Goal: Task Accomplishment & Management: Manage account settings

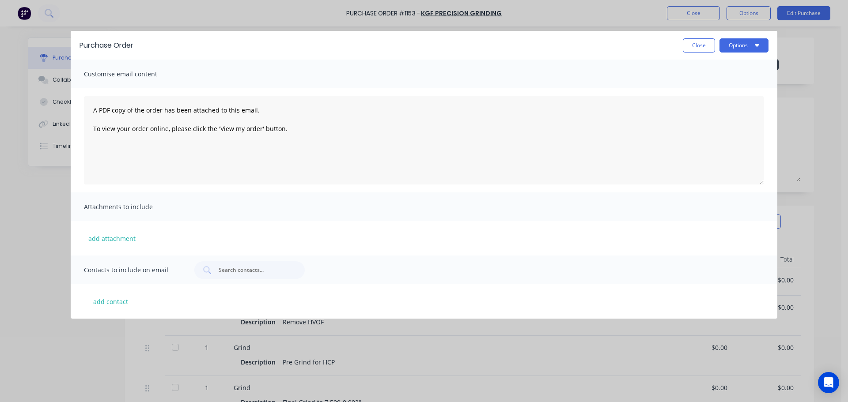
click at [706, 51] on button "Close" at bounding box center [699, 45] width 32 height 14
type textarea "x"
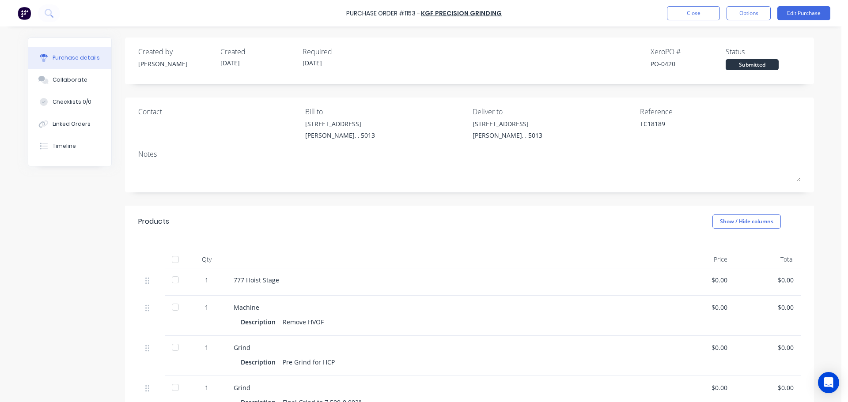
click at [695, 4] on div "Purchase Order #1153 - KGF Precision Grinding Close Options Edit Purchase" at bounding box center [424, 13] width 848 height 26
click at [688, 17] on button "Close" at bounding box center [693, 13] width 53 height 14
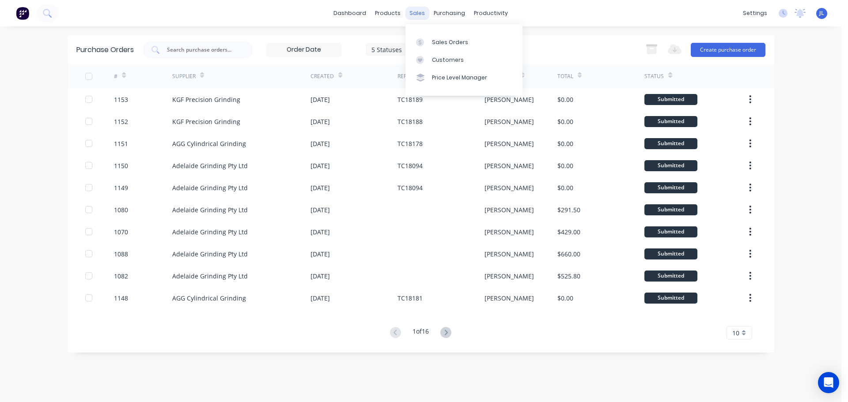
click at [410, 16] on div "sales" at bounding box center [417, 13] width 24 height 13
click at [432, 42] on div "Sales Orders" at bounding box center [450, 42] width 36 height 8
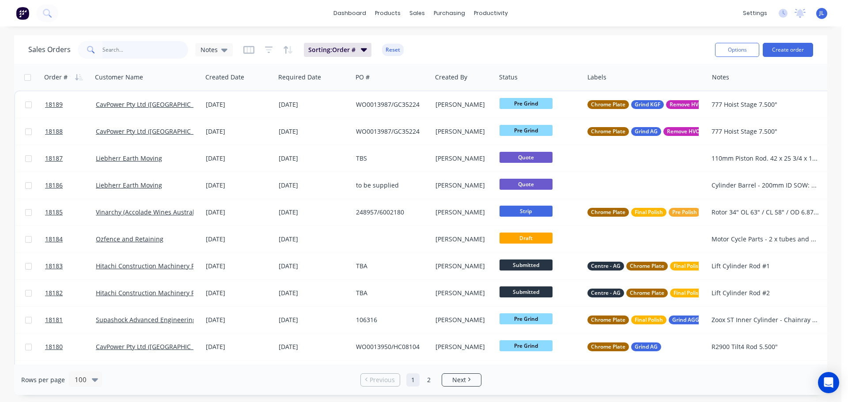
click at [116, 45] on input "text" at bounding box center [145, 50] width 86 height 18
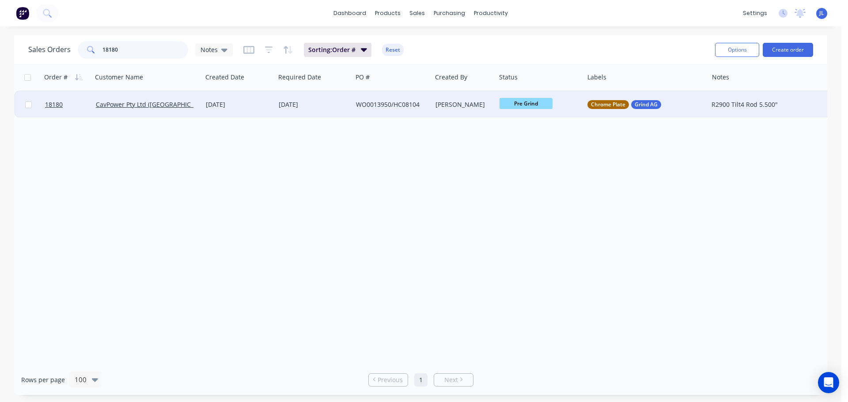
type input "18180"
click at [549, 107] on span "Pre Grind" at bounding box center [525, 103] width 53 height 11
click at [526, 222] on button "HCP" at bounding box center [544, 223] width 91 height 16
click at [396, 198] on div "Order # Customer Name Created Date Required Date PO # Created By Status Labels …" at bounding box center [420, 214] width 813 height 301
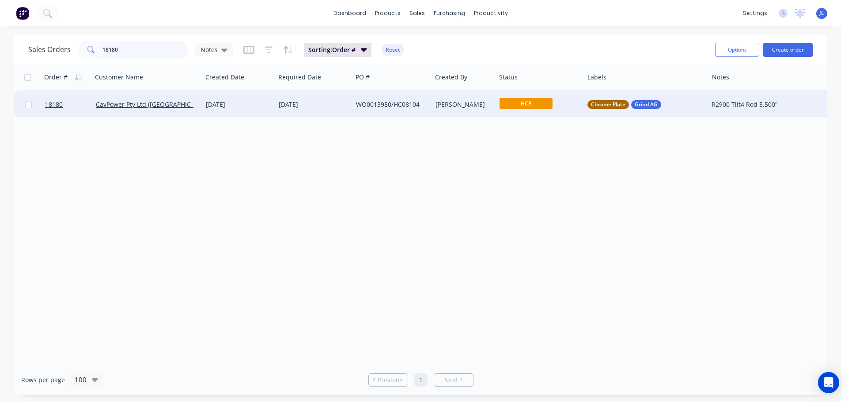
click at [121, 55] on input "18180" at bounding box center [145, 50] width 86 height 18
click at [122, 54] on input "18180" at bounding box center [145, 50] width 86 height 18
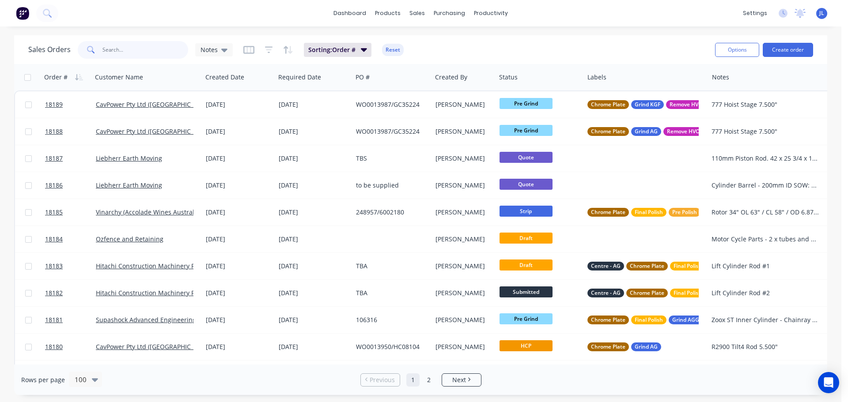
click at [125, 49] on input "text" at bounding box center [145, 50] width 86 height 18
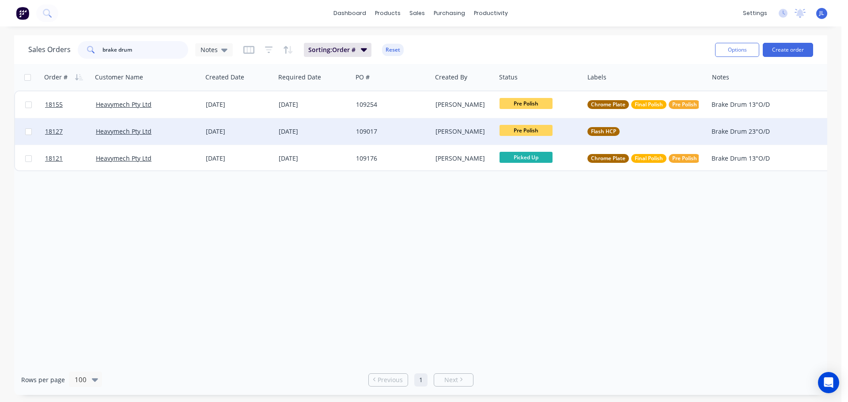
type input "brake drum"
click at [534, 132] on span "Pre Polish" at bounding box center [525, 130] width 53 height 11
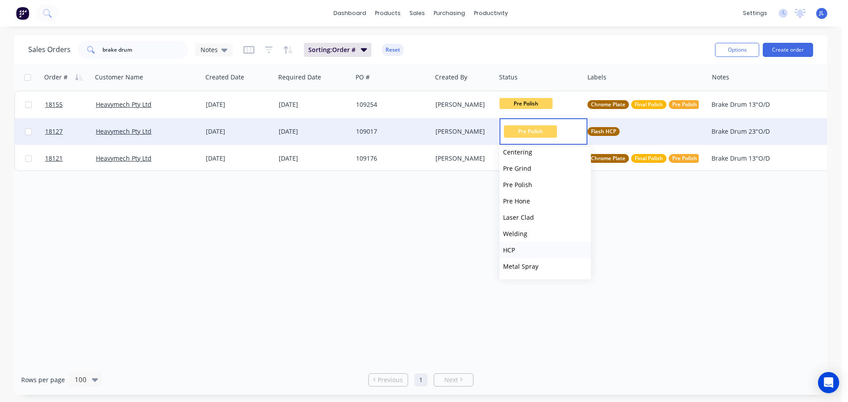
click at [528, 253] on button "HCP" at bounding box center [544, 250] width 91 height 16
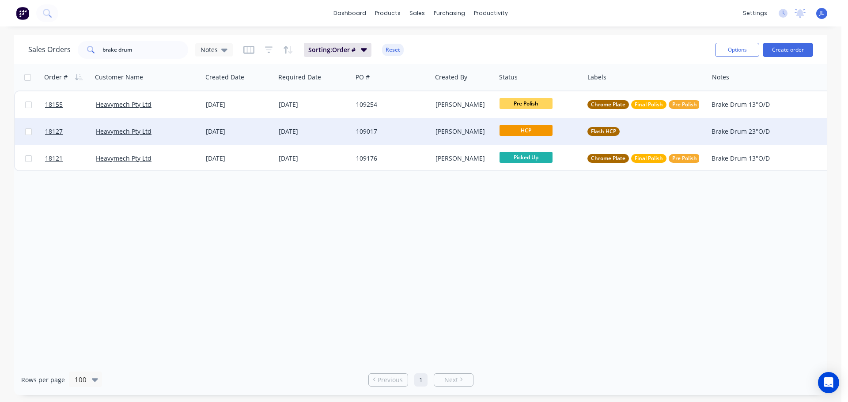
click at [522, 134] on span "HCP" at bounding box center [525, 130] width 53 height 11
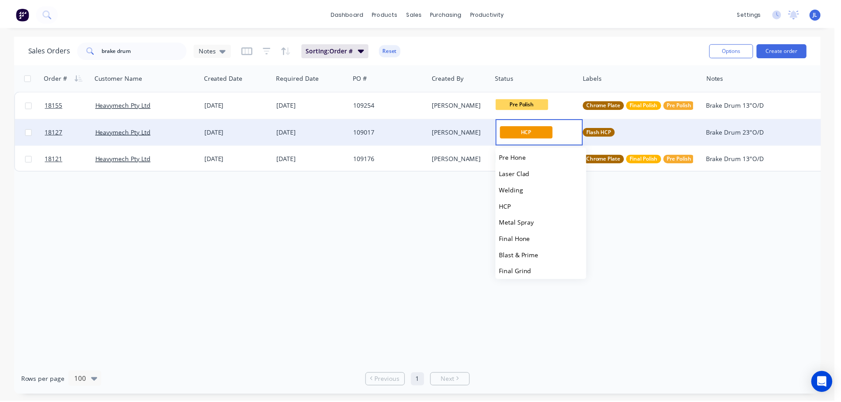
scroll to position [177, 0]
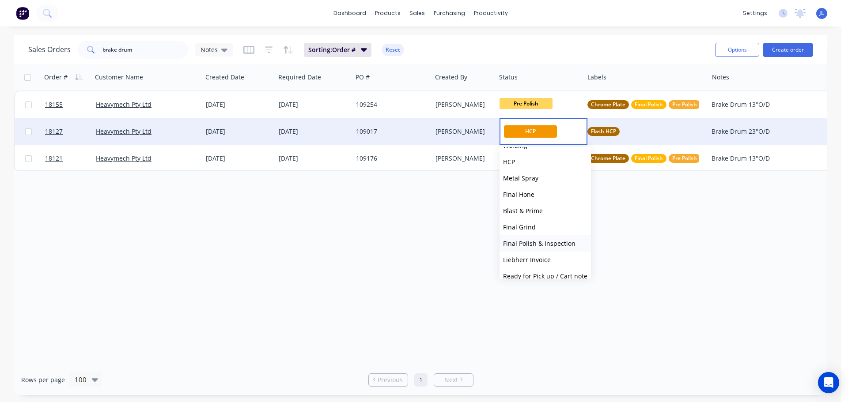
click at [537, 245] on span "Final Polish & Inspection" at bounding box center [539, 243] width 72 height 8
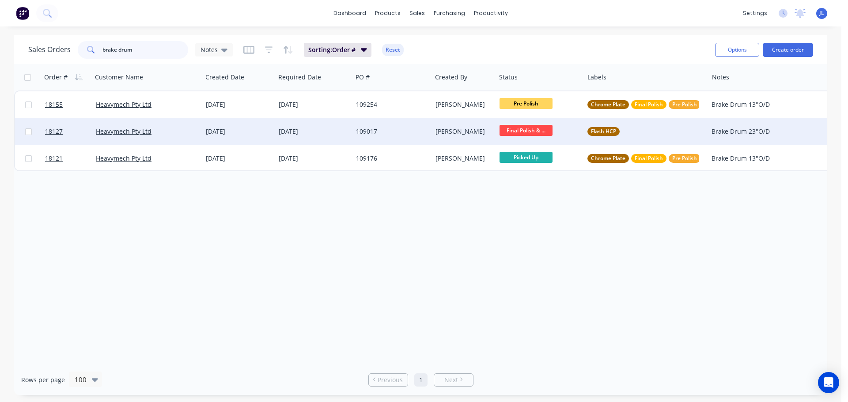
drag, startPoint x: 142, startPoint y: 48, endPoint x: 60, endPoint y: 48, distance: 81.7
click at [60, 48] on div "Sales Orders brake drum Notes" at bounding box center [130, 50] width 204 height 18
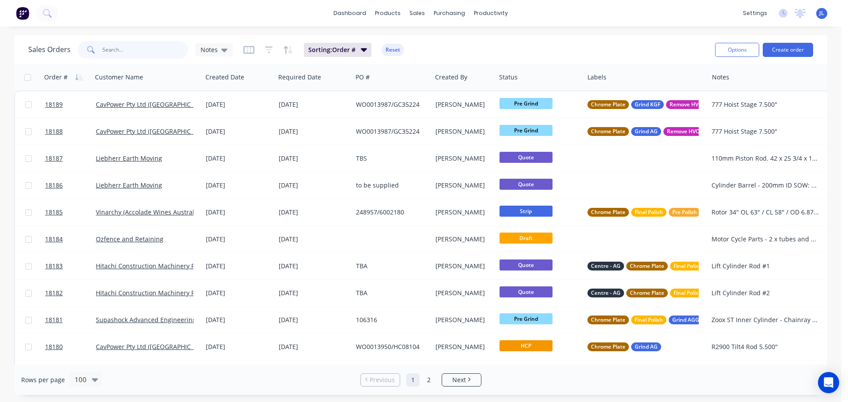
click at [107, 55] on input "text" at bounding box center [145, 50] width 86 height 18
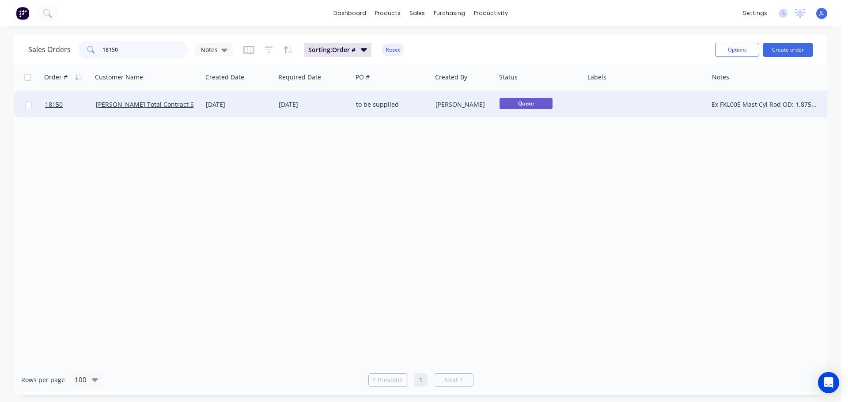
type input "18150"
click at [582, 106] on div "Quote" at bounding box center [540, 104] width 88 height 26
click at [354, 113] on div "to be supplied" at bounding box center [391, 104] width 79 height 26
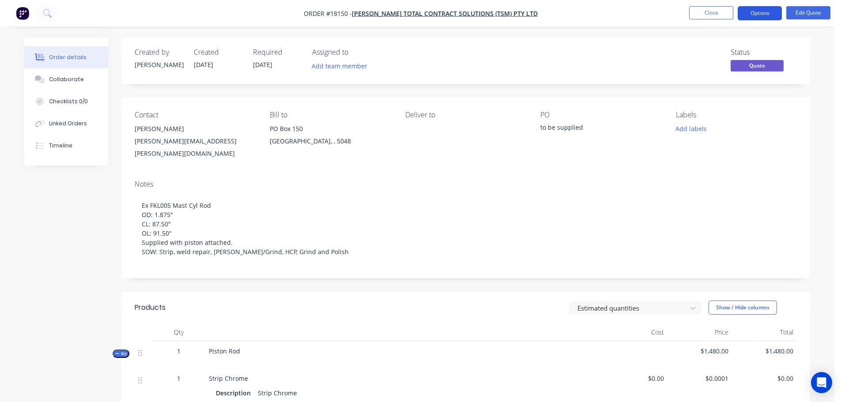
click at [767, 17] on button "Options" at bounding box center [760, 13] width 44 height 14
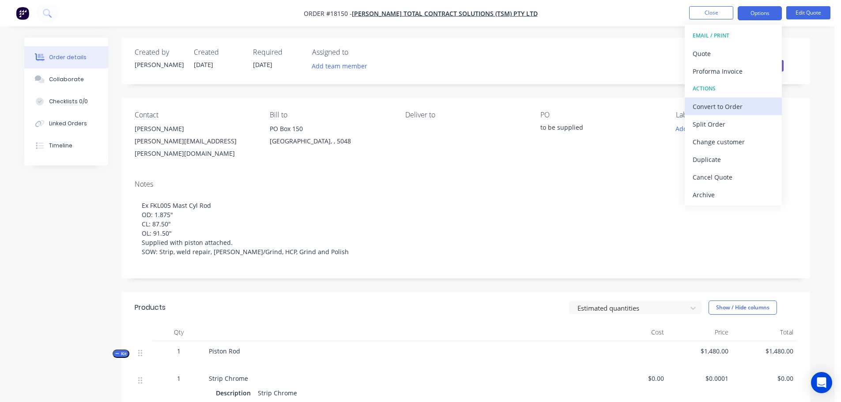
click at [723, 106] on div "Convert to Order" at bounding box center [733, 106] width 81 height 13
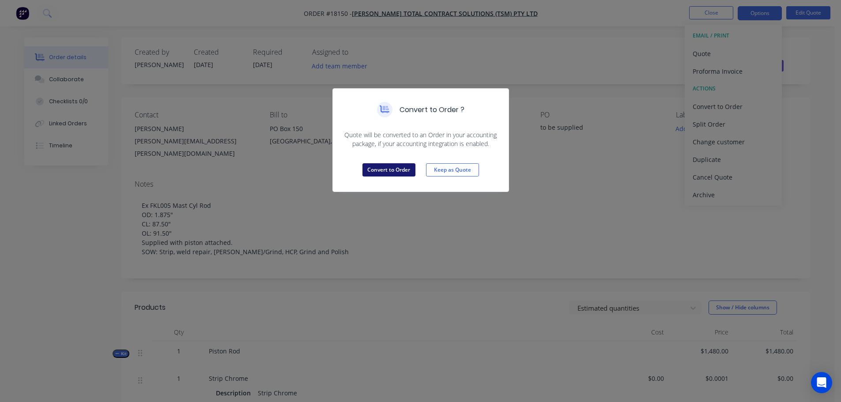
click at [389, 168] on button "Convert to Order" at bounding box center [389, 169] width 53 height 13
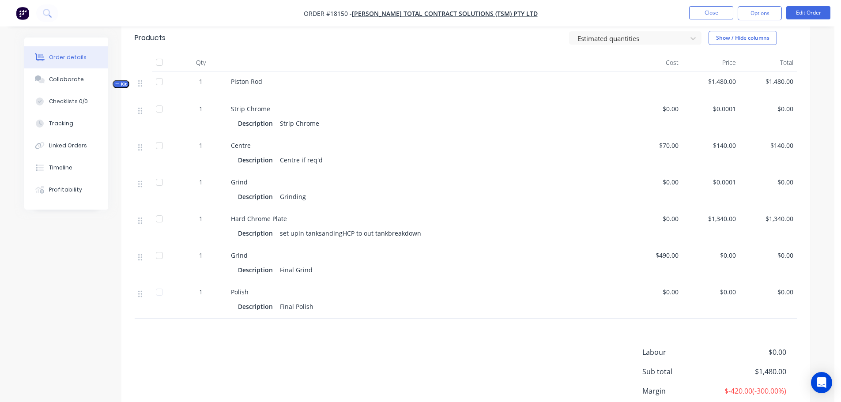
scroll to position [309, 0]
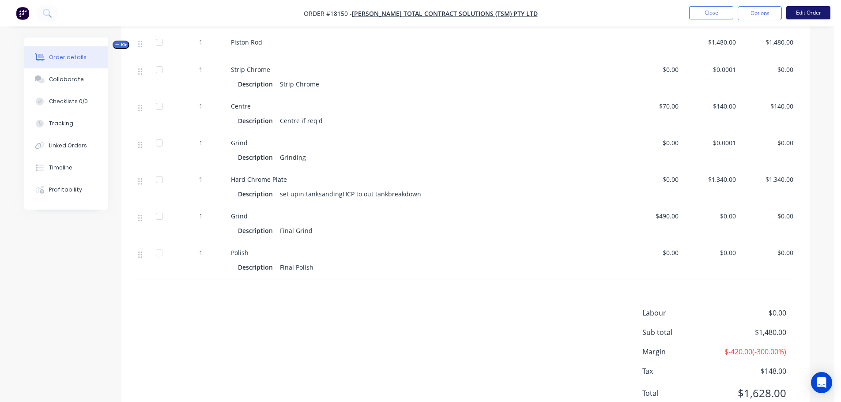
click at [808, 11] on button "Edit Order" at bounding box center [808, 12] width 44 height 13
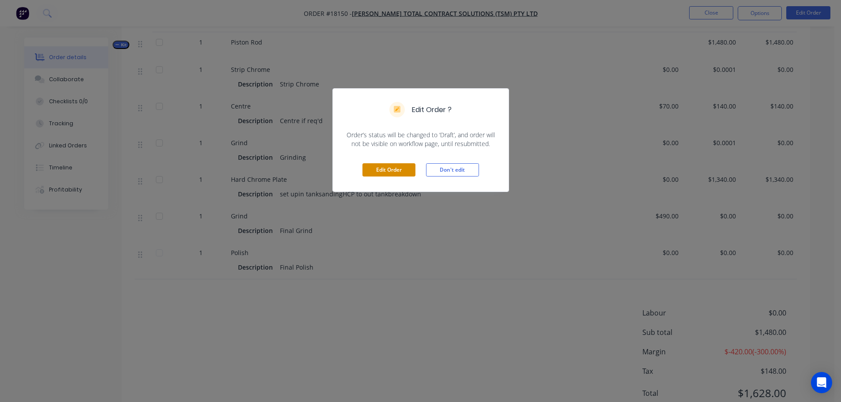
click at [392, 170] on button "Edit Order" at bounding box center [389, 169] width 53 height 13
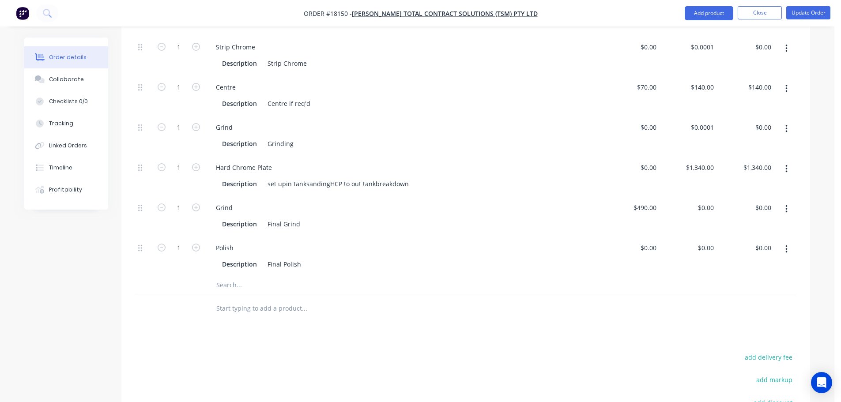
scroll to position [397, 0]
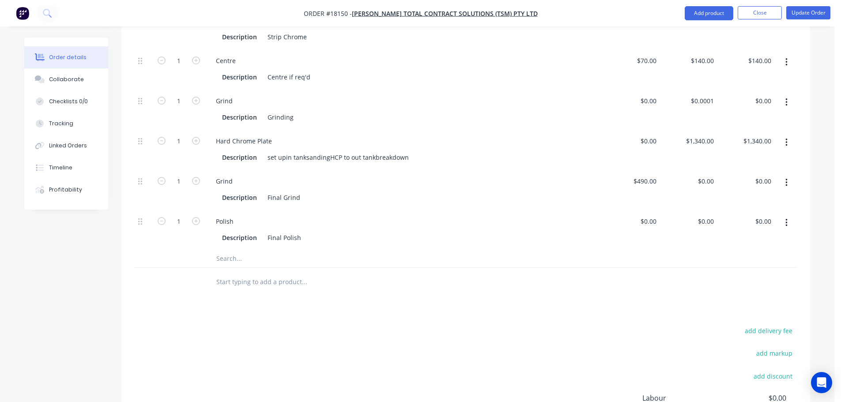
click at [264, 250] on input "text" at bounding box center [304, 259] width 177 height 18
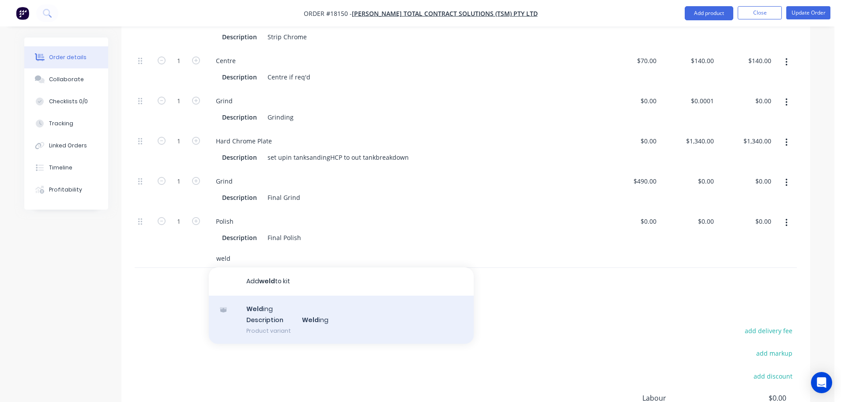
type input "weld"
click at [276, 296] on div "Weld ing Description Weld ing Product variant" at bounding box center [341, 320] width 265 height 49
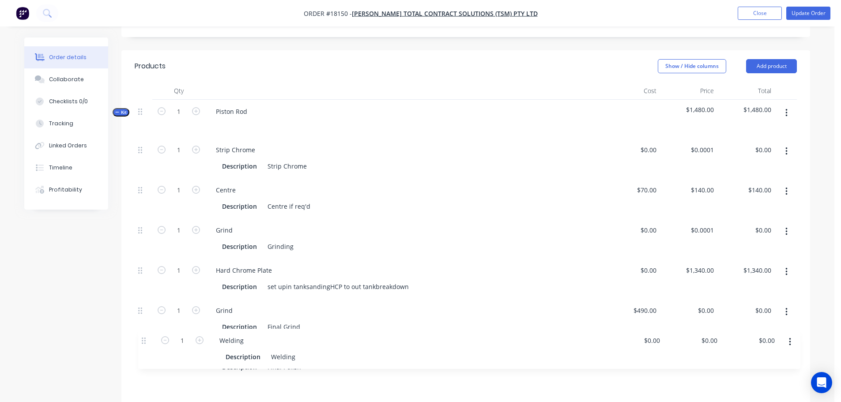
scroll to position [268, 0]
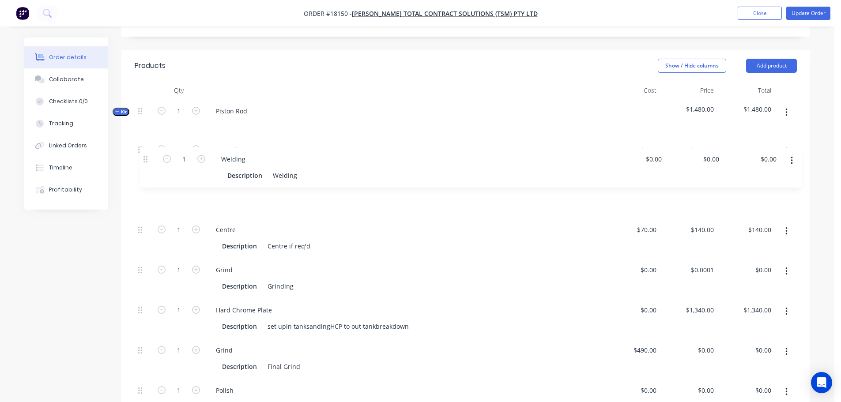
drag, startPoint x: 141, startPoint y: 359, endPoint x: 146, endPoint y: 155, distance: 203.6
click at [146, 155] on div "1 Strip Chrome Description Strip Chrome $0.00 $0.00 $0.0001 $0.0001 $0.00 $0.00…" at bounding box center [466, 278] width 662 height 281
click at [235, 183] on div "Welding" at bounding box center [228, 189] width 38 height 13
click at [273, 200] on div "Welding" at bounding box center [279, 206] width 31 height 13
drag, startPoint x: 266, startPoint y: 170, endPoint x: 354, endPoint y: 172, distance: 87.9
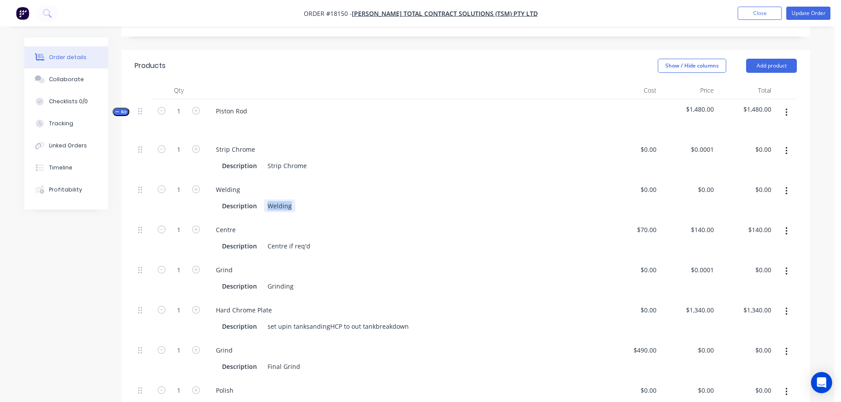
click at [354, 200] on div "Description Welding" at bounding box center [402, 206] width 367 height 13
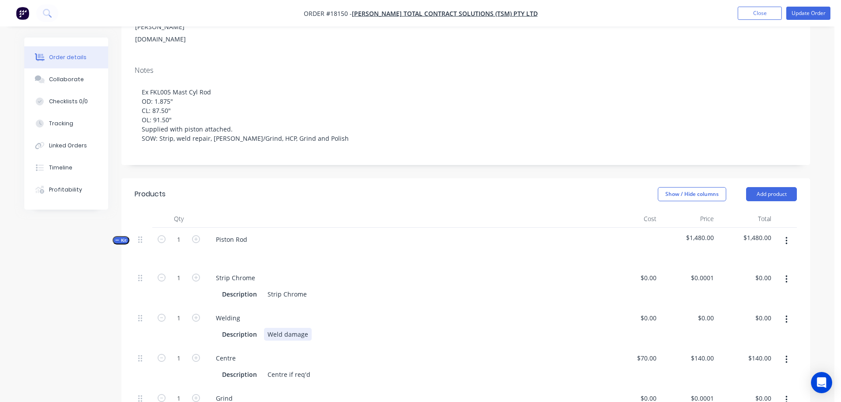
scroll to position [136, 0]
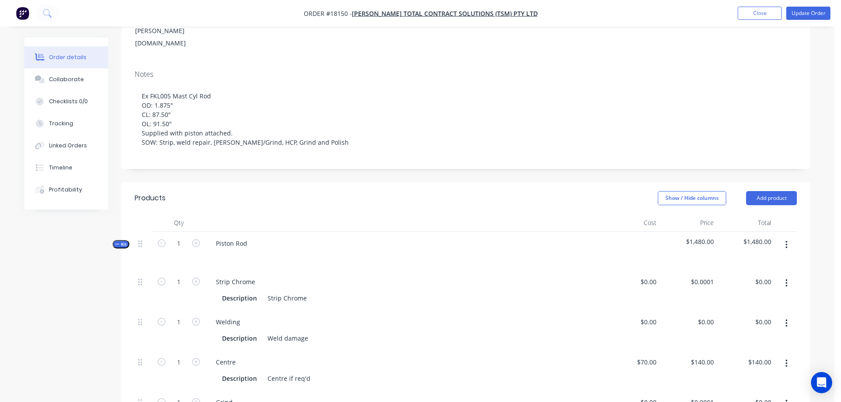
click at [412, 191] on div "Show / Hide columns Add product" at bounding box center [536, 198] width 521 height 14
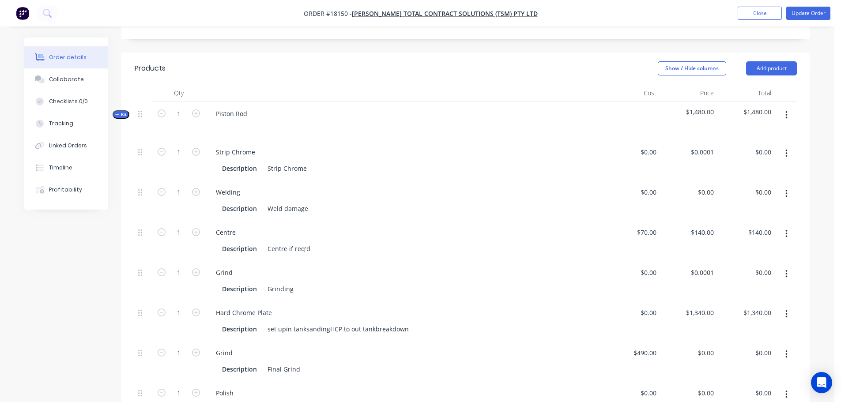
scroll to position [268, 0]
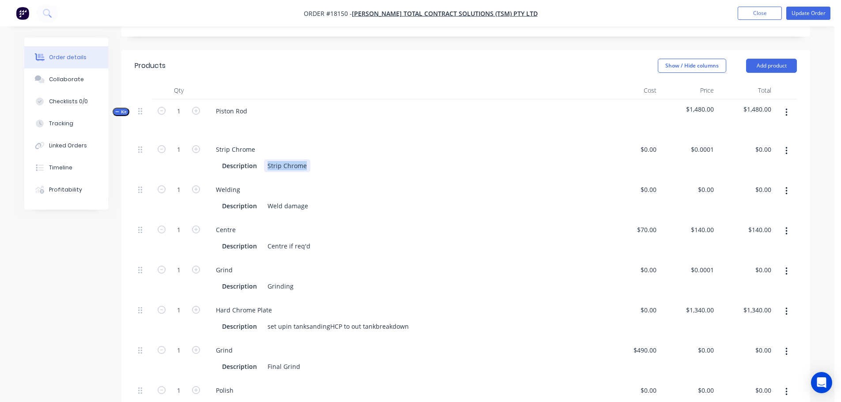
drag, startPoint x: 266, startPoint y: 132, endPoint x: 354, endPoint y: 131, distance: 87.9
click at [354, 159] on div "Description Strip Chrome" at bounding box center [402, 165] width 367 height 13
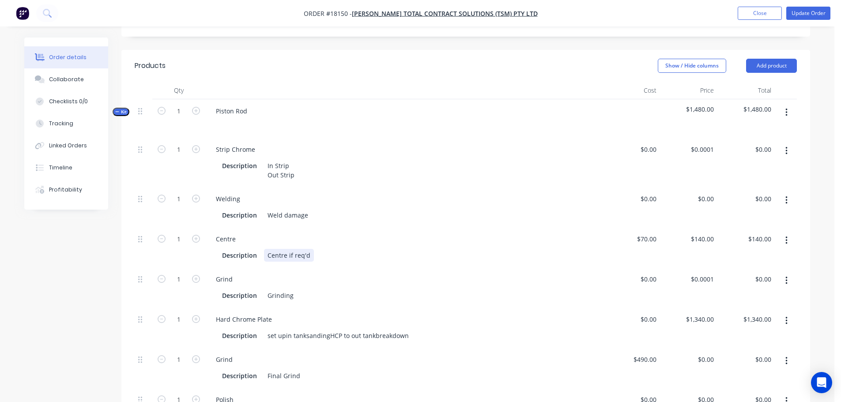
click at [361, 249] on div "Description Centre if req'd" at bounding box center [402, 255] width 367 height 13
click at [349, 289] on div "Description Grinding" at bounding box center [402, 295] width 367 height 13
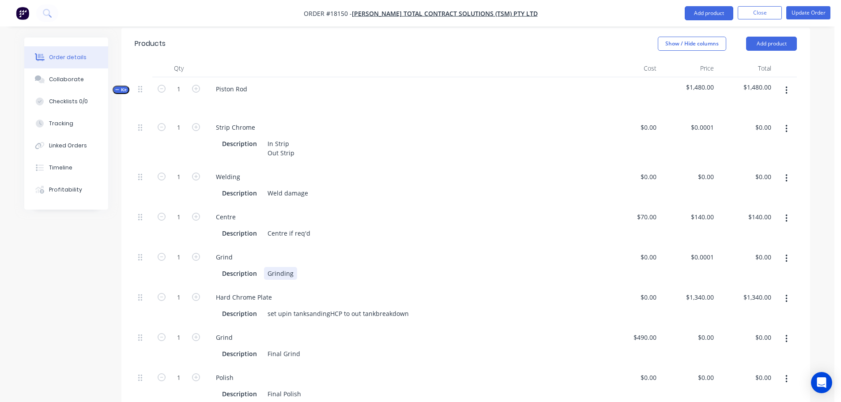
scroll to position [313, 0]
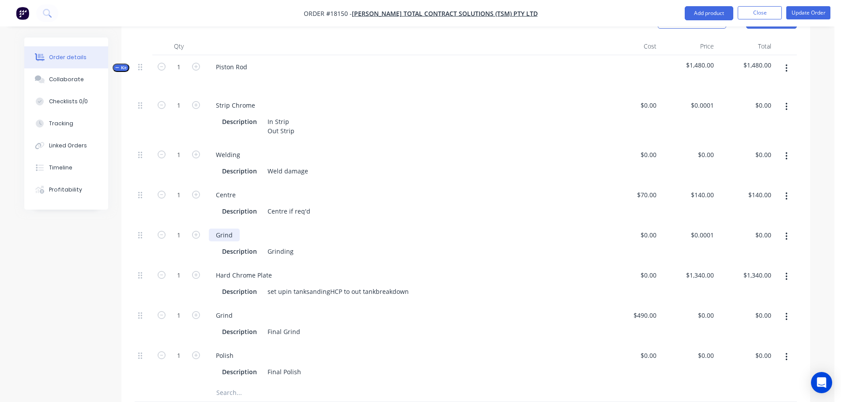
click at [231, 229] on div "Grind" at bounding box center [224, 235] width 31 height 13
drag, startPoint x: 235, startPoint y: 201, endPoint x: 205, endPoint y: 202, distance: 30.0
click at [205, 223] on div "Grind Description Grinding" at bounding box center [403, 243] width 397 height 40
click at [276, 245] on div "Grinding" at bounding box center [280, 251] width 33 height 13
drag, startPoint x: 269, startPoint y: 199, endPoint x: 200, endPoint y: 198, distance: 68.9
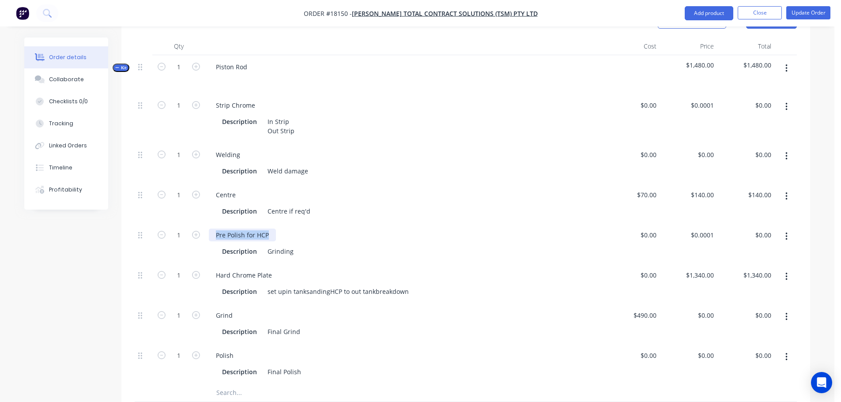
click at [200, 223] on div "1 Pre Polish for HCP Description Grinding $0.00 $0.00 $0.0001 $0.0001 $0.00 $0.…" at bounding box center [466, 243] width 662 height 40
click at [276, 245] on div "Grinding" at bounding box center [280, 251] width 33 height 13
drag, startPoint x: 269, startPoint y: 215, endPoint x: 322, endPoint y: 213, distance: 53.5
click at [322, 245] on div "Description Grinding" at bounding box center [402, 251] width 367 height 13
click at [284, 285] on div "set upin tanksandingHCP to out tankbreakdown" at bounding box center [338, 291] width 148 height 13
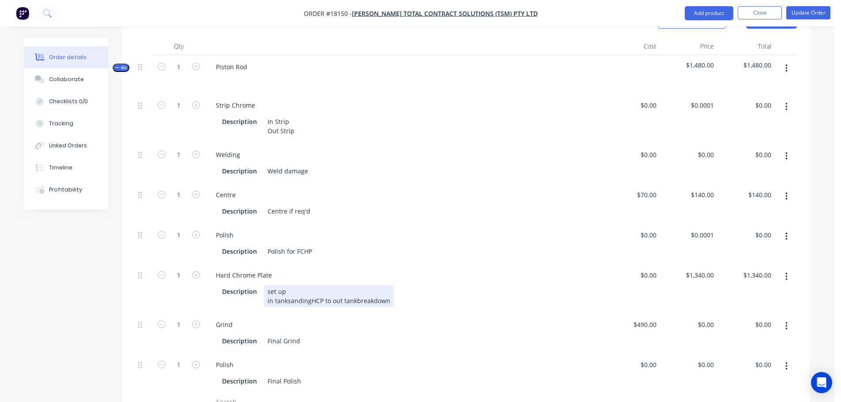
click at [287, 285] on div "set up in tanksandingHCP to out tankbreakdown" at bounding box center [329, 296] width 130 height 22
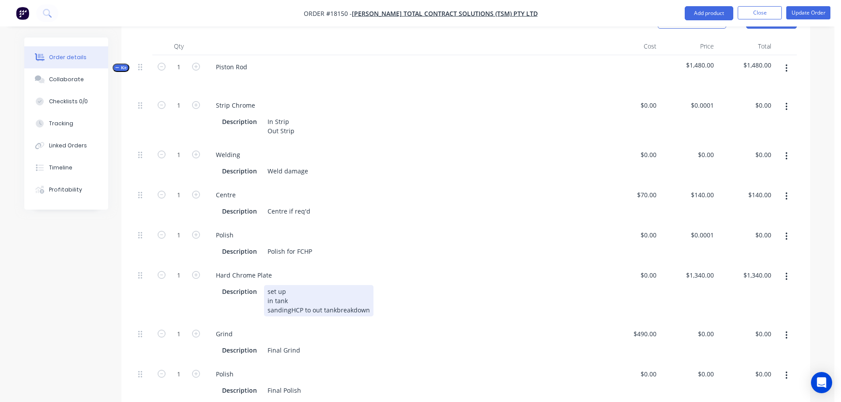
click at [290, 285] on div "set up in tank sandingHCP to out tankbreakdown" at bounding box center [319, 300] width 110 height 31
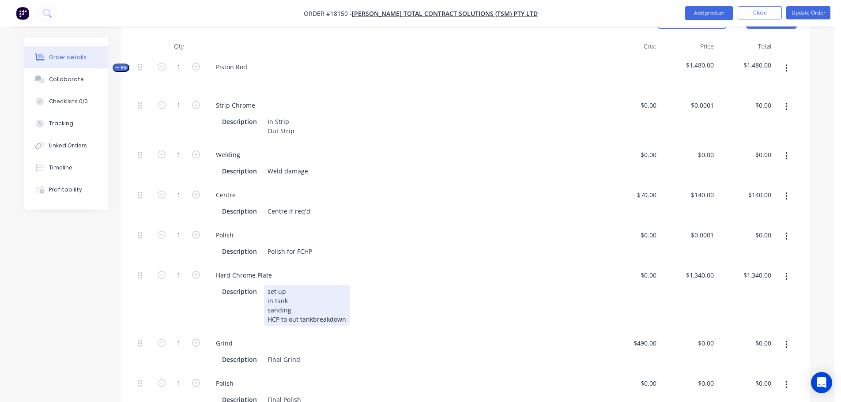
drag, startPoint x: 290, startPoint y: 284, endPoint x: 296, endPoint y: 286, distance: 6.3
click at [290, 285] on div "set up in tank sanding HCP to out tankbreakdown" at bounding box center [307, 305] width 86 height 41
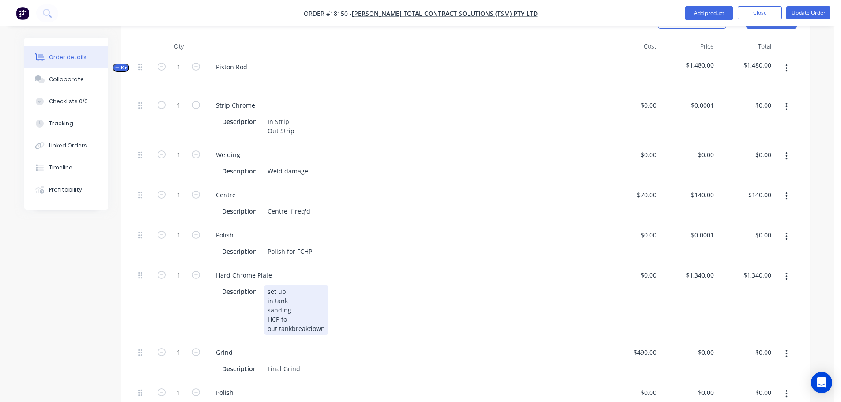
click at [291, 293] on div "set up in tank sanding HCP to out tankbreakdown" at bounding box center [296, 310] width 64 height 50
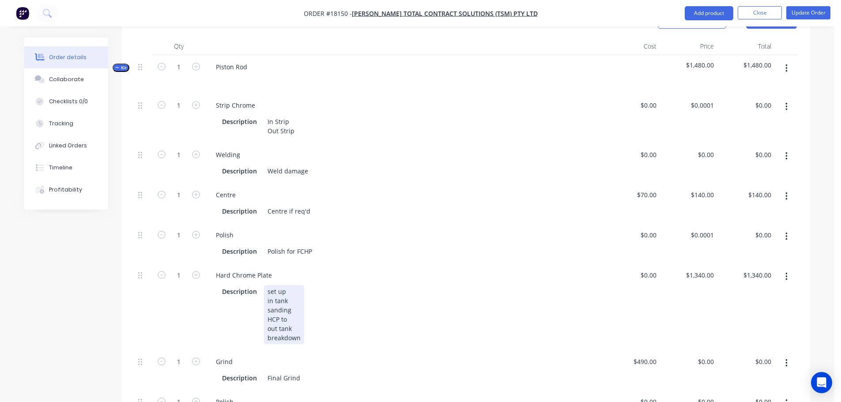
click at [268, 285] on div "set up in tank sanding HCP to out tank breakdown" at bounding box center [284, 314] width 40 height 59
click at [298, 287] on div "set up in tank sanding FHCP to out tank breakdown" at bounding box center [284, 314] width 40 height 59
click at [301, 372] on div "Final Grind" at bounding box center [284, 378] width 40 height 13
click at [110, 322] on div "Created by David Created 24/09/25 Required 17/09/25 Assigned to Add team member…" at bounding box center [417, 214] width 786 height 978
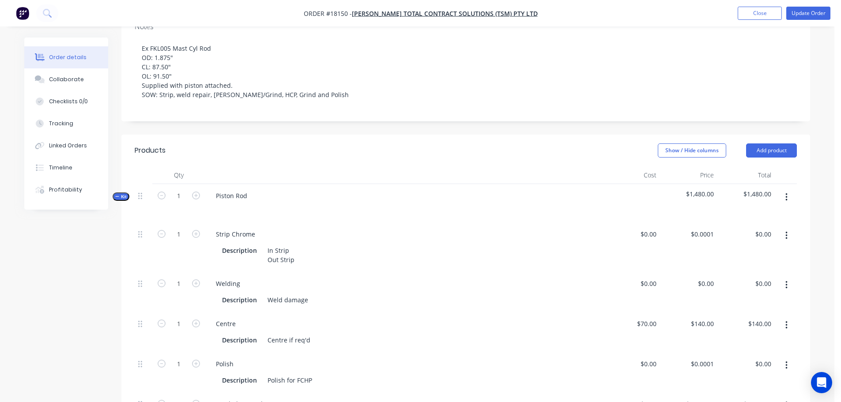
scroll to position [180, 0]
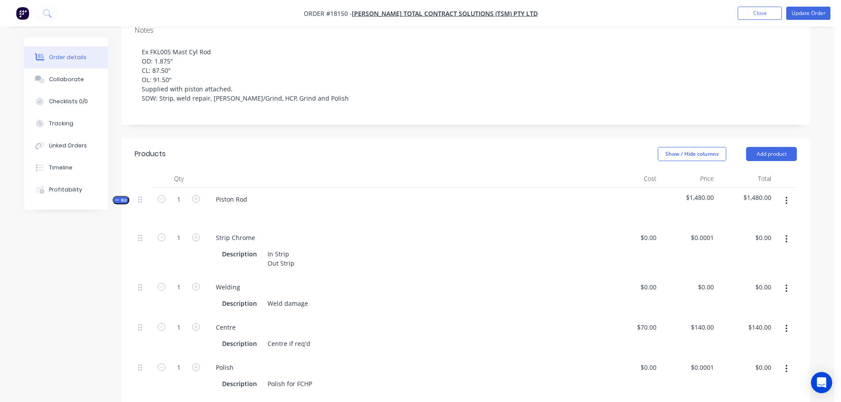
click at [254, 188] on div "Piston Rod" at bounding box center [403, 207] width 397 height 38
click at [251, 193] on div "Piston Rod" at bounding box center [231, 199] width 45 height 13
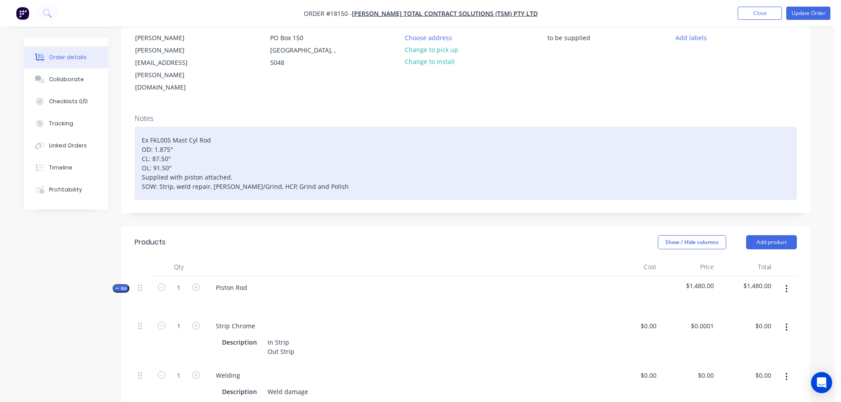
drag, startPoint x: 211, startPoint y: 105, endPoint x: 128, endPoint y: 102, distance: 82.6
click at [128, 107] on div "Notes Ex FKL005 Mast Cyl Rod OD: 1.875" CL: 87.50" OL: 91.50" Supplied with pis…" at bounding box center [465, 160] width 689 height 106
click at [158, 127] on div "Ex FKL005 Mast Cyl Rod OD: 1.875" CL: 87.50" OL: 91.50" Supplied with piston at…" at bounding box center [466, 163] width 662 height 73
drag, startPoint x: 142, startPoint y: 104, endPoint x: 218, endPoint y: 103, distance: 75.5
click at [218, 127] on div "Ex FKL005 Mast Cyl Rod OD: 1.875" CL: 87.50" OL: 91.50" Supplied with piston at…" at bounding box center [466, 163] width 662 height 73
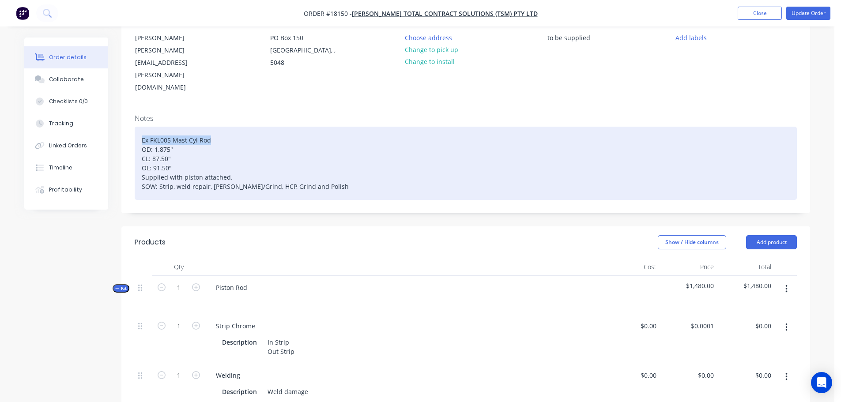
copy div "Ex FKL005 Mast Cyl Rod"
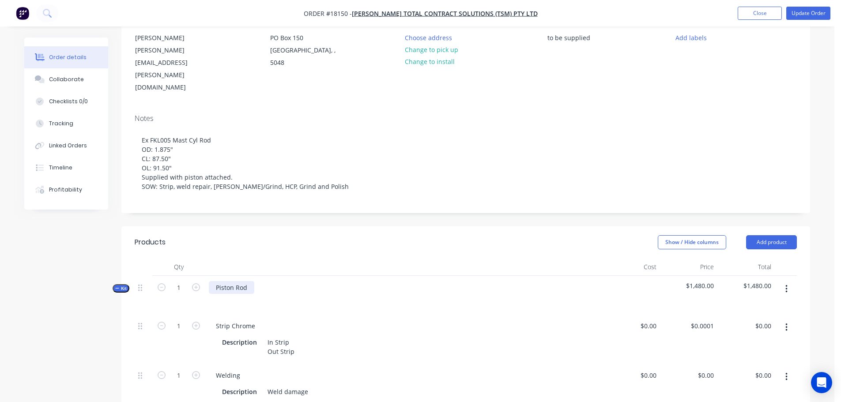
click at [251, 281] on div "Piston Rod" at bounding box center [231, 287] width 45 height 13
drag, startPoint x: 248, startPoint y: 253, endPoint x: 187, endPoint y: 254, distance: 60.9
click at [187, 276] on div "Kit 1 Piston Rod $1,480.00 $1,480.00" at bounding box center [466, 295] width 662 height 38
click at [293, 227] on header "Products Show / Hide columns Add product" at bounding box center [465, 243] width 689 height 32
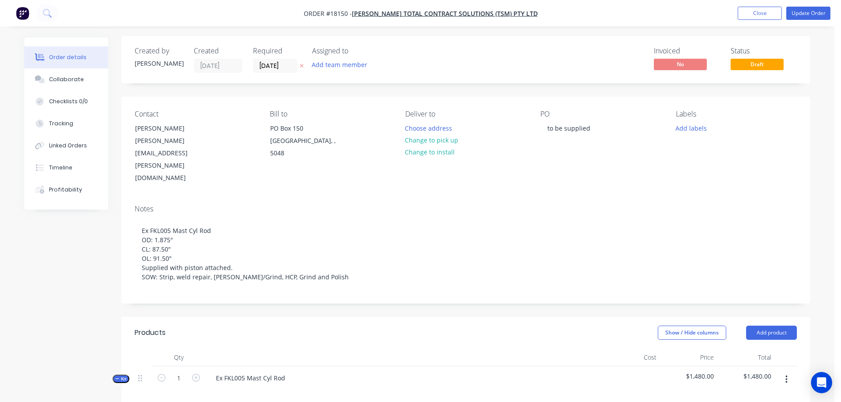
scroll to position [0, 0]
click at [574, 130] on div "to be supplied" at bounding box center [568, 129] width 57 height 13
drag, startPoint x: 548, startPoint y: 130, endPoint x: 643, endPoint y: 127, distance: 95.9
click at [643, 127] on div "PO to be supplied" at bounding box center [600, 148] width 121 height 75
click at [686, 128] on button "Add labels" at bounding box center [691, 129] width 41 height 12
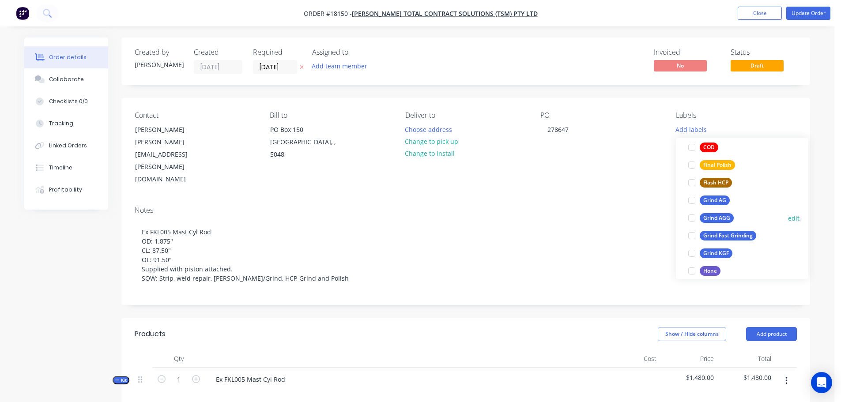
scroll to position [132, 0]
click at [694, 182] on div at bounding box center [692, 182] width 18 height 18
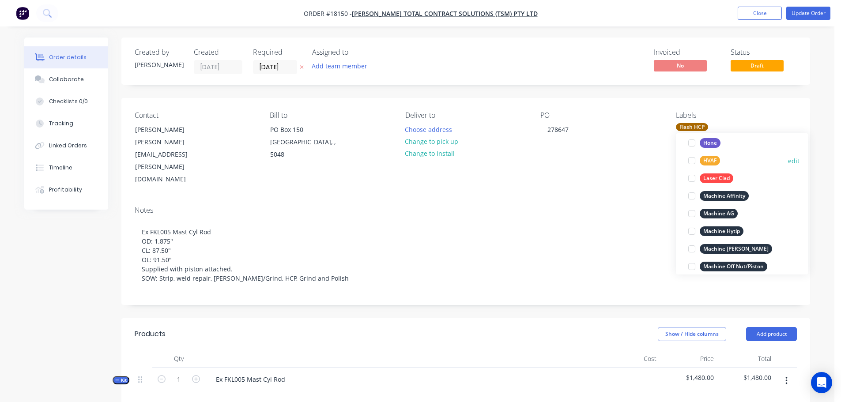
scroll to position [336, 0]
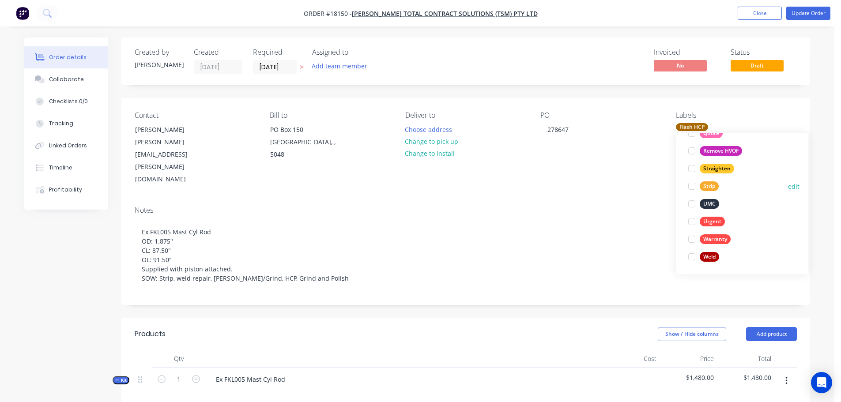
click at [692, 189] on div at bounding box center [692, 186] width 18 height 18
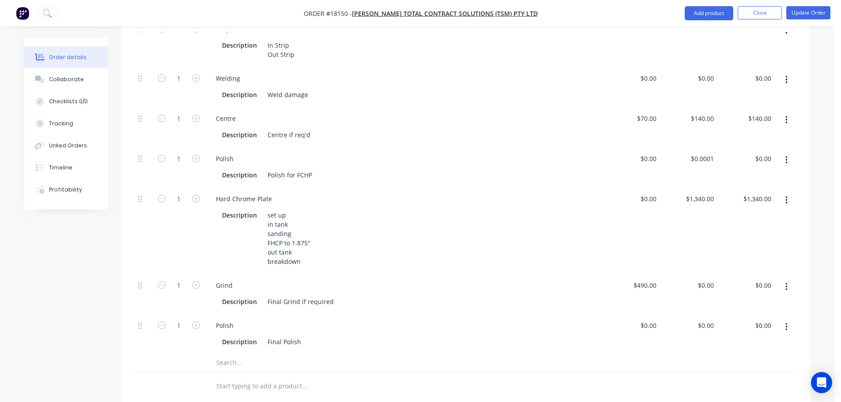
scroll to position [397, 0]
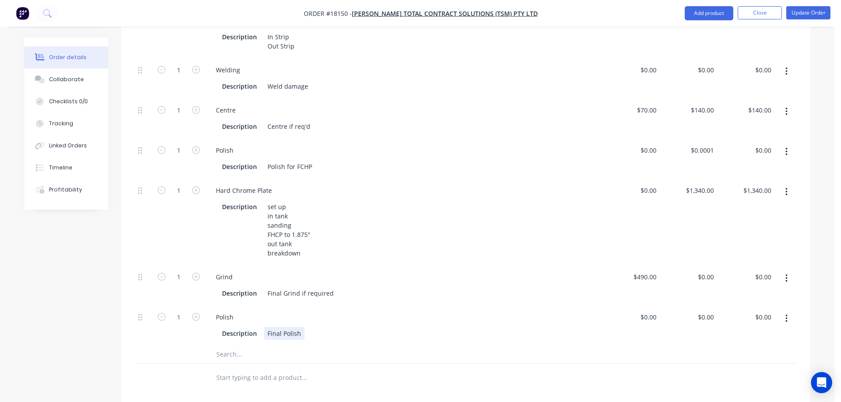
click at [303, 327] on div "Description Final Polish" at bounding box center [402, 333] width 367 height 13
click at [413, 369] on div at bounding box center [341, 378] width 265 height 18
click at [324, 327] on div "Final Polish to 1.875"" at bounding box center [298, 333] width 68 height 13
click at [403, 383] on div "Products Show / Hide columns Add product Qty Cost Price Total Kit 1 Ex FKL005 M…" at bounding box center [465, 263] width 689 height 684
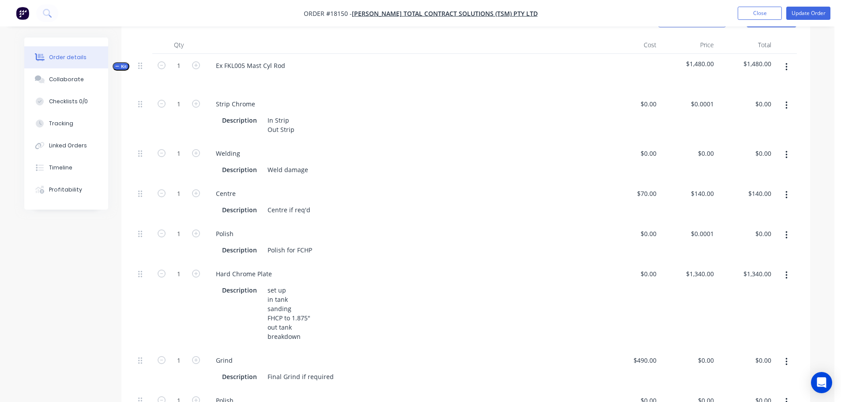
scroll to position [177, 0]
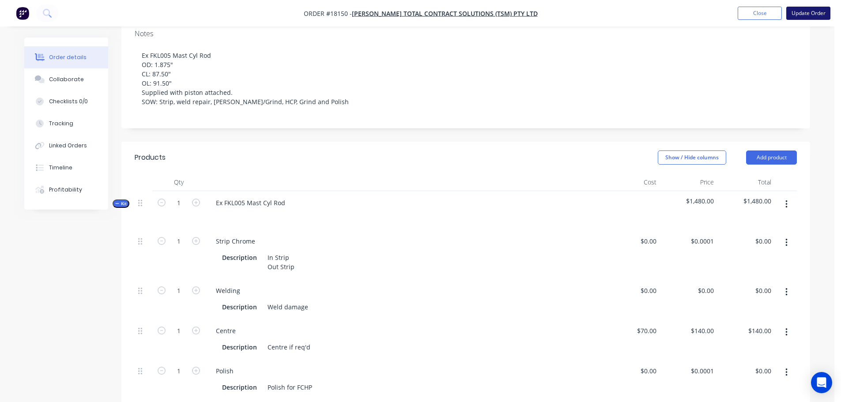
click at [807, 14] on button "Update Order" at bounding box center [808, 13] width 44 height 13
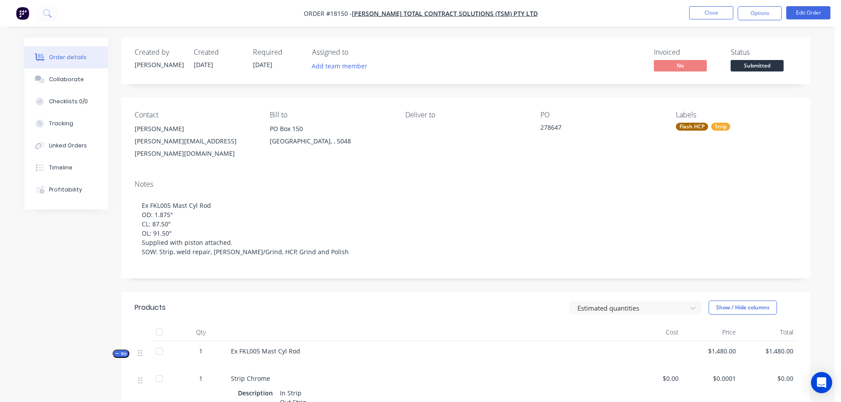
click at [759, 62] on span "Submitted" at bounding box center [757, 65] width 53 height 11
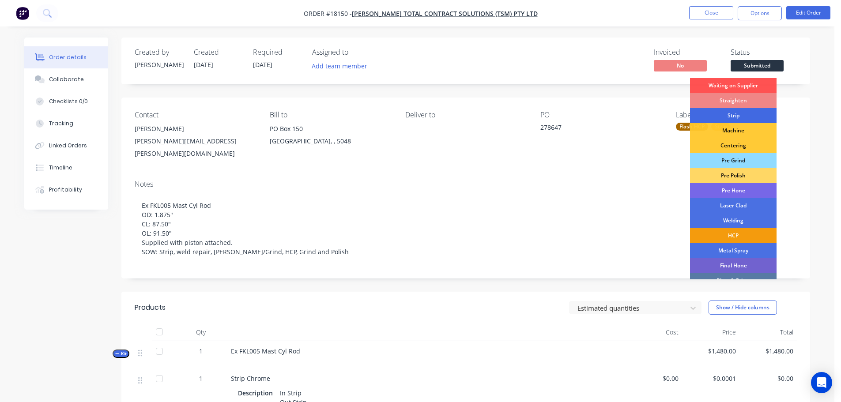
click at [753, 115] on div "Strip" at bounding box center [733, 115] width 87 height 15
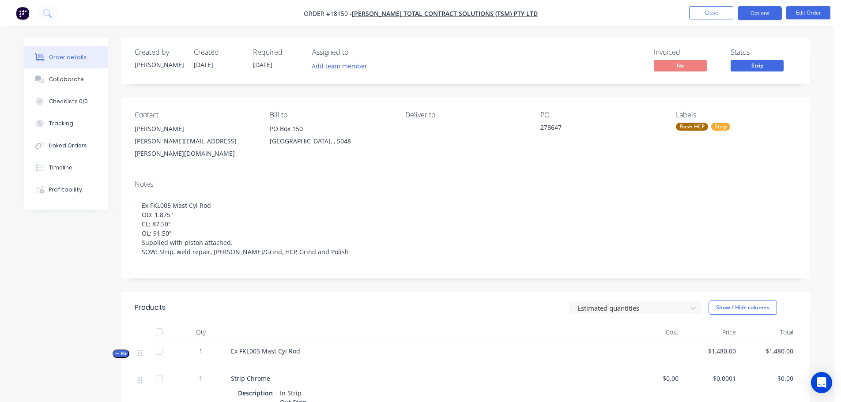
click at [756, 19] on button "Options" at bounding box center [760, 13] width 44 height 14
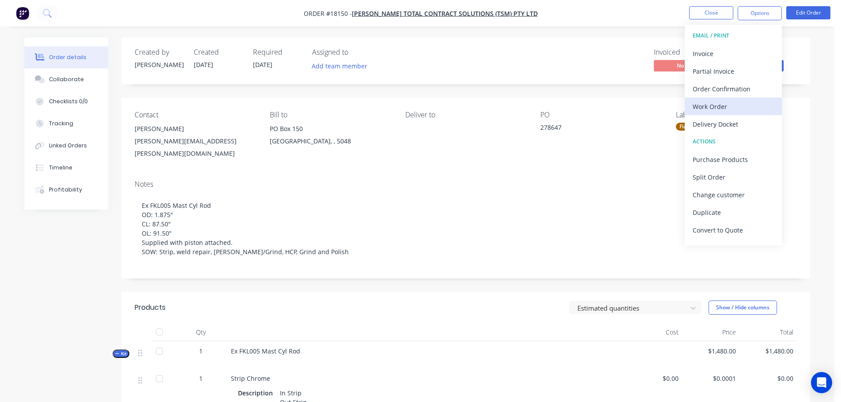
click at [735, 99] on button "Work Order" at bounding box center [733, 107] width 97 height 18
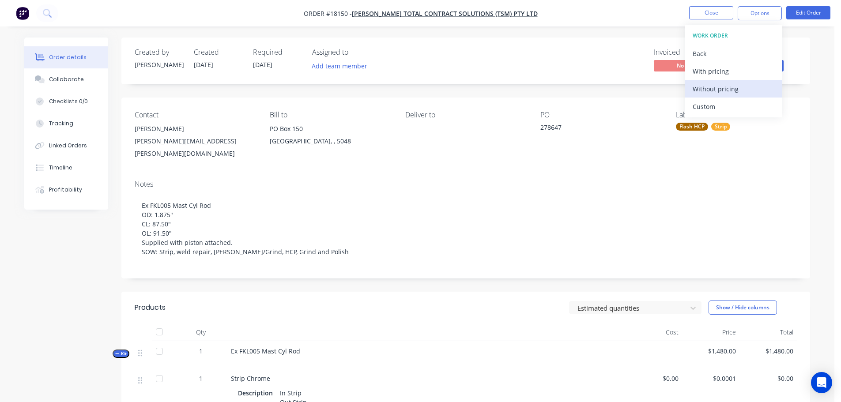
click at [699, 87] on div "Without pricing" at bounding box center [733, 89] width 81 height 13
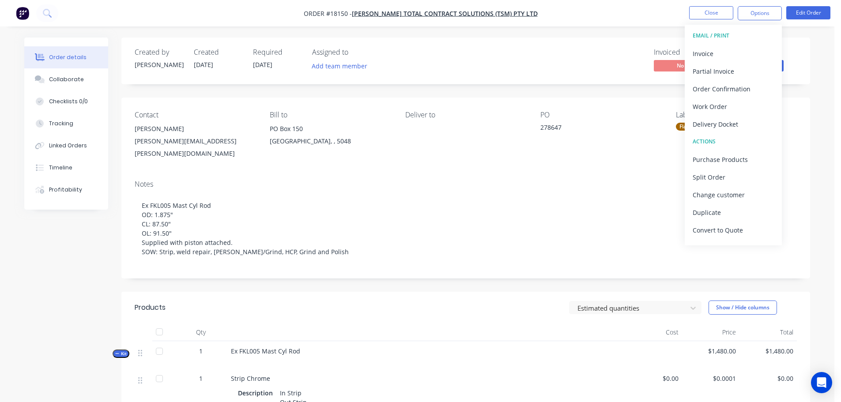
click at [523, 64] on div "Invoiced No Status Strip" at bounding box center [598, 61] width 397 height 26
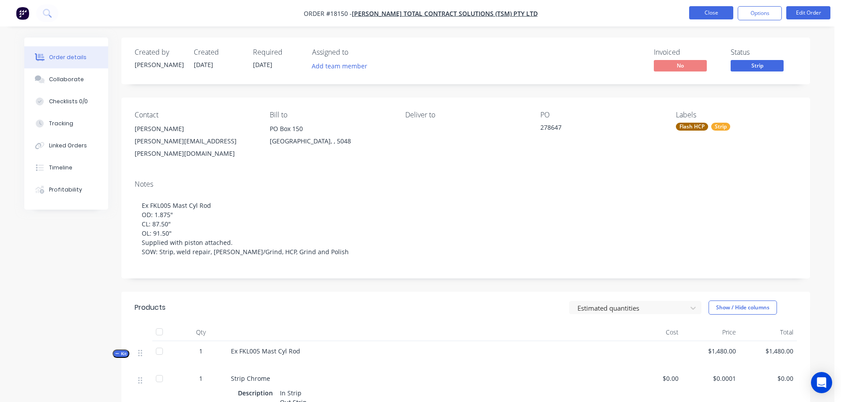
click at [705, 14] on button "Close" at bounding box center [711, 12] width 44 height 13
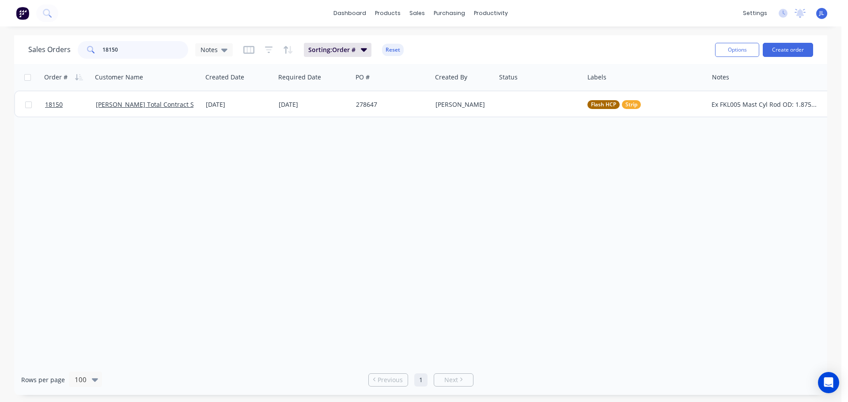
drag, startPoint x: 128, startPoint y: 53, endPoint x: 38, endPoint y: 57, distance: 90.6
click at [38, 57] on div "Sales Orders 18150 Notes" at bounding box center [130, 50] width 204 height 18
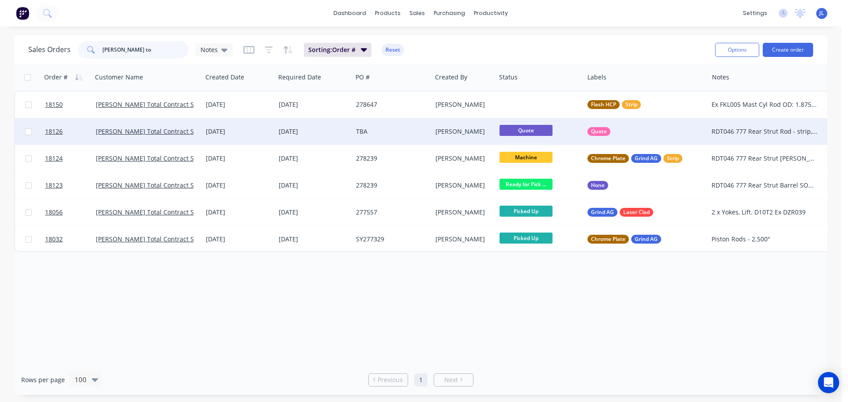
type input "lucas to"
click at [414, 132] on div "TBA" at bounding box center [390, 131] width 68 height 9
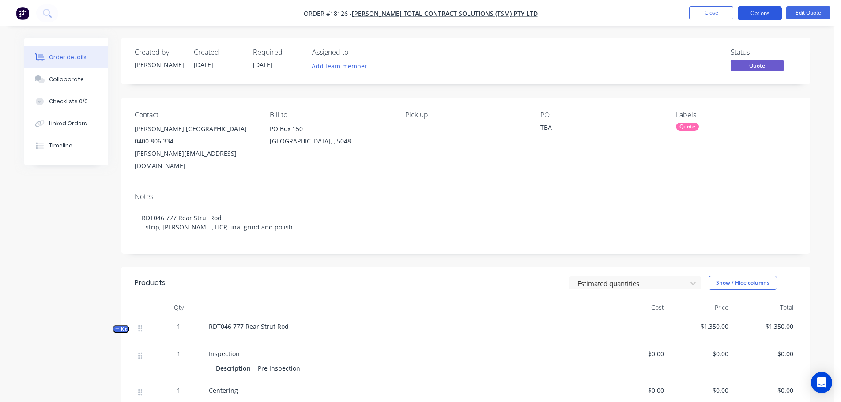
click at [765, 16] on button "Options" at bounding box center [760, 13] width 44 height 14
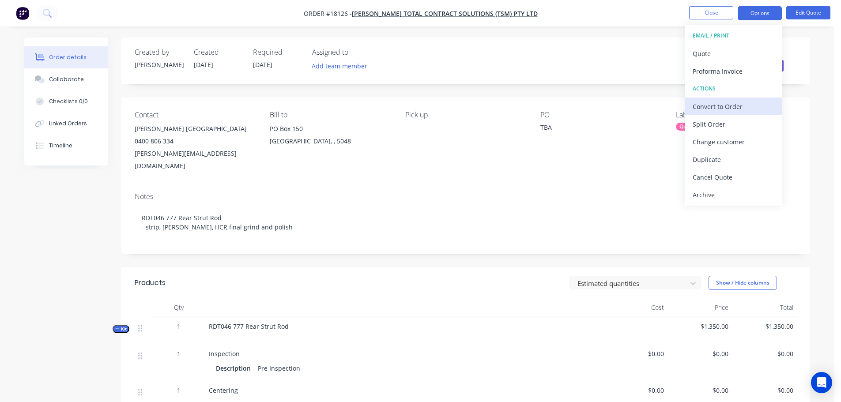
click at [732, 106] on div "Convert to Order" at bounding box center [733, 106] width 81 height 13
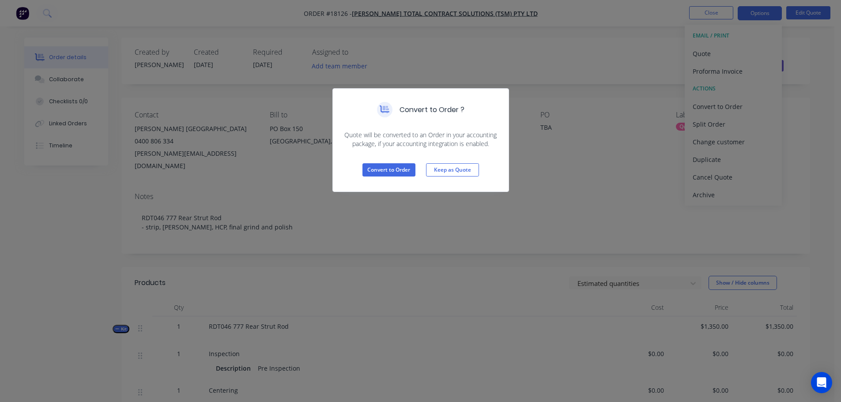
click at [423, 172] on div "Convert to Order Keep as Quote" at bounding box center [421, 169] width 176 height 43
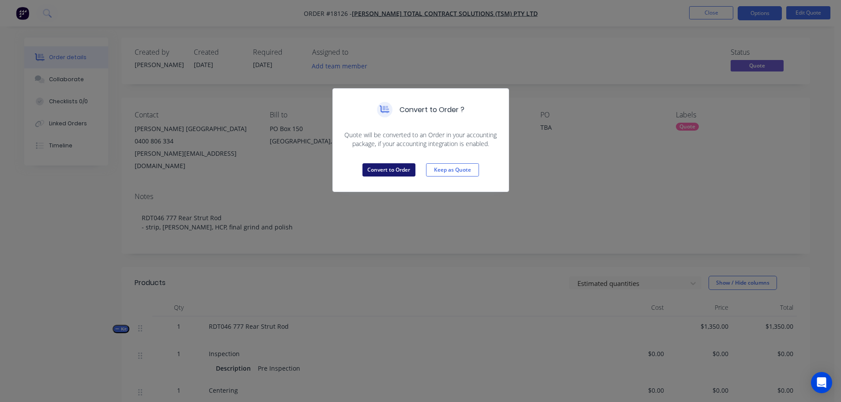
click at [410, 172] on button "Convert to Order" at bounding box center [389, 169] width 53 height 13
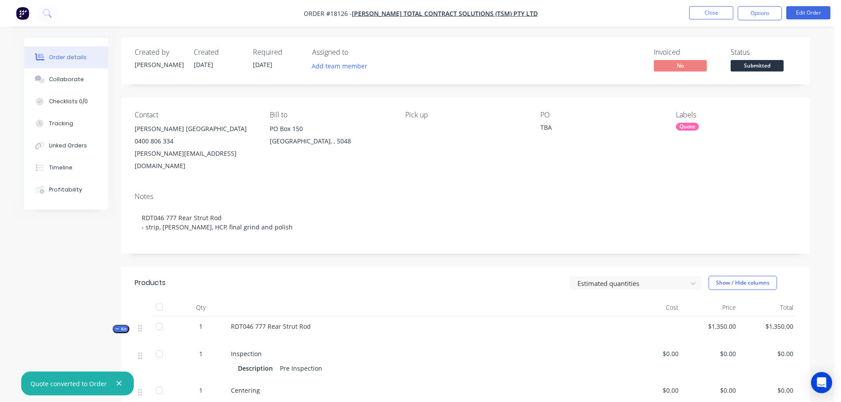
click at [692, 128] on div "Quote" at bounding box center [687, 127] width 23 height 8
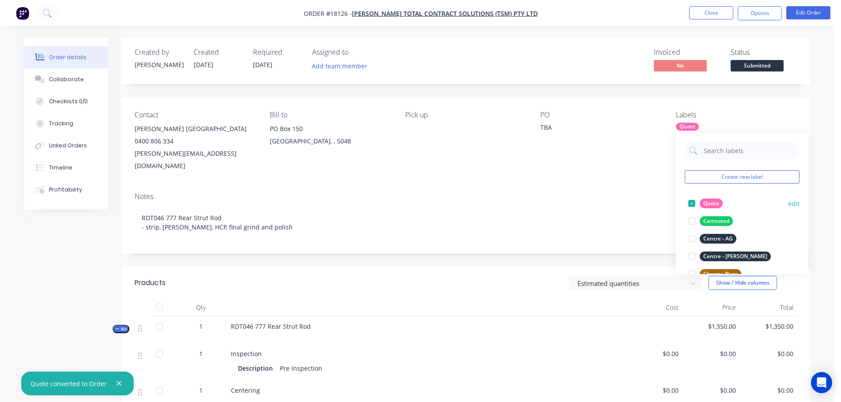
click at [690, 202] on div at bounding box center [692, 204] width 18 height 18
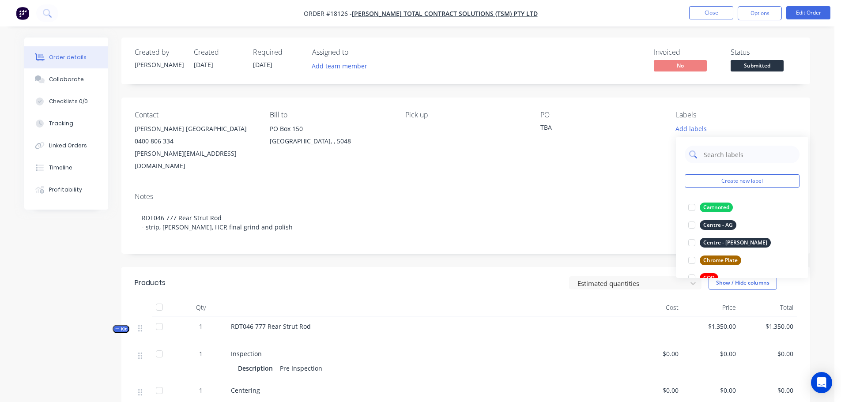
click at [717, 156] on input "text" at bounding box center [749, 155] width 92 height 18
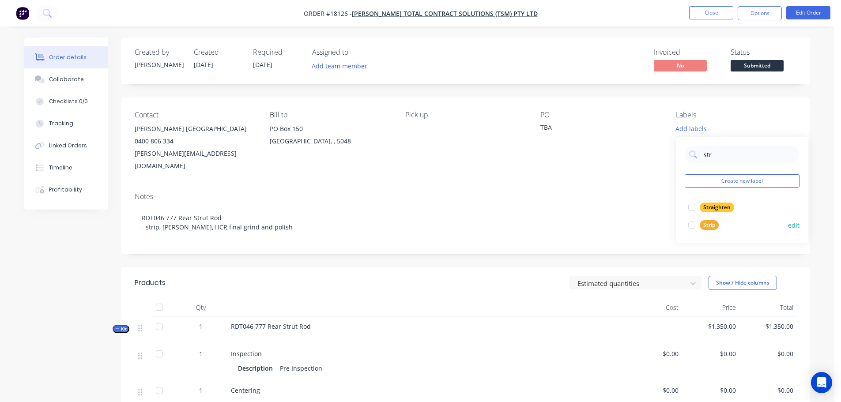
click at [692, 223] on div at bounding box center [692, 225] width 18 height 18
click at [726, 153] on input "str" at bounding box center [749, 151] width 92 height 18
type input "s"
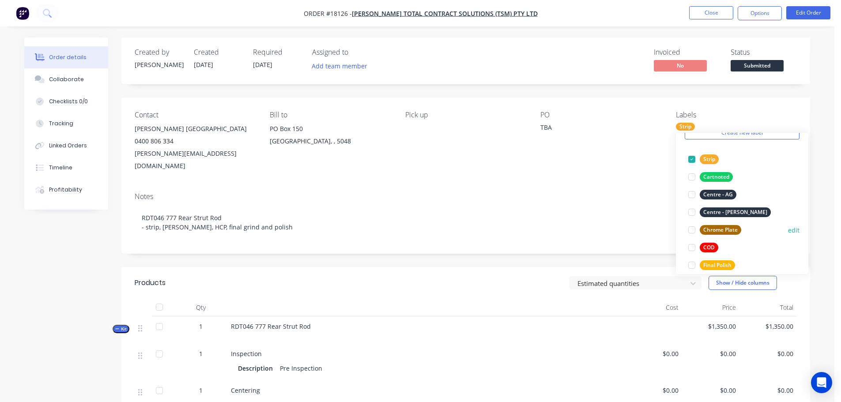
scroll to position [88, 0]
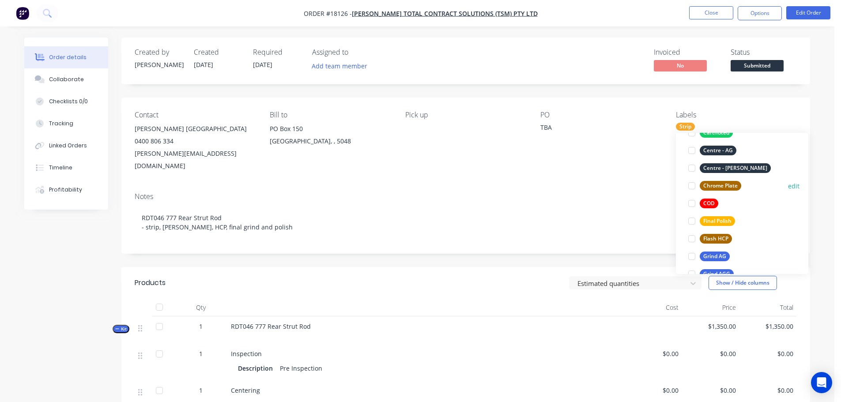
click at [694, 187] on div at bounding box center [692, 186] width 18 height 18
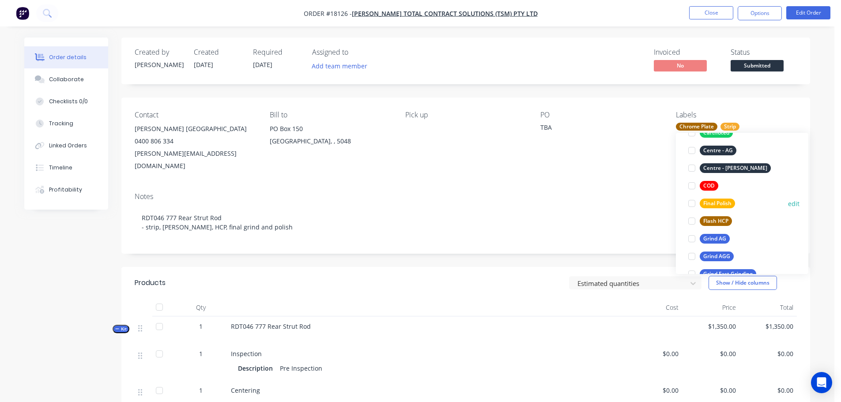
scroll to position [150, 0]
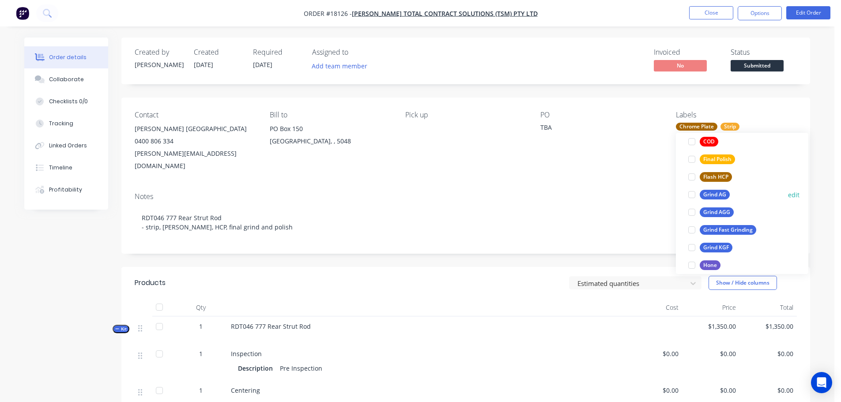
click at [691, 196] on div at bounding box center [692, 195] width 18 height 18
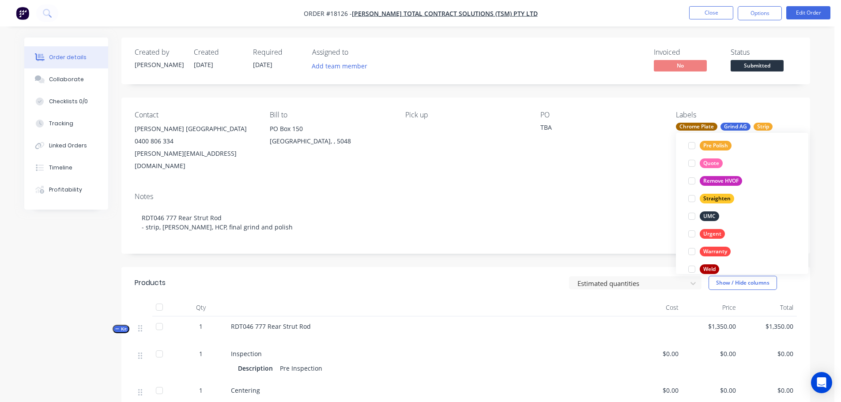
scroll to position [459, 0]
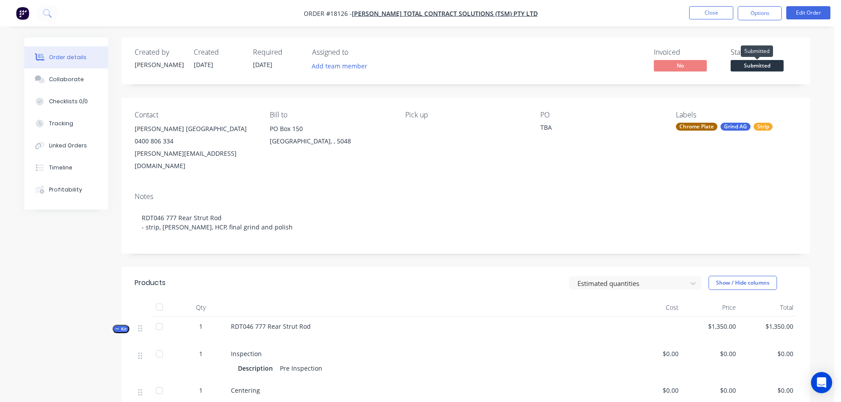
click at [748, 70] on span "Submitted" at bounding box center [757, 65] width 53 height 11
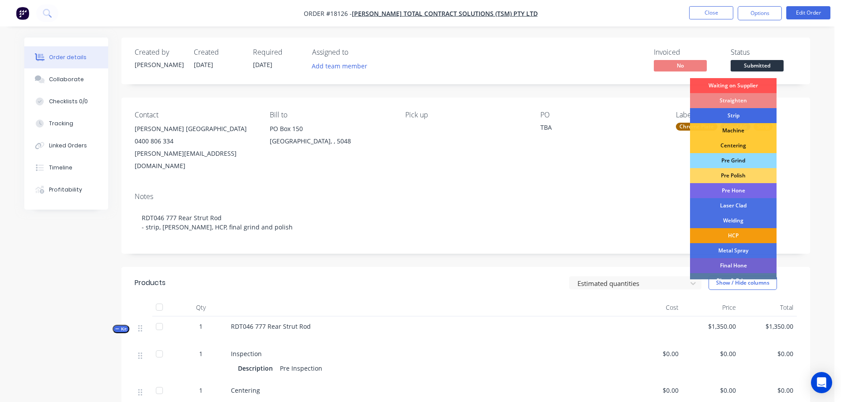
click at [731, 118] on div "Strip" at bounding box center [733, 115] width 87 height 15
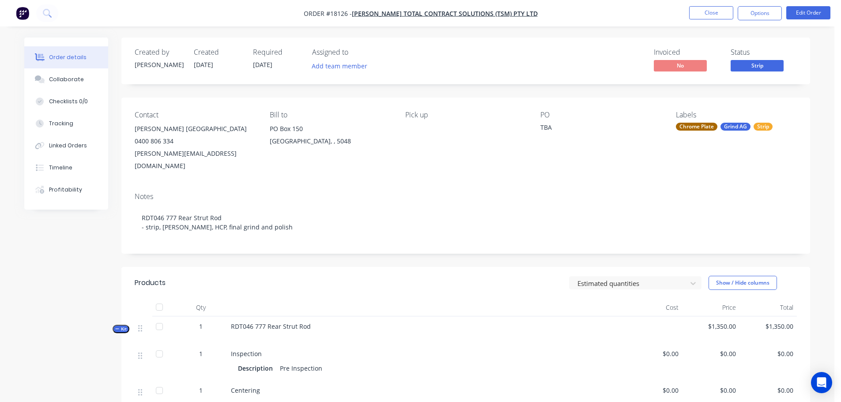
click at [686, 126] on div "Chrome Plate" at bounding box center [697, 127] width 42 height 8
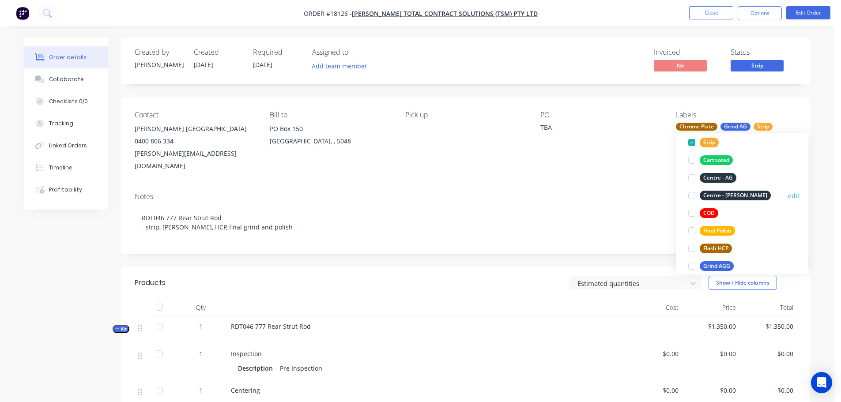
scroll to position [88, 0]
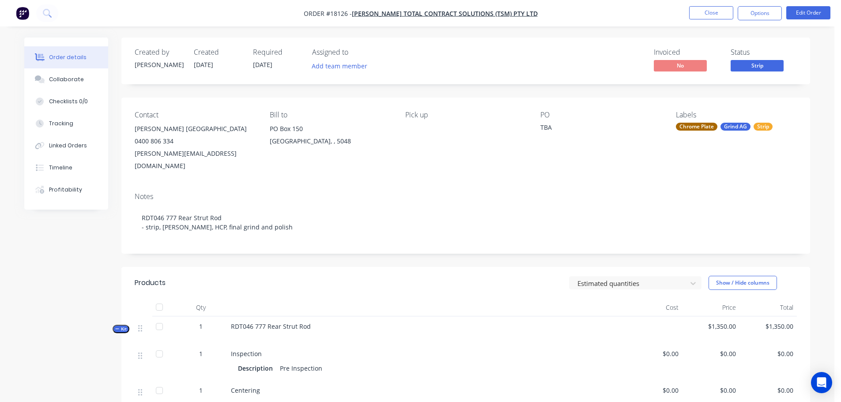
click at [541, 128] on div "TBA" at bounding box center [595, 129] width 110 height 12
drag, startPoint x: 542, startPoint y: 127, endPoint x: 564, endPoint y: 125, distance: 22.2
click at [564, 125] on div "TBA" at bounding box center [595, 129] width 110 height 12
click at [549, 158] on div "PO TBA" at bounding box center [600, 141] width 121 height 61
click at [807, 21] on nav "Order #18126 - Lucas Total Contract Solutions (TSM) Pty Ltd Close Options Edit …" at bounding box center [420, 13] width 841 height 26
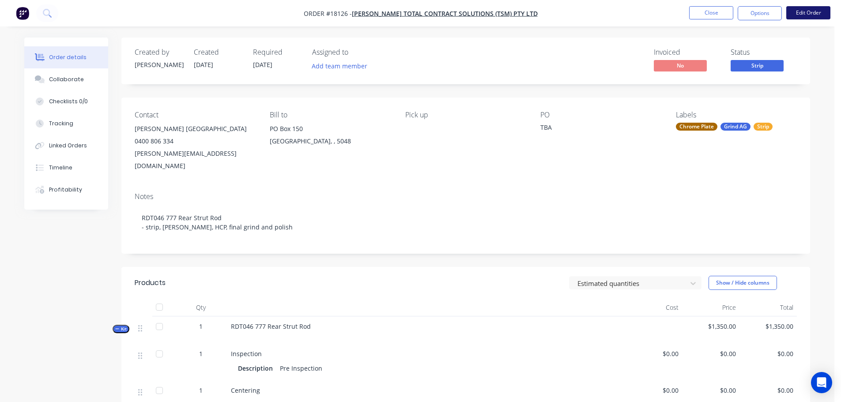
click at [808, 17] on button "Edit Order" at bounding box center [808, 12] width 44 height 13
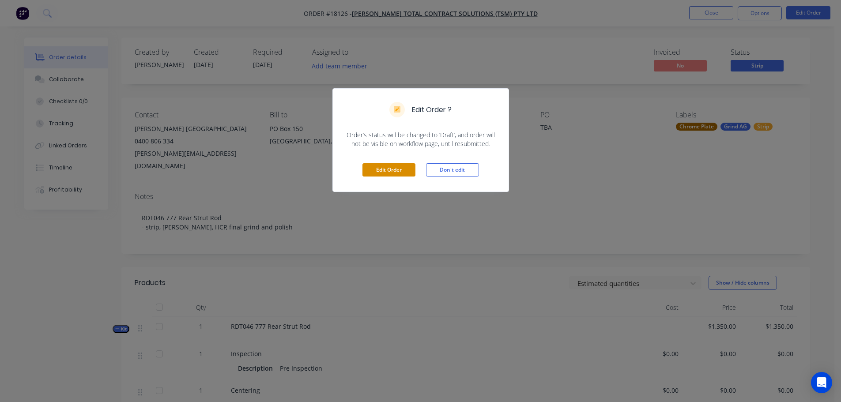
click at [410, 170] on button "Edit Order" at bounding box center [389, 169] width 53 height 13
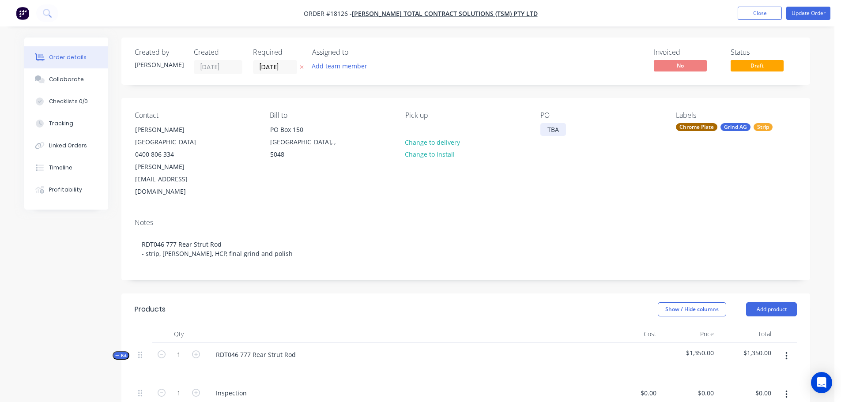
click at [552, 131] on div "TBA" at bounding box center [553, 129] width 26 height 13
drag, startPoint x: 545, startPoint y: 130, endPoint x: 582, endPoint y: 129, distance: 36.7
click at [582, 129] on div "PO TBA" at bounding box center [600, 154] width 121 height 87
click at [487, 219] on div "Notes" at bounding box center [466, 223] width 662 height 8
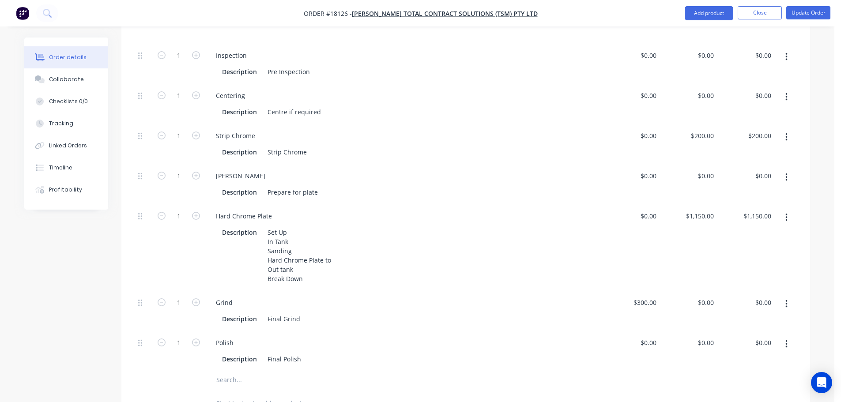
scroll to position [353, 0]
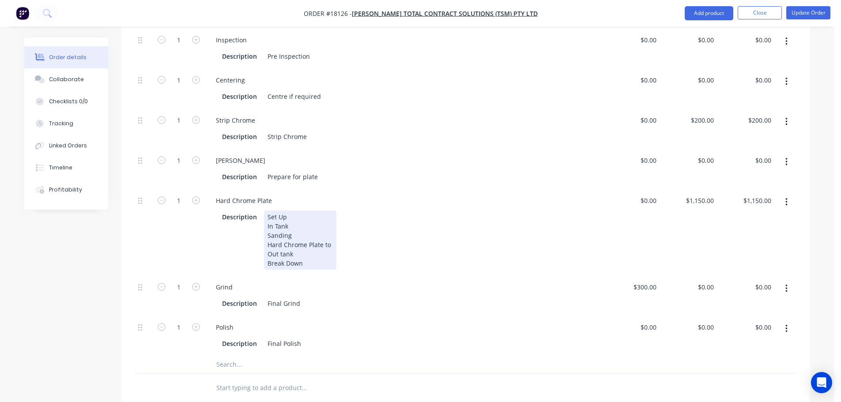
click at [329, 211] on div "Set Up In Tank Sanding Hard Chrome Plate to Out tank Break Down" at bounding box center [300, 240] width 72 height 59
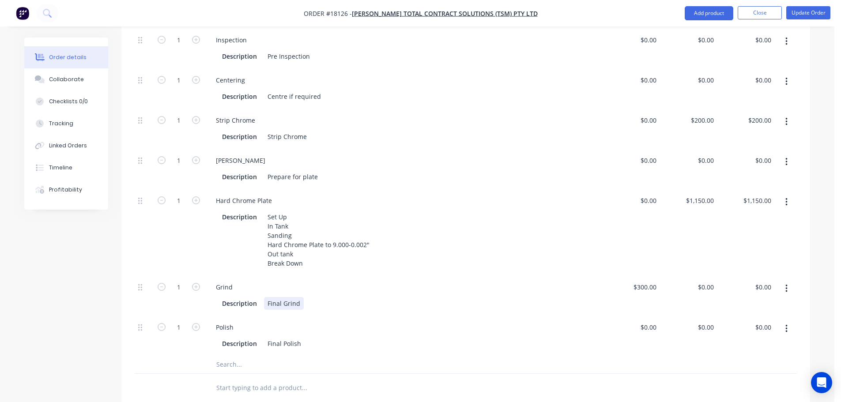
click at [301, 297] on div "Final Grind" at bounding box center [284, 303] width 40 height 13
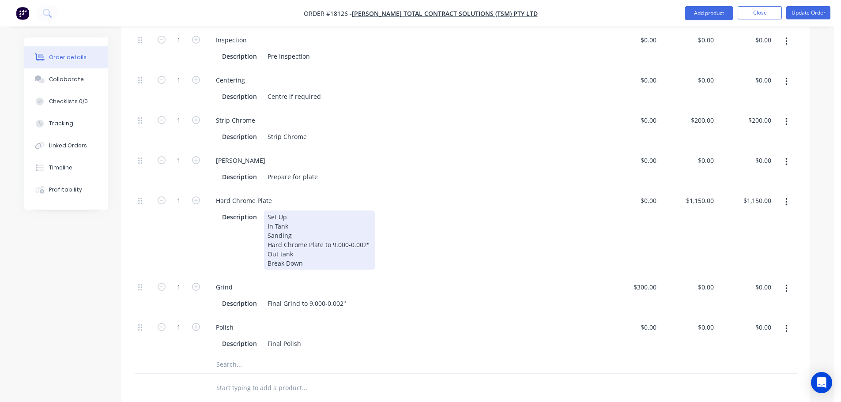
drag, startPoint x: 366, startPoint y: 205, endPoint x: 381, endPoint y: 204, distance: 14.2
click at [381, 211] on div "Description Set Up In Tank Sanding Hard Chrome Plate to 9.000-0.002" Out tank B…" at bounding box center [402, 240] width 367 height 59
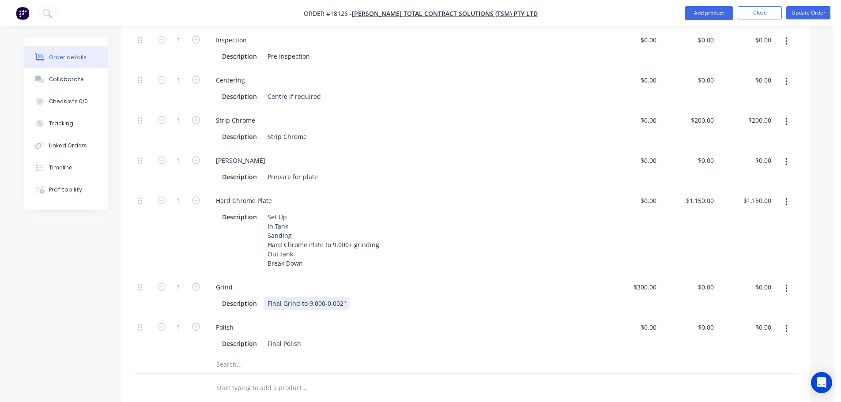
click at [308, 297] on div "Final Grind to 9.000-0.002"" at bounding box center [307, 303] width 86 height 13
drag, startPoint x: 300, startPoint y: 266, endPoint x: 360, endPoint y: 266, distance: 59.6
click at [360, 297] on div "Description Final Grind to 9.000-0.002"" at bounding box center [402, 303] width 367 height 13
copy div "to 9.000-0.002""
click at [301, 337] on div "Final Polish" at bounding box center [284, 343] width 41 height 13
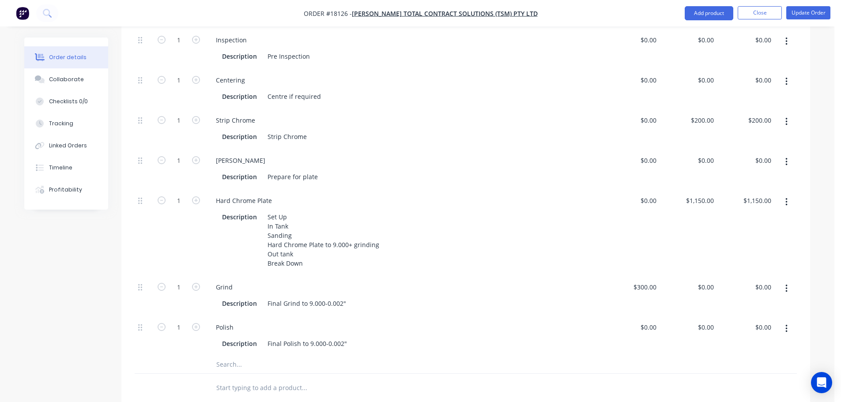
click at [385, 281] on div "Grind" at bounding box center [404, 287] width 390 height 13
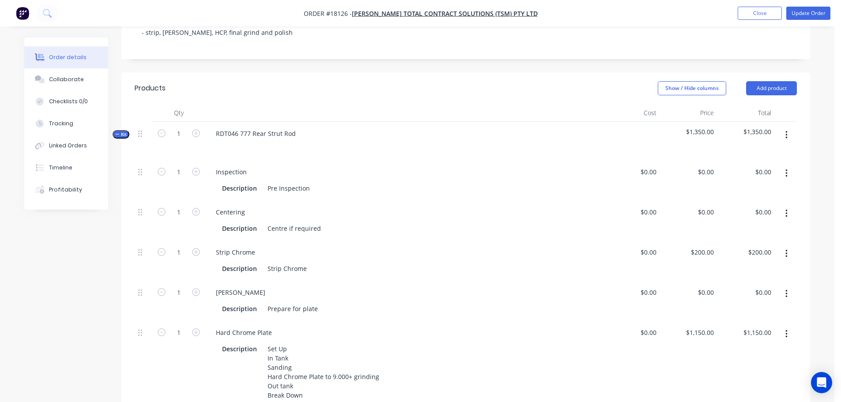
scroll to position [221, 0]
click at [793, 16] on button "Update Order" at bounding box center [808, 13] width 44 height 13
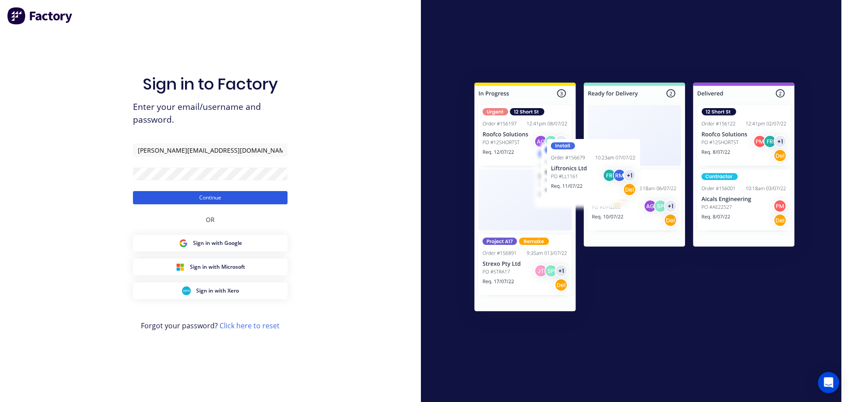
click at [235, 202] on button "Continue" at bounding box center [210, 197] width 155 height 13
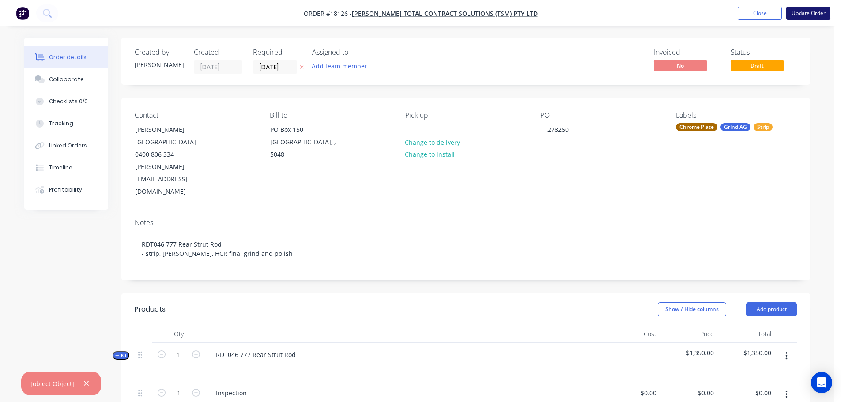
click at [807, 15] on button "Update Order" at bounding box center [808, 13] width 44 height 13
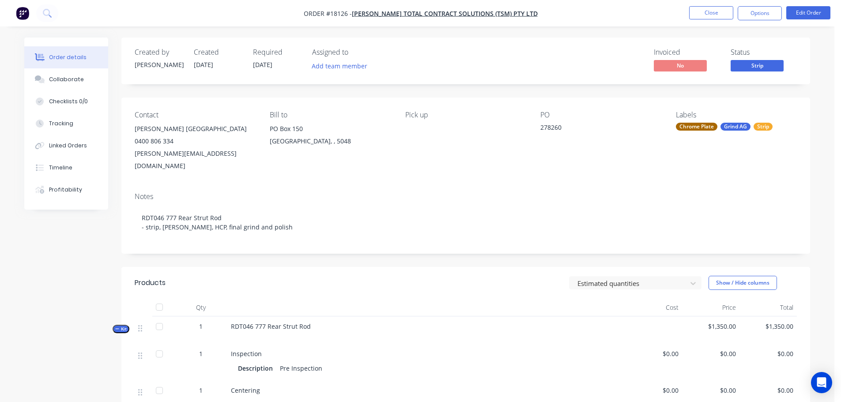
click at [756, 22] on nav "Order #18126 - Lucas Total Contract Solutions (TSM) Pty Ltd Close Options Edit …" at bounding box center [420, 13] width 841 height 26
click at [756, 18] on button "Options" at bounding box center [760, 13] width 44 height 14
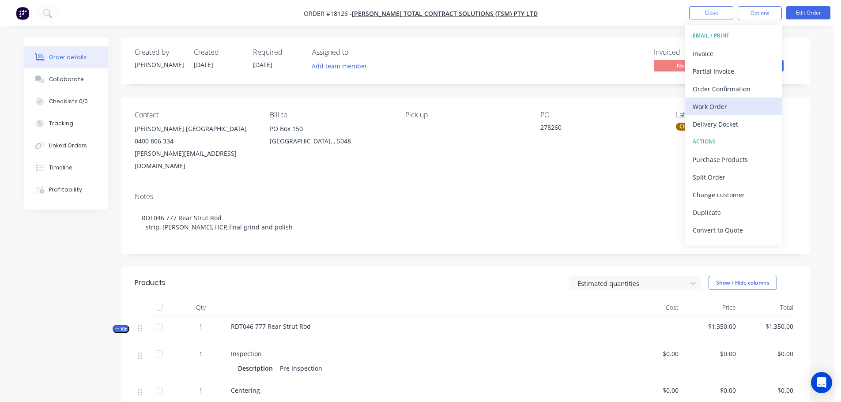
click at [718, 101] on div "Work Order" at bounding box center [733, 106] width 81 height 13
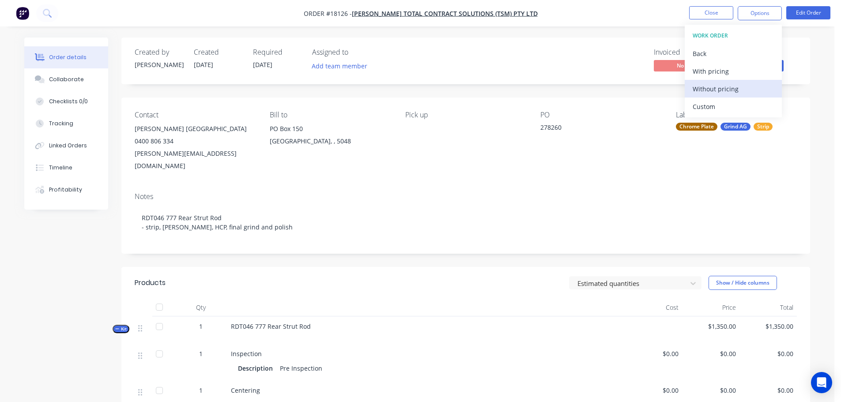
click at [699, 92] on div "Without pricing" at bounding box center [733, 89] width 81 height 13
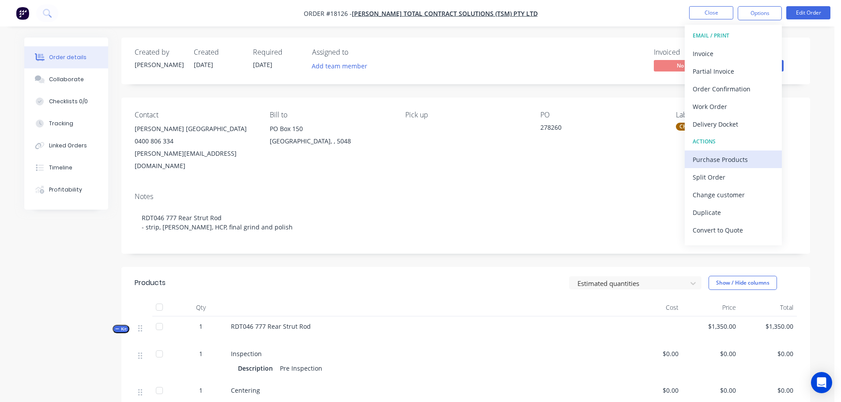
click at [726, 162] on div "Purchase Products" at bounding box center [733, 159] width 81 height 13
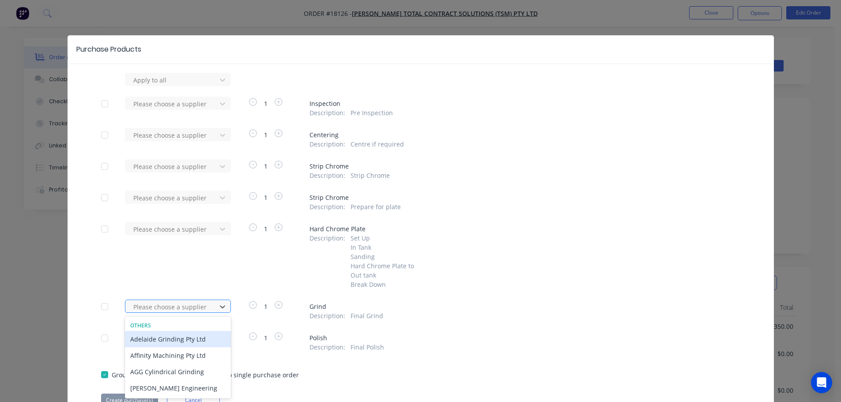
click at [178, 312] on div "9 results available. Use Up and Down to choose options, press Enter to select t…" at bounding box center [173, 306] width 97 height 13
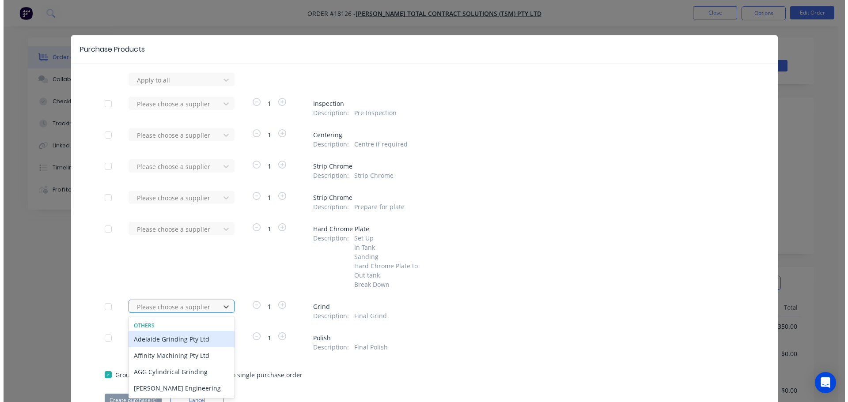
scroll to position [44, 0]
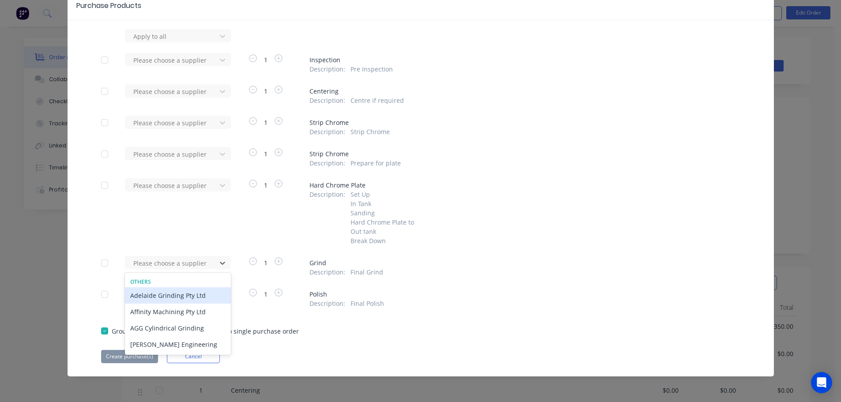
click at [176, 296] on div "Adelaide Grinding Pty Ltd" at bounding box center [178, 295] width 106 height 16
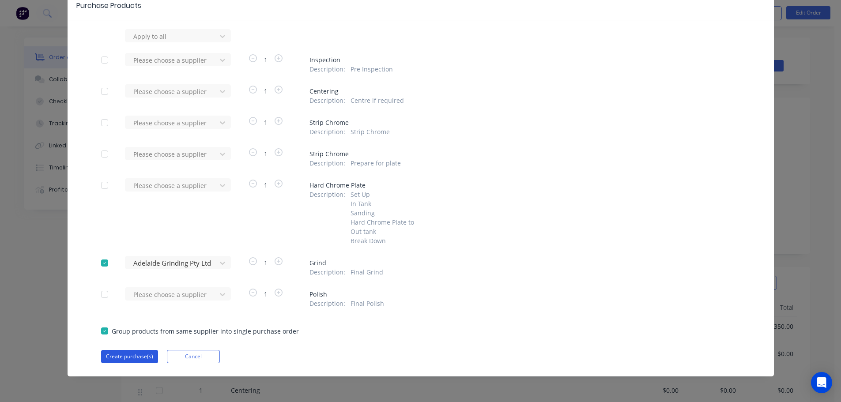
click at [134, 358] on button "Create purchase(s)" at bounding box center [129, 356] width 57 height 13
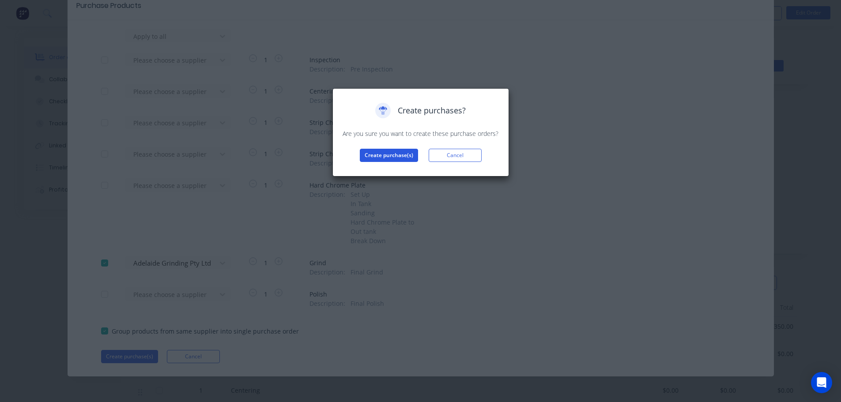
click at [385, 156] on button "Create purchase(s)" at bounding box center [389, 155] width 58 height 13
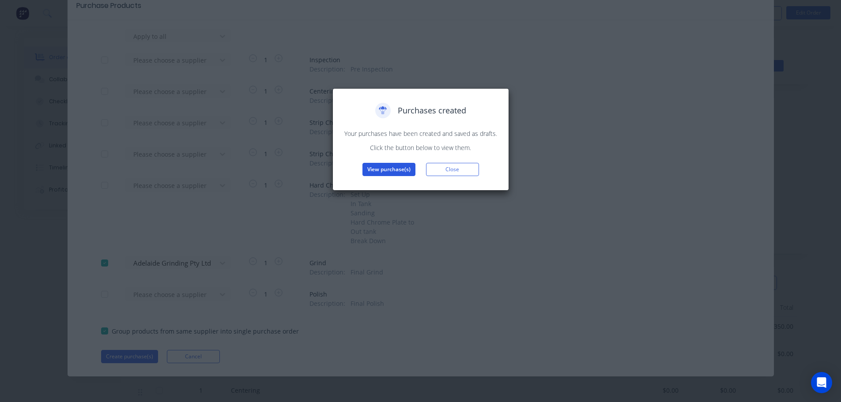
click at [392, 169] on button "View purchase(s)" at bounding box center [389, 169] width 53 height 13
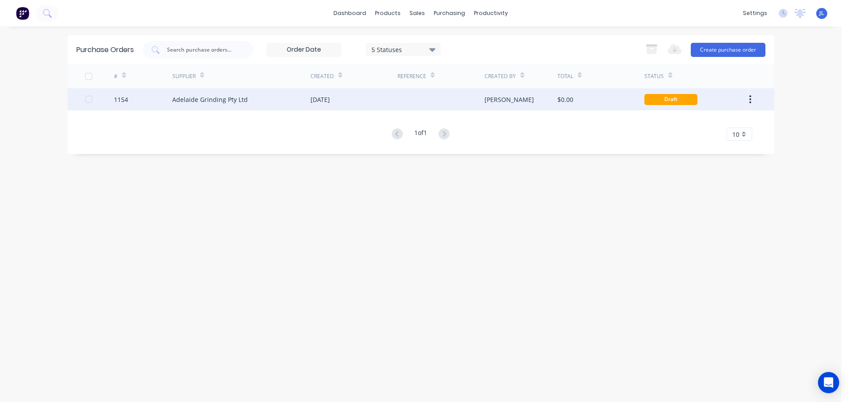
click at [456, 95] on div at bounding box center [440, 99] width 87 height 22
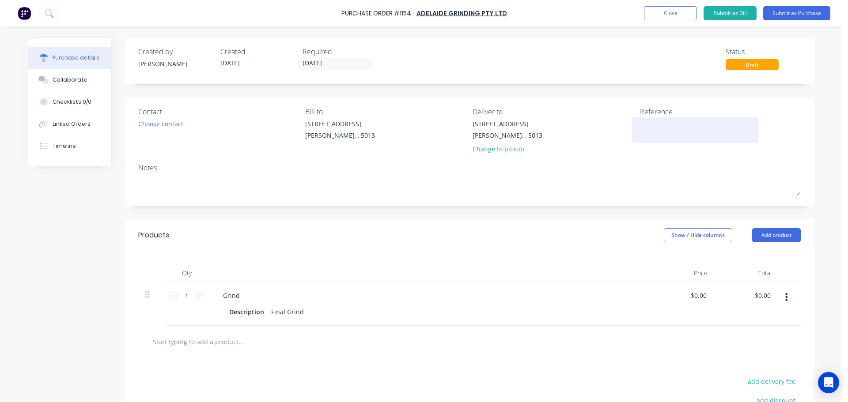
click at [645, 126] on textarea at bounding box center [695, 129] width 110 height 20
type textarea "TC1"
type textarea "x"
type textarea "TC18"
type textarea "x"
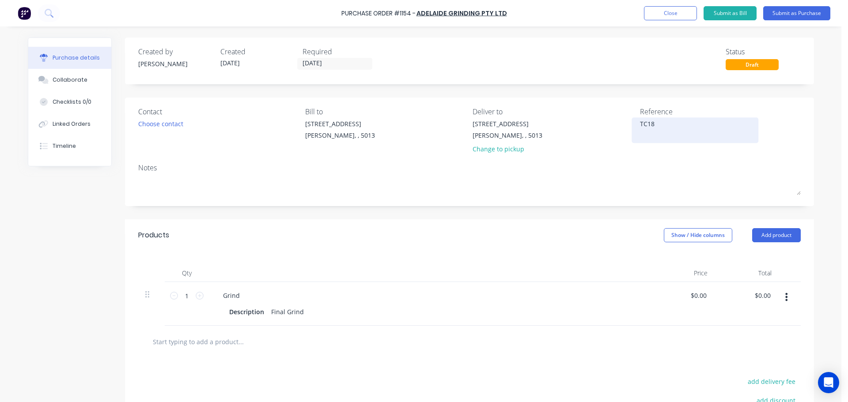
type textarea "TC181"
type textarea "x"
type textarea "TC1812"
type textarea "x"
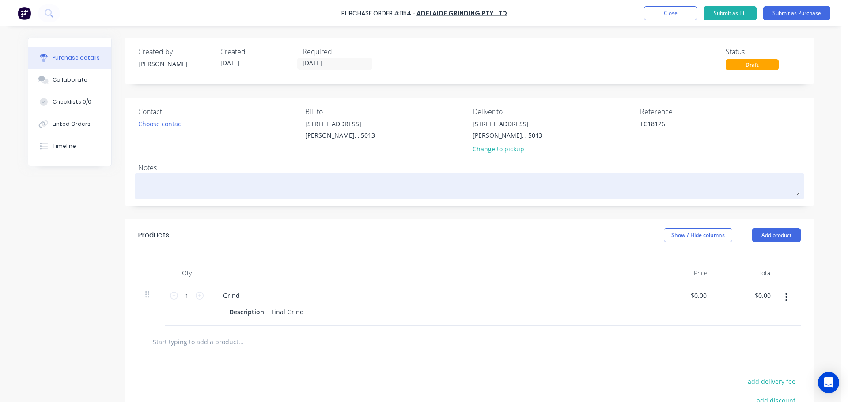
type textarea "TC18126"
type textarea "x"
type textarea "TC18126"
click at [636, 181] on textarea at bounding box center [469, 185] width 662 height 20
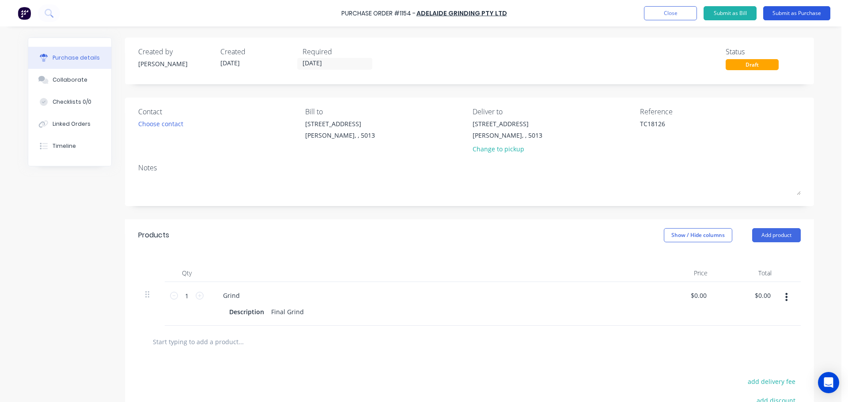
click at [789, 16] on button "Submit as Purchase" at bounding box center [796, 13] width 67 height 14
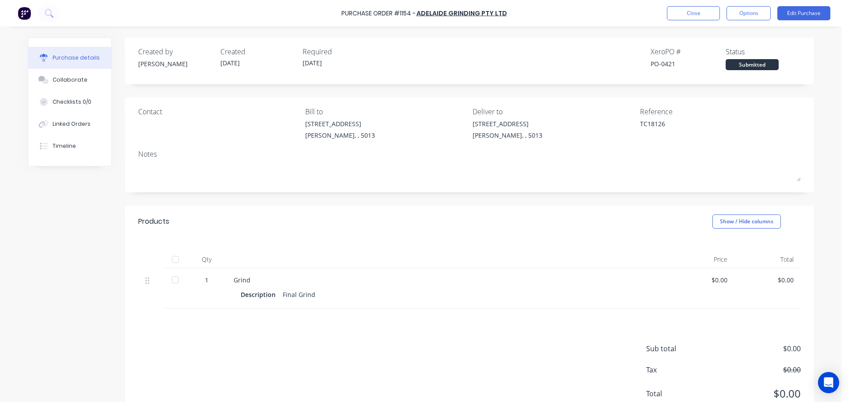
click at [799, 20] on div "Purchase Order #1154 - Adelaide Grinding Pty Ltd Close Options Edit Purchase" at bounding box center [424, 13] width 848 height 26
click at [799, 19] on button "Edit Purchase" at bounding box center [803, 13] width 53 height 14
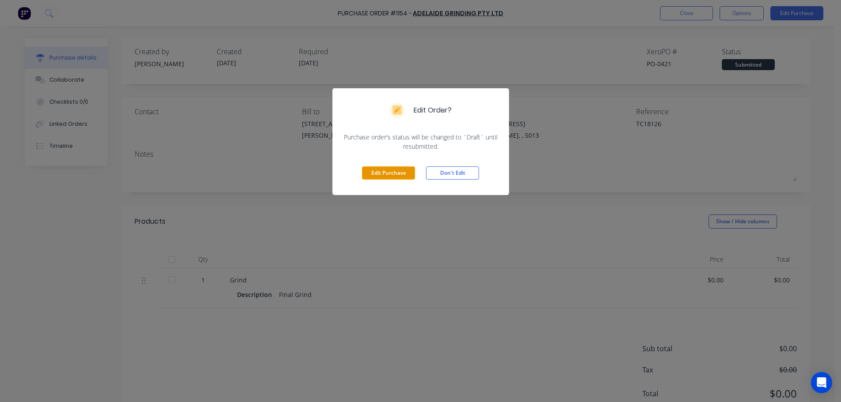
click at [390, 174] on button "Edit Purchase" at bounding box center [388, 172] width 53 height 13
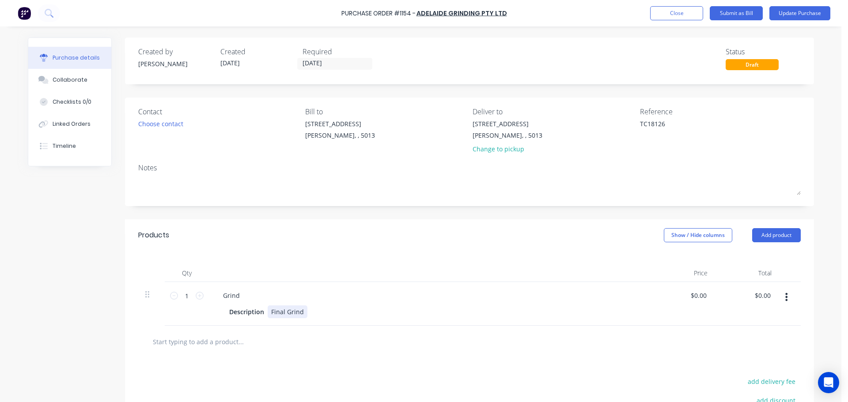
type textarea "x"
click at [302, 315] on div "Description Final Grind" at bounding box center [428, 312] width 404 height 13
click at [415, 351] on div at bounding box center [469, 342] width 662 height 32
click at [789, 15] on button "Update Purchase" at bounding box center [799, 13] width 61 height 14
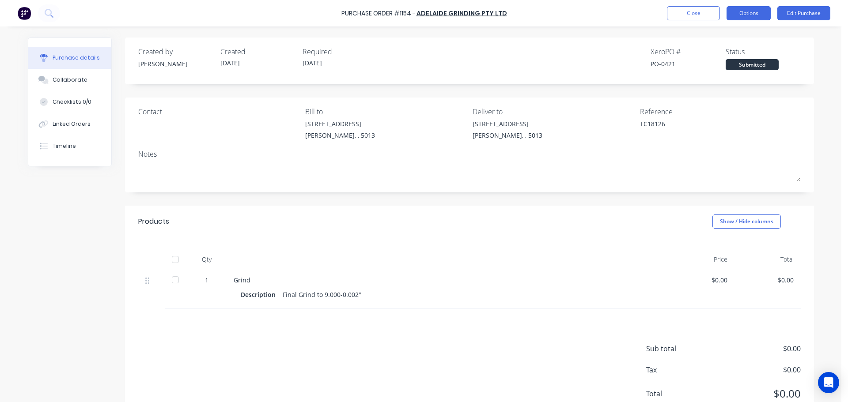
click at [764, 12] on button "Options" at bounding box center [748, 13] width 44 height 14
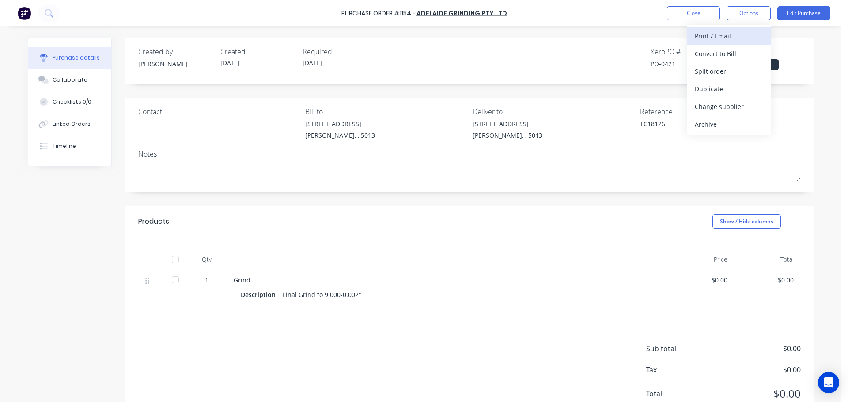
click at [720, 38] on div "Print / Email" at bounding box center [729, 36] width 68 height 13
click at [718, 72] on div "Without pricing" at bounding box center [729, 71] width 68 height 13
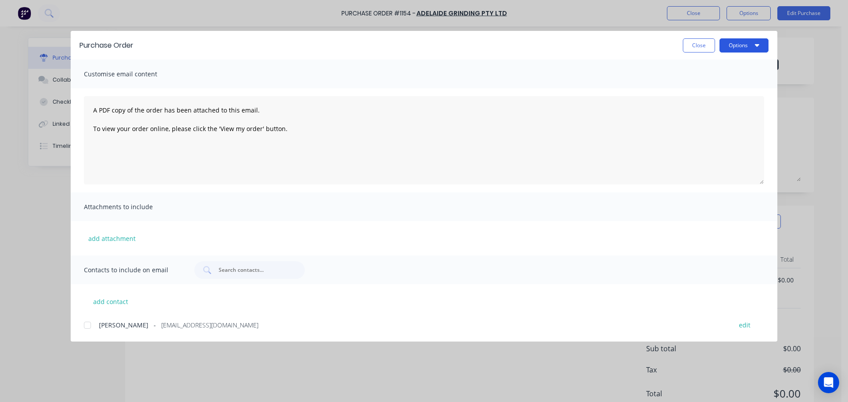
click at [734, 47] on button "Options" at bounding box center [743, 45] width 49 height 14
click at [719, 86] on div "Print" at bounding box center [726, 85] width 68 height 13
click at [692, 41] on button "Close" at bounding box center [699, 45] width 32 height 14
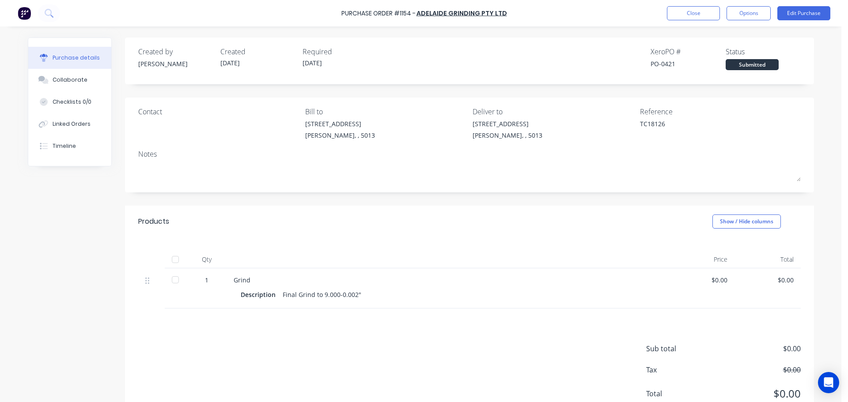
type textarea "x"
click at [698, 16] on button "Close" at bounding box center [693, 13] width 53 height 14
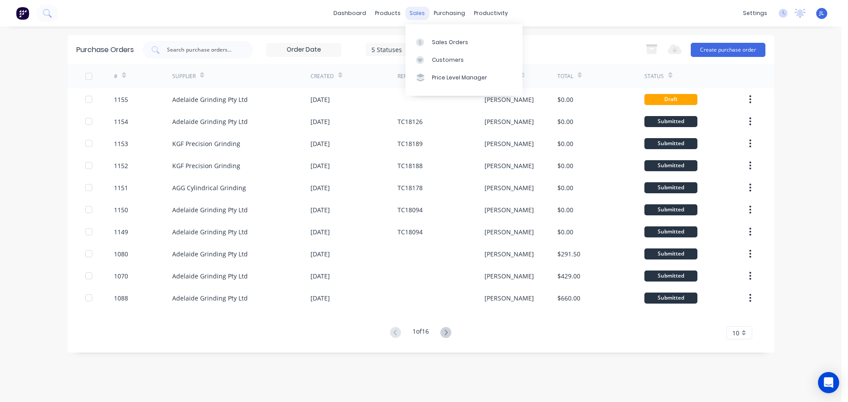
click at [417, 9] on div "sales" at bounding box center [417, 13] width 24 height 13
click at [429, 41] on link "Sales Orders" at bounding box center [463, 42] width 117 height 18
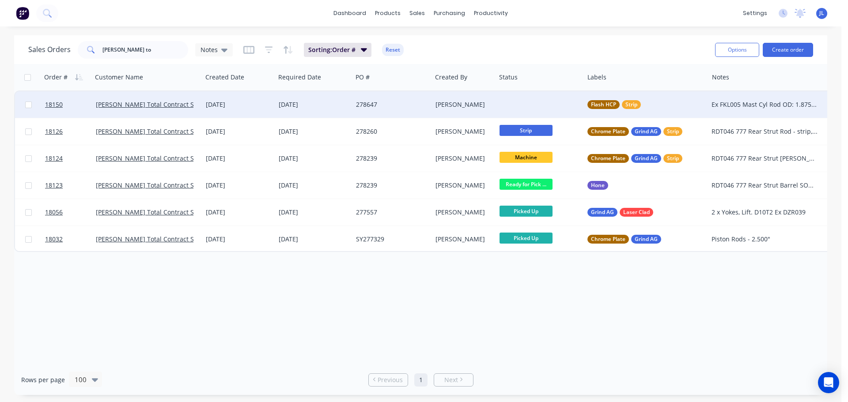
click at [528, 96] on div at bounding box center [540, 104] width 88 height 26
click at [522, 106] on div at bounding box center [540, 104] width 88 height 26
click at [260, 112] on div "[DATE]" at bounding box center [238, 104] width 73 height 26
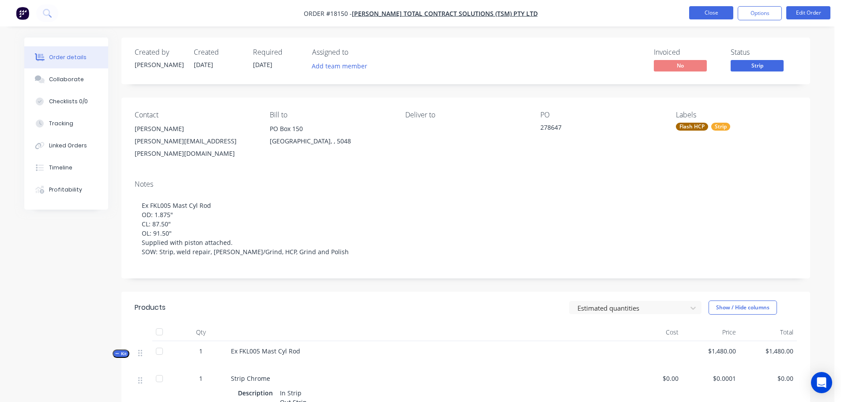
click at [719, 11] on button "Close" at bounding box center [711, 12] width 44 height 13
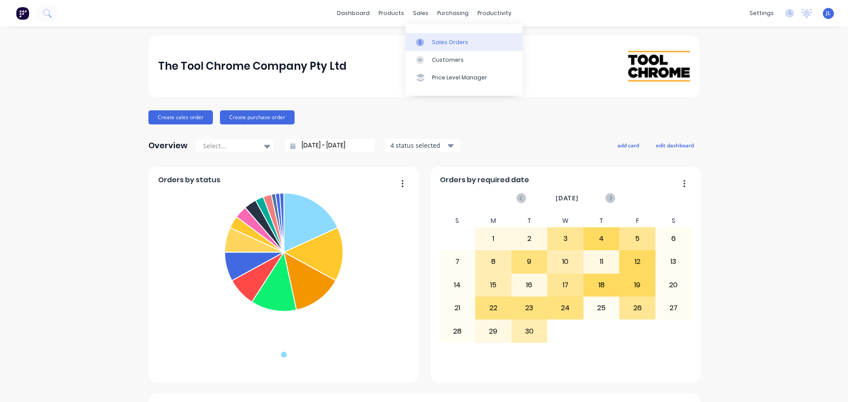
click at [427, 38] on link "Sales Orders" at bounding box center [463, 42] width 117 height 18
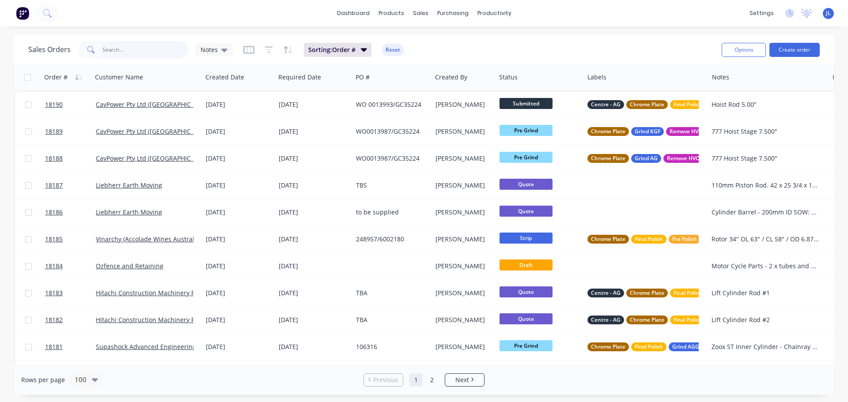
click at [133, 55] on input "text" at bounding box center [145, 50] width 86 height 18
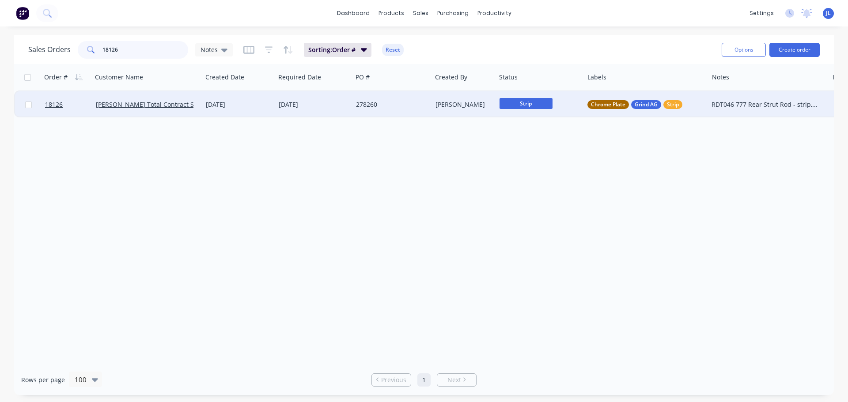
type input "18126"
click at [378, 108] on div "278260" at bounding box center [390, 104] width 68 height 9
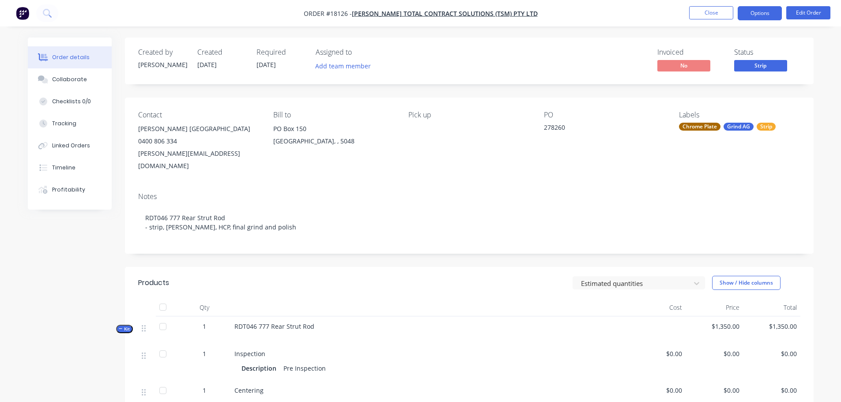
click at [760, 17] on button "Options" at bounding box center [760, 13] width 44 height 14
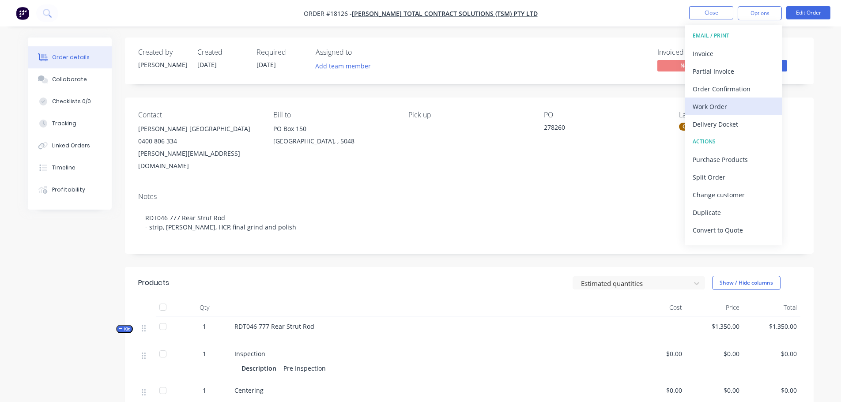
click at [725, 102] on div "Work Order" at bounding box center [733, 106] width 81 height 13
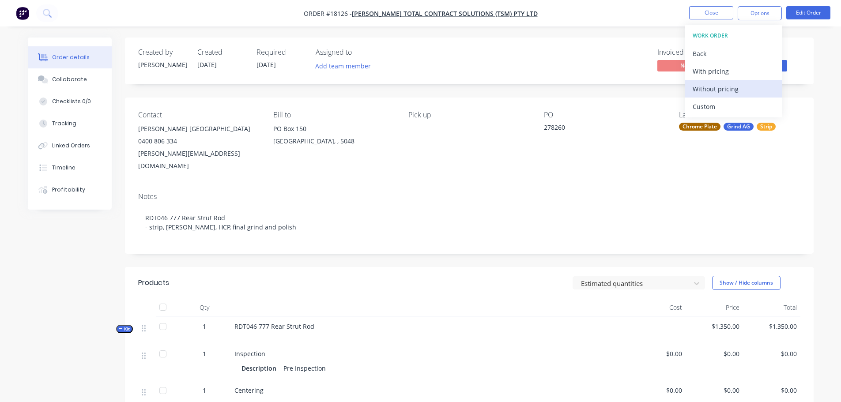
click at [695, 89] on div "Without pricing" at bounding box center [733, 89] width 81 height 13
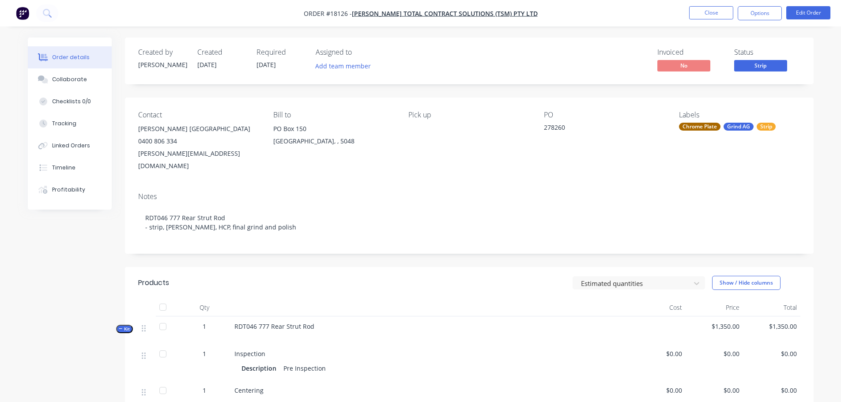
click at [478, 276] on div "Estimated quantities Show / Hide columns" at bounding box center [539, 283] width 521 height 14
click at [76, 147] on div "Linked Orders" at bounding box center [71, 146] width 38 height 8
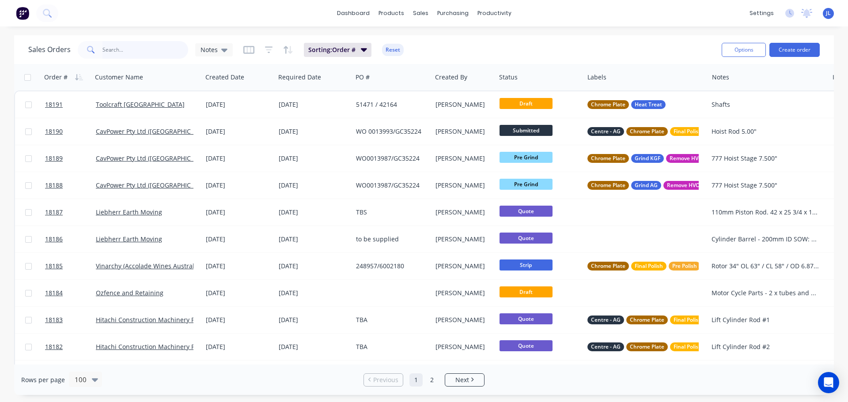
click at [124, 55] on input "text" at bounding box center [145, 50] width 86 height 18
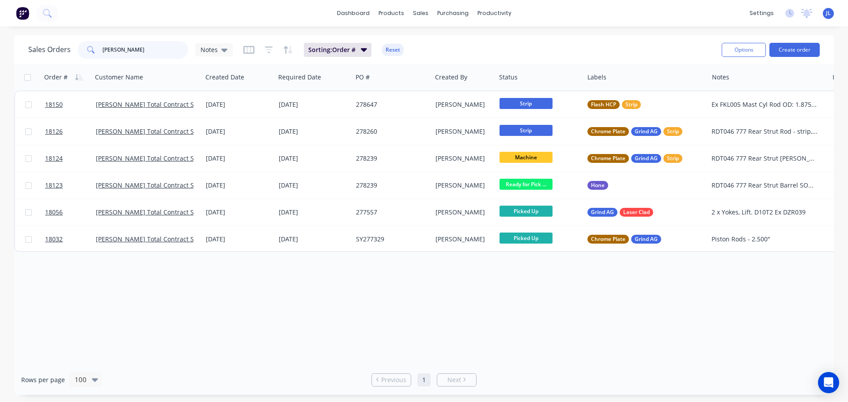
click at [166, 46] on input "lucas" at bounding box center [145, 50] width 86 height 18
type input "l"
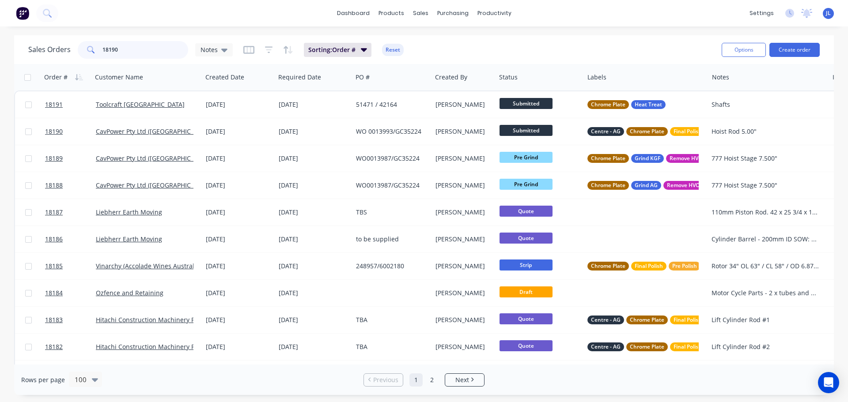
type input "18190"
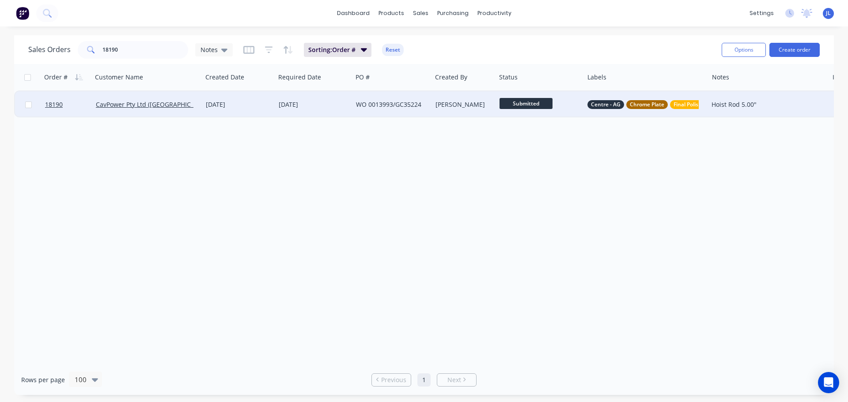
click at [249, 101] on div "[DATE]" at bounding box center [239, 104] width 66 height 9
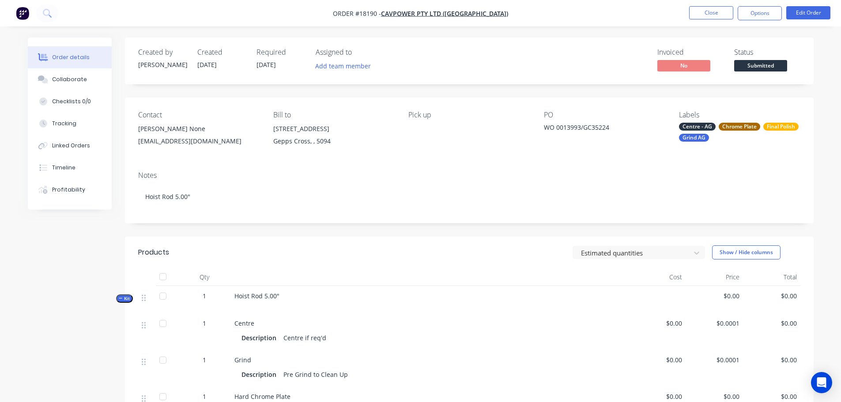
click at [758, 66] on span "Submitted" at bounding box center [760, 65] width 53 height 11
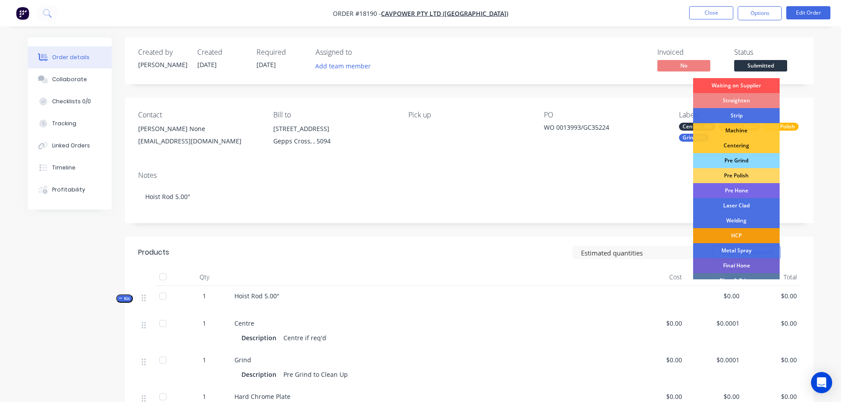
click at [731, 163] on div "Pre Grind" at bounding box center [736, 160] width 87 height 15
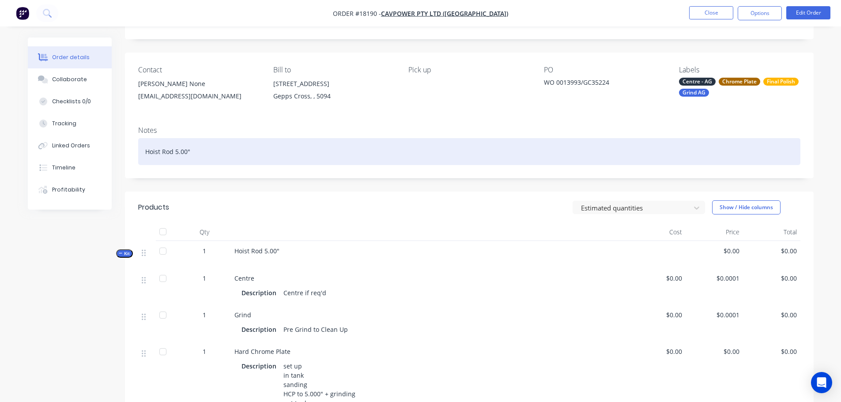
scroll to position [88, 0]
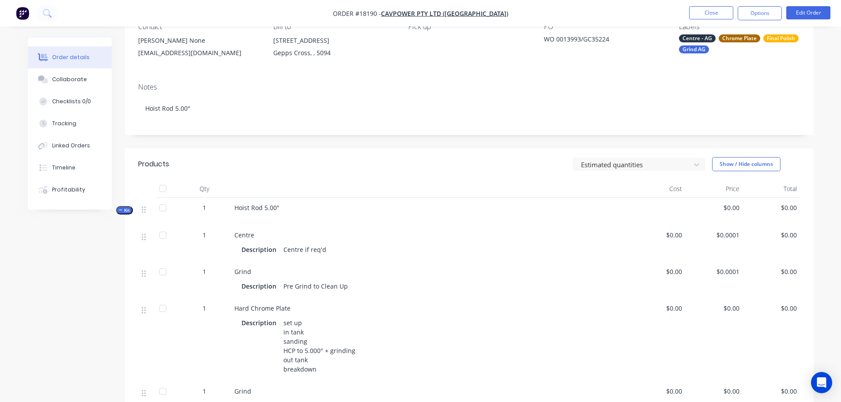
click at [799, 19] on li "Edit Order" at bounding box center [808, 13] width 44 height 14
click at [797, 15] on button "Edit Order" at bounding box center [808, 12] width 44 height 13
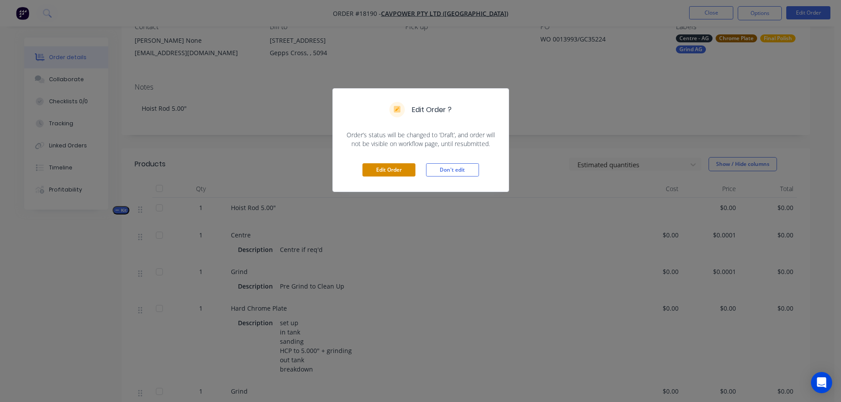
click at [376, 175] on button "Edit Order" at bounding box center [389, 169] width 53 height 13
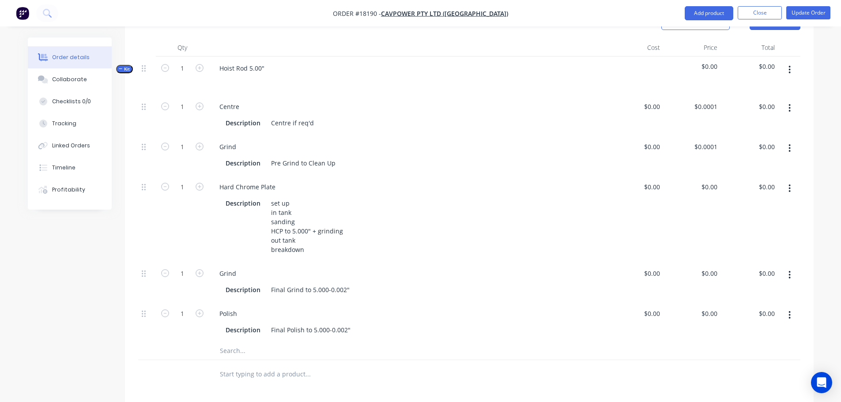
scroll to position [353, 0]
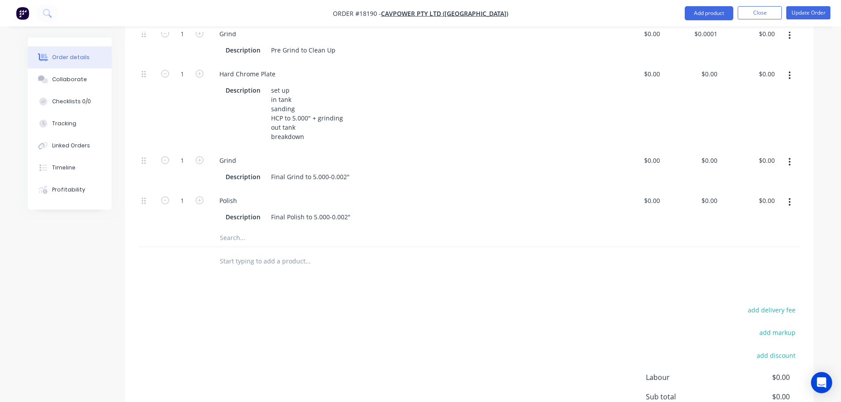
click at [263, 229] on input "text" at bounding box center [307, 238] width 177 height 18
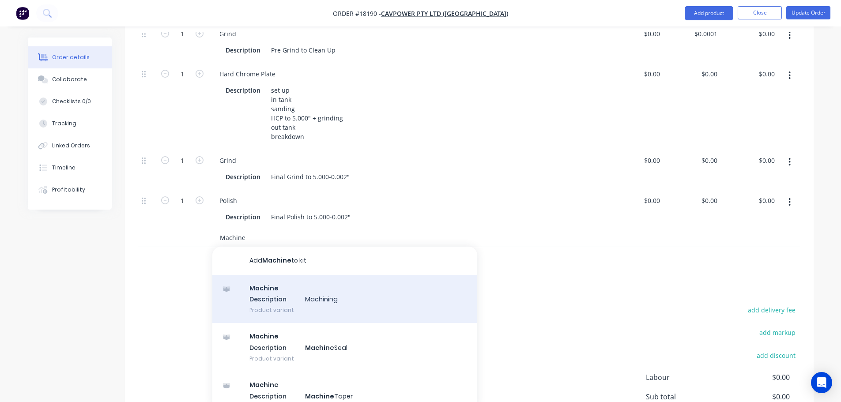
type input "Machine"
click at [291, 279] on div "Machine Description Machining Product variant" at bounding box center [344, 299] width 265 height 49
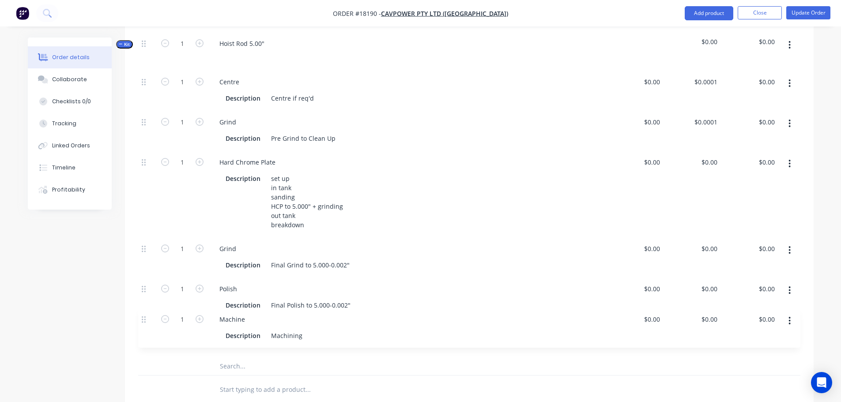
scroll to position [266, 0]
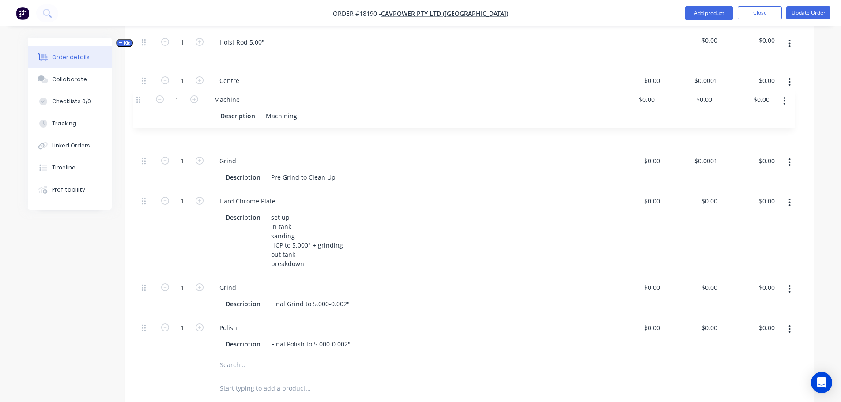
drag, startPoint x: 144, startPoint y: 320, endPoint x: 139, endPoint y: 90, distance: 230.5
click at [139, 90] on div "1 Centre Description Centre if req'd $0.00 $0.00 $0.0001 $0.0001 $0.00 $0.00 1 …" at bounding box center [469, 212] width 662 height 287
click at [277, 131] on div "Machining" at bounding box center [287, 137] width 38 height 13
drag, startPoint x: 272, startPoint y: 125, endPoint x: 341, endPoint y: 126, distance: 69.3
click at [341, 131] on div "Description Machining" at bounding box center [405, 137] width 367 height 13
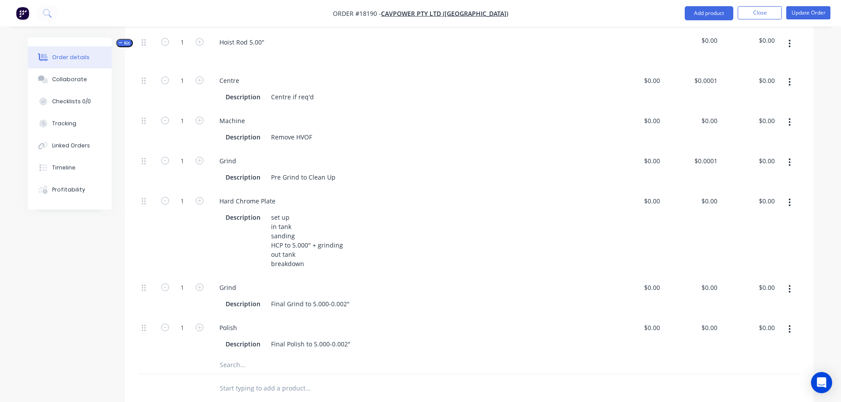
click at [317, 149] on div "Grind Description Pre Grind to Clean Up" at bounding box center [407, 169] width 397 height 40
click at [819, 15] on button "Update Order" at bounding box center [808, 12] width 44 height 13
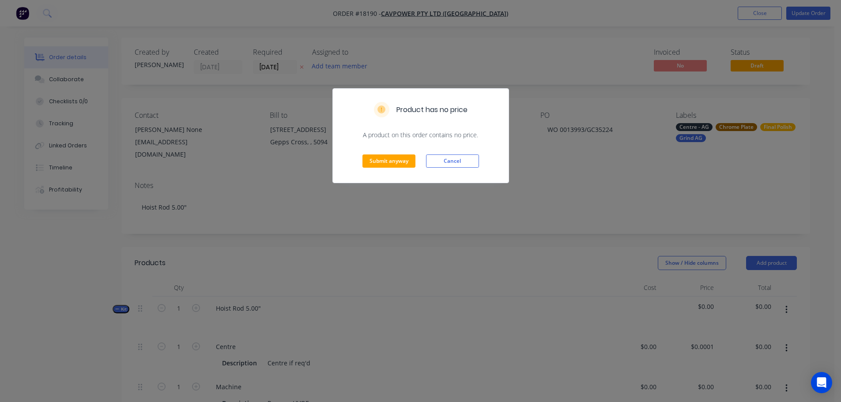
click at [378, 151] on div "Submit anyway Cancel" at bounding box center [421, 161] width 176 height 43
click at [376, 154] on div "Submit anyway Cancel" at bounding box center [421, 161] width 176 height 43
click at [374, 162] on button "Submit anyway" at bounding box center [389, 161] width 53 height 13
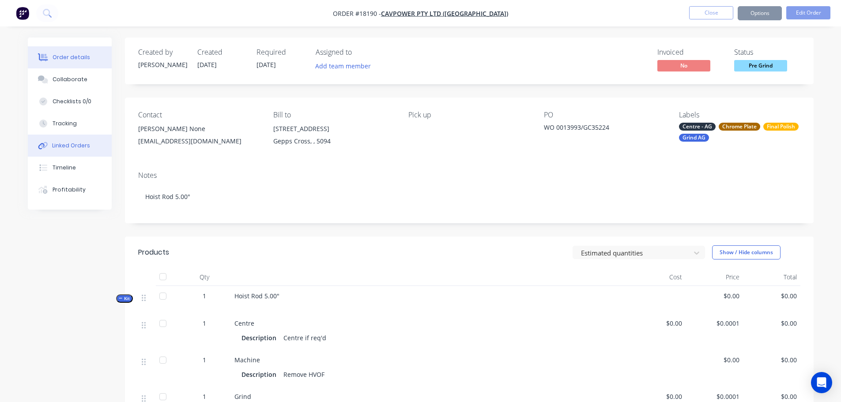
click at [60, 152] on button "Linked Orders" at bounding box center [70, 146] width 84 height 22
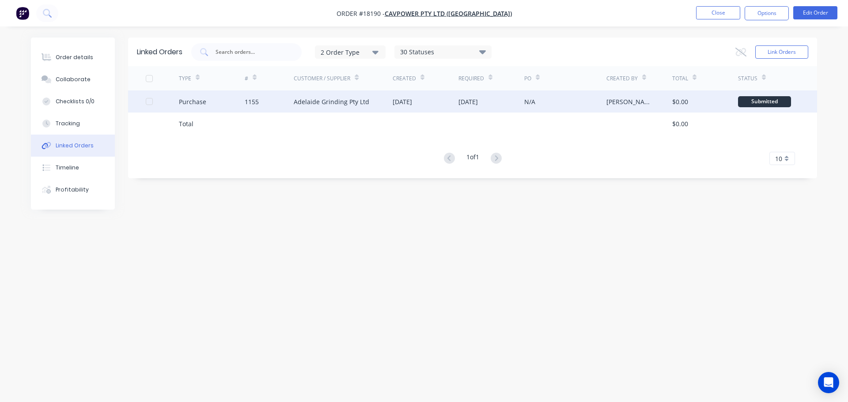
click at [317, 101] on div "Adelaide Grinding Pty Ltd" at bounding box center [332, 101] width 76 height 9
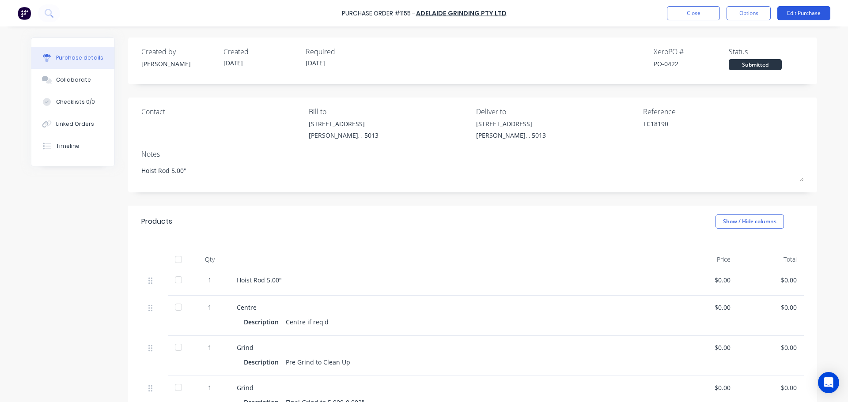
click at [820, 14] on button "Edit Purchase" at bounding box center [803, 13] width 53 height 14
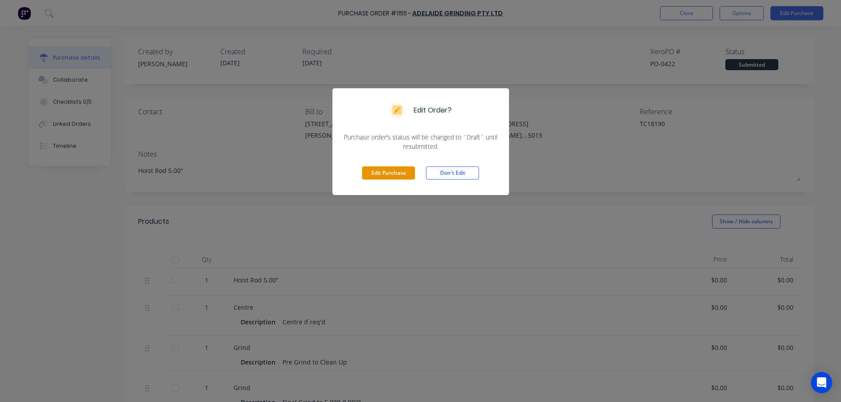
click at [373, 176] on button "Edit Purchase" at bounding box center [388, 172] width 53 height 13
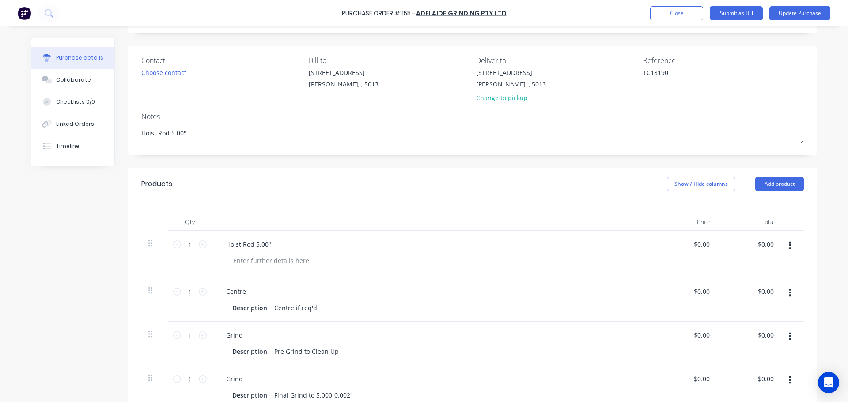
scroll to position [177, 0]
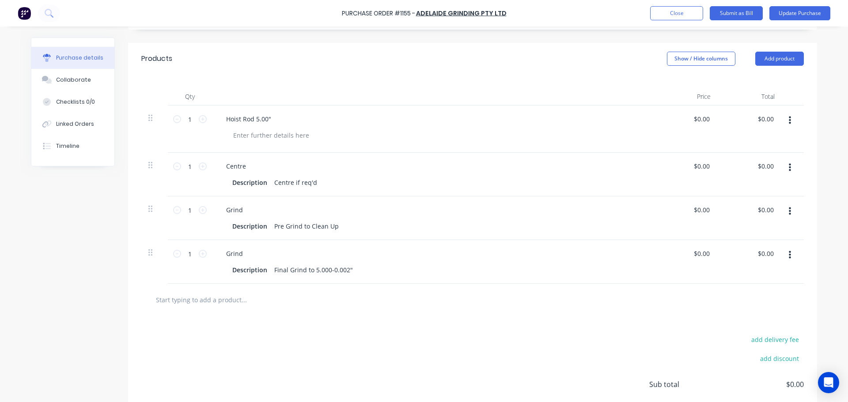
click at [215, 302] on input "text" at bounding box center [243, 300] width 177 height 18
type textarea "x"
type input "M"
type textarea "x"
type input "Ma"
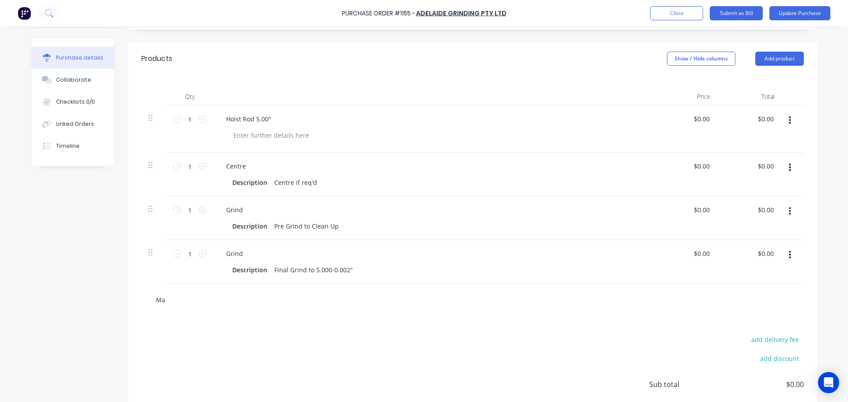
type textarea "x"
type input "Mac"
type textarea "x"
type input "Mach"
type textarea "x"
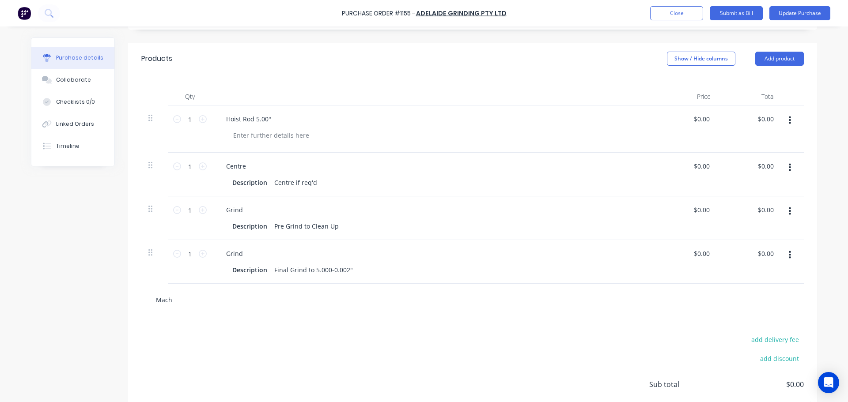
type input "Machi"
type textarea "x"
type input "Machin"
type textarea "x"
type input "Machine"
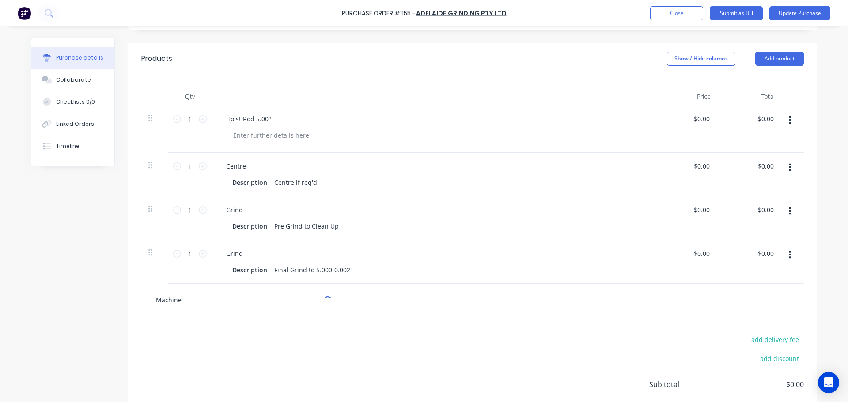
type textarea "x"
type input "Machine"
click at [67, 280] on div "Created by Paul Created 24/09/25 Required 30/09/25 Status Draft Contact Choose …" at bounding box center [424, 161] width 786 height 600
drag, startPoint x: 203, startPoint y: 300, endPoint x: 90, endPoint y: 295, distance: 113.2
click at [90, 295] on div "Created by Paul Created 24/09/25 Required 30/09/25 Status Draft Contact Choose …" at bounding box center [424, 161] width 786 height 600
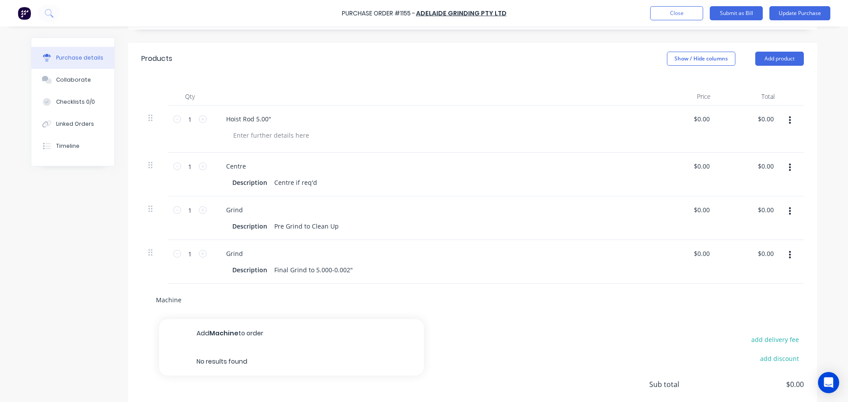
type textarea "x"
click at [786, 57] on button "Add product" at bounding box center [779, 59] width 49 height 14
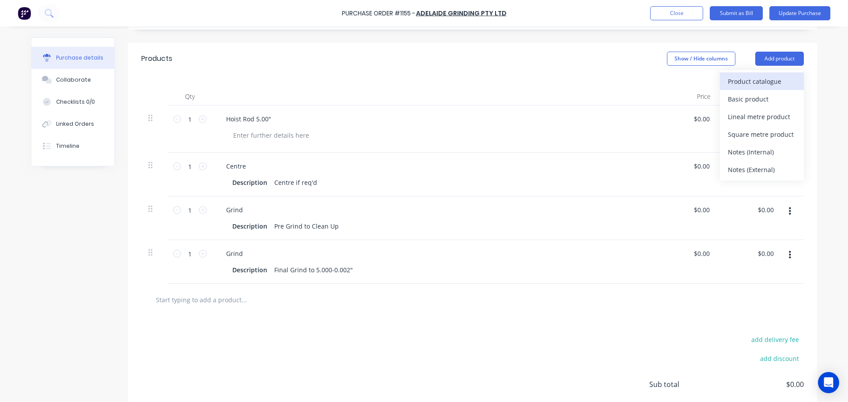
click at [763, 88] on button "Product catalogue" at bounding box center [762, 81] width 84 height 18
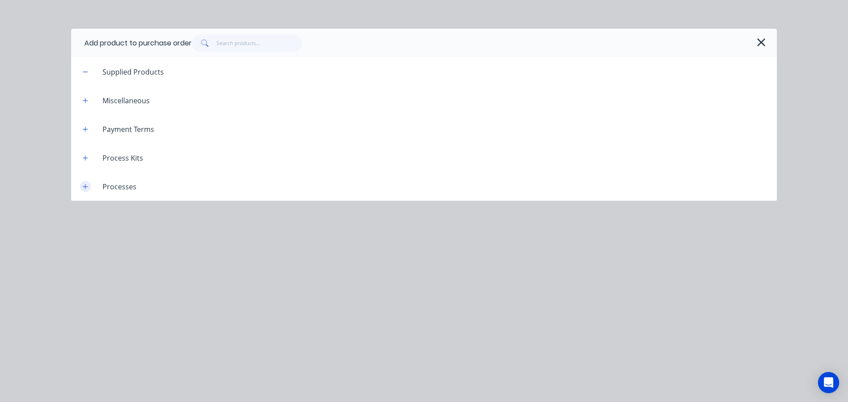
click at [88, 184] on button "button" at bounding box center [85, 186] width 11 height 11
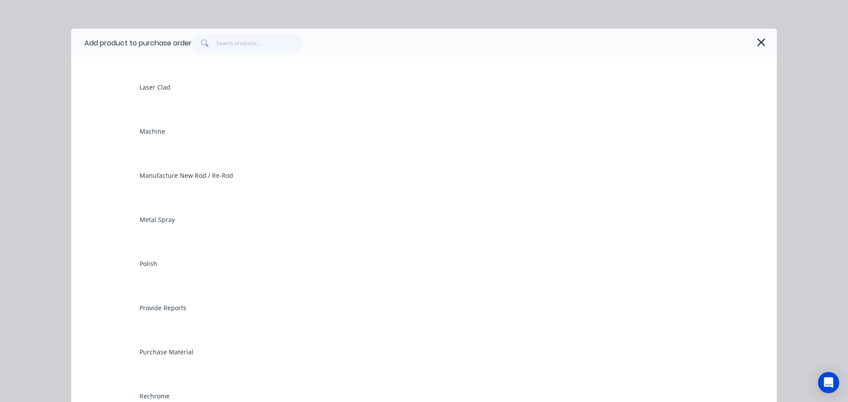
scroll to position [530, 0]
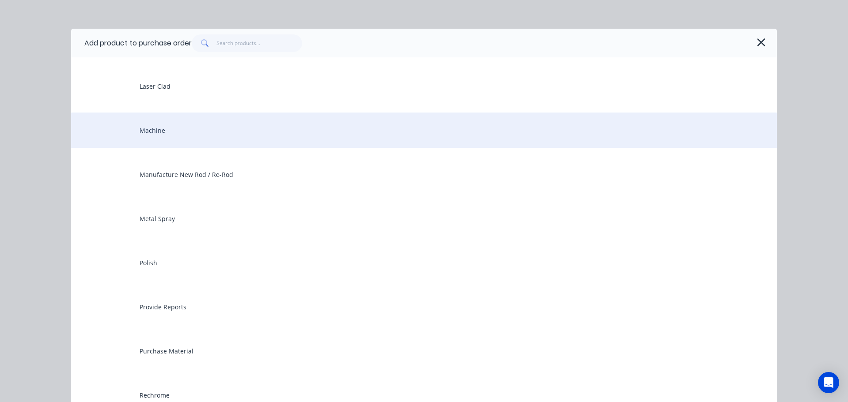
click at [163, 132] on div "Machine" at bounding box center [424, 130] width 706 height 35
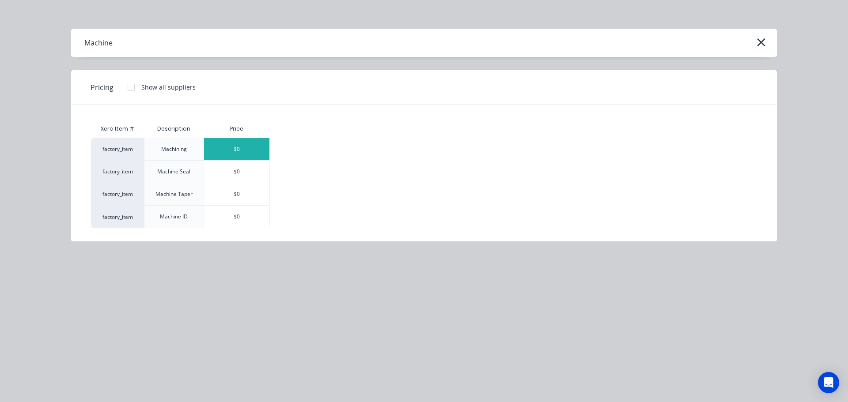
click at [231, 148] on div "$0" at bounding box center [236, 149] width 65 height 22
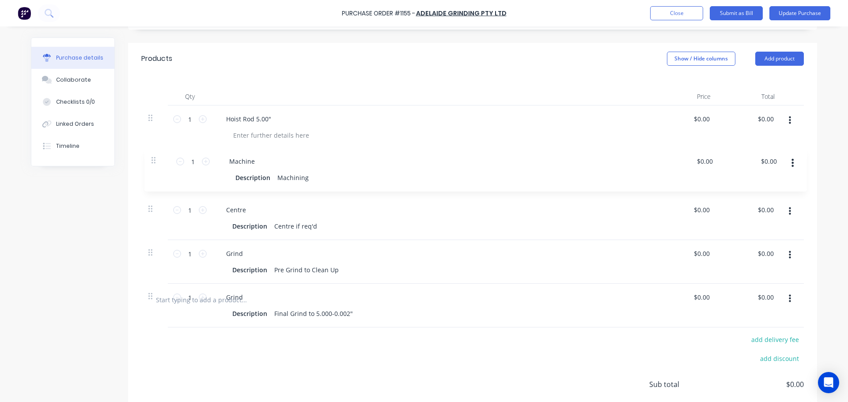
drag, startPoint x: 148, startPoint y: 296, endPoint x: 156, endPoint y: 153, distance: 143.7
click at [156, 153] on div "1 1 Hoist Rod 5.00" $0.00 $0.00 $0.00 $0.00 1 1 Centre Description Centre if re…" at bounding box center [472, 195] width 662 height 178
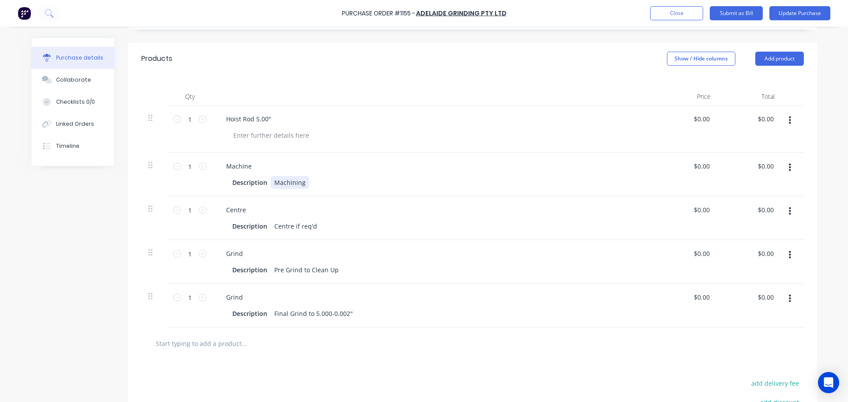
click at [273, 180] on div "Machining" at bounding box center [290, 182] width 38 height 13
type textarea "x"
drag, startPoint x: 271, startPoint y: 181, endPoint x: 311, endPoint y: 181, distance: 39.7
click at [311, 181] on div "Description Machining" at bounding box center [431, 182] width 404 height 13
click at [94, 218] on div "Created by Paul Created 24/09/25 Required 30/09/25 Status Draft Contact Choose …" at bounding box center [424, 183] width 786 height 644
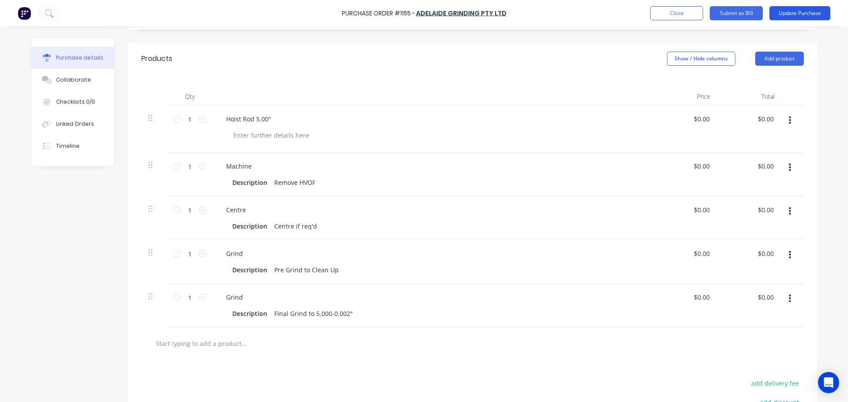
click at [789, 17] on button "Update Purchase" at bounding box center [799, 13] width 61 height 14
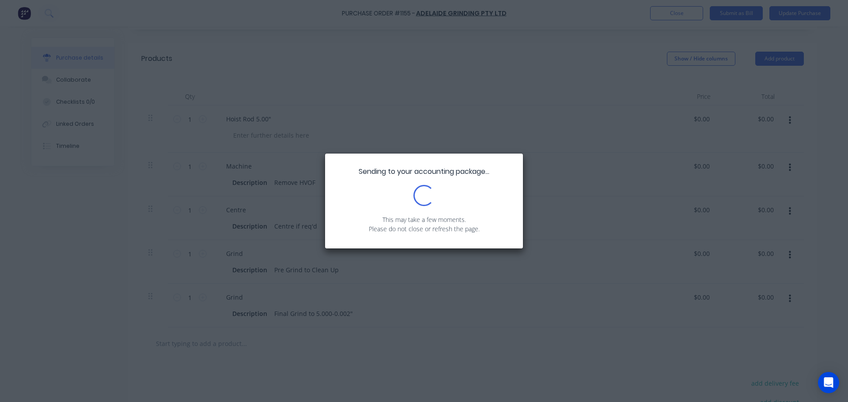
scroll to position [0, 0]
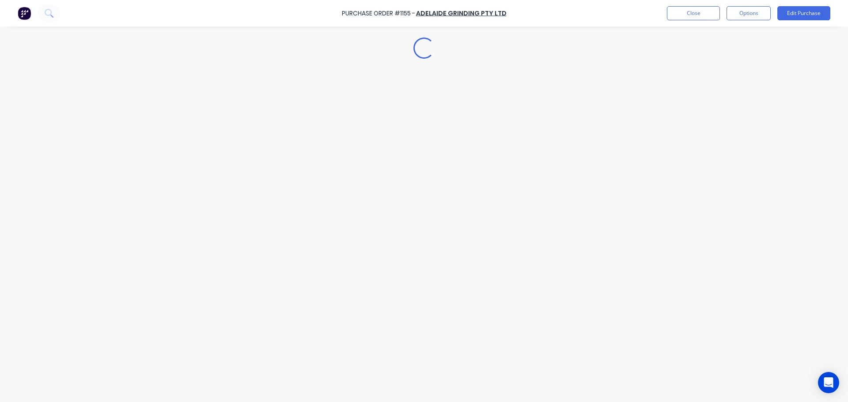
type textarea "x"
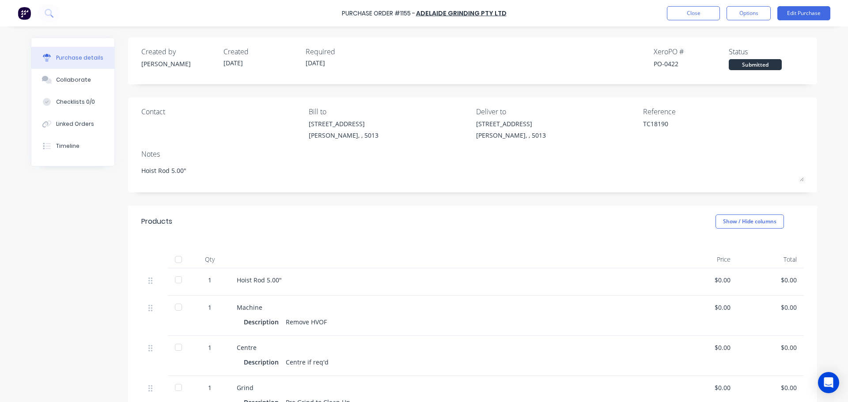
click at [688, 6] on div "Purchase Order #1155 - Adelaide Grinding Pty Ltd Close Options Edit Purchase" at bounding box center [424, 13] width 848 height 26
click at [685, 12] on button "Close" at bounding box center [693, 13] width 53 height 14
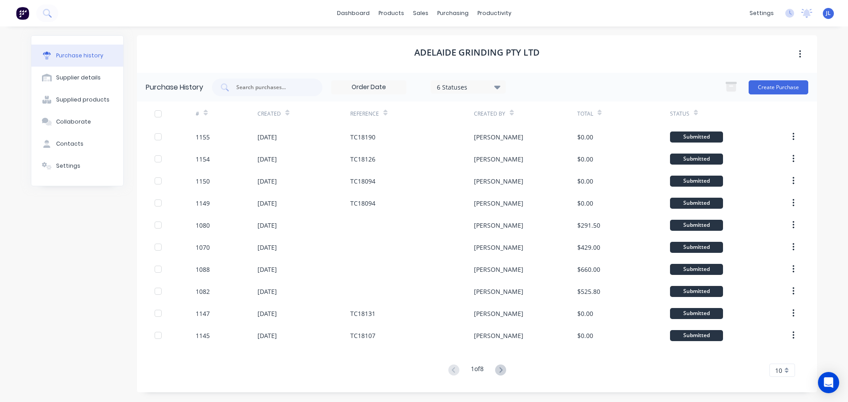
click at [24, 18] on img at bounding box center [22, 13] width 13 height 13
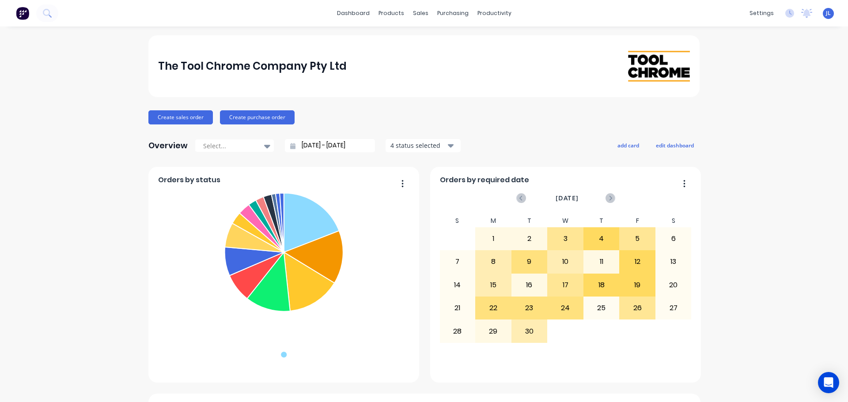
click at [488, 15] on div "productivity" at bounding box center [494, 13] width 43 height 13
click at [496, 43] on div "Workflow" at bounding box center [506, 42] width 26 height 8
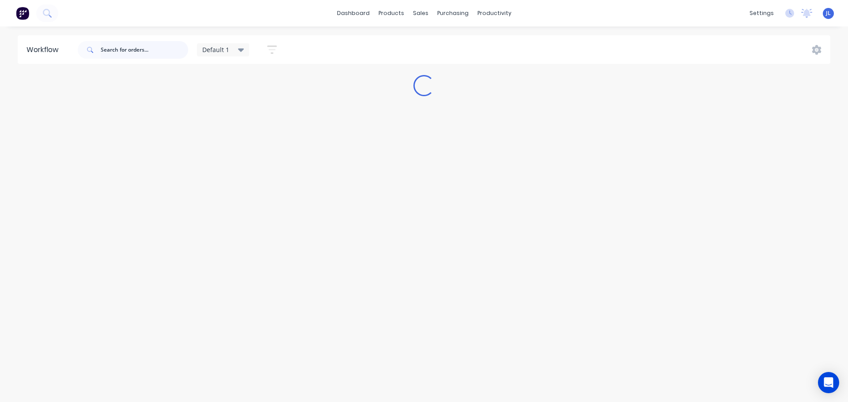
click at [136, 55] on input "text" at bounding box center [144, 50] width 87 height 18
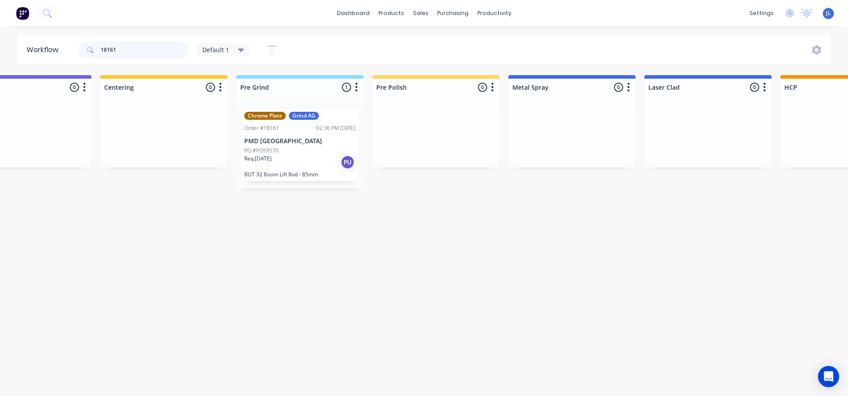
scroll to position [0, 773]
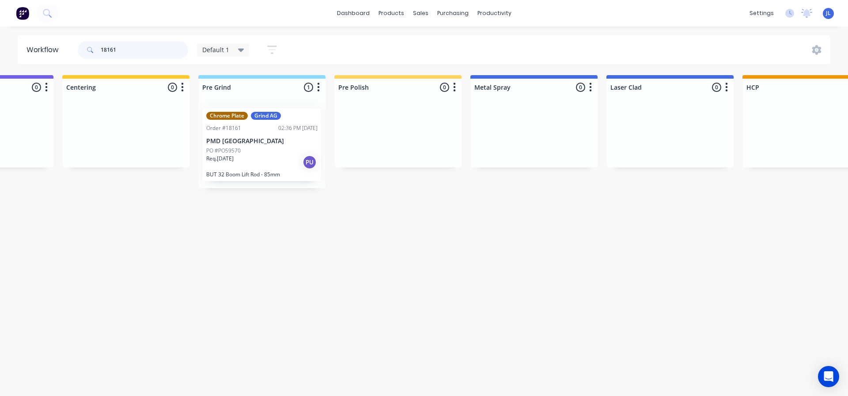
type input "18161"
click at [270, 147] on div "PO #PO59570" at bounding box center [261, 151] width 111 height 8
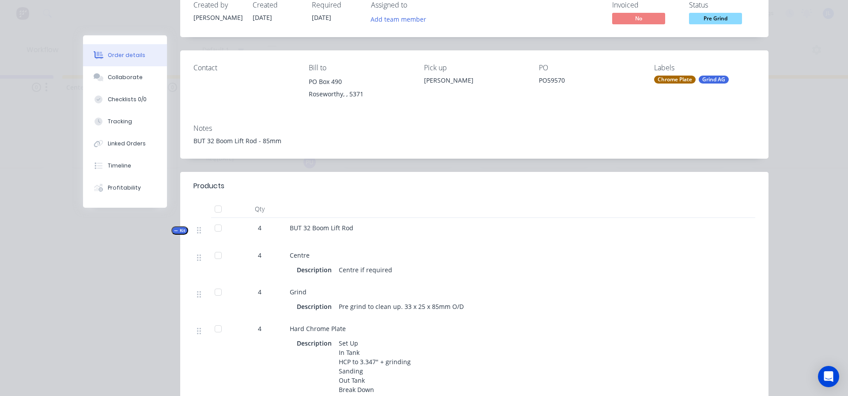
scroll to position [221, 0]
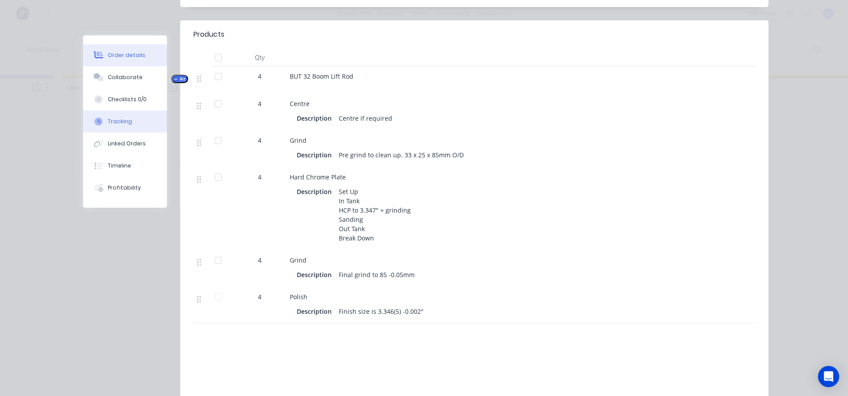
click at [132, 126] on button "Tracking" at bounding box center [125, 121] width 84 height 22
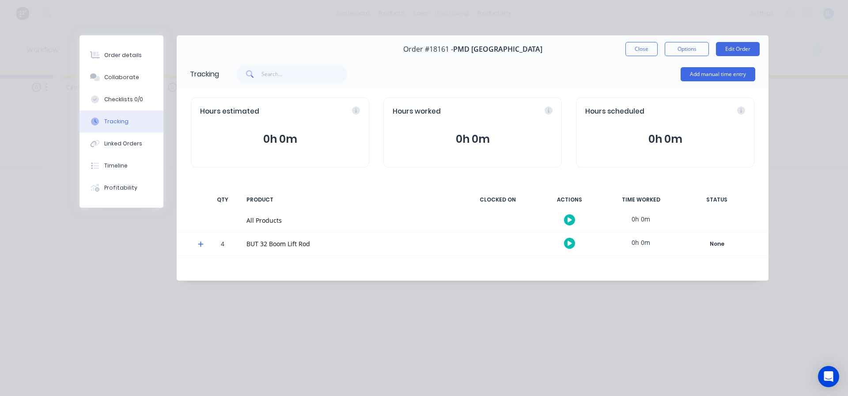
click at [200, 245] on icon at bounding box center [201, 244] width 6 height 6
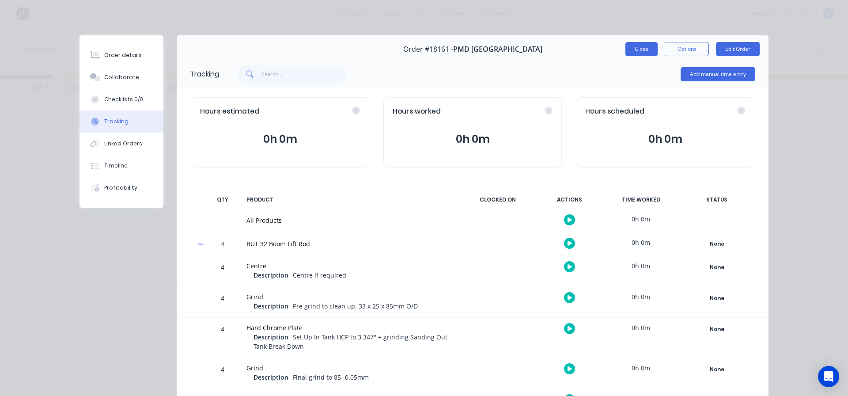
click at [638, 53] on button "Close" at bounding box center [641, 49] width 32 height 14
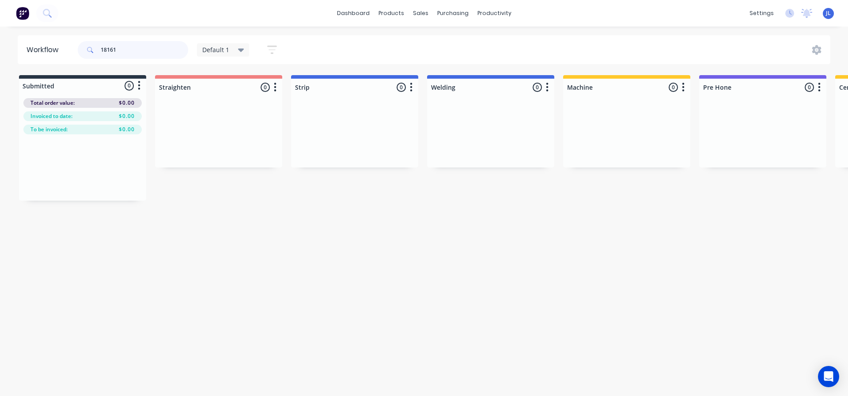
drag, startPoint x: 124, startPoint y: 51, endPoint x: 71, endPoint y: 53, distance: 53.5
click at [71, 53] on header "Workflow 18161 Default 1 Save new view None edit Default 1 (Default) edit Defau…" at bounding box center [424, 49] width 813 height 29
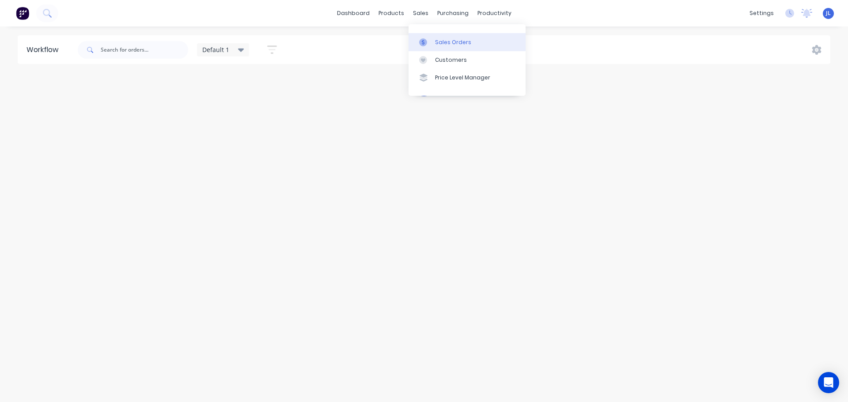
click at [427, 37] on link "Sales Orders" at bounding box center [466, 42] width 117 height 18
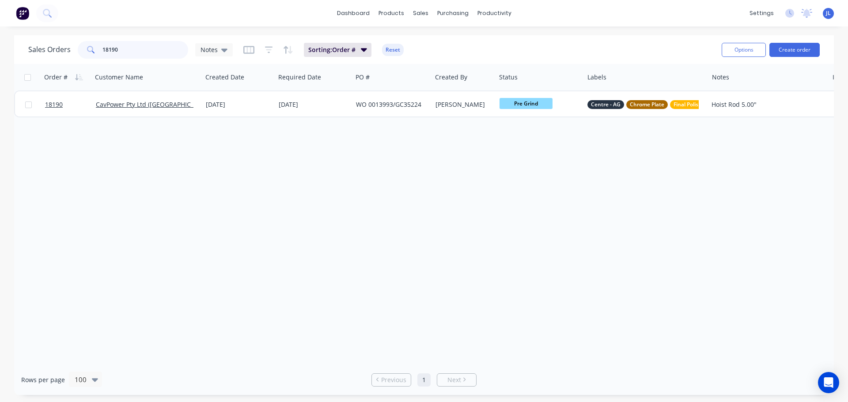
drag, startPoint x: 87, startPoint y: 50, endPoint x: 70, endPoint y: 50, distance: 16.8
click at [70, 50] on div "Sales Orders 18190 Notes" at bounding box center [130, 50] width 204 height 18
type input "1"
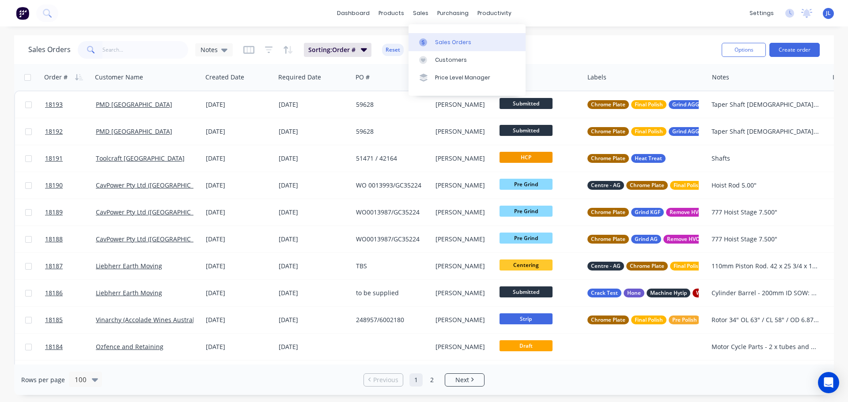
click at [428, 43] on div at bounding box center [425, 42] width 13 height 8
click at [127, 49] on input "text" at bounding box center [145, 50] width 86 height 18
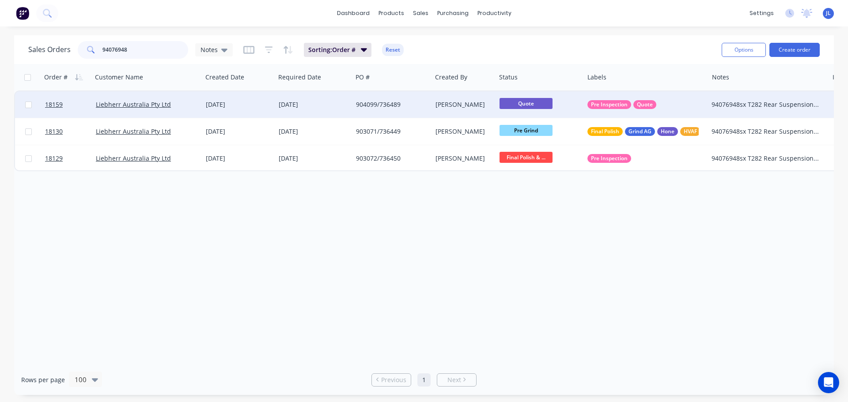
type input "94076948"
click at [697, 104] on div "Pre Inspection Quote" at bounding box center [642, 104] width 111 height 9
click at [413, 93] on div "904099/736489" at bounding box center [391, 104] width 79 height 26
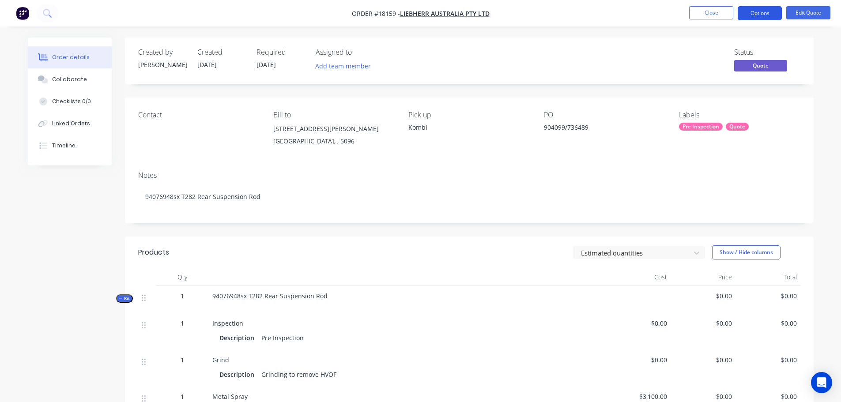
click at [763, 15] on button "Options" at bounding box center [760, 13] width 44 height 14
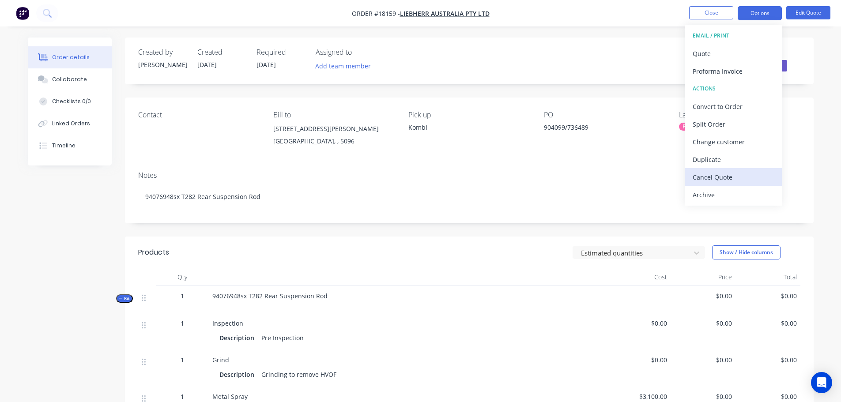
click at [714, 178] on div "Cancel Quote" at bounding box center [733, 177] width 81 height 13
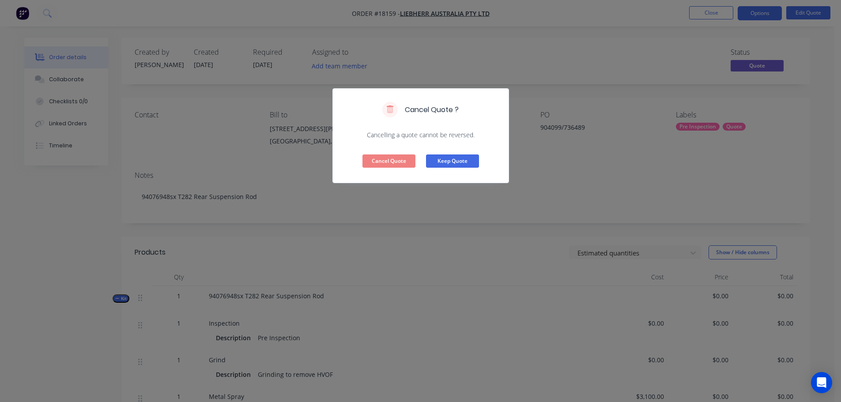
click at [461, 166] on button "Keep Quote" at bounding box center [452, 161] width 53 height 13
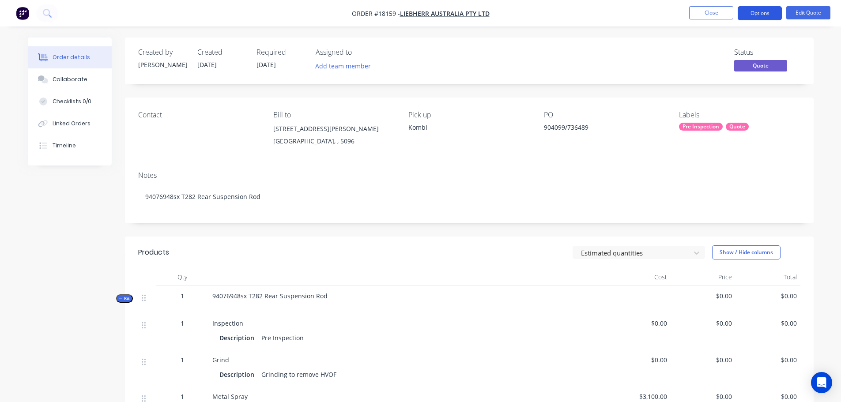
click at [767, 15] on button "Options" at bounding box center [760, 13] width 44 height 14
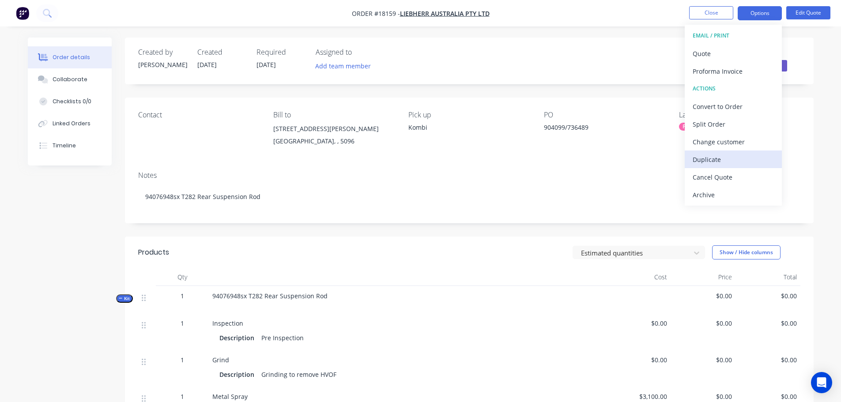
click at [710, 161] on div "Duplicate" at bounding box center [733, 159] width 81 height 13
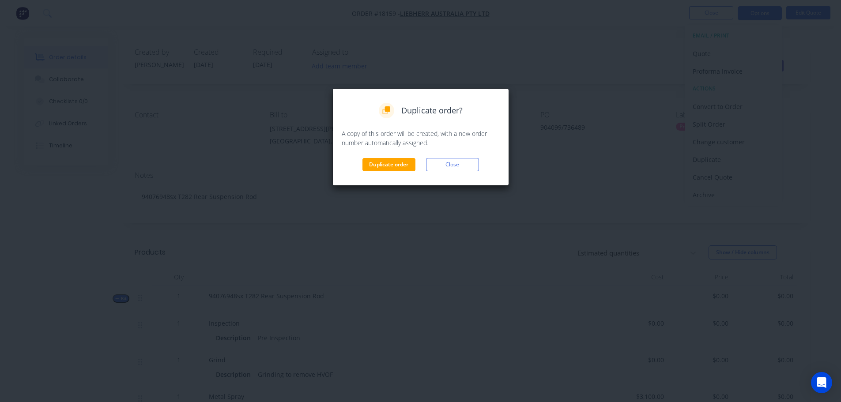
click at [381, 174] on div "Duplicate order? A copy of this order will be created, with a new order number …" at bounding box center [420, 137] width 177 height 98
click at [381, 170] on button "Duplicate order" at bounding box center [389, 164] width 53 height 13
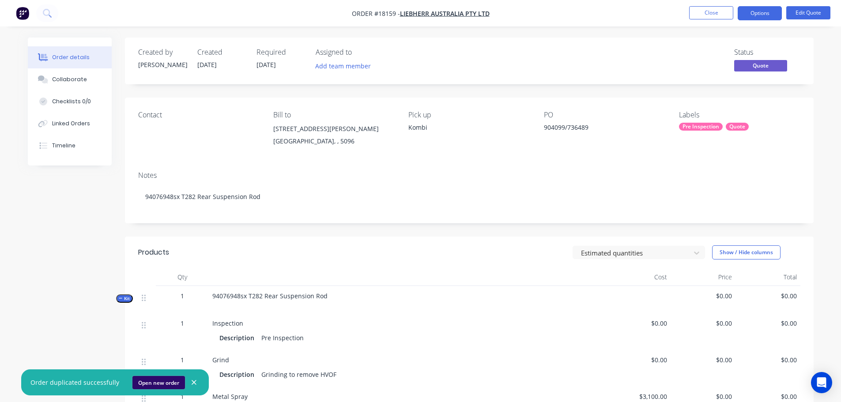
click at [140, 381] on button "Open new order" at bounding box center [158, 382] width 53 height 13
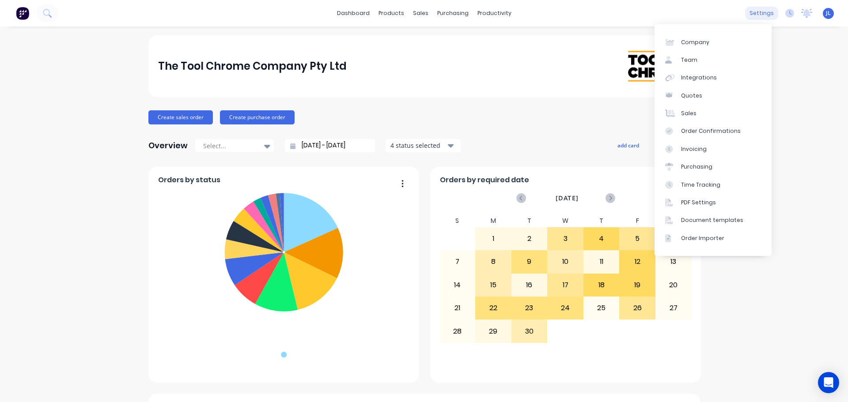
click at [764, 12] on div "settings" at bounding box center [761, 13] width 33 height 13
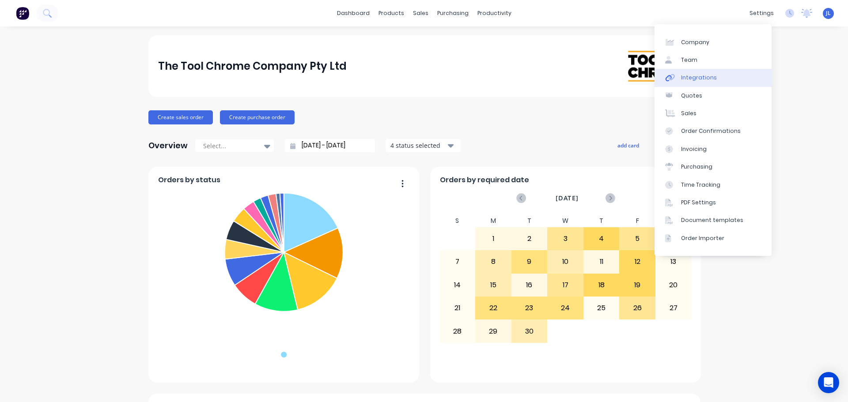
click at [695, 76] on div "Integrations" at bounding box center [699, 78] width 36 height 8
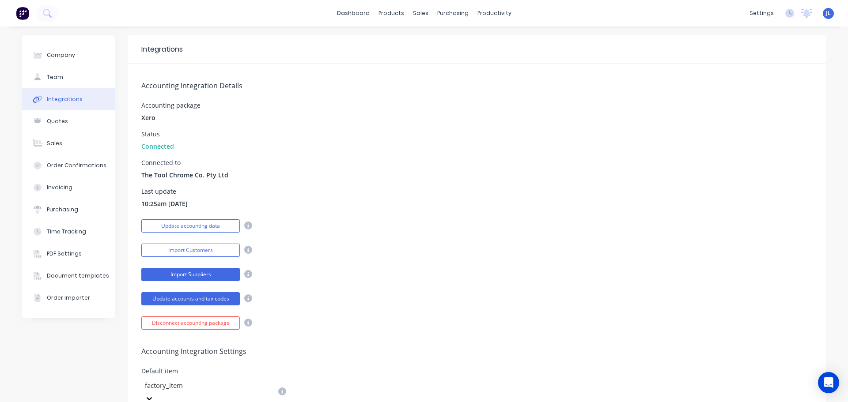
click at [213, 276] on button "Import Suppliers" at bounding box center [190, 274] width 98 height 13
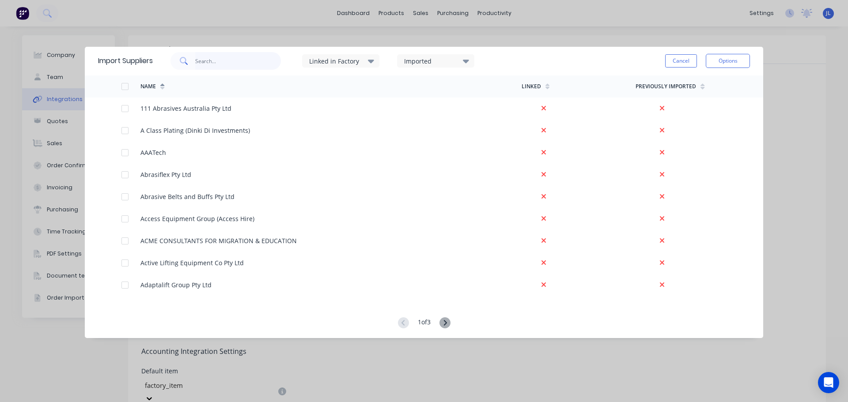
click at [243, 61] on input "text" at bounding box center [238, 61] width 86 height 18
type input "inter"
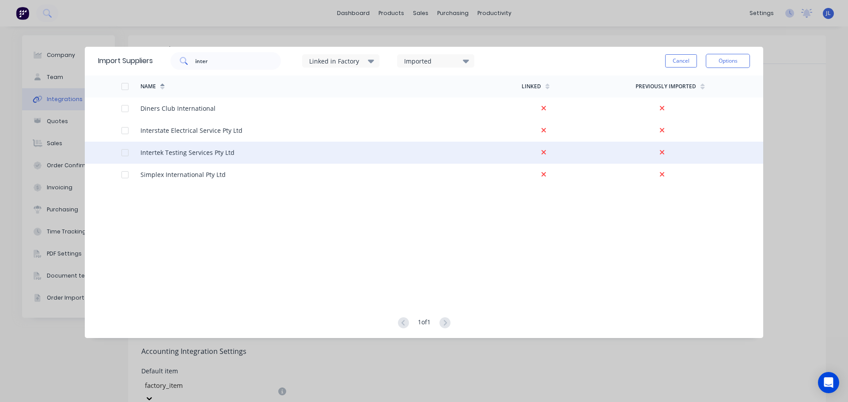
click at [126, 154] on div at bounding box center [125, 153] width 18 height 18
click at [735, 64] on button "Options" at bounding box center [728, 61] width 44 height 14
click at [700, 86] on div "Import selected suppliers" at bounding box center [708, 86] width 68 height 22
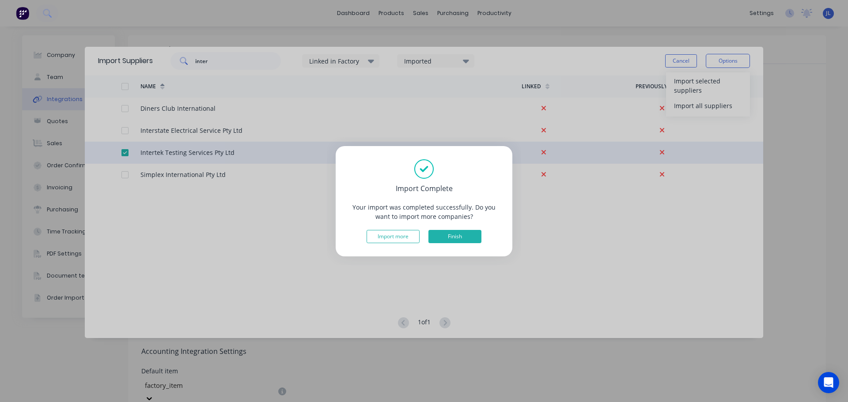
click at [445, 239] on button "Finish" at bounding box center [454, 236] width 53 height 13
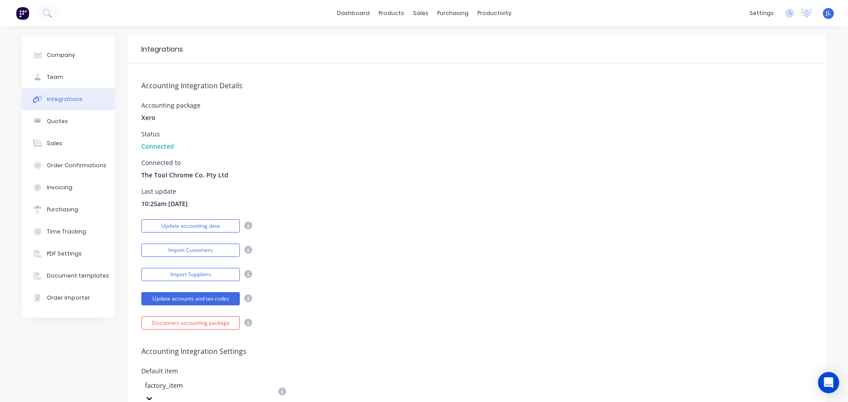
click at [26, 21] on button at bounding box center [22, 13] width 19 height 18
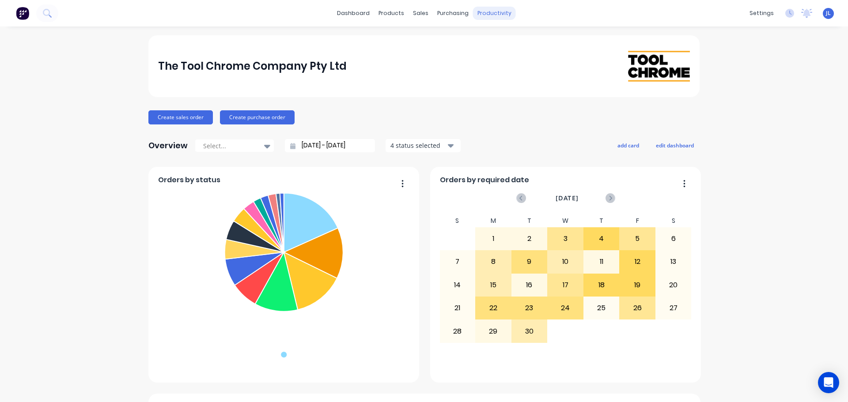
click at [482, 13] on div "productivity" at bounding box center [494, 13] width 43 height 13
click at [505, 40] on div "Workflow" at bounding box center [506, 42] width 26 height 8
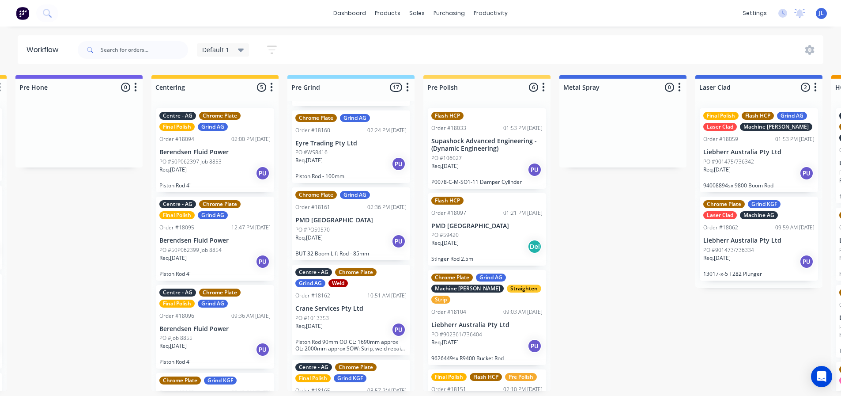
scroll to position [618, 0]
click at [362, 225] on div "PO #PO59570" at bounding box center [350, 229] width 111 height 8
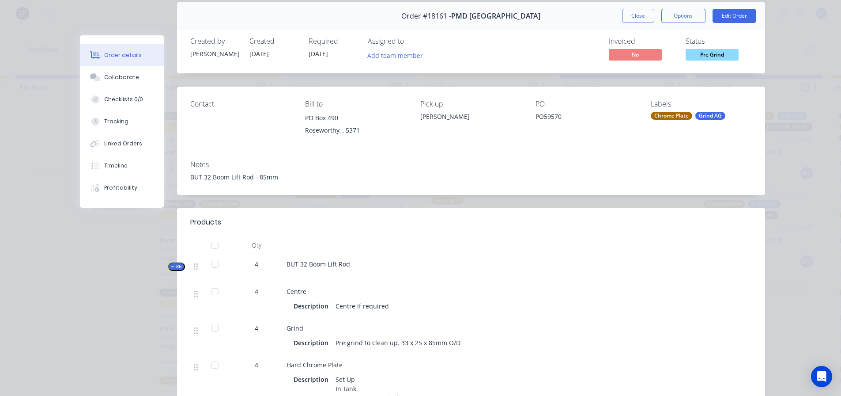
scroll to position [0, 0]
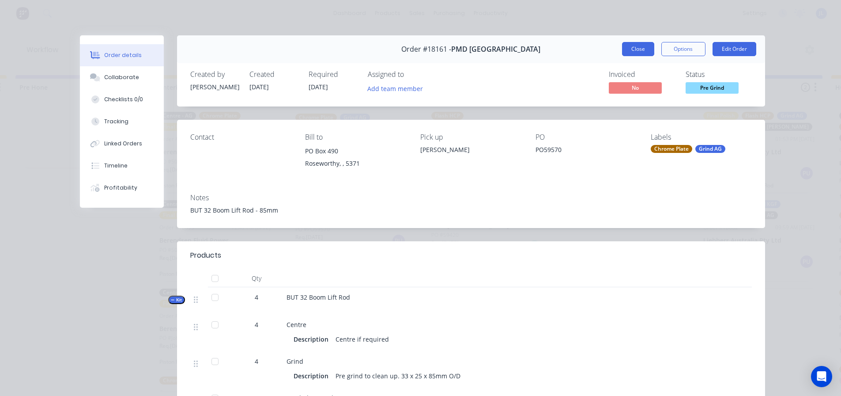
click at [630, 49] on button "Close" at bounding box center [638, 49] width 32 height 14
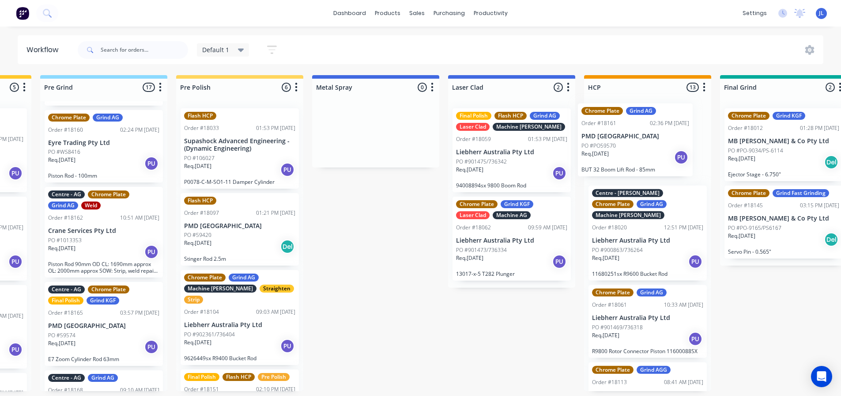
scroll to position [0, 933]
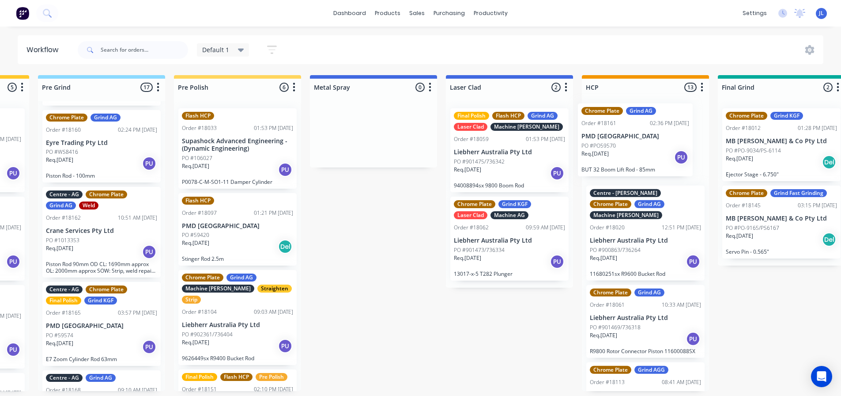
drag, startPoint x: 172, startPoint y: 214, endPoint x: 624, endPoint y: 144, distance: 457.1
click at [624, 144] on div "Submitted 4 Status colour #273444 hex #273444 Save Cancel Summaries Total order…" at bounding box center [436, 249] width 2753 height 349
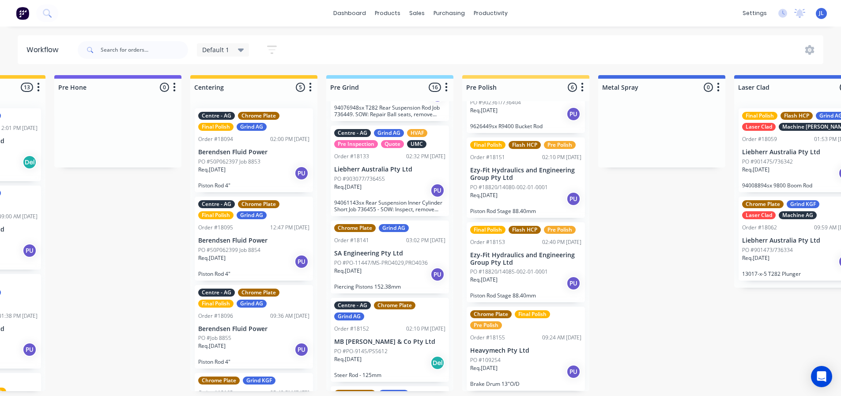
scroll to position [0, 0]
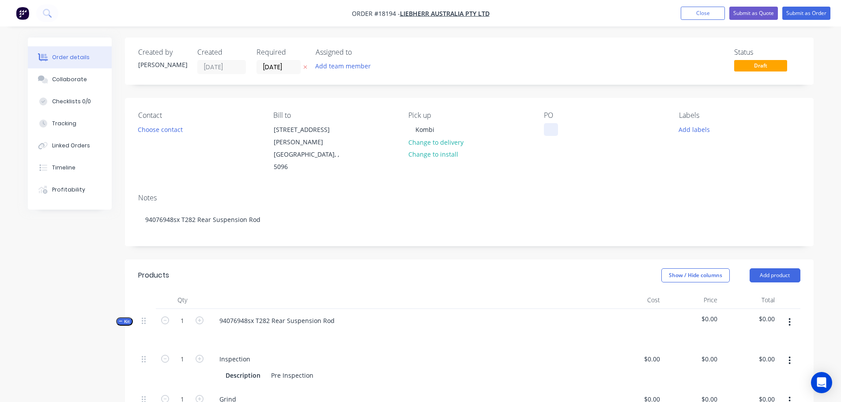
click at [546, 125] on div at bounding box center [551, 129] width 14 height 13
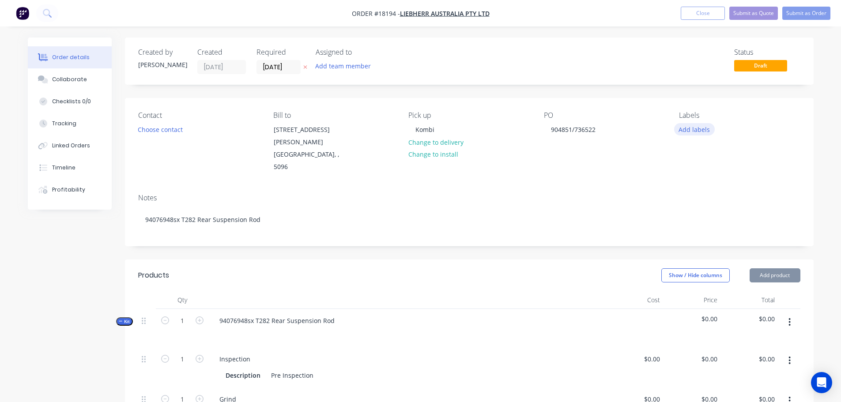
click at [693, 132] on button "Add labels" at bounding box center [694, 129] width 41 height 12
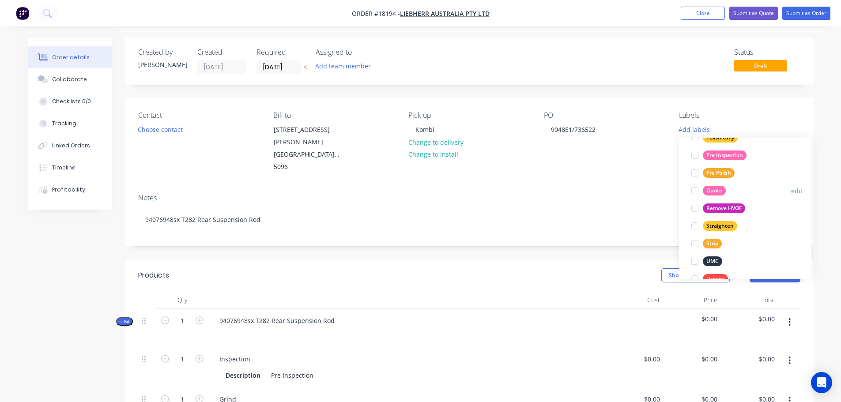
click at [693, 190] on div at bounding box center [695, 191] width 18 height 18
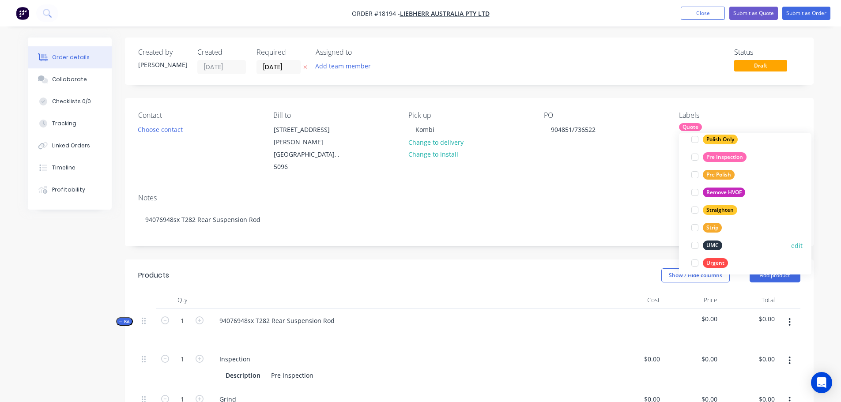
scroll to position [406, 0]
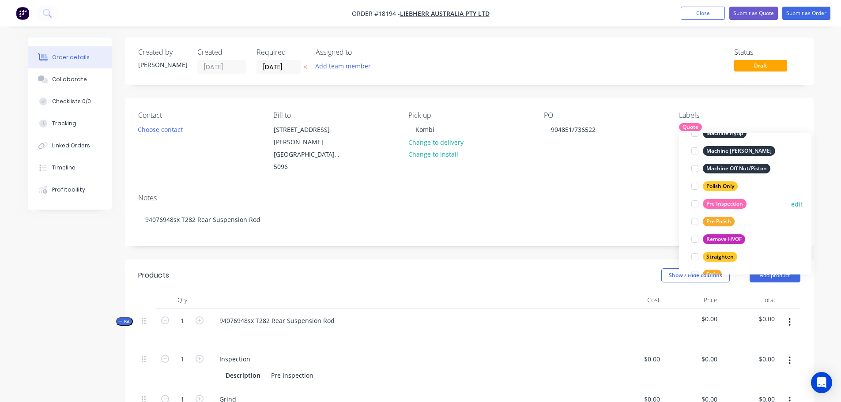
click at [695, 205] on div at bounding box center [695, 204] width 18 height 18
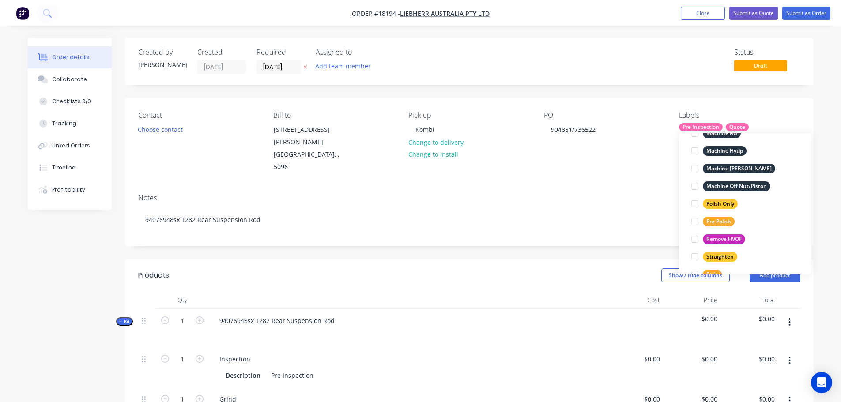
scroll to position [0, 0]
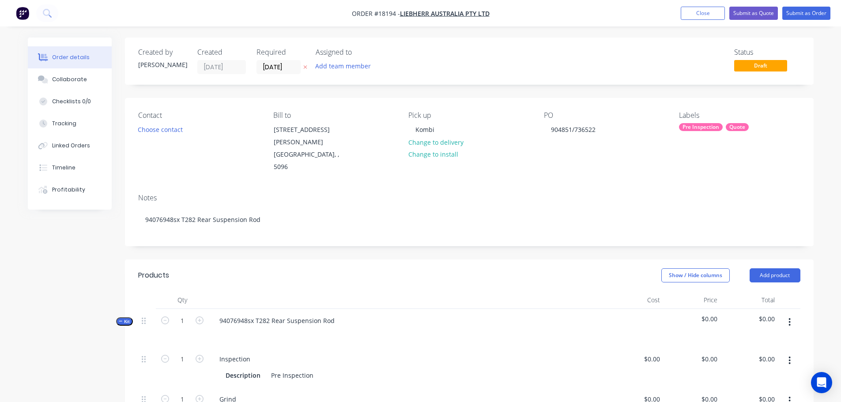
click at [801, 17] on button "Submit as Order" at bounding box center [806, 13] width 48 height 13
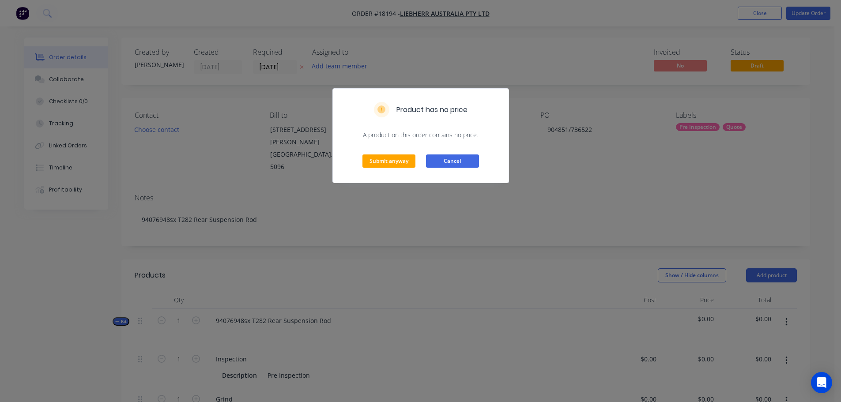
click at [457, 159] on button "Cancel" at bounding box center [452, 161] width 53 height 13
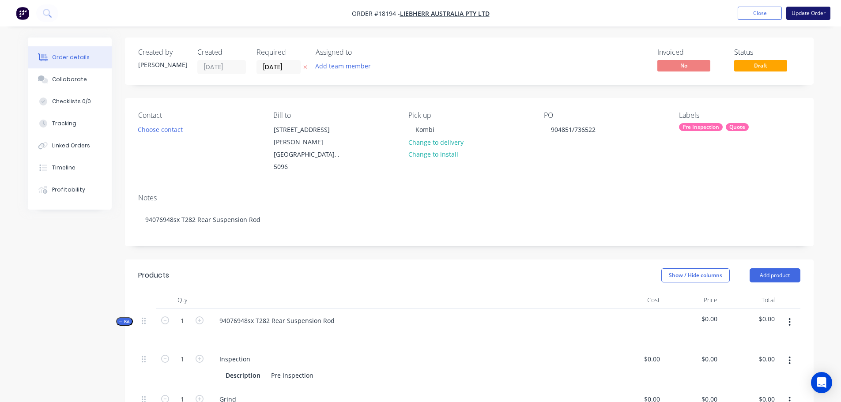
click at [794, 16] on button "Update Order" at bounding box center [808, 13] width 44 height 13
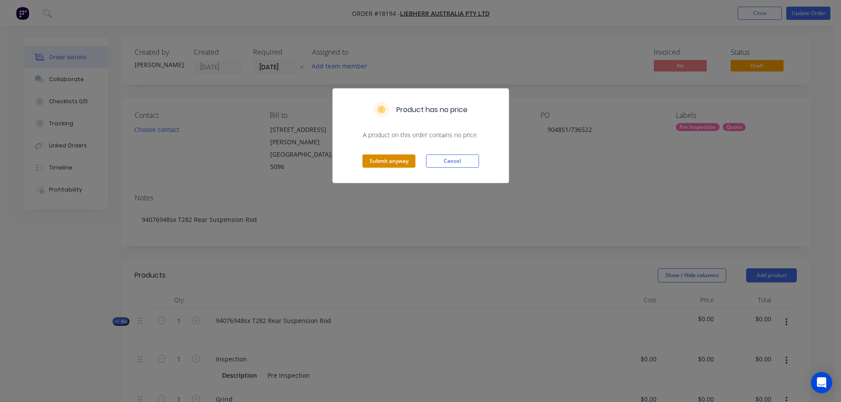
click at [394, 156] on button "Submit anyway" at bounding box center [389, 161] width 53 height 13
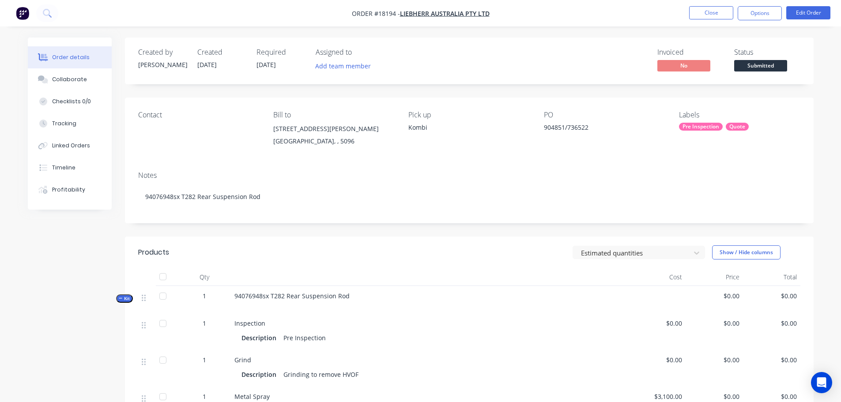
click at [755, 21] on nav "Order #18194 - Liebherr Australia Pty Ltd Close Options Edit Order" at bounding box center [420, 13] width 841 height 26
click at [754, 19] on button "Options" at bounding box center [760, 13] width 44 height 14
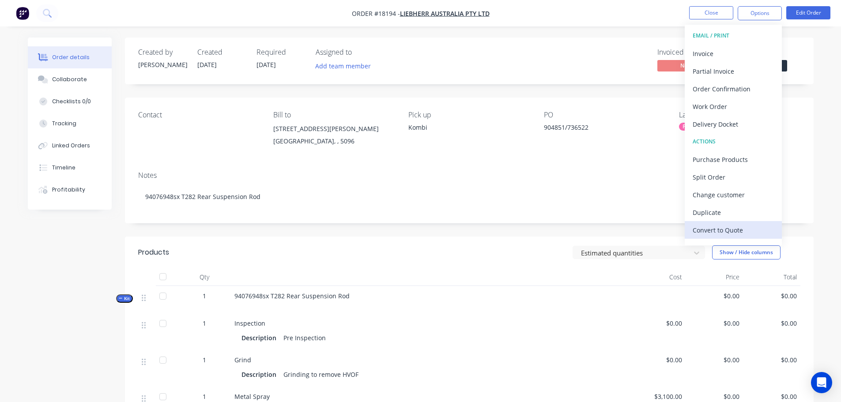
click at [722, 227] on div "Convert to Quote" at bounding box center [733, 230] width 81 height 13
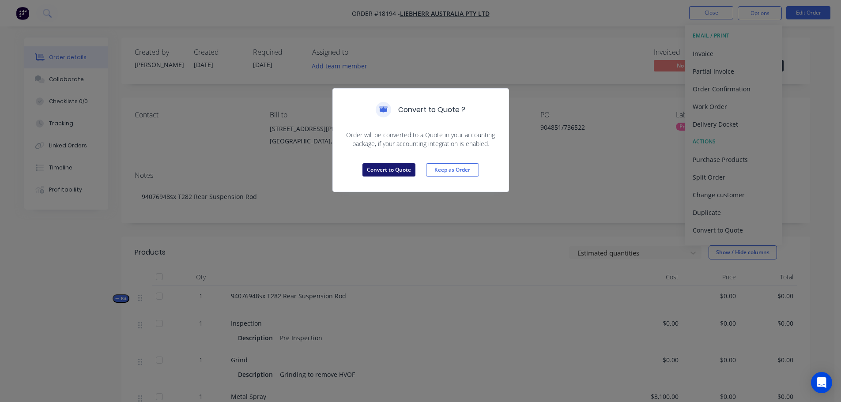
click at [363, 172] on button "Convert to Quote" at bounding box center [389, 169] width 53 height 13
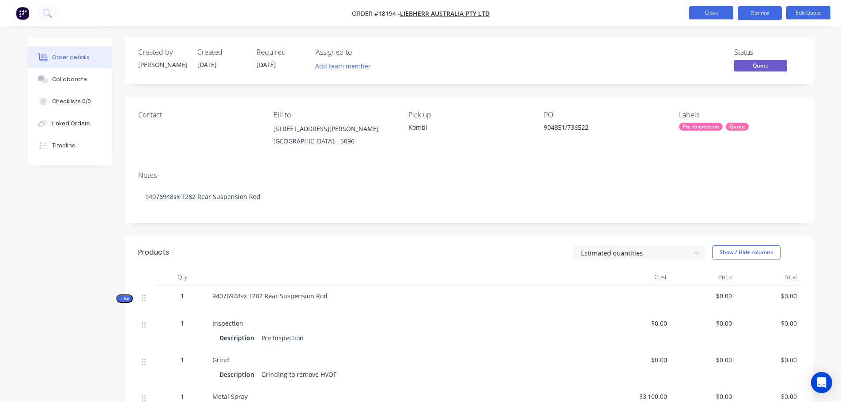
click at [706, 11] on button "Close" at bounding box center [711, 12] width 44 height 13
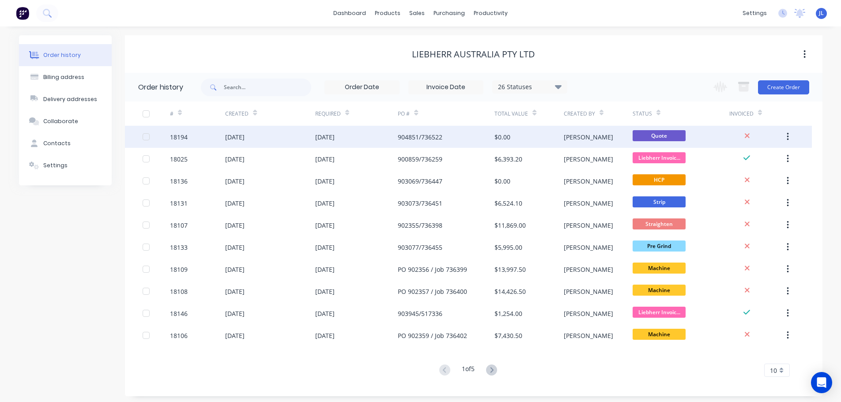
click at [468, 130] on div "904851/736522" at bounding box center [446, 137] width 97 height 22
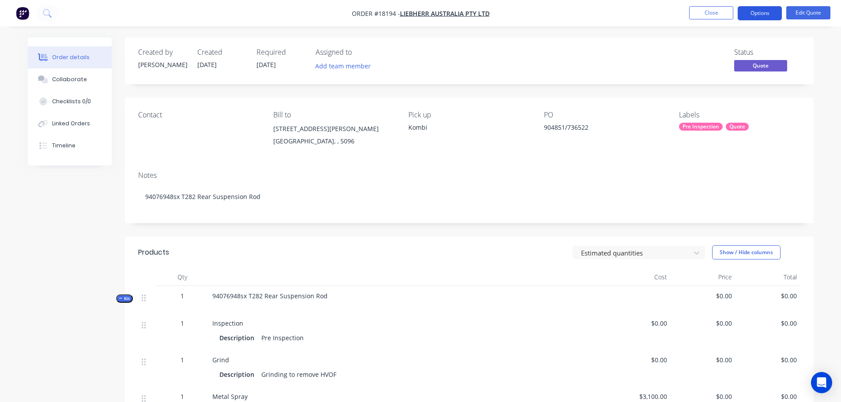
click at [756, 13] on button "Options" at bounding box center [760, 13] width 44 height 14
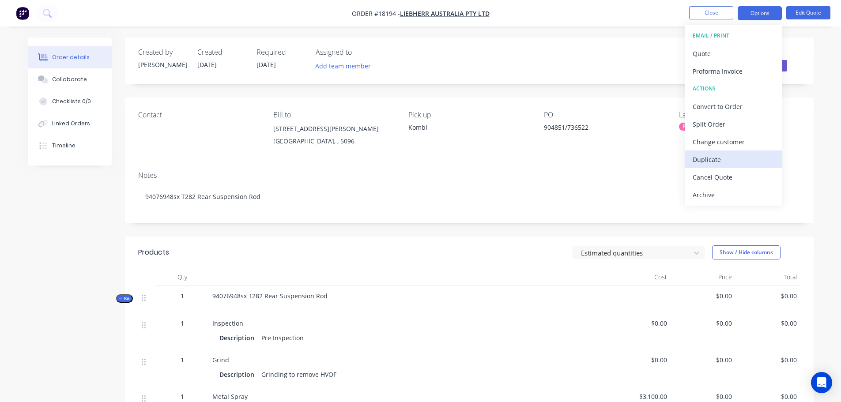
click at [709, 158] on div "Duplicate" at bounding box center [733, 159] width 81 height 13
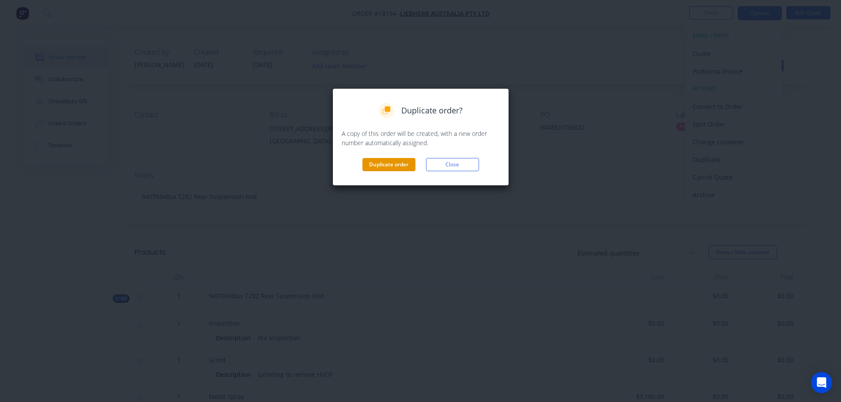
click at [378, 170] on button "Duplicate order" at bounding box center [389, 164] width 53 height 13
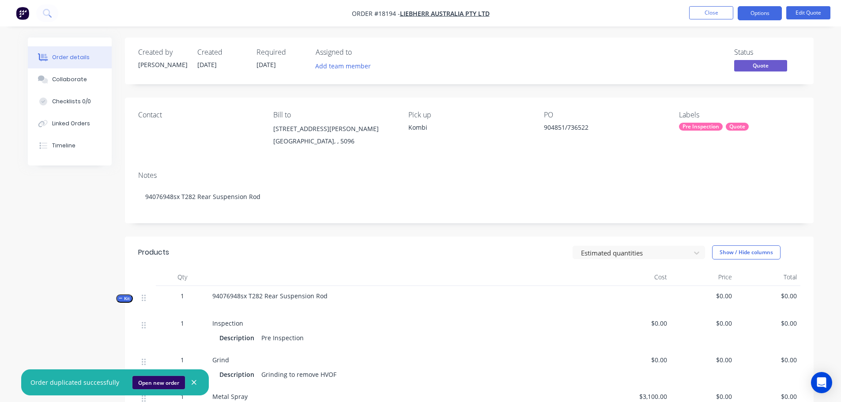
click at [149, 383] on button "Open new order" at bounding box center [158, 382] width 53 height 13
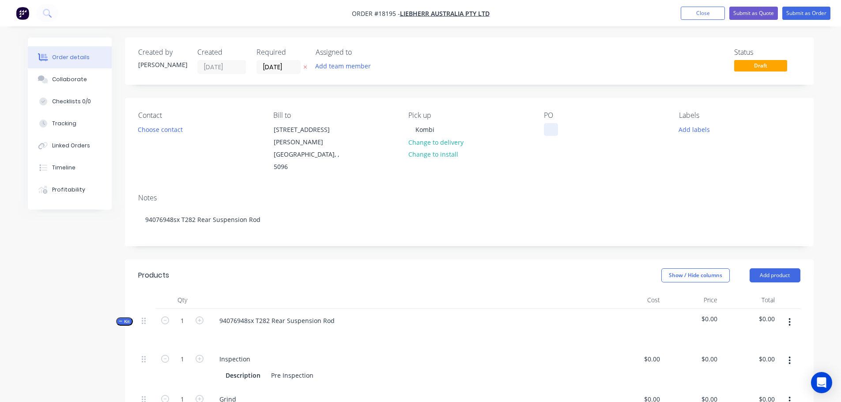
click at [544, 132] on div at bounding box center [551, 129] width 14 height 13
click at [678, 132] on button "Add labels" at bounding box center [694, 129] width 41 height 12
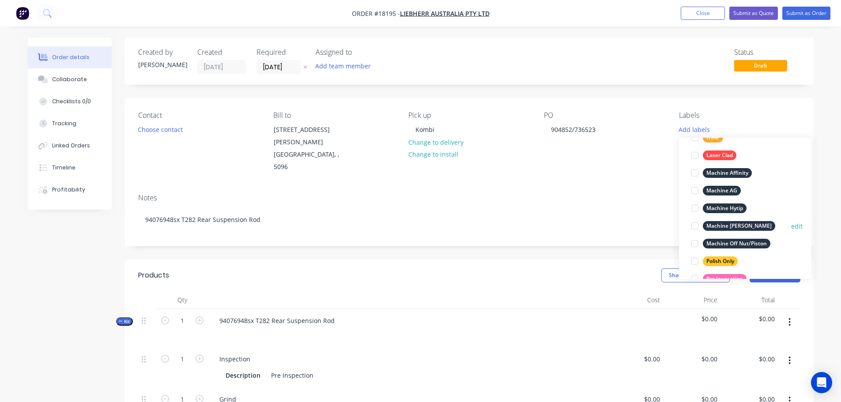
scroll to position [397, 0]
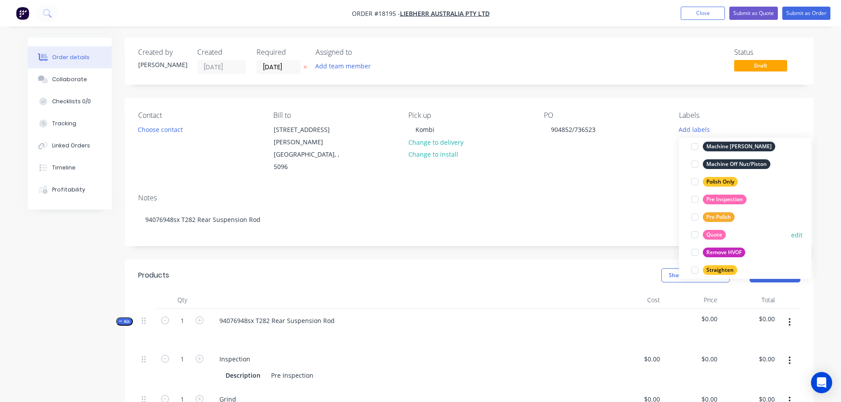
click at [696, 236] on div at bounding box center [695, 235] width 18 height 18
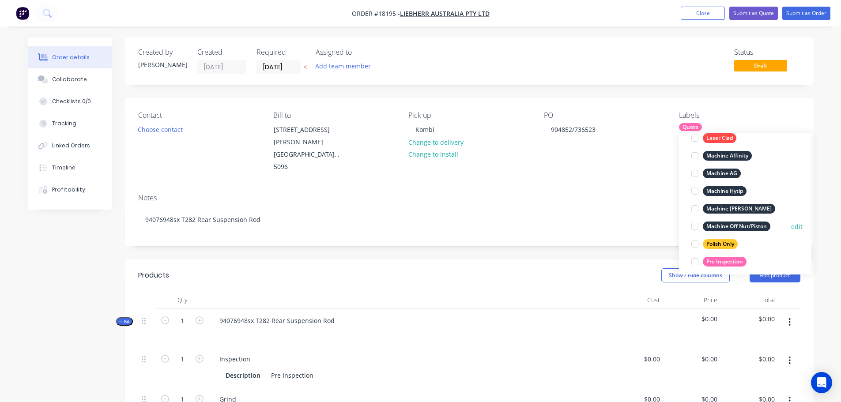
scroll to position [353, 0]
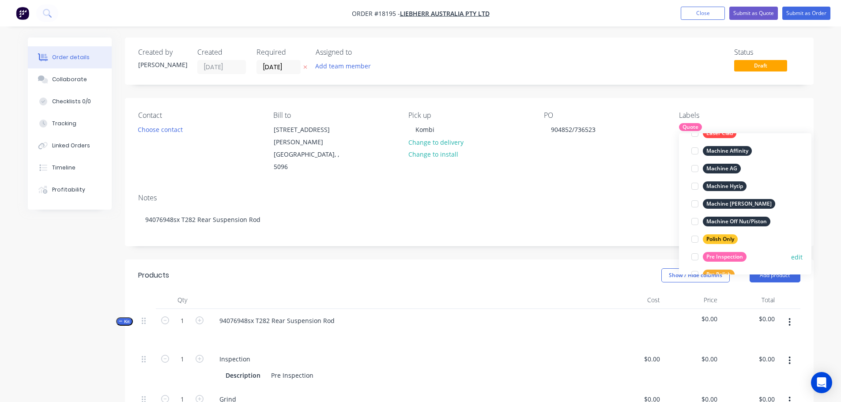
click at [697, 257] on div at bounding box center [695, 257] width 18 height 18
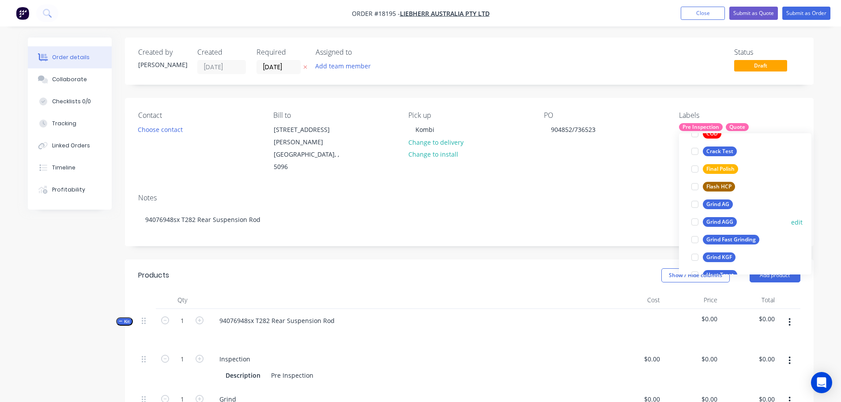
scroll to position [177, 0]
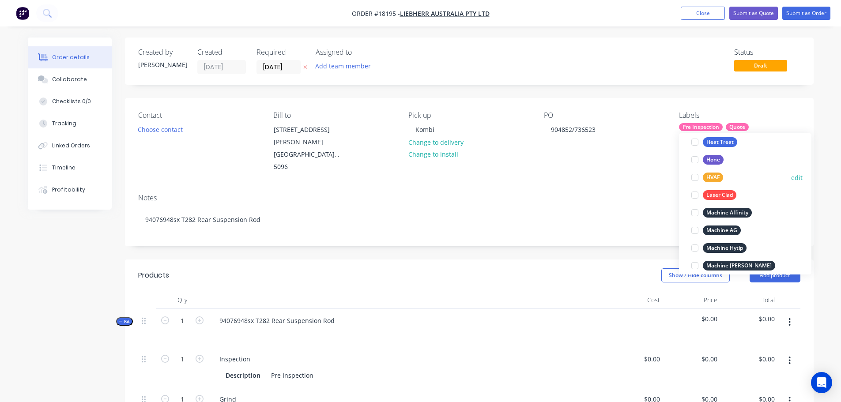
click at [697, 175] on div at bounding box center [695, 178] width 18 height 18
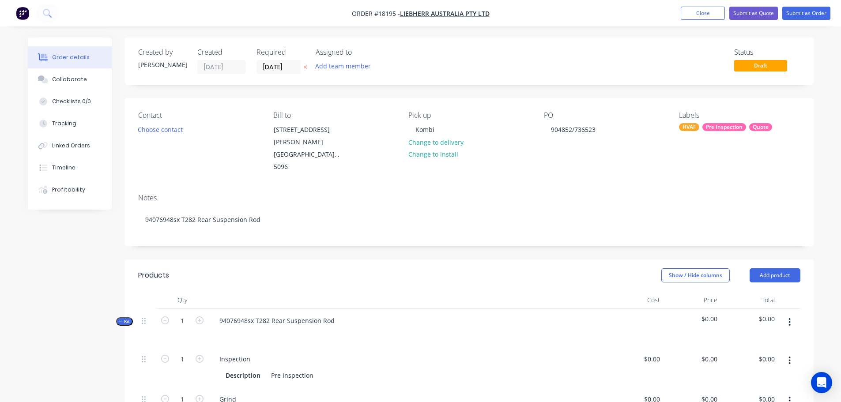
click at [578, 260] on header "Products Show / Hide columns Add product" at bounding box center [469, 276] width 689 height 32
click at [762, 13] on button "Submit as Quote" at bounding box center [753, 13] width 49 height 13
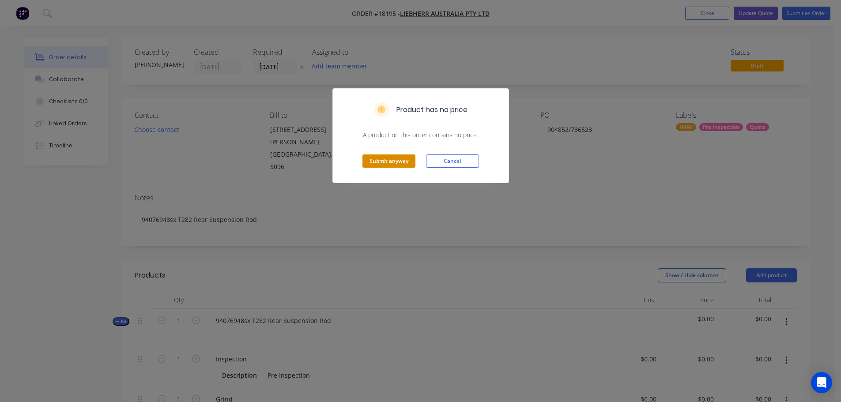
click at [390, 162] on button "Submit anyway" at bounding box center [389, 161] width 53 height 13
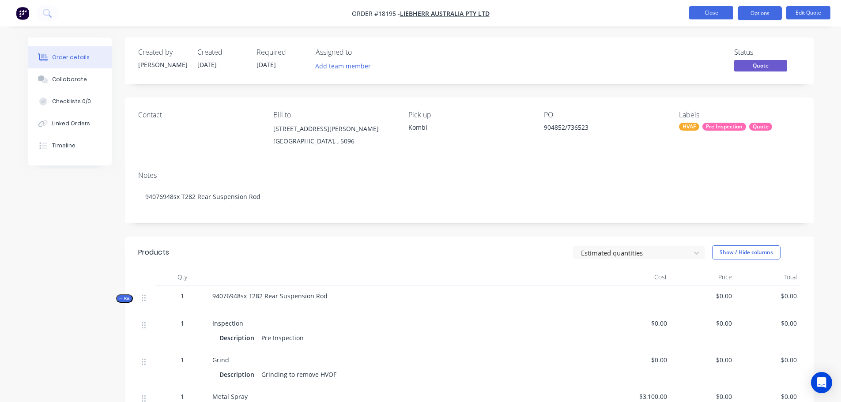
click at [705, 17] on button "Close" at bounding box center [711, 12] width 44 height 13
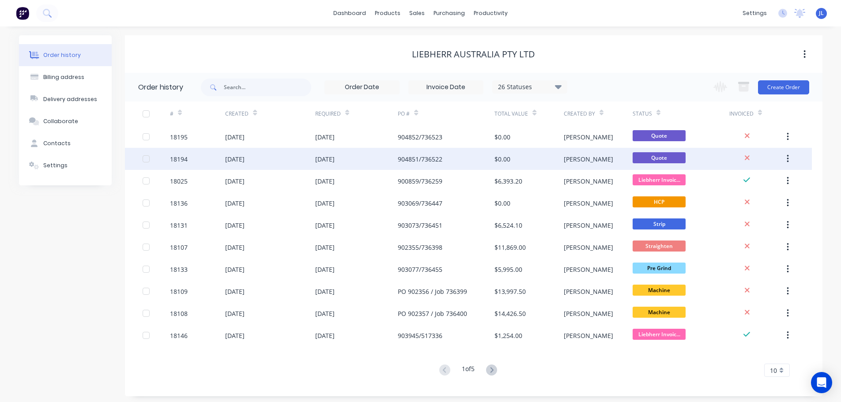
click at [602, 161] on div "[PERSON_NAME]" at bounding box center [598, 159] width 69 height 22
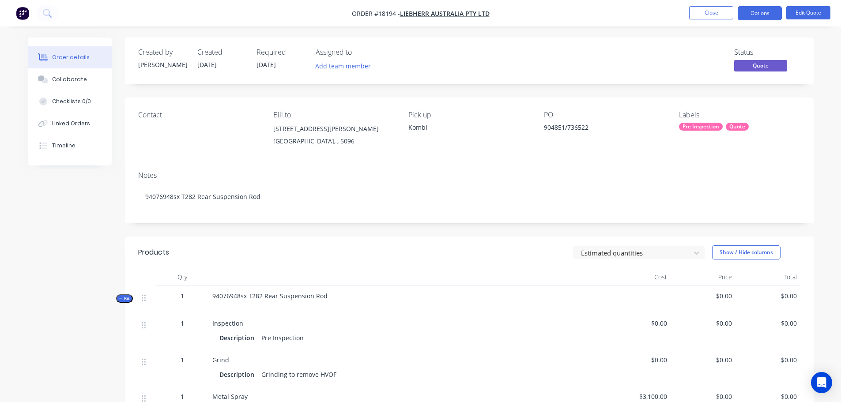
click at [698, 127] on div "Pre Inspection" at bounding box center [701, 127] width 44 height 8
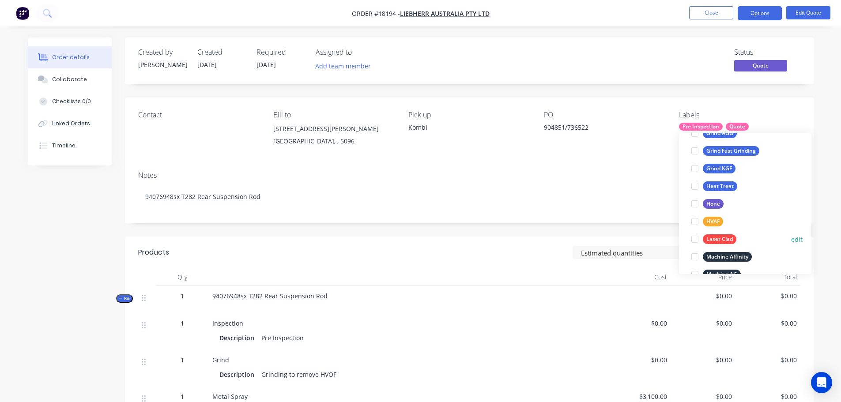
scroll to position [265, 0]
click at [695, 220] on div at bounding box center [695, 221] width 18 height 18
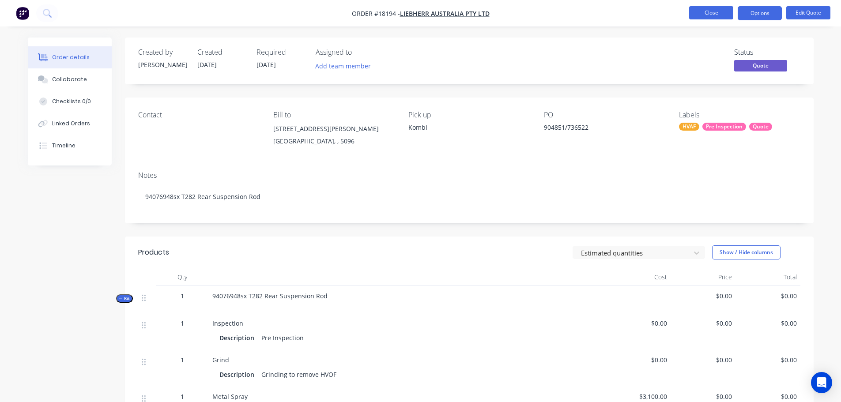
click at [704, 11] on button "Close" at bounding box center [711, 12] width 44 height 13
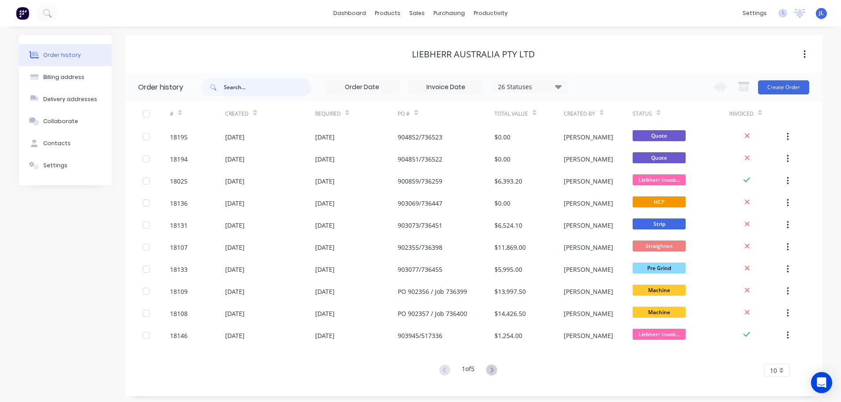
click at [236, 79] on input "text" at bounding box center [267, 88] width 87 height 18
type input "940760"
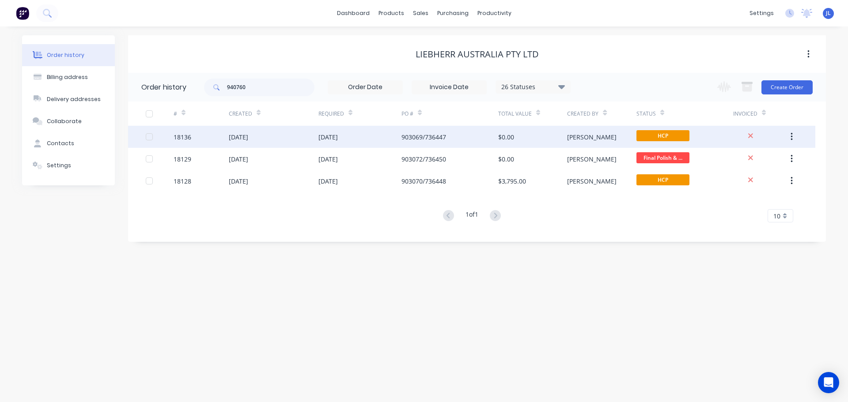
click at [280, 137] on div "[DATE]" at bounding box center [274, 137] width 90 height 22
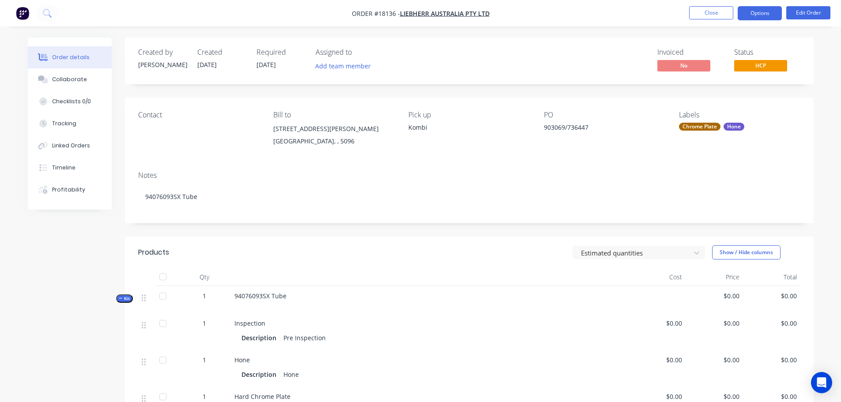
click at [759, 12] on button "Options" at bounding box center [760, 13] width 44 height 14
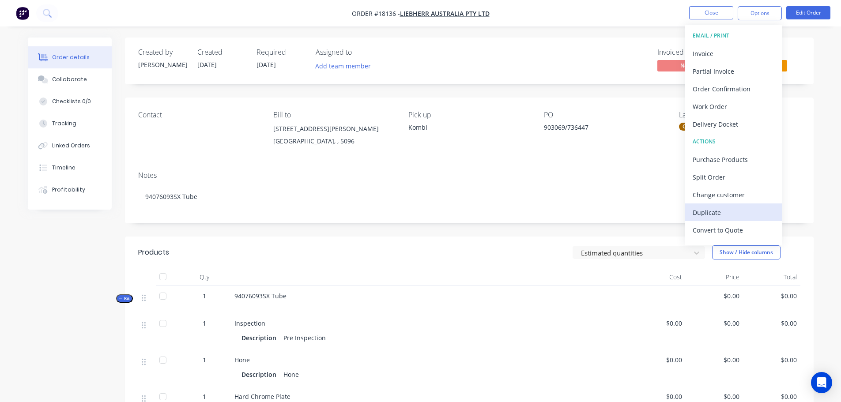
click at [711, 208] on div "Duplicate" at bounding box center [733, 212] width 81 height 13
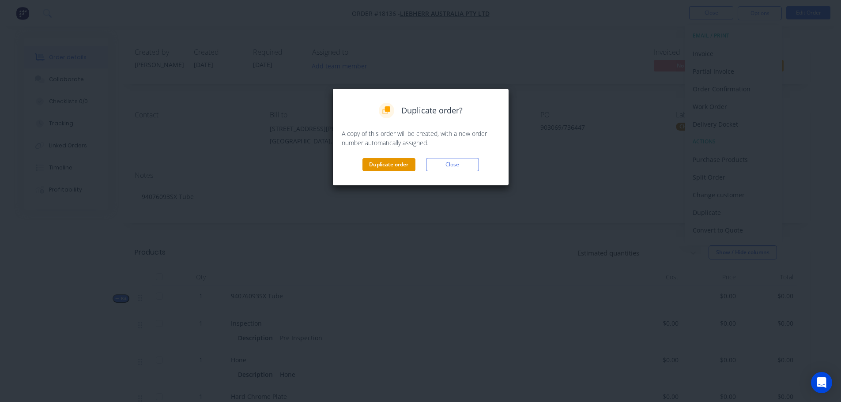
click at [390, 167] on button "Duplicate order" at bounding box center [389, 164] width 53 height 13
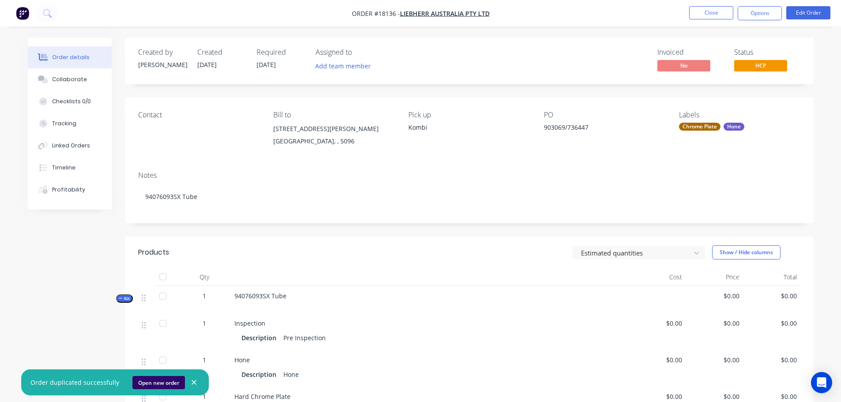
click at [181, 381] on button "Open new order" at bounding box center [158, 382] width 53 height 13
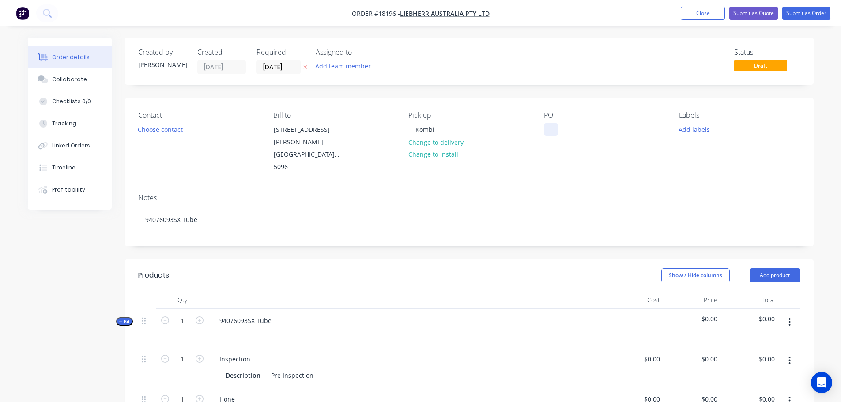
click at [552, 131] on div at bounding box center [551, 129] width 14 height 13
click at [690, 134] on button "Add labels" at bounding box center [694, 129] width 41 height 12
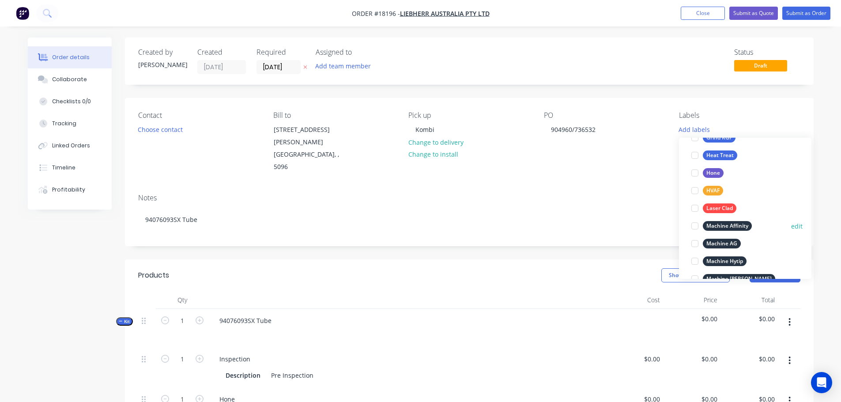
scroll to position [442, 0]
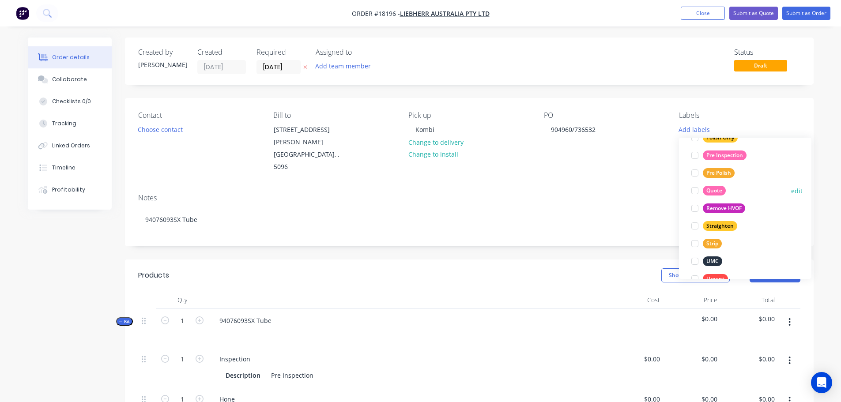
click at [694, 189] on div at bounding box center [695, 191] width 18 height 18
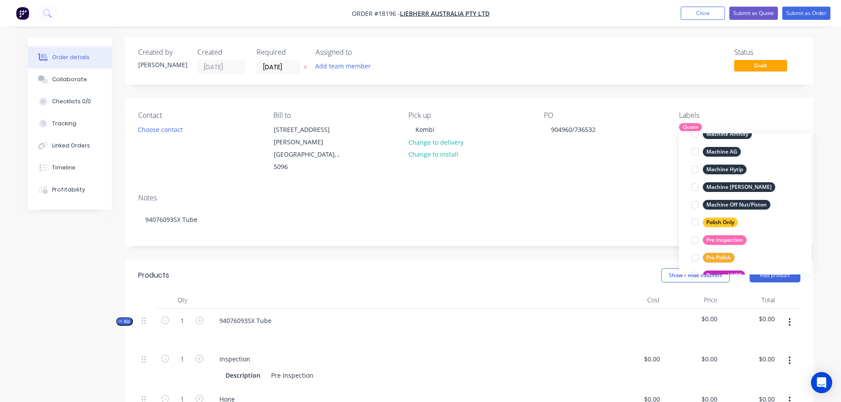
scroll to position [371, 0]
click at [691, 239] on div at bounding box center [695, 239] width 18 height 18
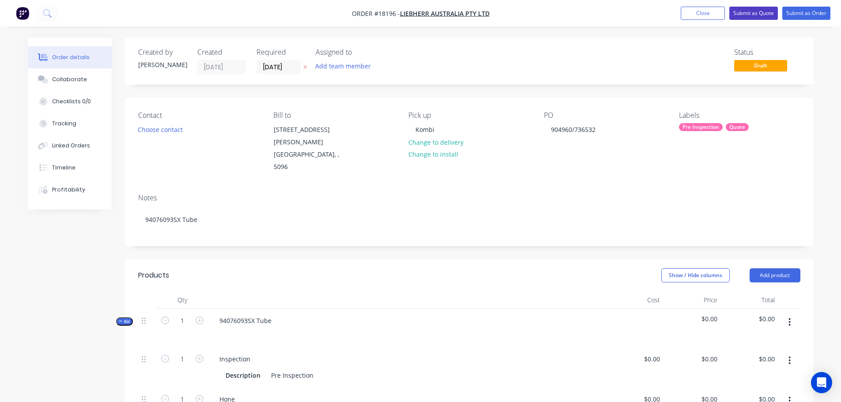
click at [755, 12] on button "Submit as Quote" at bounding box center [753, 13] width 49 height 13
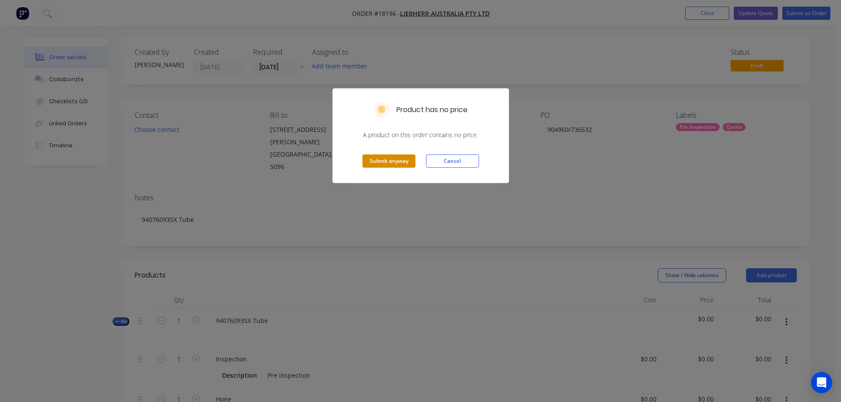
click at [372, 166] on button "Submit anyway" at bounding box center [389, 161] width 53 height 13
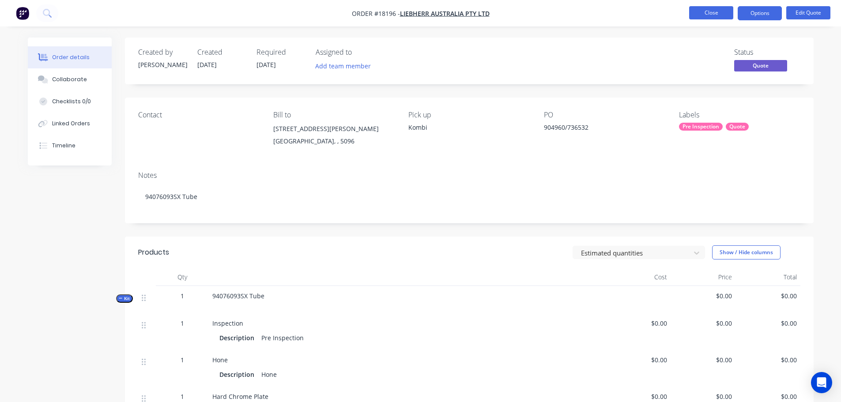
click at [705, 16] on button "Close" at bounding box center [711, 12] width 44 height 13
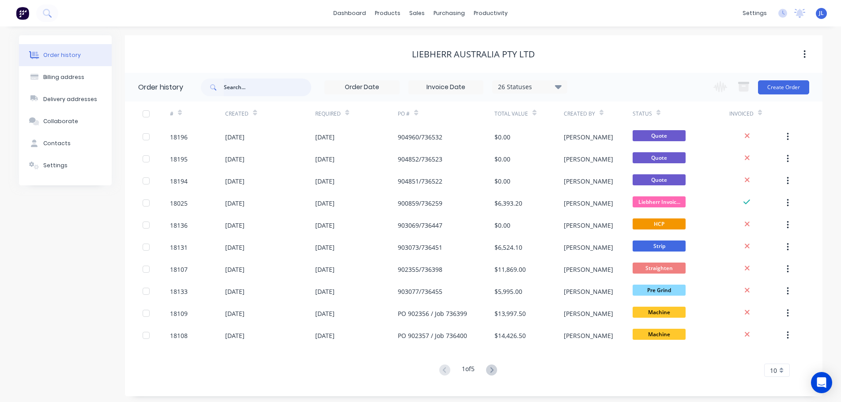
click at [246, 84] on input "text" at bounding box center [267, 88] width 87 height 18
type input "9625373"
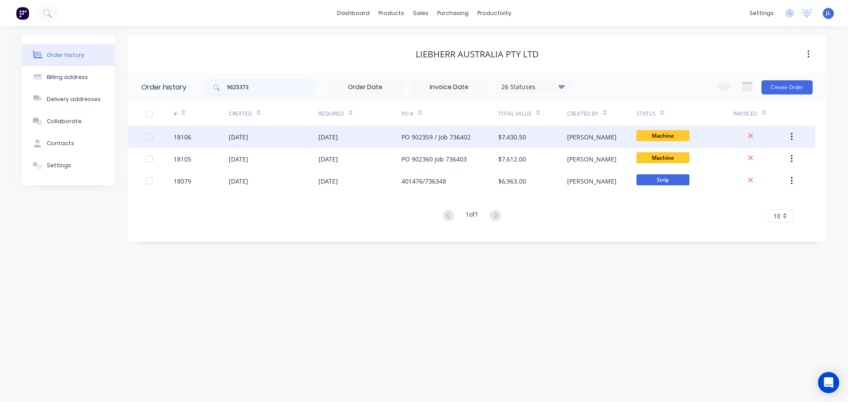
click at [466, 132] on div "PO 902359 / Job 736402" at bounding box center [435, 136] width 69 height 9
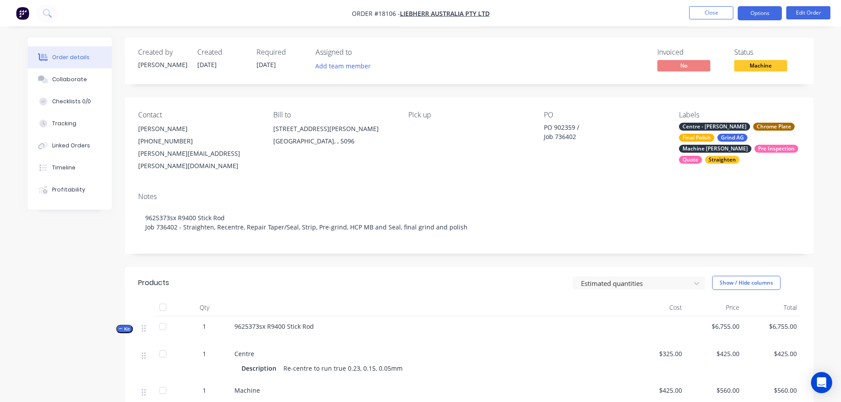
click at [775, 11] on button "Options" at bounding box center [760, 13] width 44 height 14
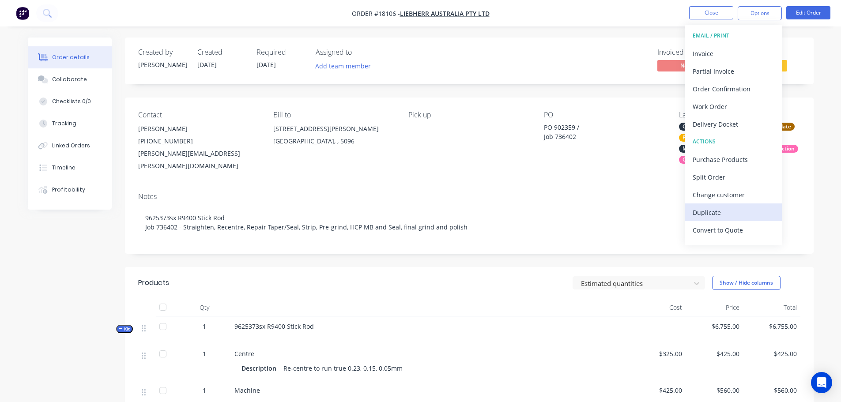
click at [710, 215] on div "Duplicate" at bounding box center [733, 212] width 81 height 13
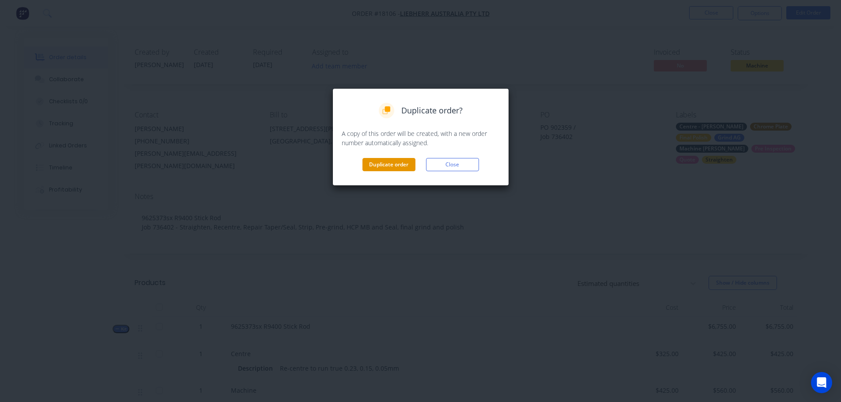
click at [386, 170] on button "Duplicate order" at bounding box center [389, 164] width 53 height 13
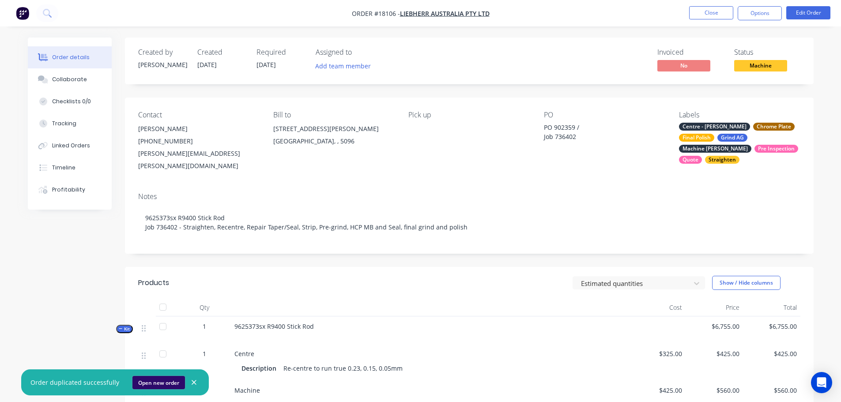
click at [152, 380] on button "Open new order" at bounding box center [158, 382] width 53 height 13
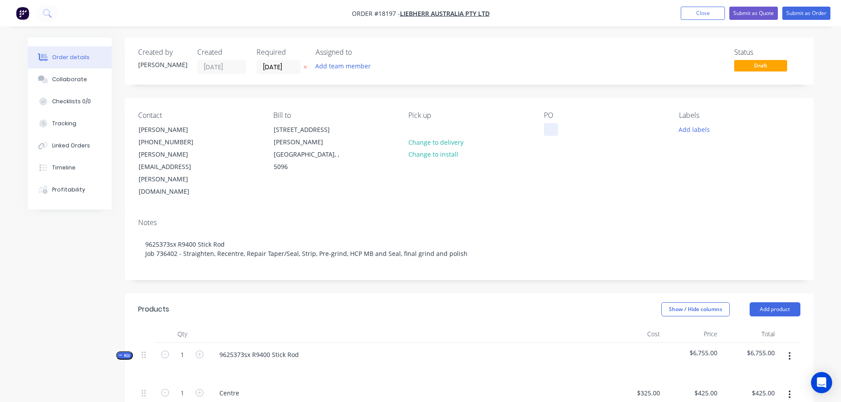
click at [551, 135] on div at bounding box center [551, 129] width 14 height 13
click at [698, 130] on button "Add labels" at bounding box center [694, 129] width 41 height 12
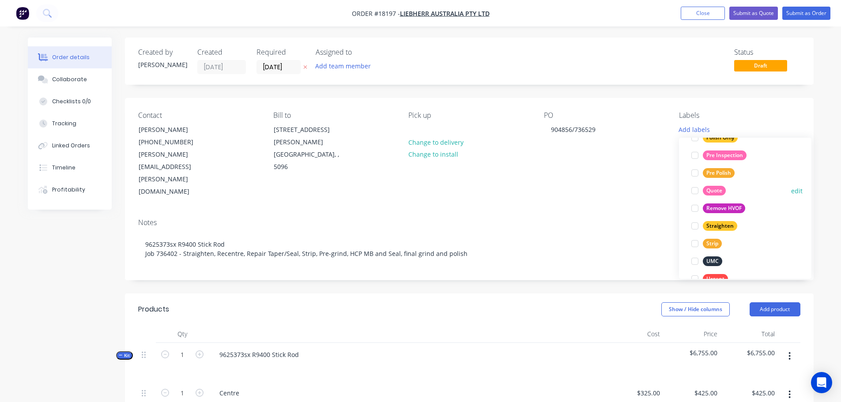
click at [697, 187] on div at bounding box center [695, 191] width 18 height 18
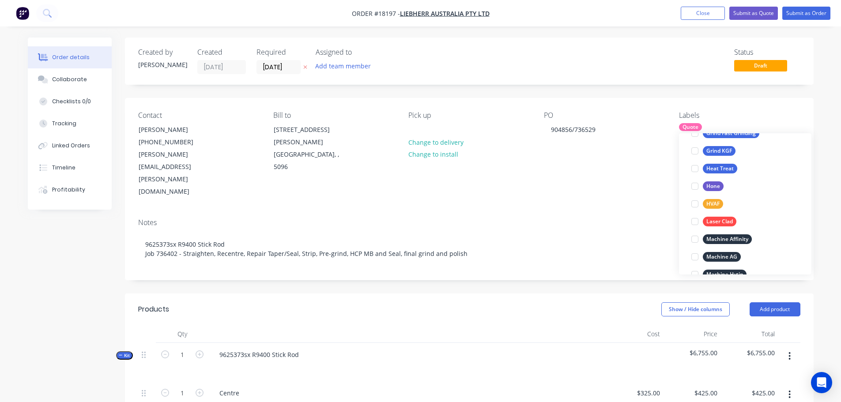
scroll to position [397, 0]
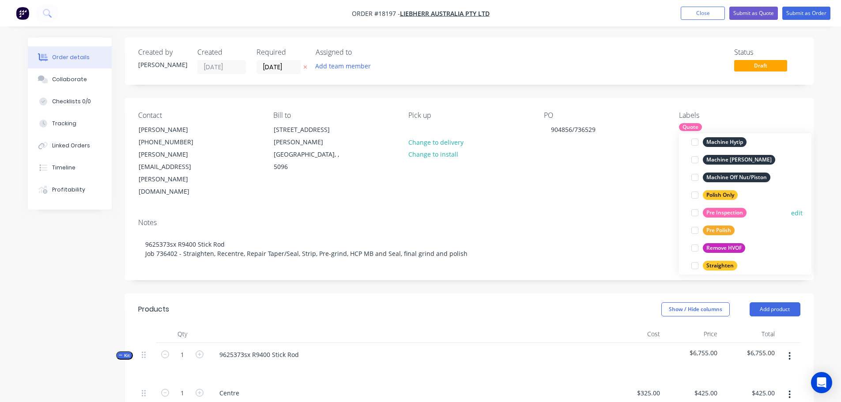
click at [696, 211] on div at bounding box center [695, 213] width 18 height 18
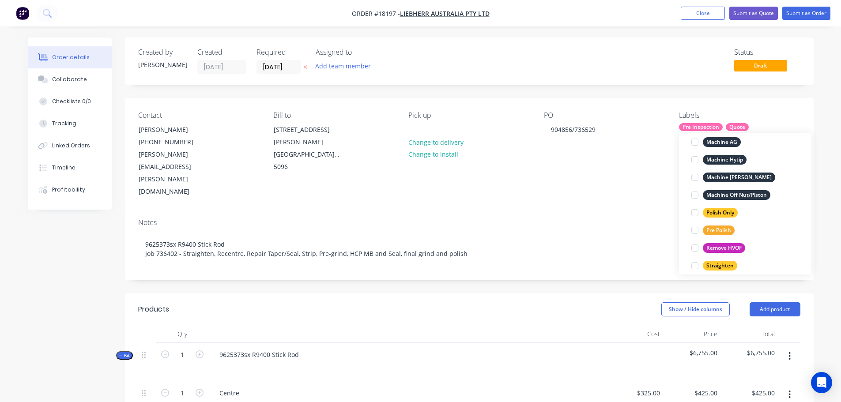
scroll to position [0, 0]
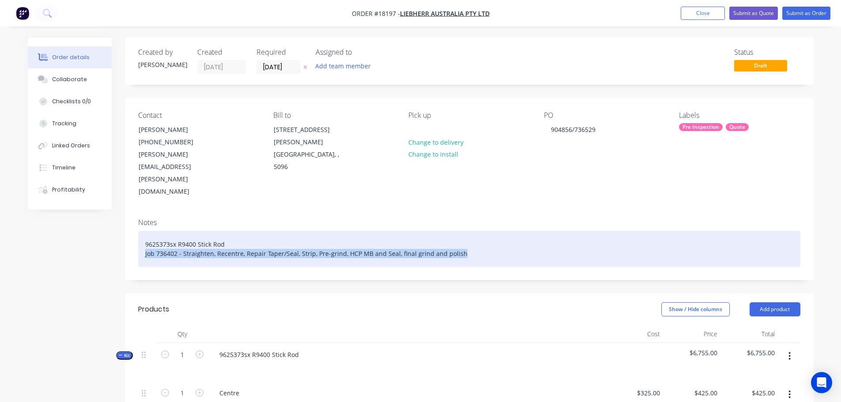
drag, startPoint x: 464, startPoint y: 218, endPoint x: 144, endPoint y: 221, distance: 320.6
click at [144, 231] on div "9625373sx R9400 Stick Rod Job 736402 - Straighten, Recentre, Repair Taper/Seal,…" at bounding box center [469, 249] width 662 height 36
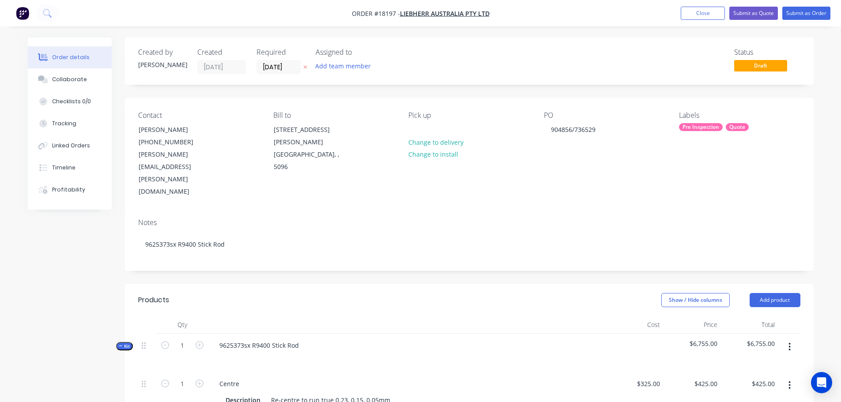
click at [298, 316] on div at bounding box center [407, 325] width 397 height 18
click at [759, 11] on button "Submit as Quote" at bounding box center [753, 13] width 49 height 13
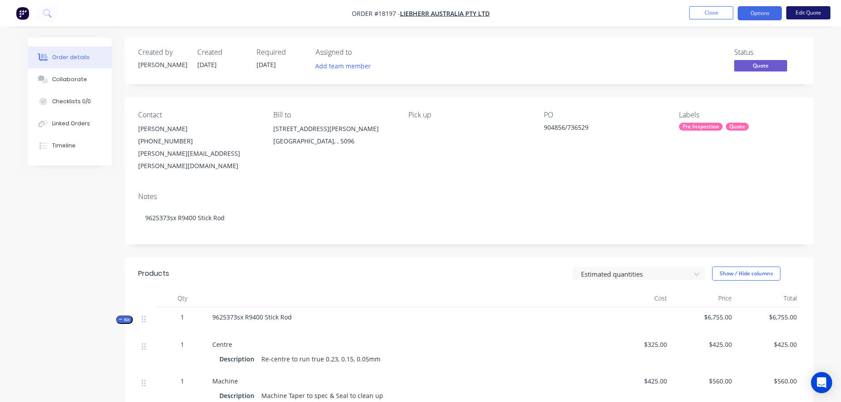
click at [811, 17] on button "Edit Quote" at bounding box center [808, 12] width 44 height 13
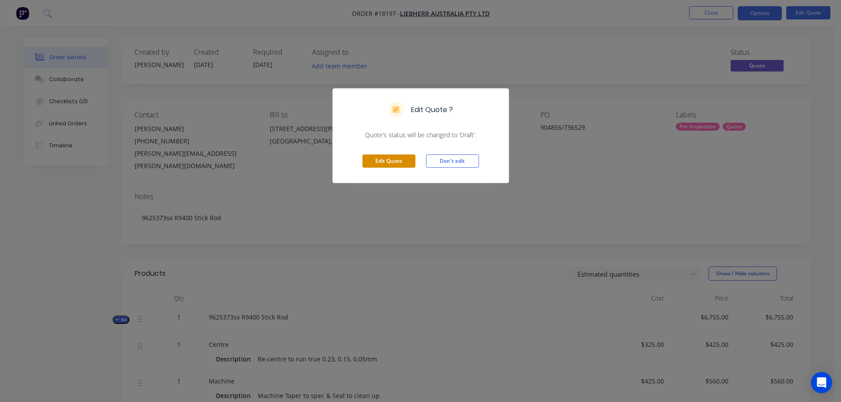
click at [380, 162] on button "Edit Quote" at bounding box center [389, 161] width 53 height 13
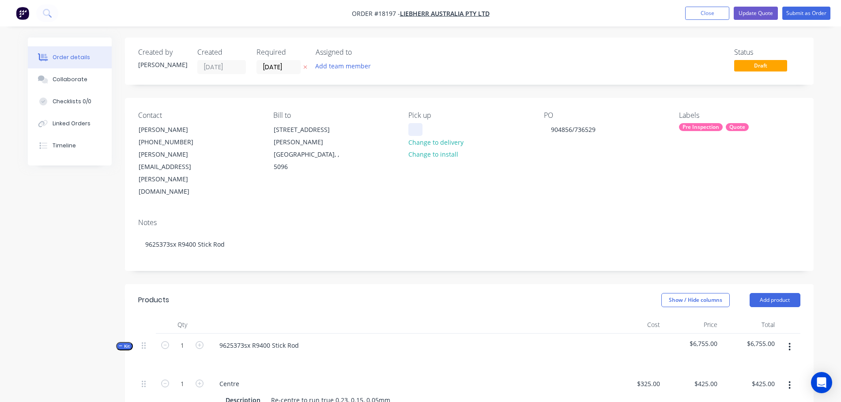
click at [420, 128] on div at bounding box center [415, 129] width 14 height 13
click at [719, 13] on button "Close" at bounding box center [707, 13] width 44 height 13
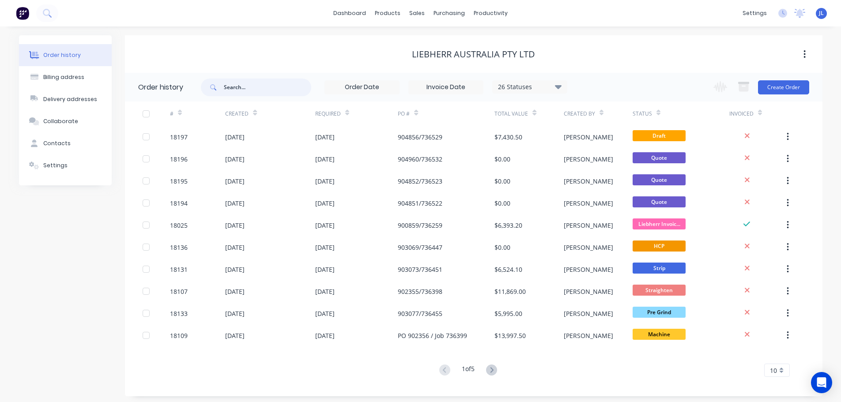
click at [234, 88] on input "text" at bounding box center [267, 88] width 87 height 18
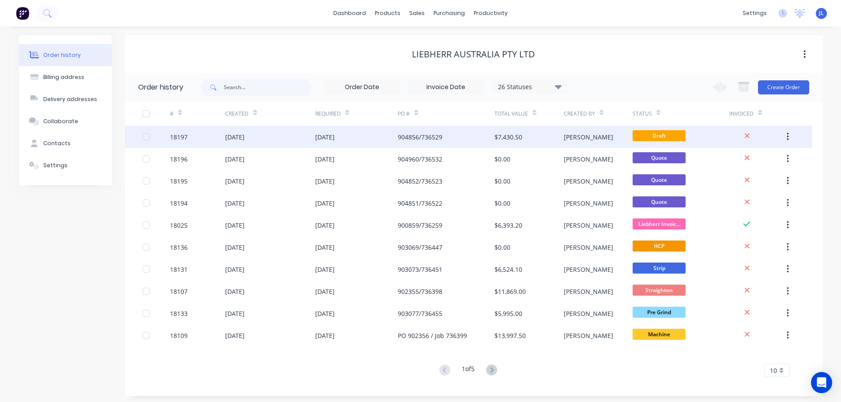
click at [389, 134] on div "[DATE]" at bounding box center [356, 137] width 83 height 22
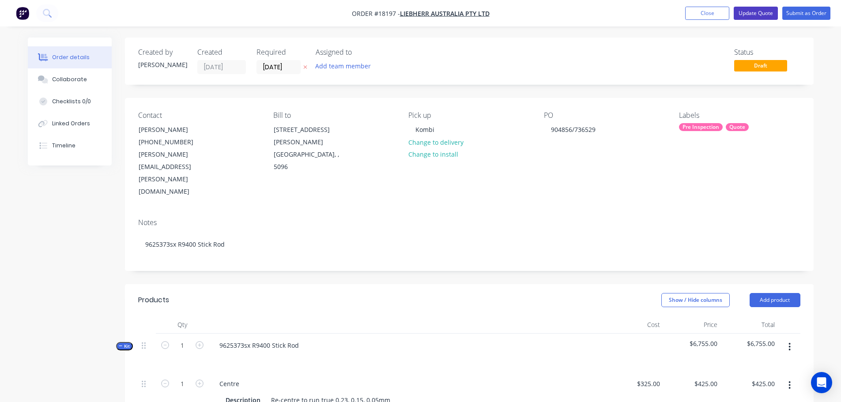
click at [757, 14] on button "Update Quote" at bounding box center [756, 13] width 44 height 13
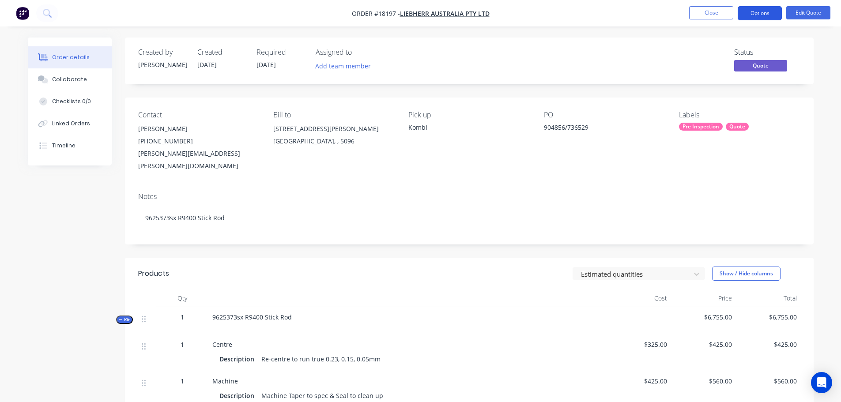
click at [771, 7] on button "Options" at bounding box center [760, 13] width 44 height 14
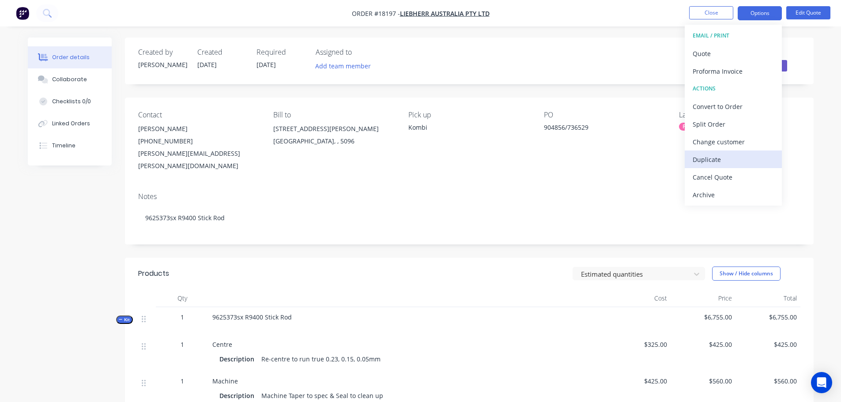
click at [714, 157] on div "Duplicate" at bounding box center [733, 159] width 81 height 13
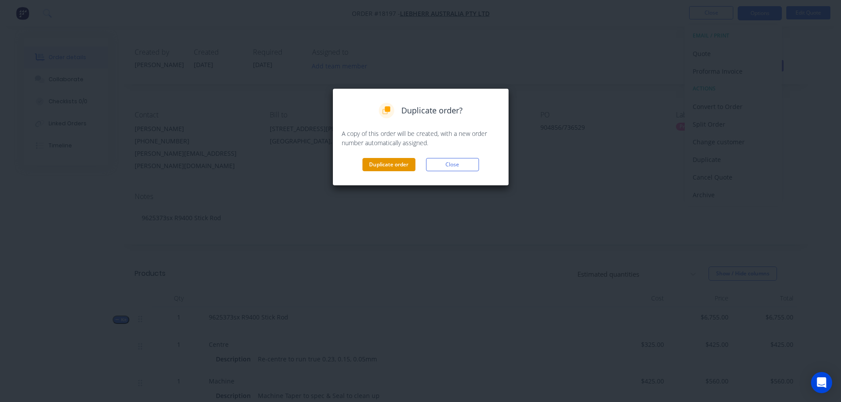
click at [387, 164] on button "Duplicate order" at bounding box center [389, 164] width 53 height 13
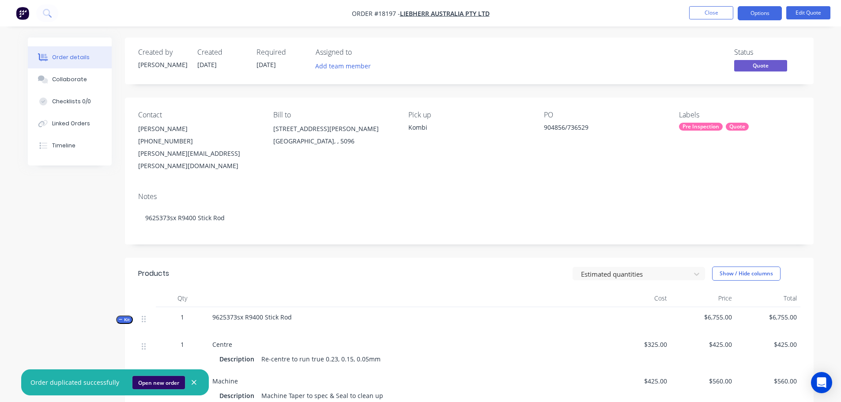
click at [166, 385] on button "Open new order" at bounding box center [158, 382] width 53 height 13
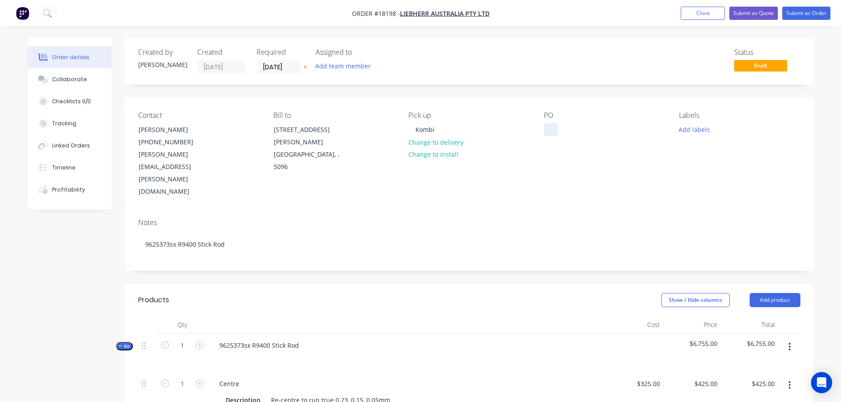
click at [555, 131] on div at bounding box center [551, 129] width 14 height 13
click at [695, 133] on button "Add labels" at bounding box center [694, 129] width 41 height 12
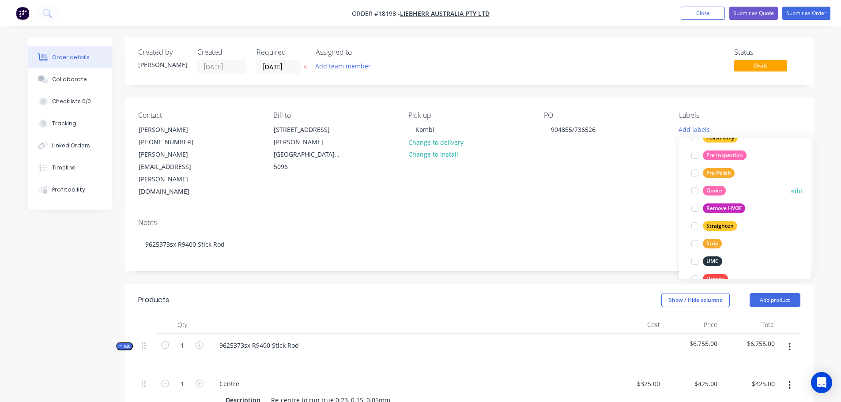
click at [694, 191] on div at bounding box center [695, 191] width 18 height 18
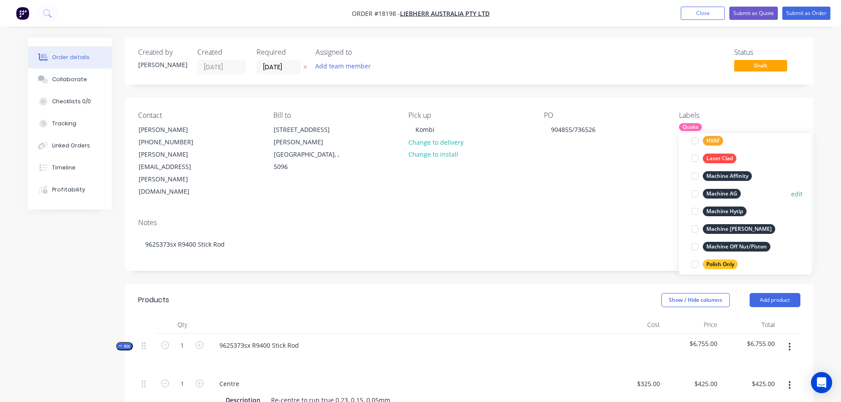
scroll to position [371, 0]
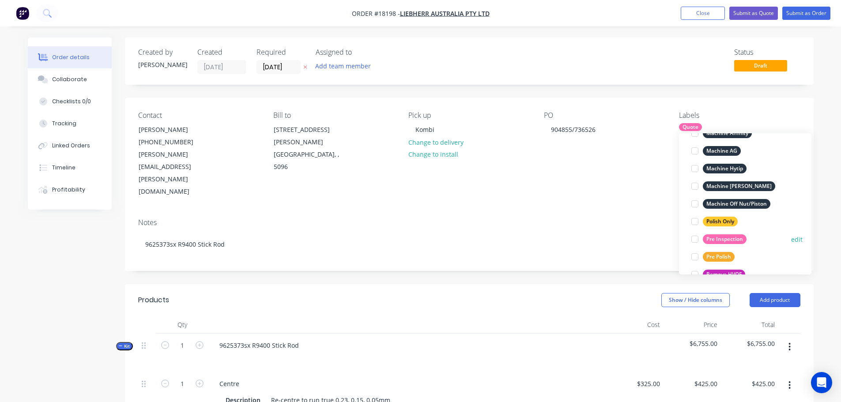
click at [694, 237] on div at bounding box center [695, 239] width 18 height 18
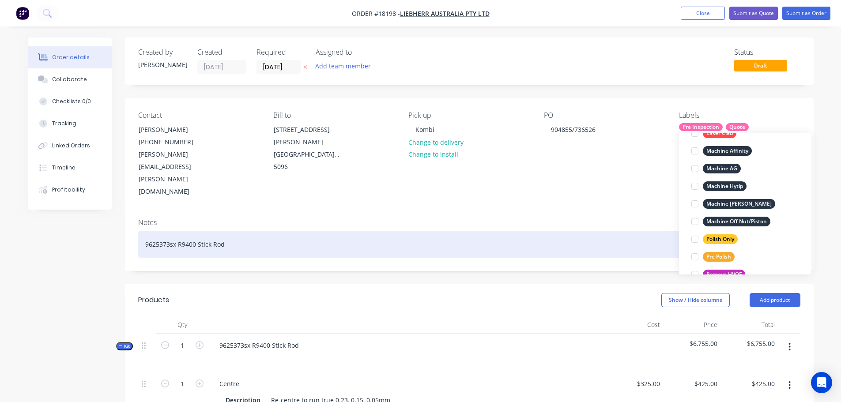
scroll to position [0, 0]
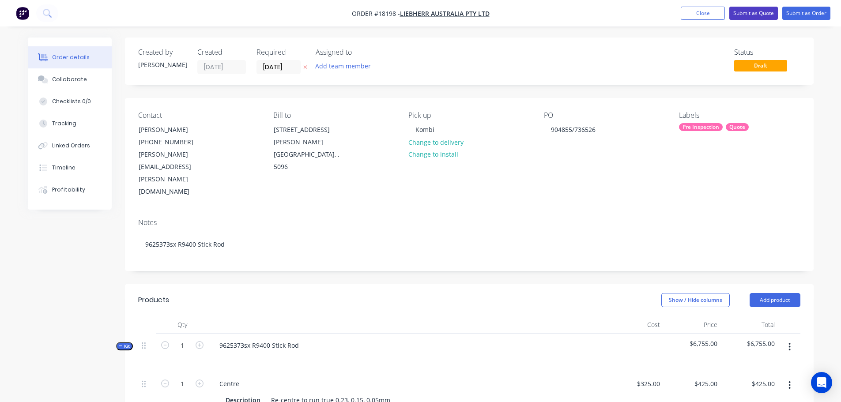
click at [750, 16] on button "Submit as Quote" at bounding box center [753, 13] width 49 height 13
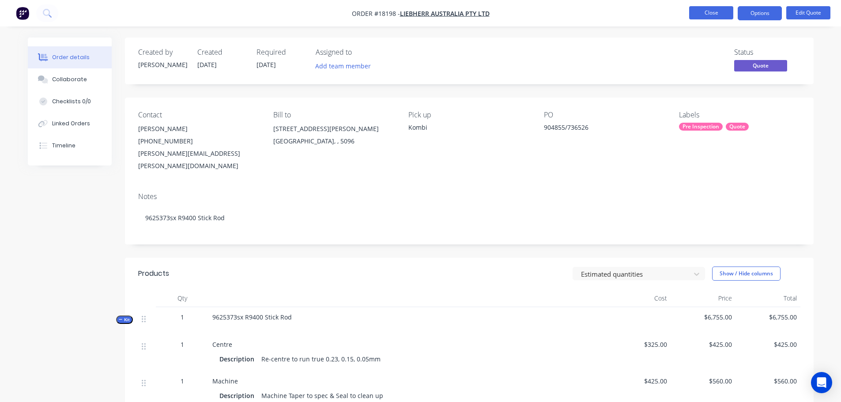
click at [699, 16] on button "Close" at bounding box center [711, 12] width 44 height 13
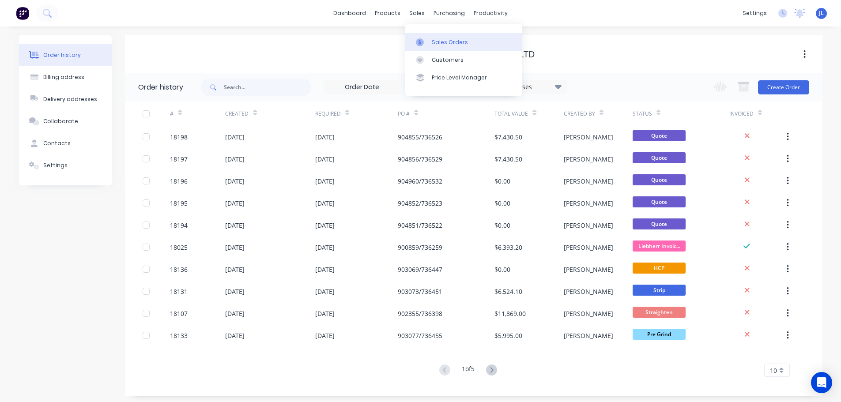
click at [426, 41] on div at bounding box center [422, 42] width 13 height 8
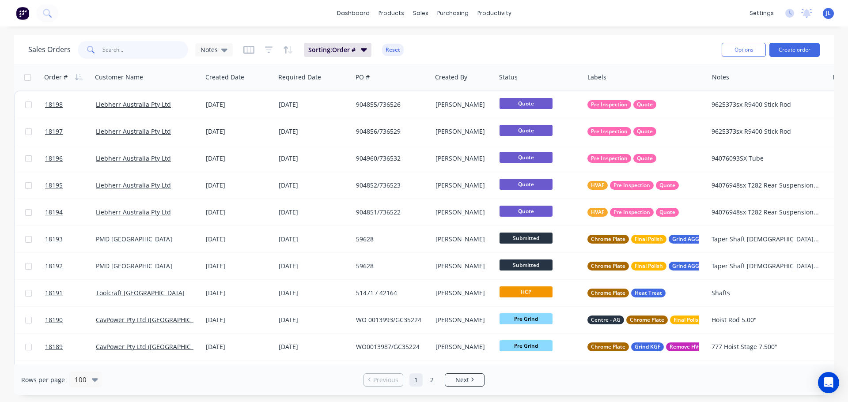
click at [145, 55] on input "text" at bounding box center [145, 50] width 86 height 18
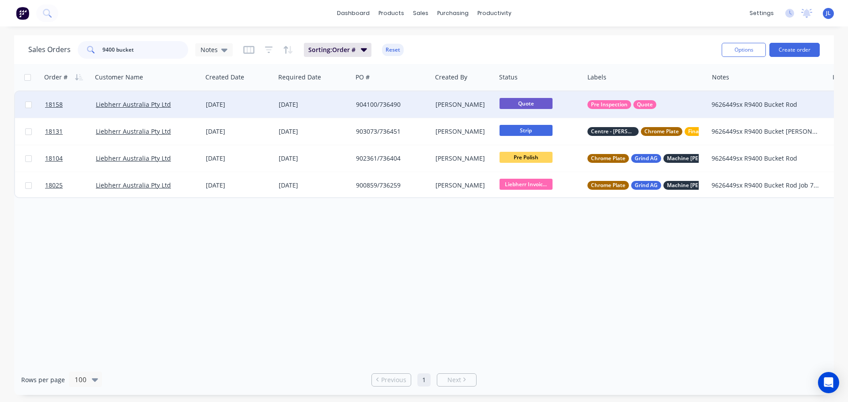
type input "9400 bucket"
click at [313, 110] on div "[DATE]" at bounding box center [313, 104] width 77 height 26
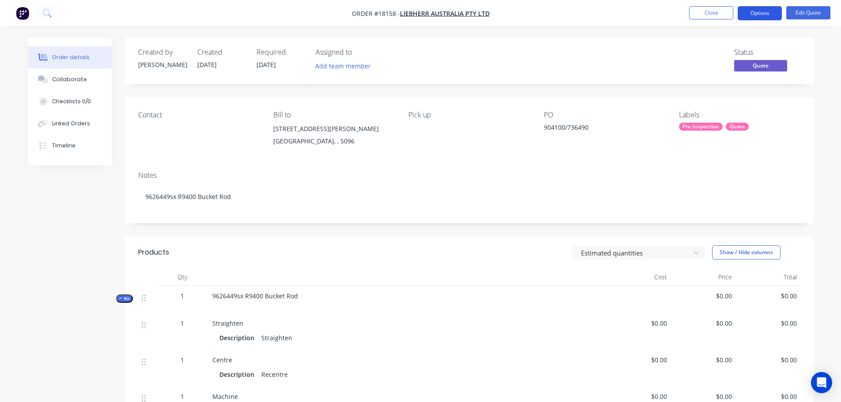
click at [758, 15] on button "Options" at bounding box center [760, 13] width 44 height 14
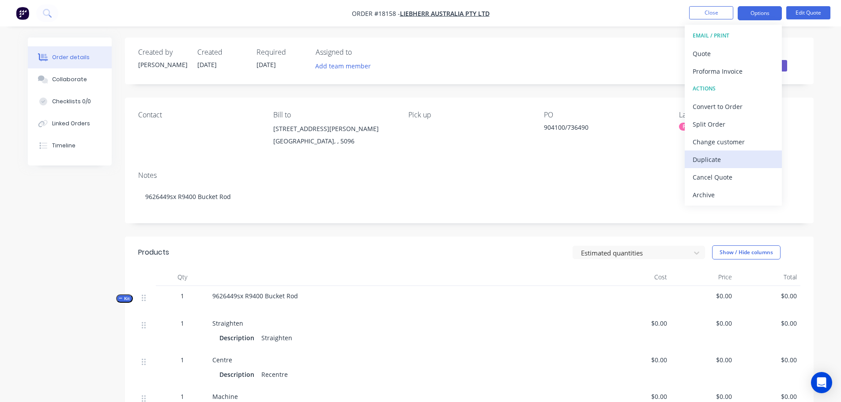
click at [714, 162] on div "Duplicate" at bounding box center [733, 159] width 81 height 13
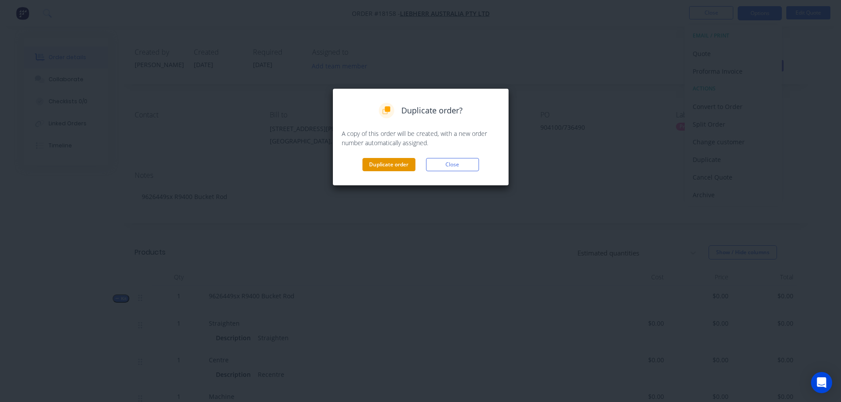
click at [403, 162] on button "Duplicate order" at bounding box center [389, 164] width 53 height 13
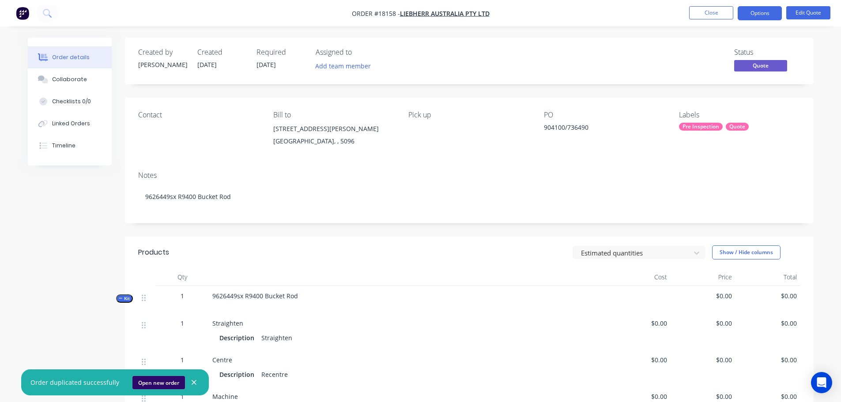
click at [166, 381] on button "Open new order" at bounding box center [158, 382] width 53 height 13
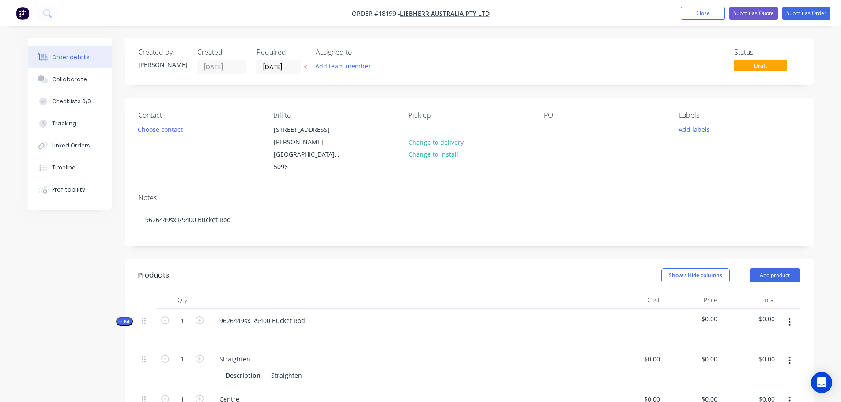
click at [423, 124] on div "Pick up Change to delivery Change to install" at bounding box center [468, 142] width 121 height 62
click at [417, 130] on div at bounding box center [415, 129] width 14 height 13
click at [546, 129] on div at bounding box center [551, 129] width 14 height 13
click at [697, 135] on button "Add labels" at bounding box center [694, 129] width 41 height 12
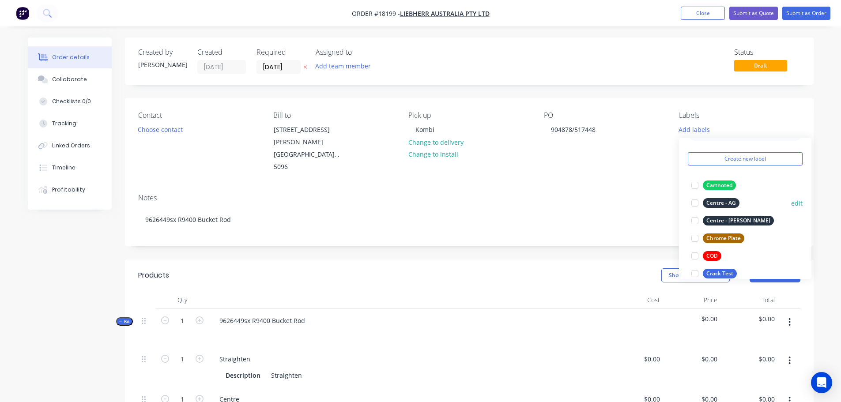
scroll to position [44, 0]
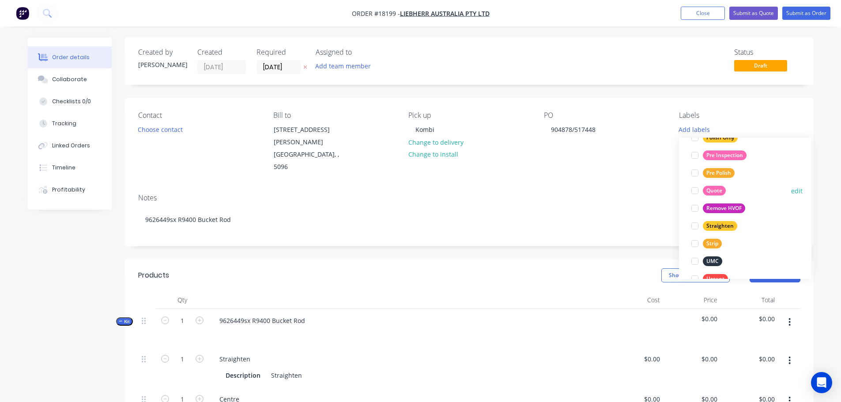
click at [697, 191] on div at bounding box center [695, 191] width 18 height 18
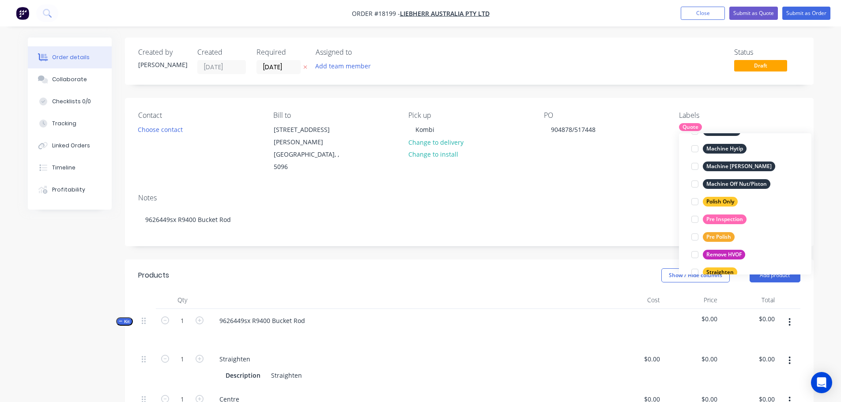
scroll to position [415, 0]
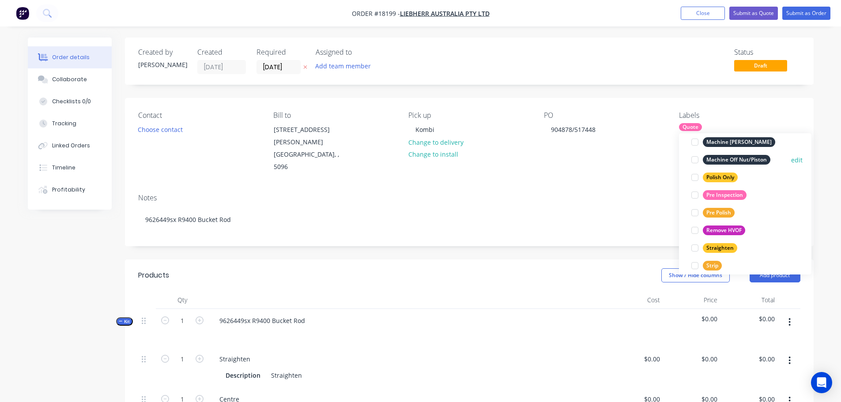
click at [692, 160] on div at bounding box center [695, 160] width 18 height 18
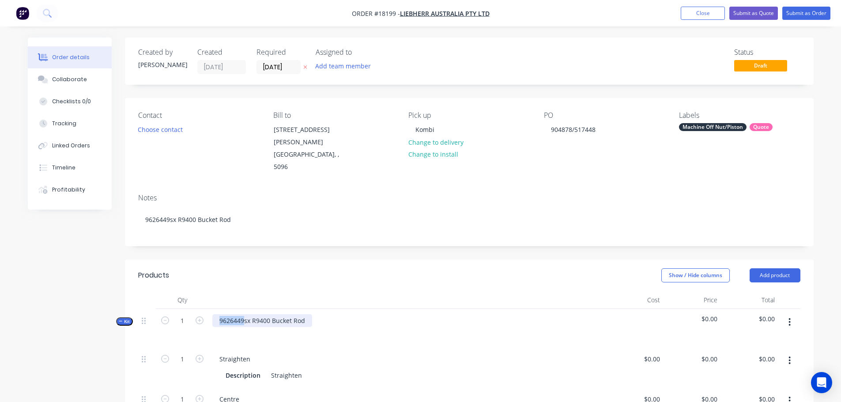
drag, startPoint x: 243, startPoint y: 297, endPoint x: 219, endPoint y: 297, distance: 24.3
click at [219, 314] on div "9626449sx R9400 Bucket Rod" at bounding box center [262, 320] width 100 height 13
drag, startPoint x: 313, startPoint y: 302, endPoint x: 198, endPoint y: 291, distance: 115.3
click at [198, 309] on div "Kit 1 94081917Usx R9400 Bucket Rod $0.00 $0.00" at bounding box center [469, 328] width 662 height 38
copy div "94081917Usx R9400 Bucket Rod"
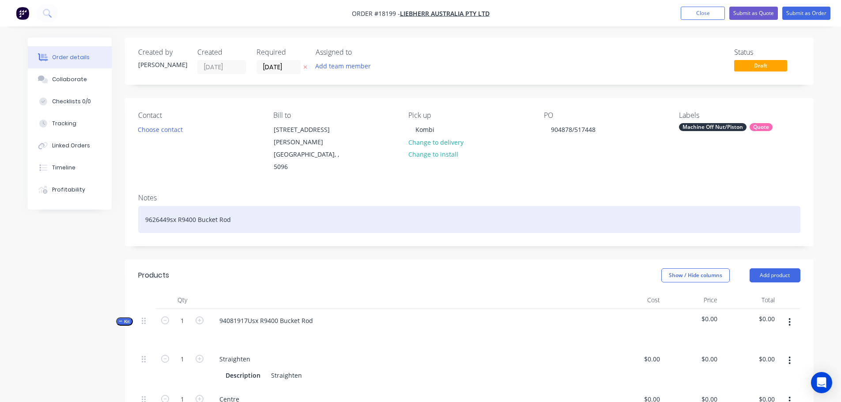
click at [238, 206] on div "9626449sx R9400 Bucket Rod" at bounding box center [469, 219] width 662 height 27
drag, startPoint x: 242, startPoint y: 200, endPoint x: 135, endPoint y: 196, distance: 107.0
click at [135, 196] on div "Notes 9626449sx R9400 Bucket Rod" at bounding box center [469, 216] width 689 height 59
paste div
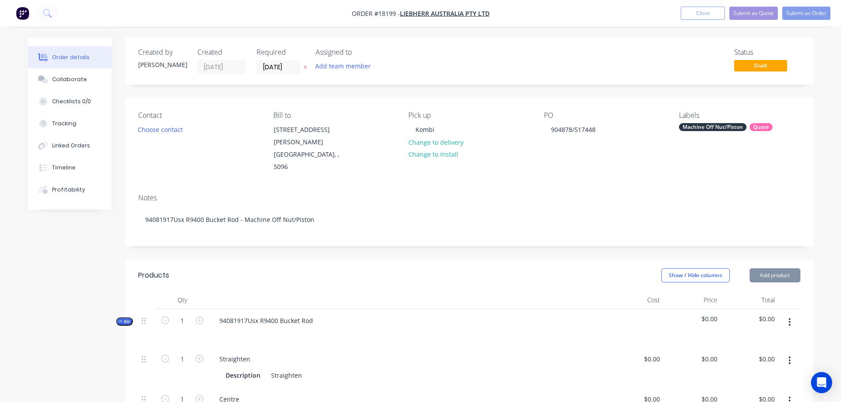
click at [317, 291] on div at bounding box center [407, 300] width 397 height 18
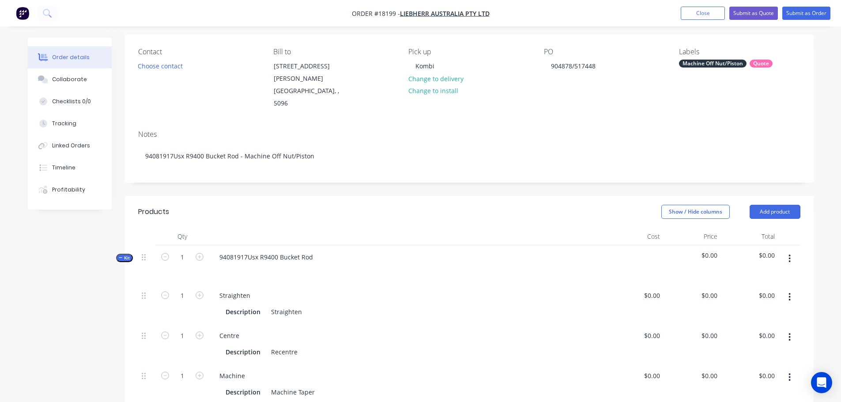
scroll to position [177, 0]
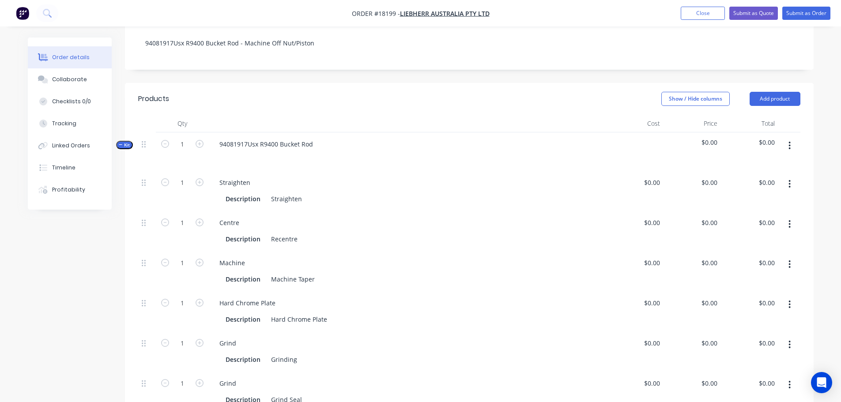
click at [793, 176] on button "button" at bounding box center [789, 184] width 21 height 16
click at [735, 234] on button "Delete" at bounding box center [759, 243] width 84 height 18
click at [792, 176] on button "button" at bounding box center [789, 184] width 21 height 16
click at [755, 236] on div "Delete" at bounding box center [759, 242] width 68 height 13
click at [793, 216] on button "button" at bounding box center [789, 224] width 21 height 16
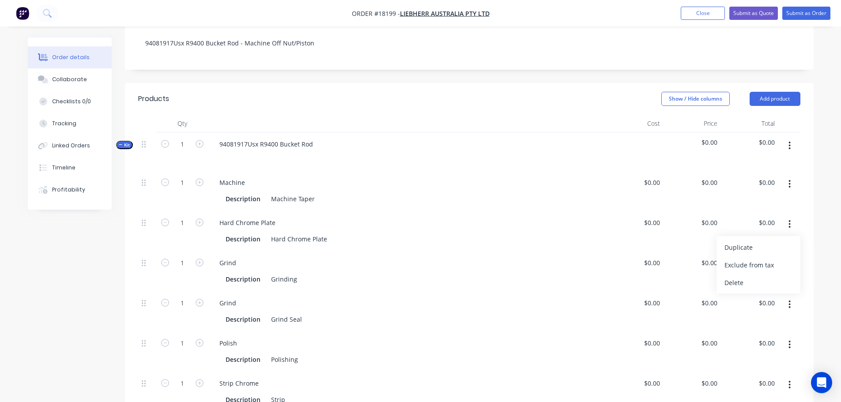
click at [791, 219] on icon "button" at bounding box center [790, 224] width 2 height 10
click at [792, 216] on button "button" at bounding box center [789, 224] width 21 height 16
click at [741, 276] on div "Delete" at bounding box center [759, 282] width 68 height 13
click at [789, 219] on icon "button" at bounding box center [790, 224] width 2 height 10
drag, startPoint x: 734, startPoint y: 262, endPoint x: 755, endPoint y: 250, distance: 24.3
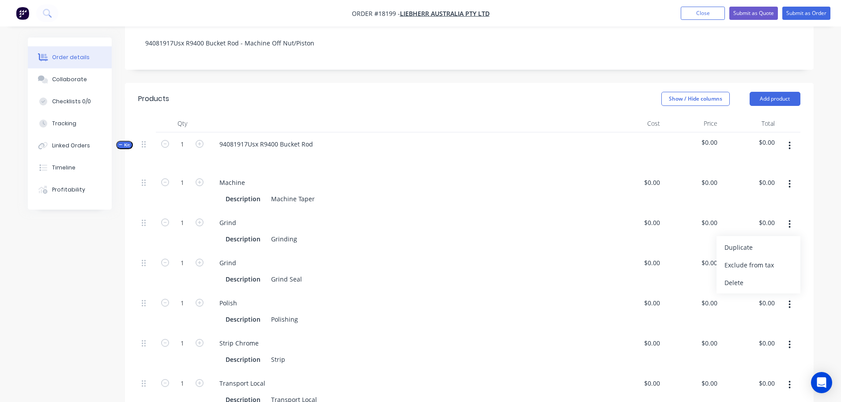
click at [735, 276] on div "Delete" at bounding box center [759, 282] width 68 height 13
click at [788, 257] on button "button" at bounding box center [789, 265] width 21 height 16
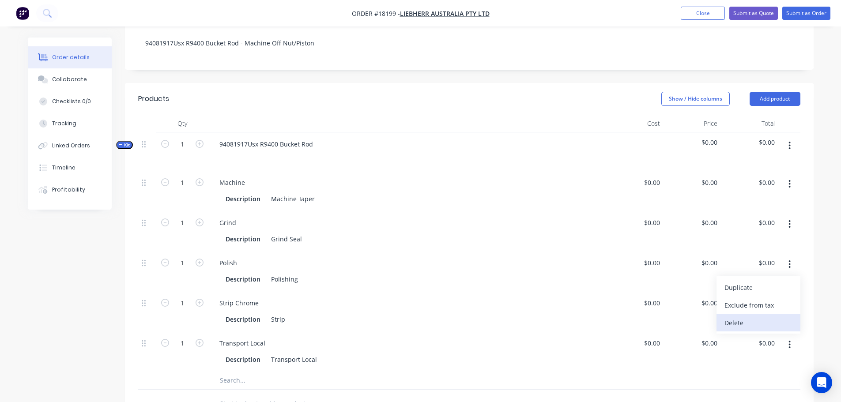
click at [739, 317] on div "Delete" at bounding box center [759, 323] width 68 height 13
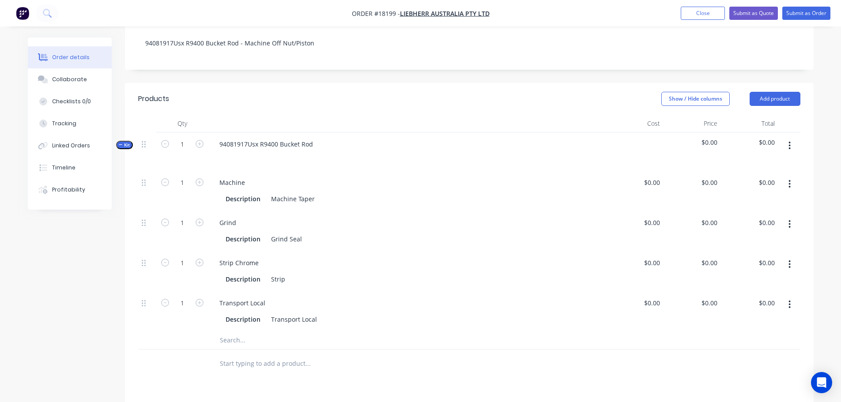
click at [792, 216] on button "button" at bounding box center [789, 224] width 21 height 16
click at [755, 276] on div "Delete" at bounding box center [759, 282] width 68 height 13
click at [790, 219] on icon "button" at bounding box center [790, 224] width 2 height 10
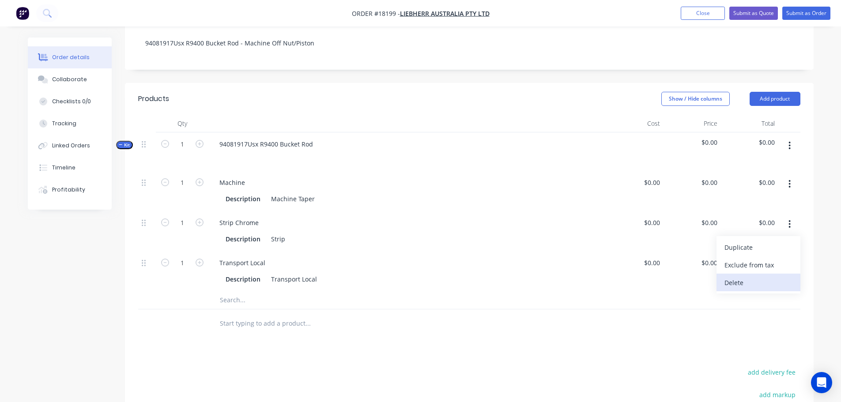
click at [740, 276] on div "Delete" at bounding box center [759, 282] width 68 height 13
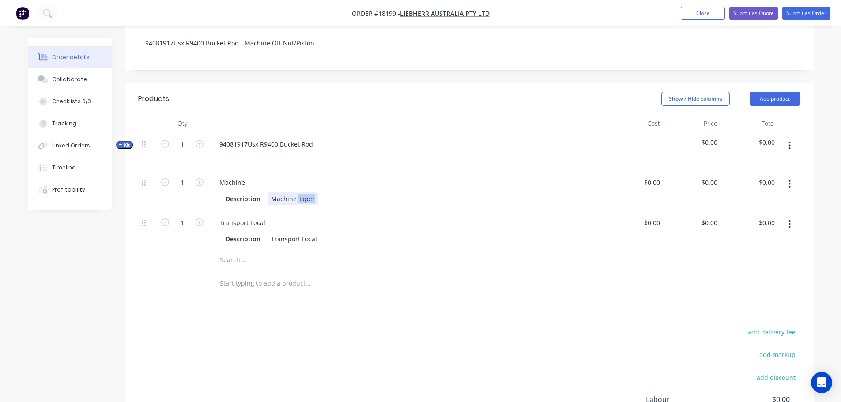
drag, startPoint x: 297, startPoint y: 175, endPoint x: 374, endPoint y: 176, distance: 76.8
click at [374, 193] on div "Description Machine Taper" at bounding box center [405, 199] width 367 height 13
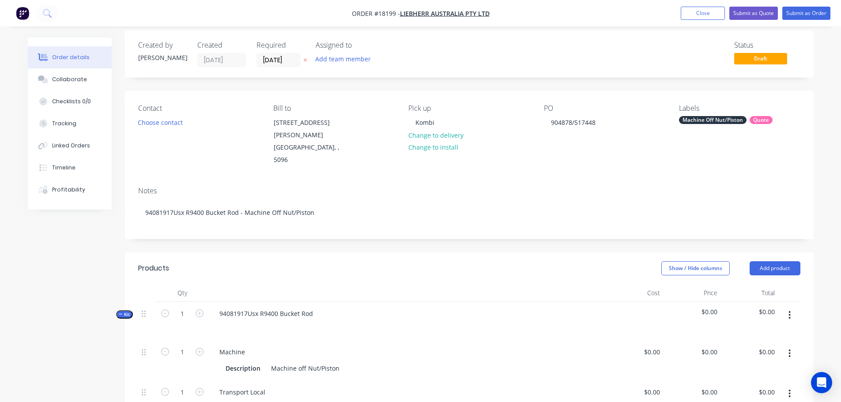
scroll to position [0, 0]
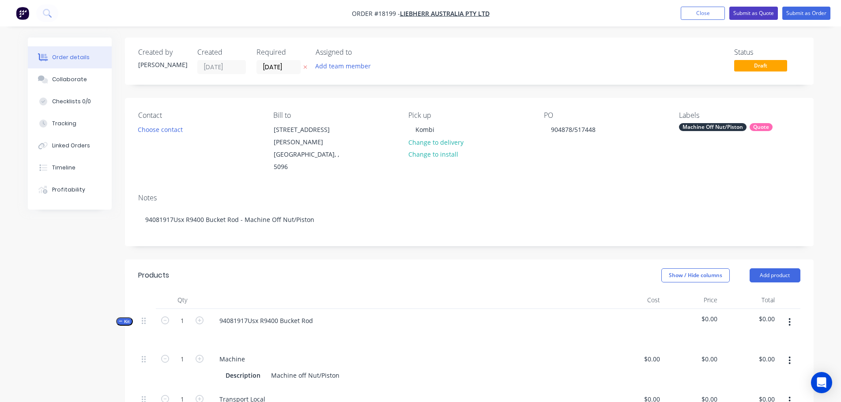
click at [757, 15] on button "Submit as Quote" at bounding box center [753, 13] width 49 height 13
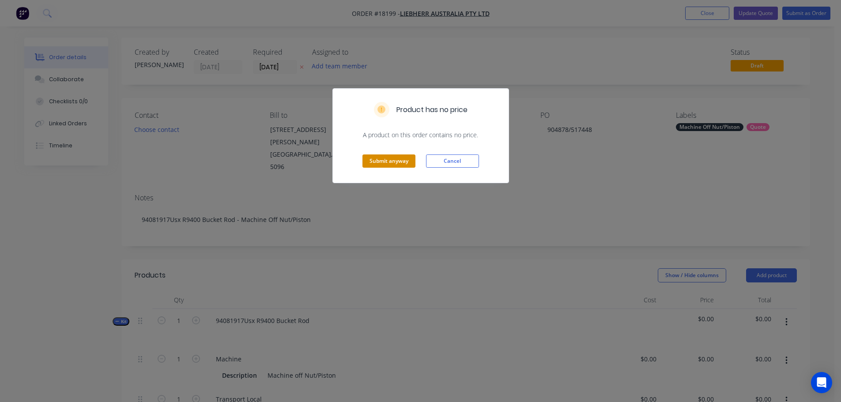
click at [407, 162] on button "Submit anyway" at bounding box center [389, 161] width 53 height 13
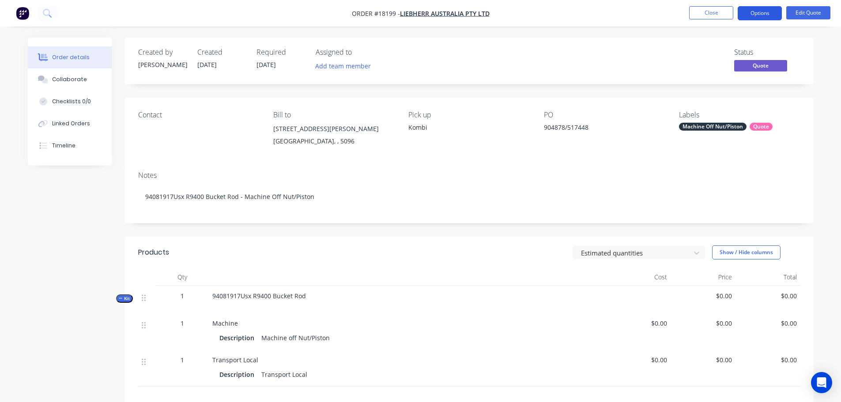
click at [752, 18] on button "Options" at bounding box center [760, 13] width 44 height 14
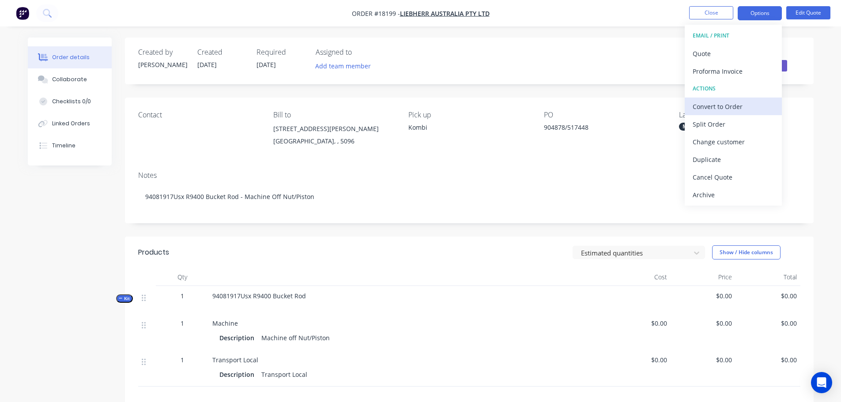
click at [734, 107] on div "Convert to Order" at bounding box center [733, 106] width 81 height 13
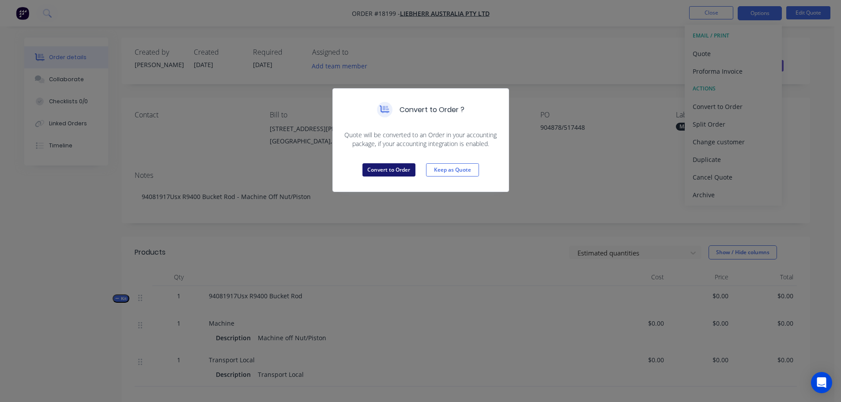
click at [395, 174] on button "Convert to Order" at bounding box center [389, 169] width 53 height 13
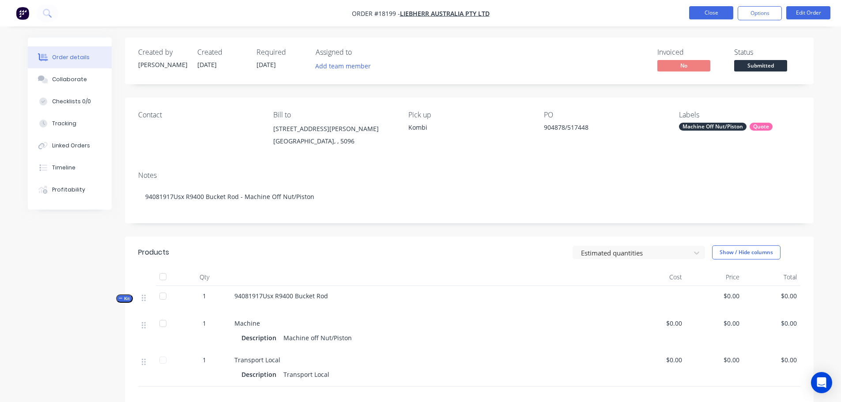
click at [702, 8] on button "Close" at bounding box center [711, 12] width 44 height 13
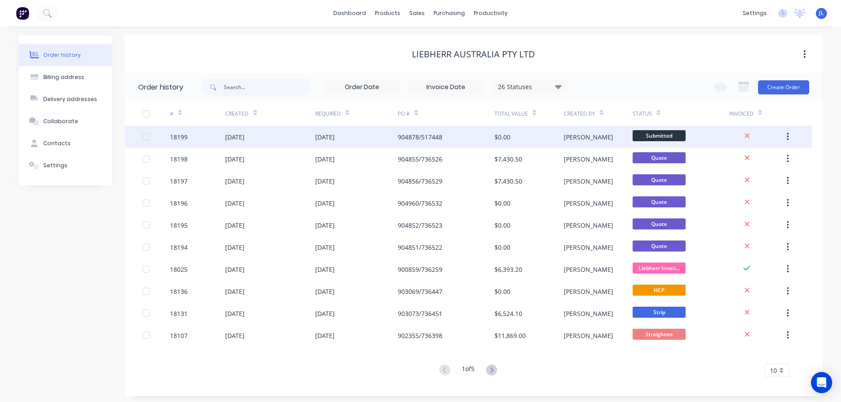
click at [476, 126] on div "904878/517448" at bounding box center [446, 137] width 97 height 22
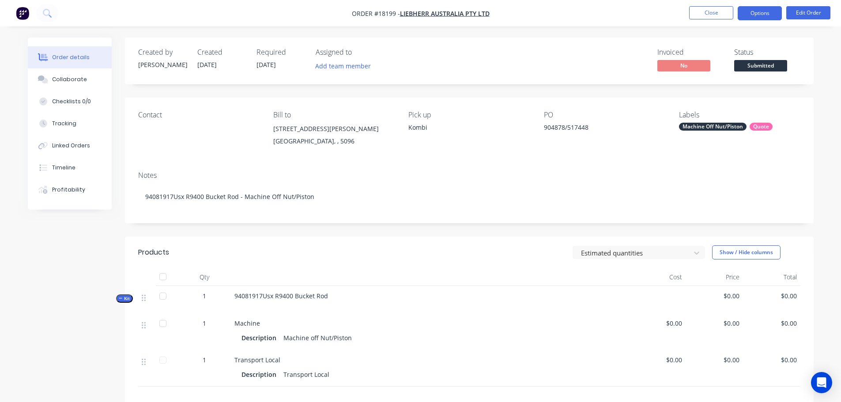
click at [753, 10] on button "Options" at bounding box center [760, 13] width 44 height 14
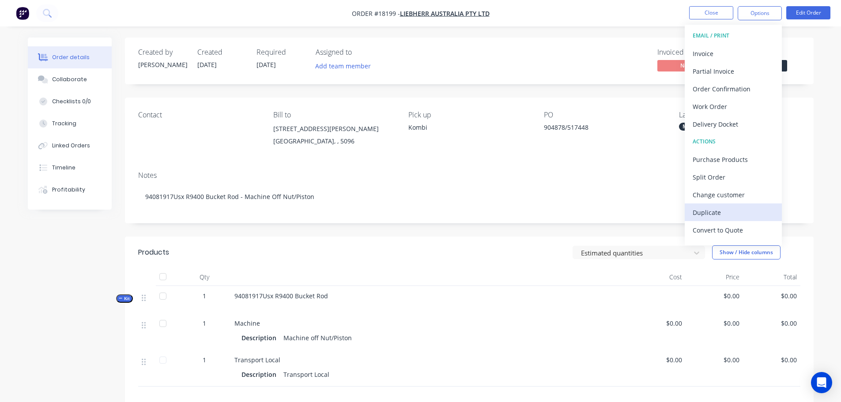
click at [725, 213] on div "Duplicate" at bounding box center [733, 212] width 81 height 13
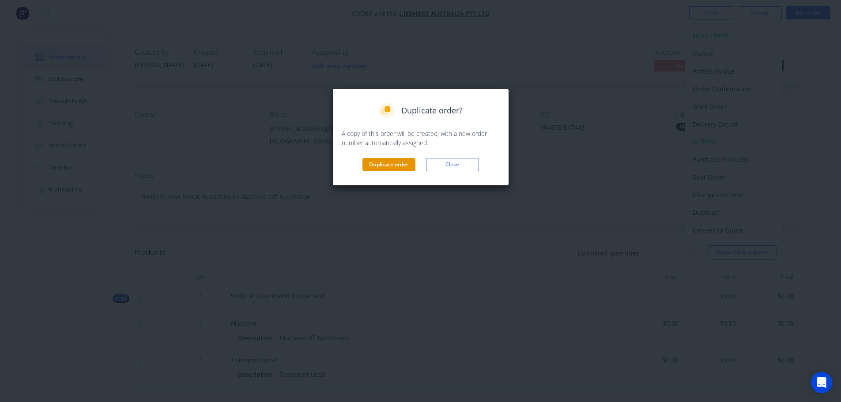
click at [382, 165] on button "Duplicate order" at bounding box center [389, 164] width 53 height 13
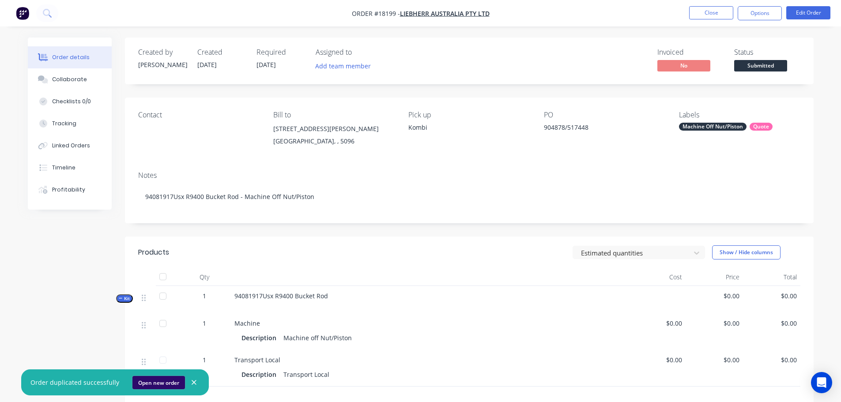
click at [152, 383] on button "Open new order" at bounding box center [158, 382] width 53 height 13
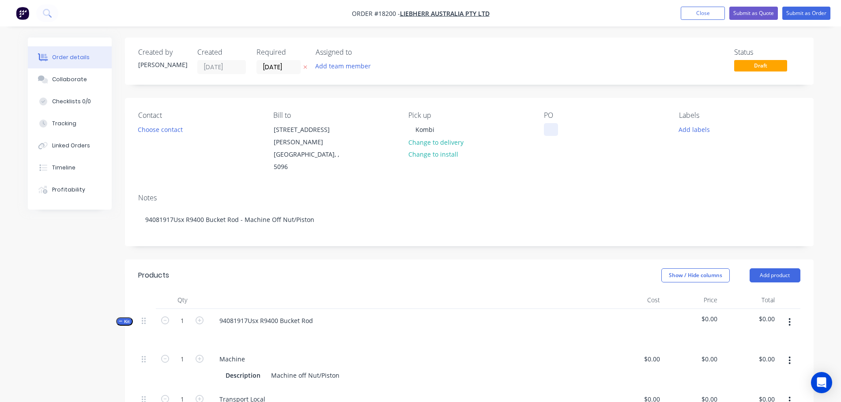
click at [555, 128] on div at bounding box center [551, 129] width 14 height 13
click at [248, 314] on div "94081917Usx R9400 Bucket Rod" at bounding box center [266, 320] width 108 height 13
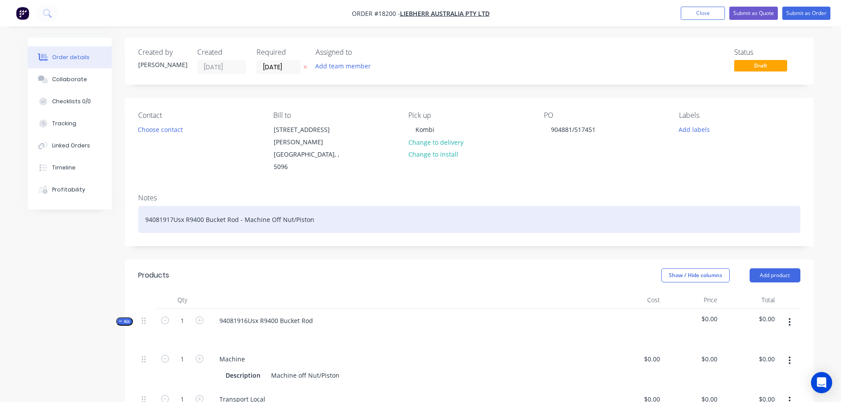
click at [170, 206] on div "94081917Usx R9400 Bucket Rod - Machine Off Nut/Piston" at bounding box center [469, 219] width 662 height 27
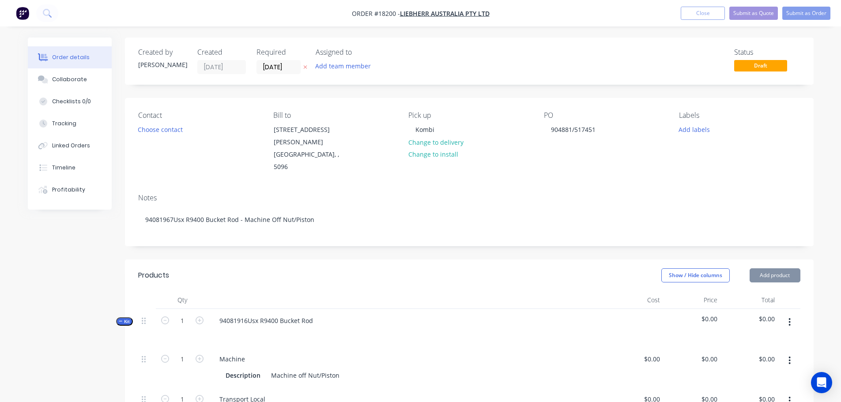
click at [372, 291] on div at bounding box center [407, 300] width 397 height 18
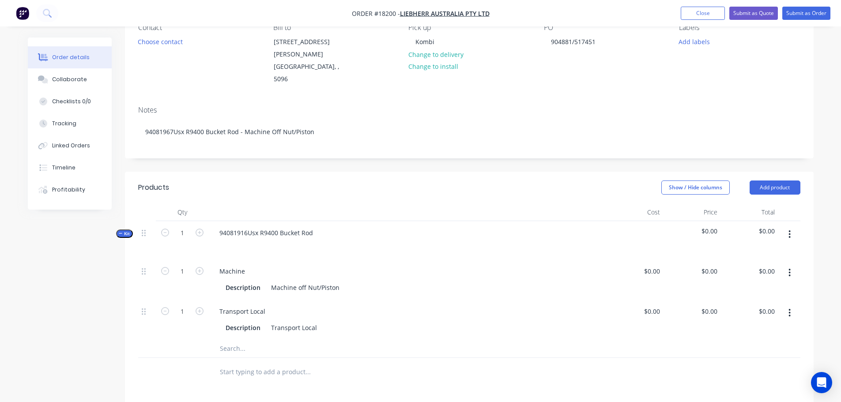
scroll to position [88, 0]
click at [797, 15] on button "Submit as Order" at bounding box center [806, 13] width 48 height 13
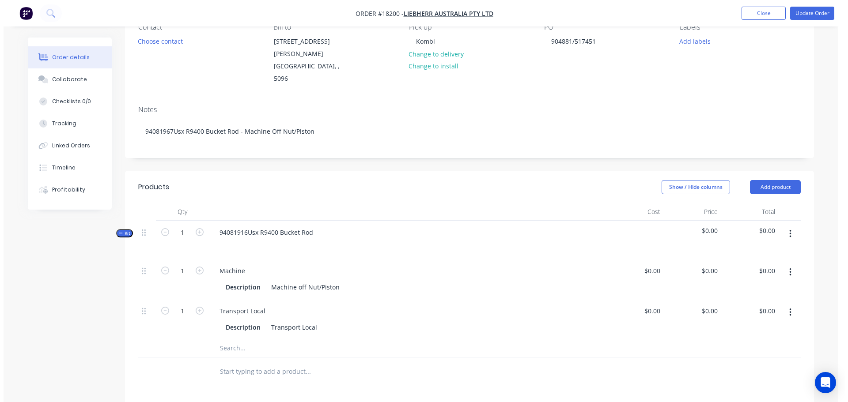
scroll to position [0, 0]
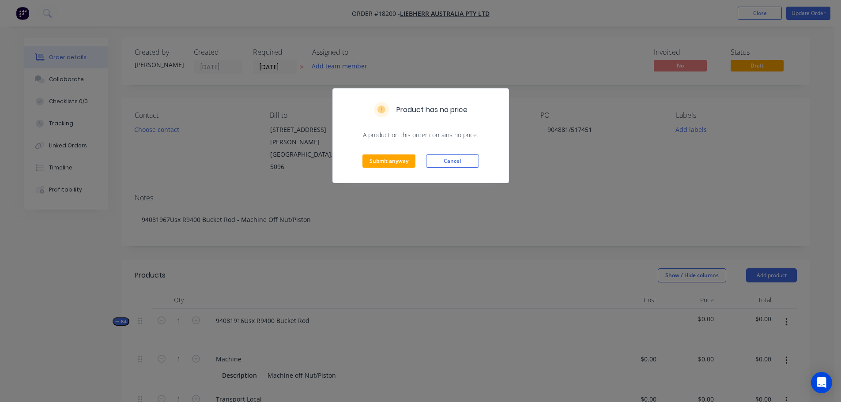
click at [396, 169] on div "Submit anyway Cancel" at bounding box center [421, 161] width 176 height 43
click at [401, 165] on button "Submit anyway" at bounding box center [389, 161] width 53 height 13
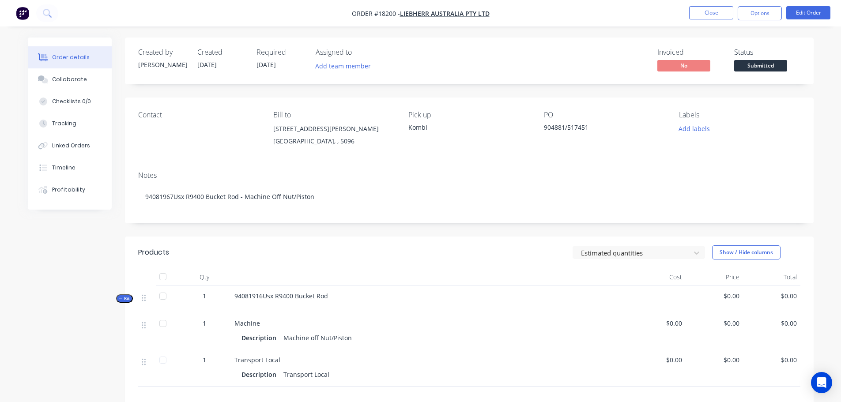
click at [706, 19] on li "Close" at bounding box center [711, 13] width 44 height 14
click at [706, 17] on button "Close" at bounding box center [711, 12] width 44 height 13
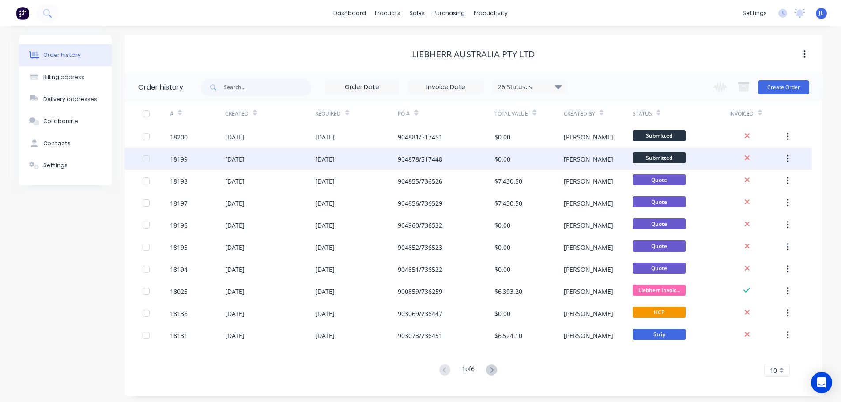
click at [468, 155] on div "904878/517448" at bounding box center [446, 159] width 97 height 22
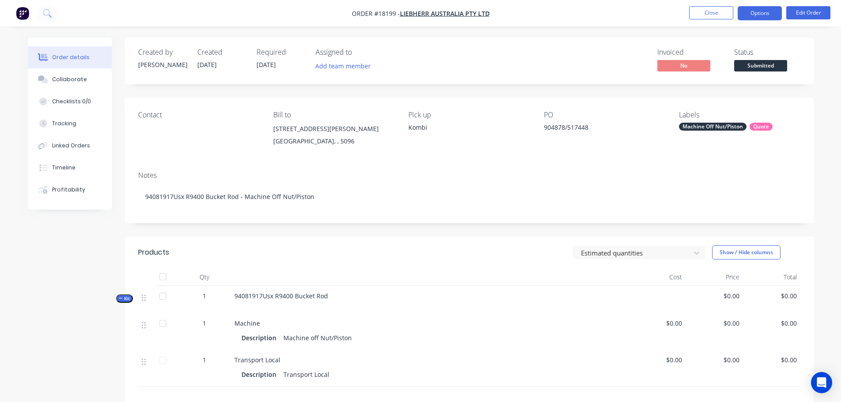
click at [763, 16] on button "Options" at bounding box center [760, 13] width 44 height 14
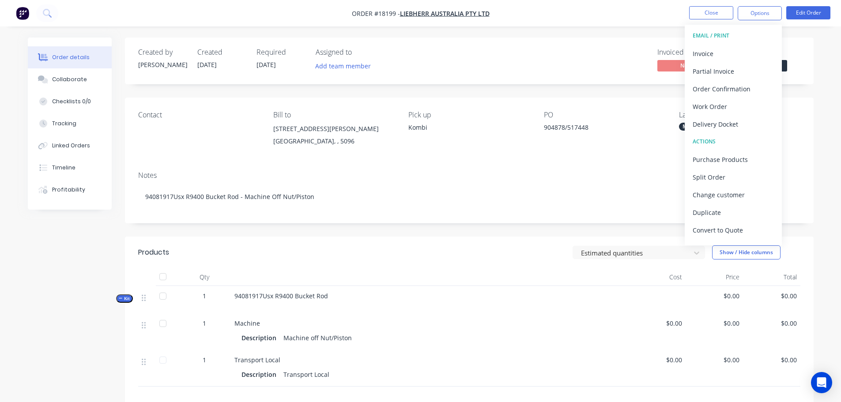
click at [728, 148] on button "ACTIONS" at bounding box center [733, 142] width 97 height 18
click at [720, 159] on div "Purchase Products" at bounding box center [733, 159] width 81 height 13
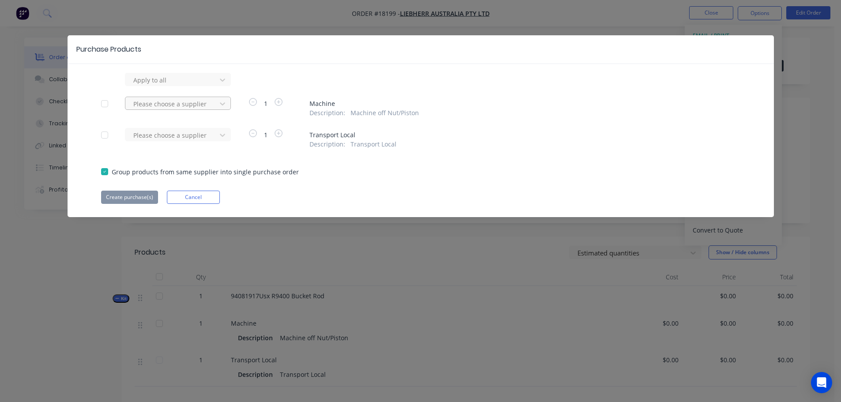
click at [157, 103] on div at bounding box center [171, 103] width 79 height 11
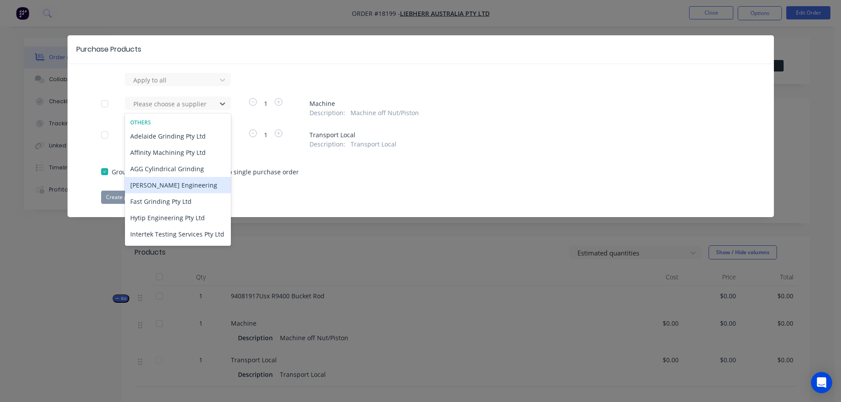
click at [184, 188] on div "[PERSON_NAME] Engineering" at bounding box center [178, 185] width 106 height 16
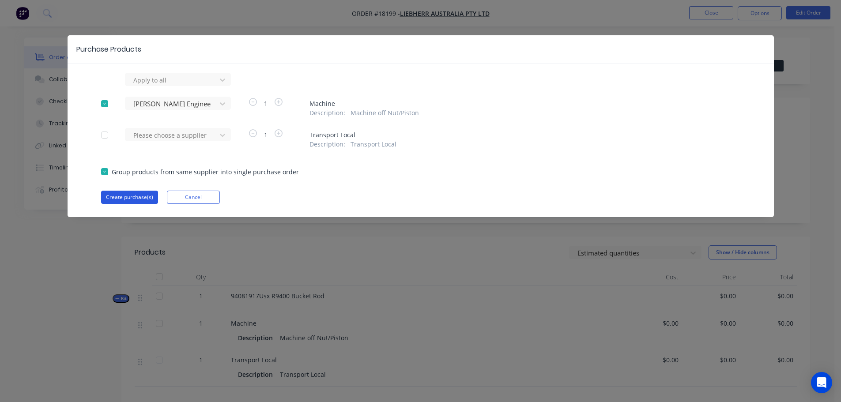
click at [143, 195] on button "Create purchase(s)" at bounding box center [129, 197] width 57 height 13
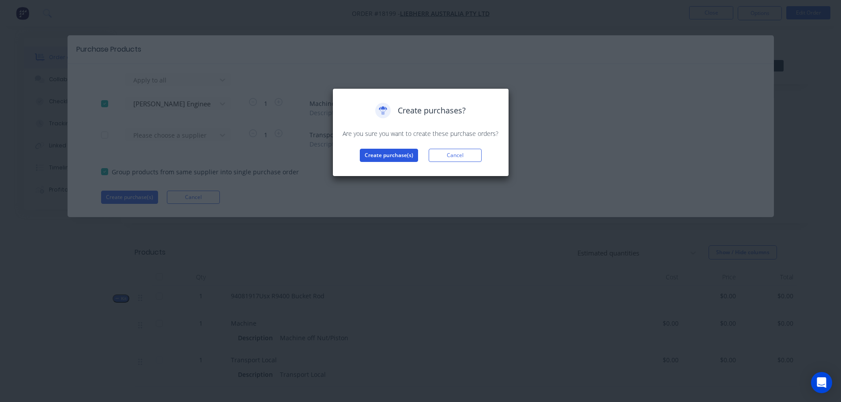
click at [376, 157] on button "Create purchase(s)" at bounding box center [389, 155] width 58 height 13
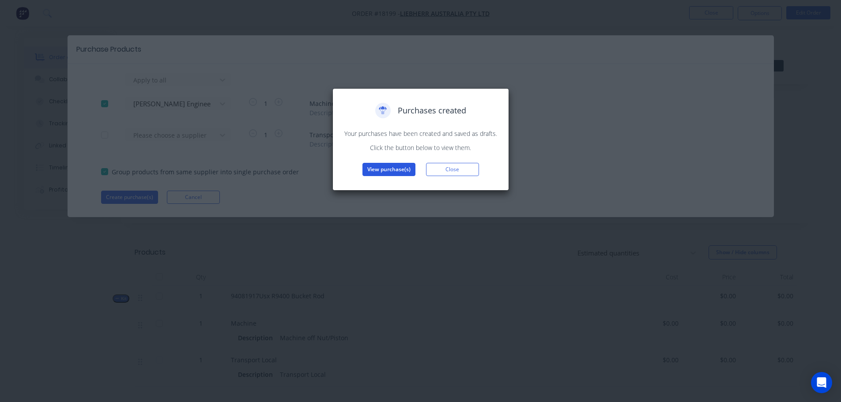
click at [386, 170] on button "View purchase(s)" at bounding box center [389, 169] width 53 height 13
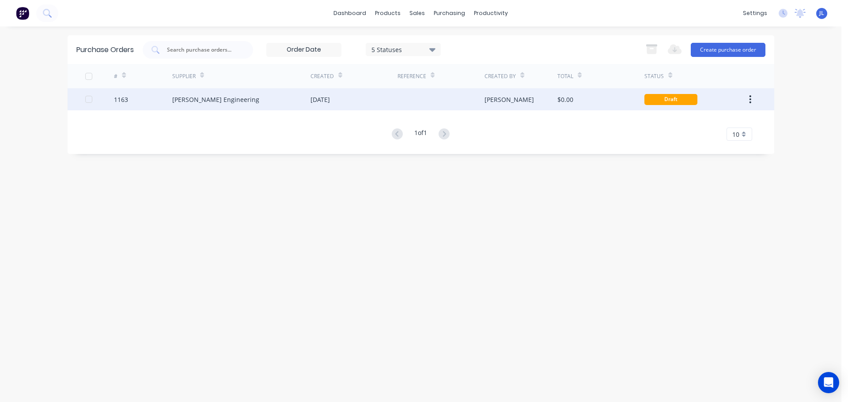
click at [385, 107] on div "[DATE]" at bounding box center [353, 99] width 87 height 22
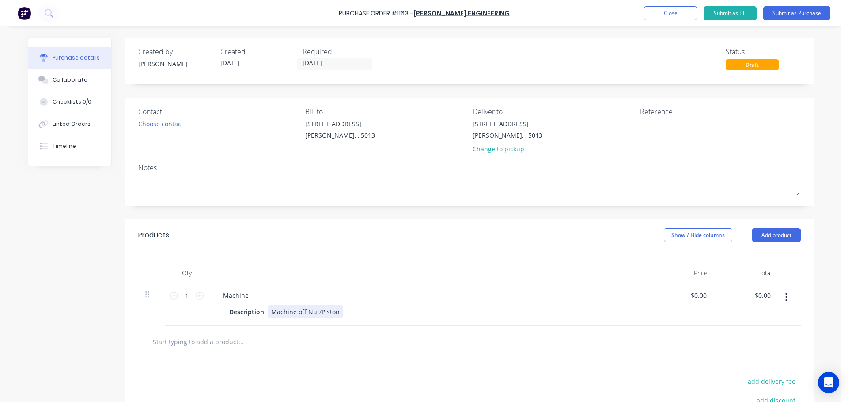
click at [313, 311] on div "Machine off Nut/Piston" at bounding box center [306, 312] width 76 height 13
click at [318, 311] on div "Machine off Nut /Piston" at bounding box center [306, 312] width 77 height 13
click at [386, 275] on div at bounding box center [430, 273] width 442 height 18
click at [759, 236] on button "Add product" at bounding box center [776, 235] width 49 height 14
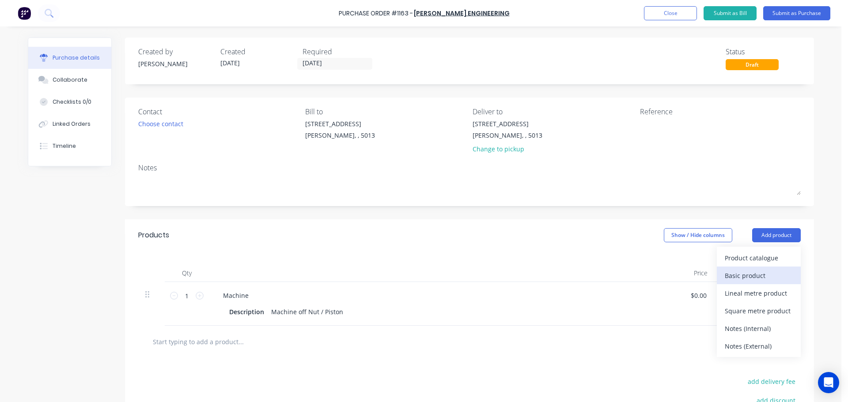
click at [750, 271] on div "Basic product" at bounding box center [759, 275] width 68 height 13
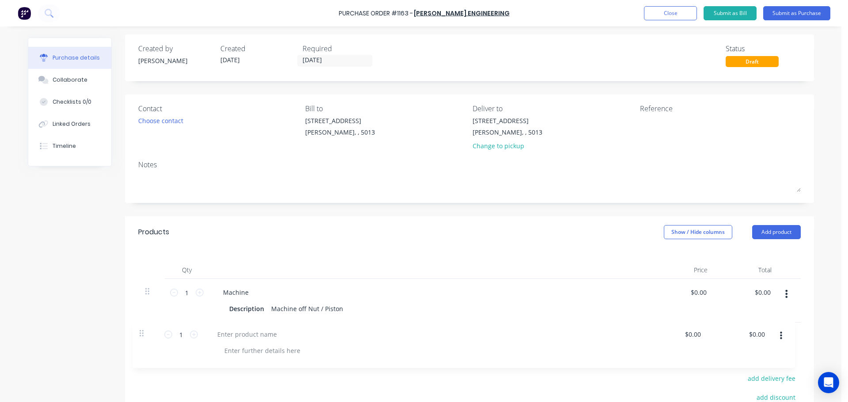
scroll to position [4, 0]
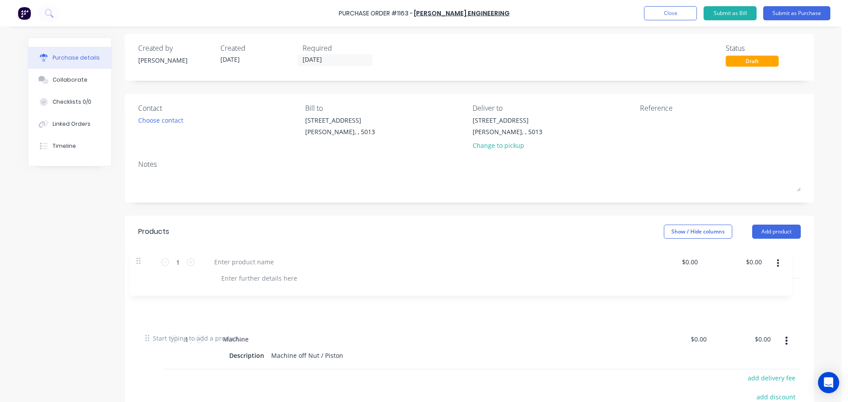
drag, startPoint x: 143, startPoint y: 339, endPoint x: 142, endPoint y: 242, distance: 96.7
click at [142, 242] on div "Products Show / Hide columns Add product Qty Price Total 1 1 Machine Descriptio…" at bounding box center [469, 358] width 689 height 284
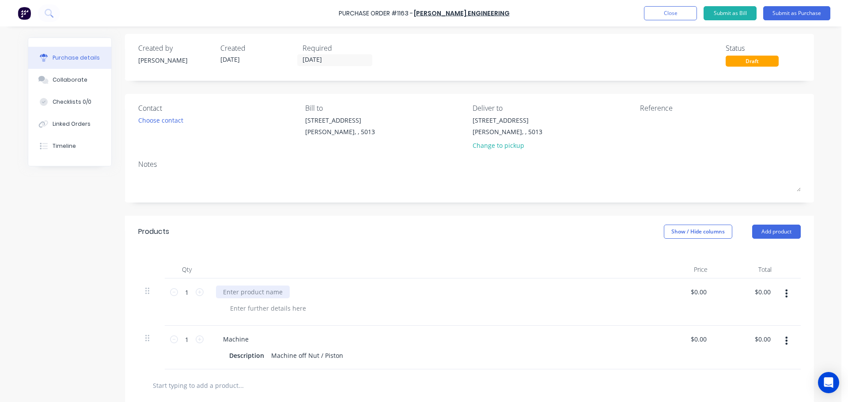
click at [232, 294] on div at bounding box center [253, 292] width 74 height 13
click at [659, 123] on textarea at bounding box center [695, 126] width 110 height 20
type textarea "TC18"
type textarea "x"
type textarea "TC18"
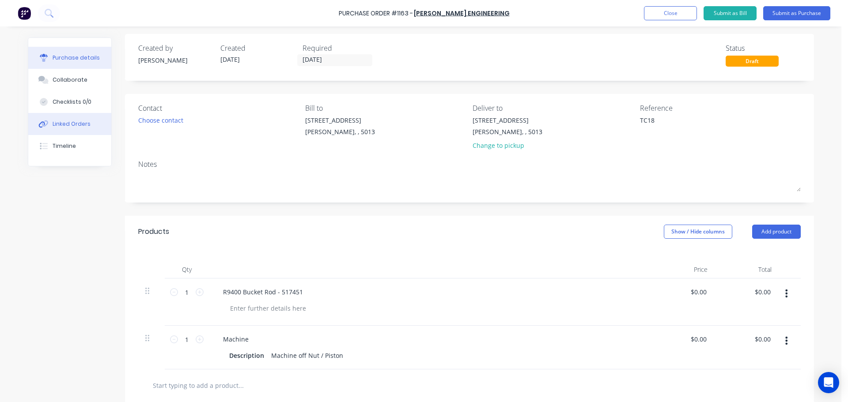
click at [60, 120] on div "Linked Orders" at bounding box center [72, 124] width 38 height 8
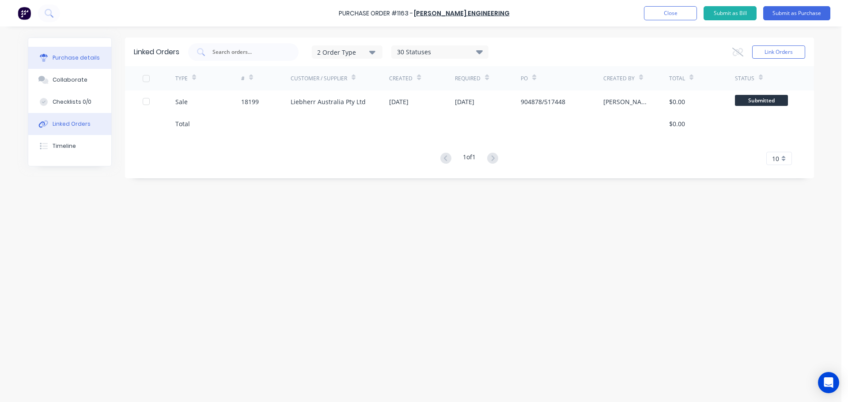
click at [87, 60] on div "Purchase details" at bounding box center [76, 58] width 47 height 8
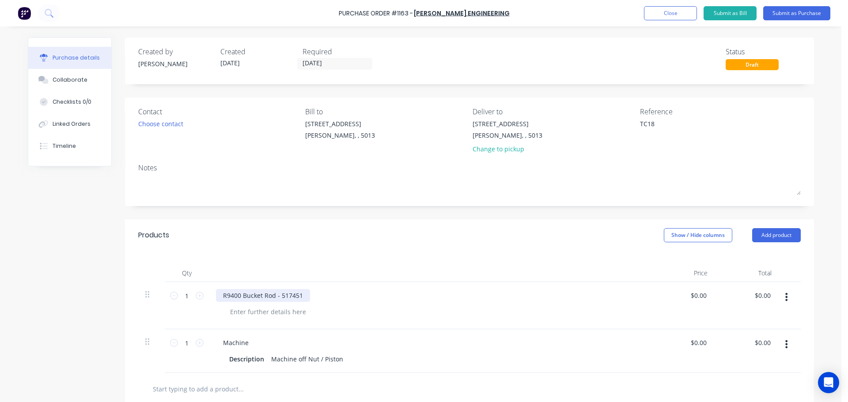
type textarea "x"
click at [296, 296] on div "R9400 Bucket Rod - 517451" at bounding box center [263, 295] width 94 height 13
click at [381, 246] on div "Products Show / Hide columns Add product" at bounding box center [469, 235] width 689 height 32
click at [656, 120] on textarea "TC18" at bounding box center [695, 129] width 110 height 20
type textarea "x"
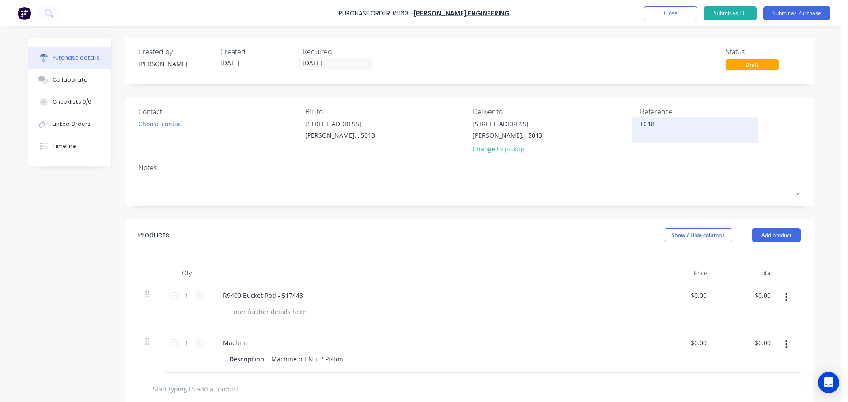
type textarea "TC181"
type textarea "x"
type textarea "TC1819"
type textarea "x"
type textarea "TC18199"
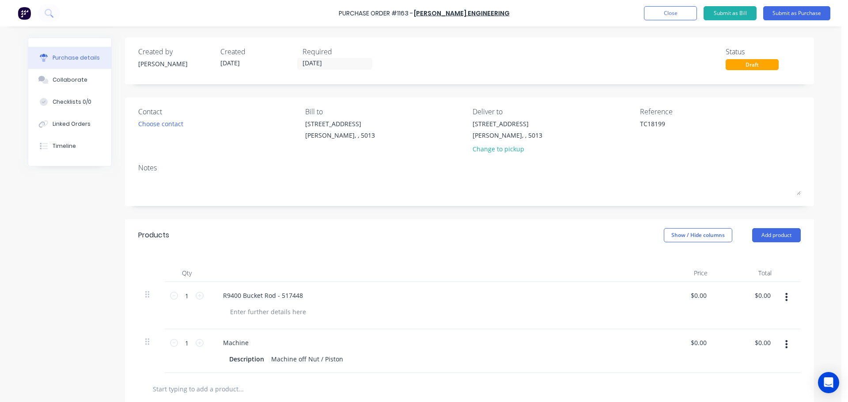
type textarea "x"
type textarea "TC18199"
click at [555, 248] on div "Products Show / Hide columns Add product" at bounding box center [469, 235] width 689 height 32
click at [783, 16] on button "Submit as Purchase" at bounding box center [796, 13] width 67 height 14
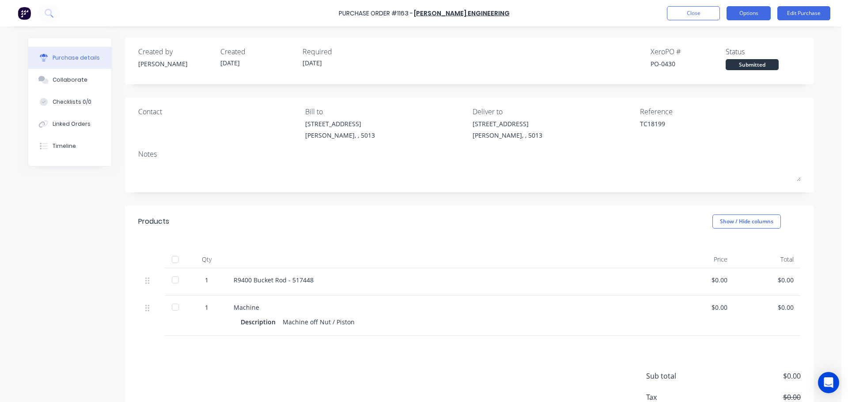
click at [744, 20] on button "Options" at bounding box center [748, 13] width 44 height 14
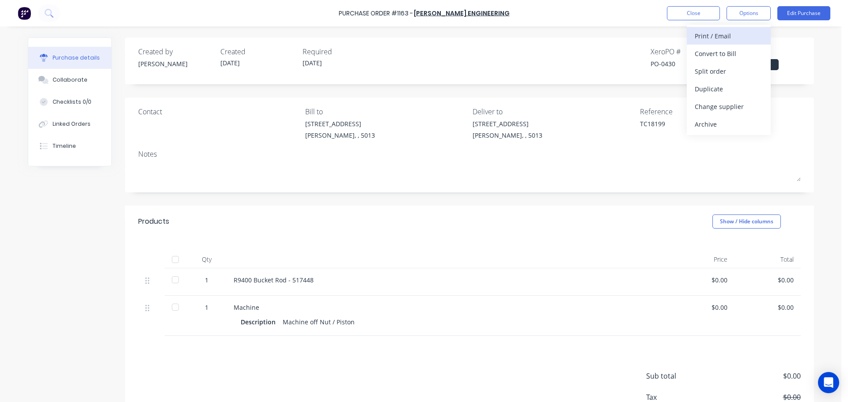
click at [736, 37] on div "Print / Email" at bounding box center [729, 36] width 68 height 13
click at [731, 67] on div "Without pricing" at bounding box center [729, 71] width 68 height 13
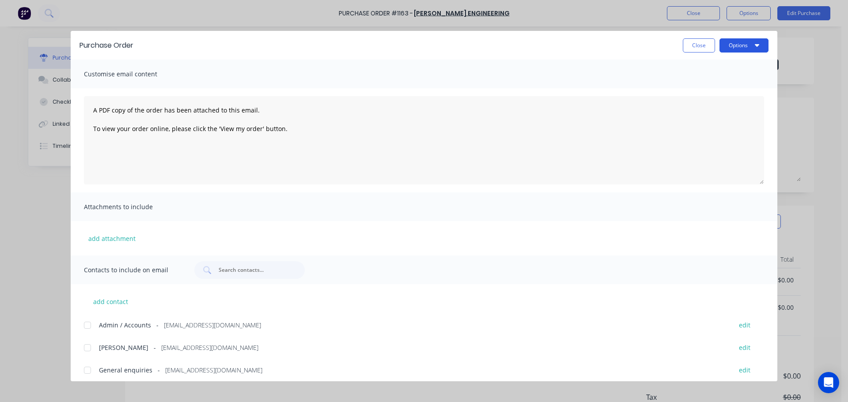
click at [737, 46] on button "Options" at bounding box center [743, 45] width 49 height 14
click at [723, 85] on div "Print" at bounding box center [726, 85] width 68 height 13
click at [702, 49] on button "Close" at bounding box center [699, 45] width 32 height 14
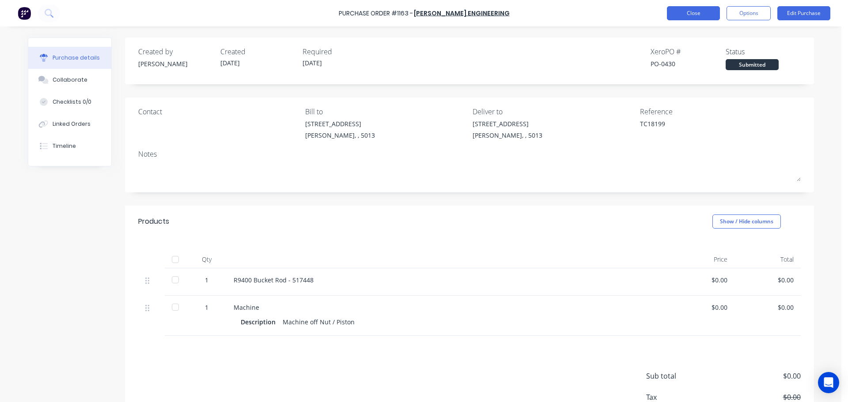
click at [697, 14] on button "Close" at bounding box center [693, 13] width 53 height 14
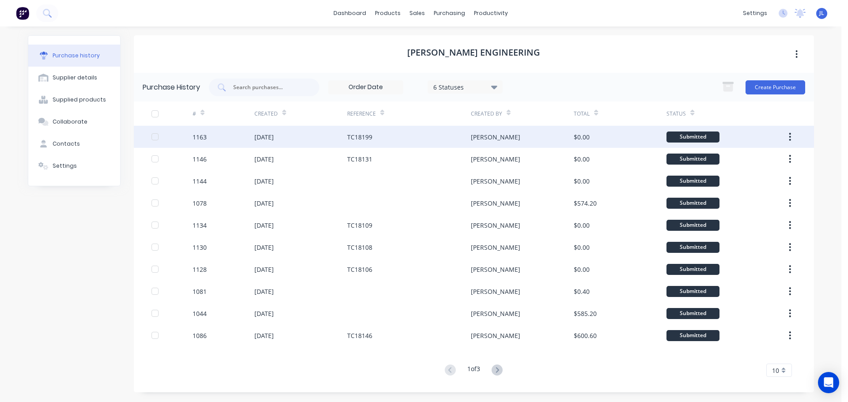
click at [321, 136] on div "[DATE]" at bounding box center [300, 137] width 93 height 22
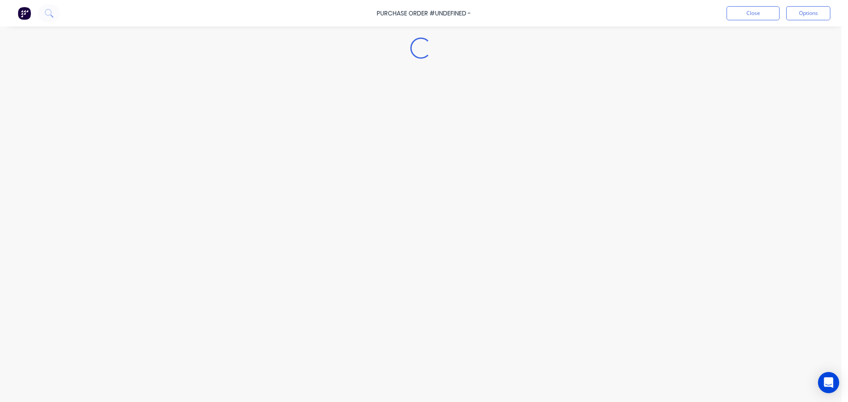
type textarea "x"
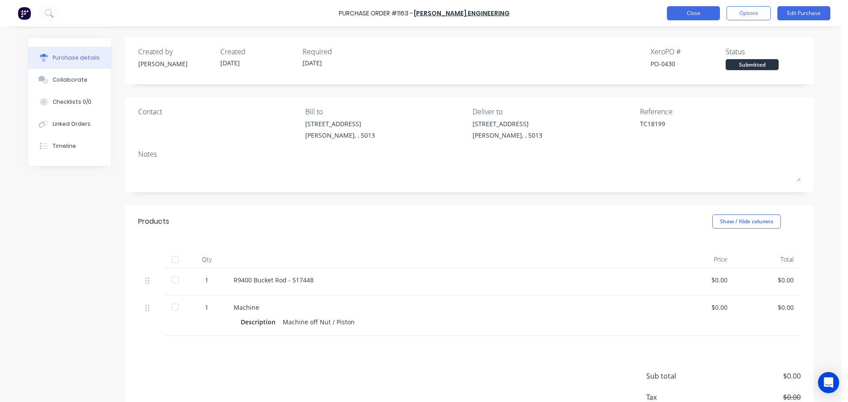
click at [689, 12] on button "Close" at bounding box center [693, 13] width 53 height 14
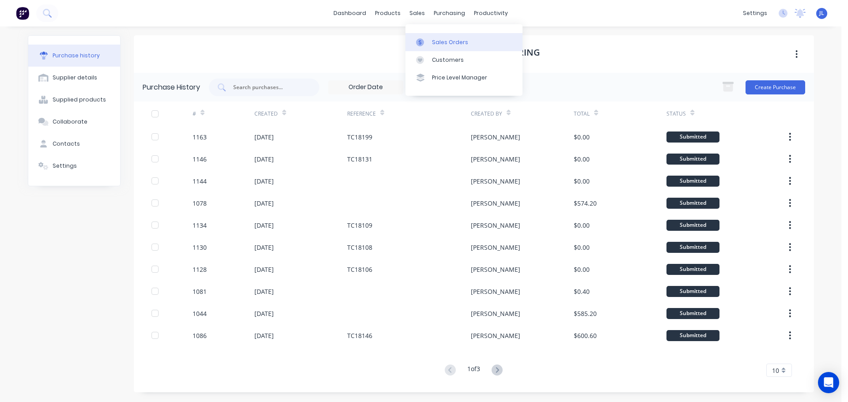
click at [435, 37] on link "Sales Orders" at bounding box center [463, 42] width 117 height 18
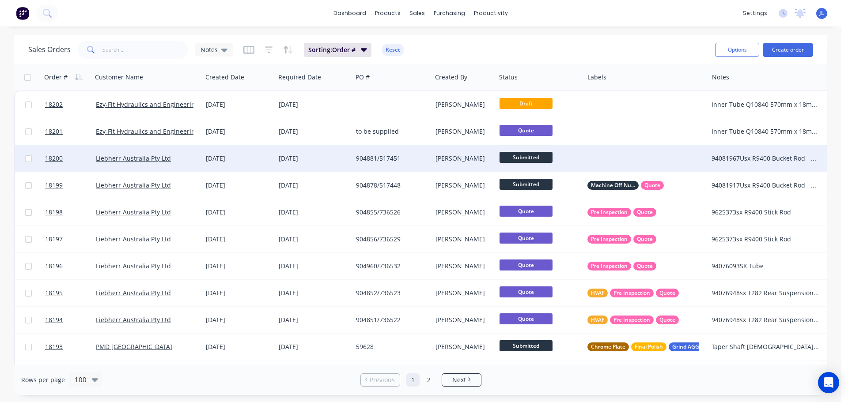
click at [438, 160] on div "[PERSON_NAME]" at bounding box center [462, 158] width 54 height 9
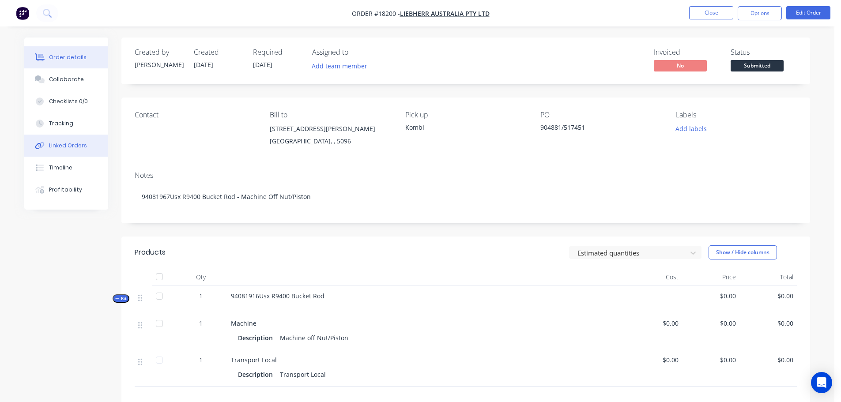
click at [63, 146] on div "Linked Orders" at bounding box center [68, 146] width 38 height 8
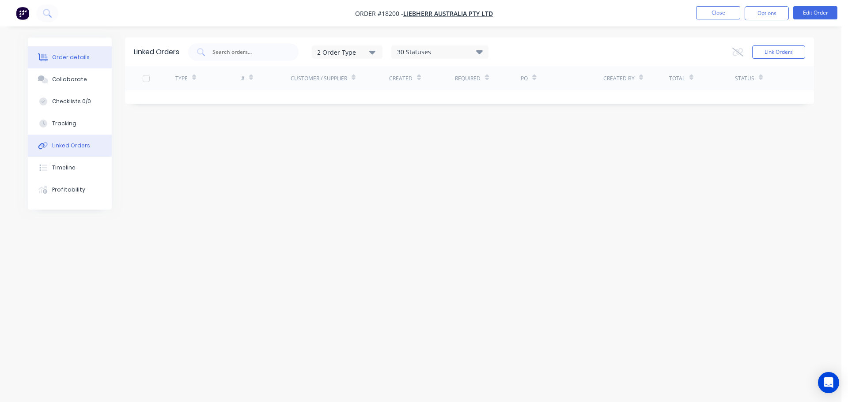
click at [74, 53] on div "Order details" at bounding box center [71, 57] width 38 height 8
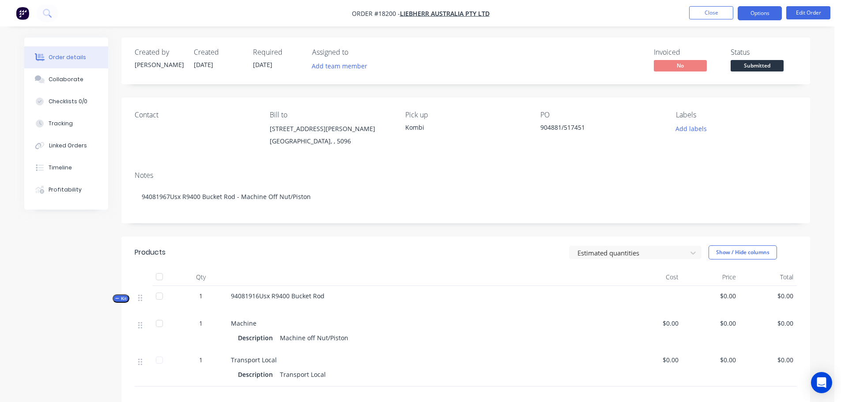
click at [758, 14] on button "Options" at bounding box center [760, 13] width 44 height 14
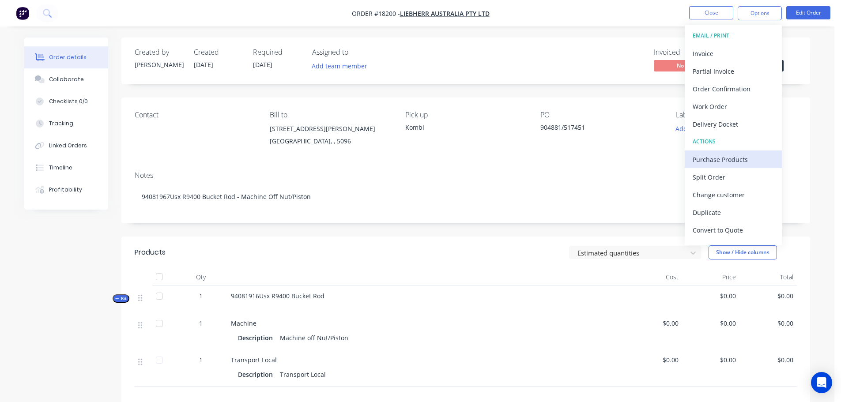
click at [728, 161] on div "Purchase Products" at bounding box center [733, 159] width 81 height 13
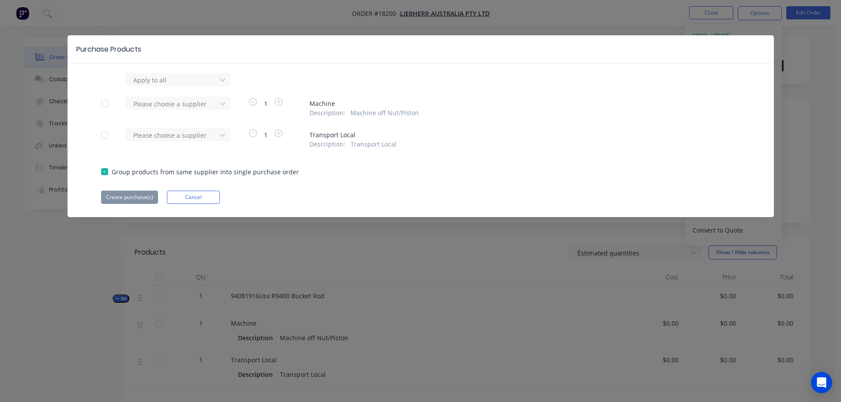
click at [102, 102] on div at bounding box center [105, 104] width 18 height 18
click at [160, 110] on div "Please choose a supplier" at bounding box center [172, 103] width 85 height 13
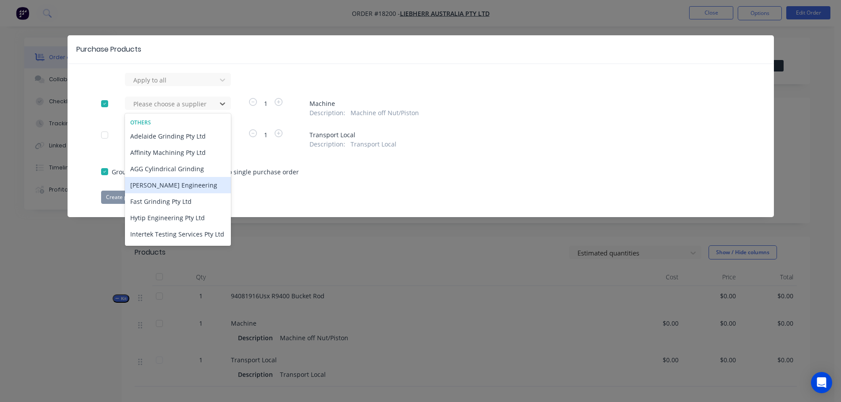
click at [168, 185] on div "[PERSON_NAME] Engineering" at bounding box center [178, 185] width 106 height 16
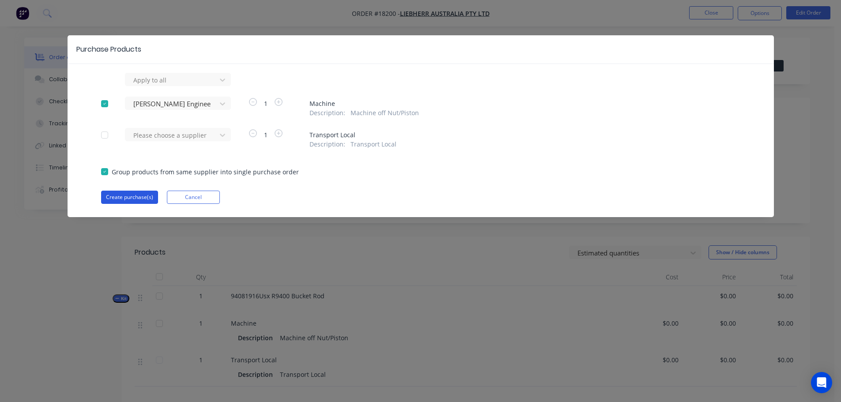
click at [140, 200] on button "Create purchase(s)" at bounding box center [129, 197] width 57 height 13
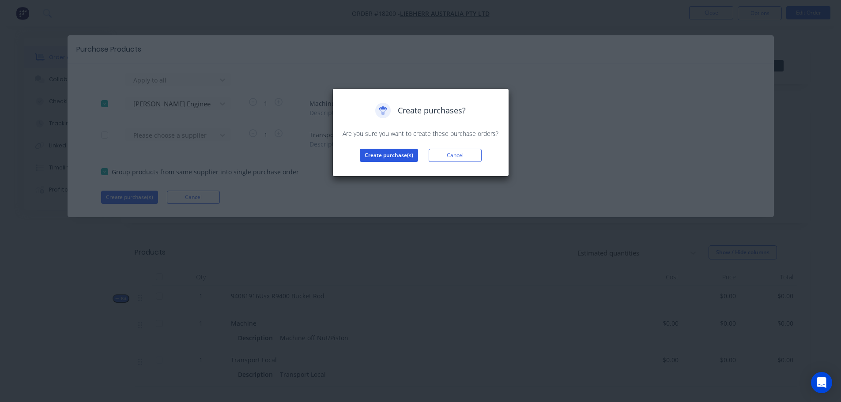
click at [365, 156] on button "Create purchase(s)" at bounding box center [389, 155] width 58 height 13
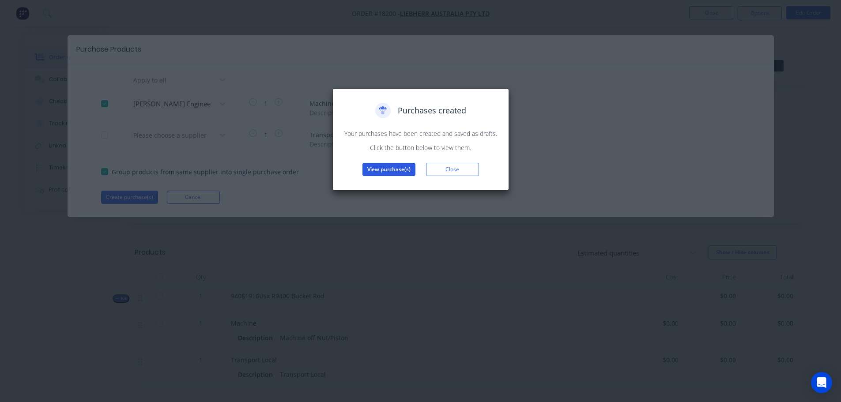
click at [391, 167] on button "View purchase(s)" at bounding box center [389, 169] width 53 height 13
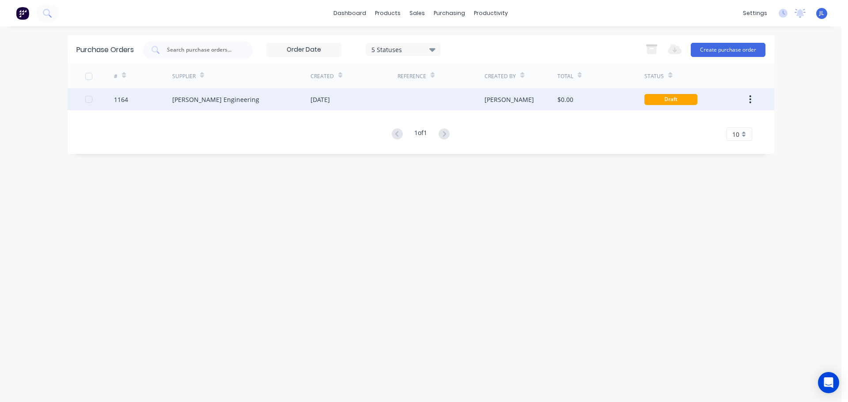
click at [371, 105] on div "[DATE]" at bounding box center [353, 99] width 87 height 22
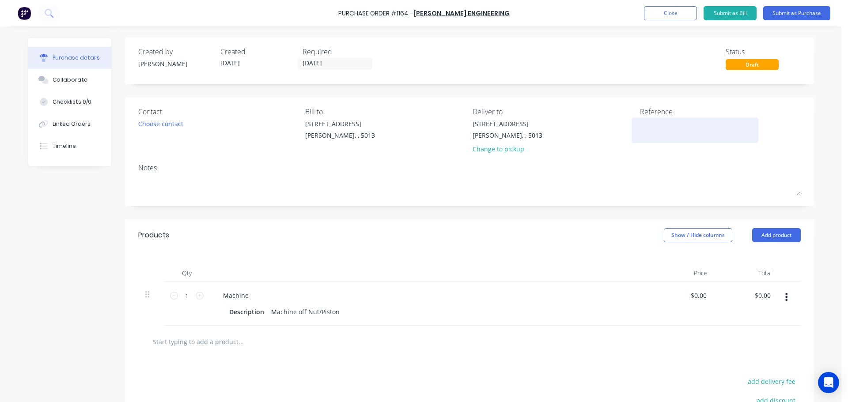
click at [644, 128] on textarea at bounding box center [695, 129] width 110 height 20
type textarea "TC18200"
type textarea "x"
type textarea "TC18200"
click at [780, 237] on button "Add product" at bounding box center [776, 235] width 49 height 14
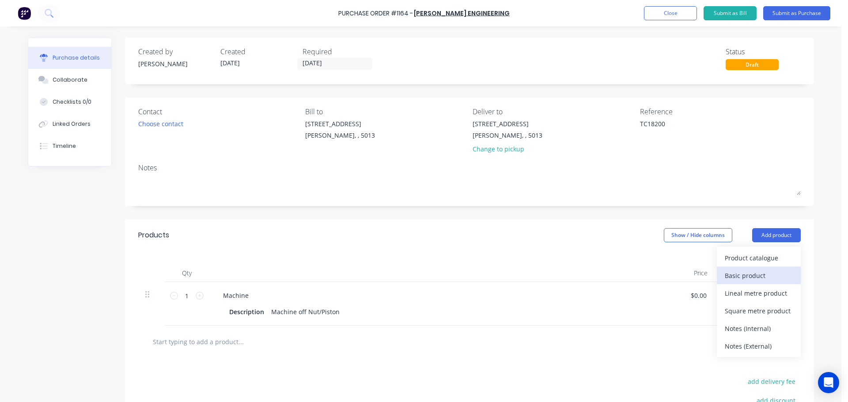
click at [749, 277] on div "Basic product" at bounding box center [759, 275] width 68 height 13
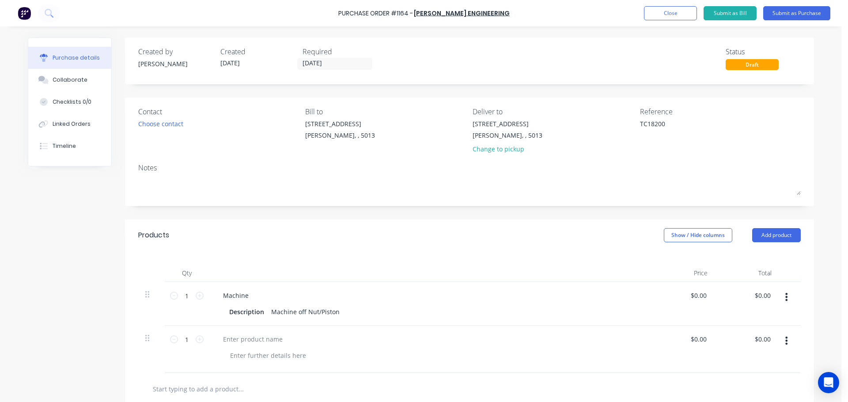
scroll to position [3, 0]
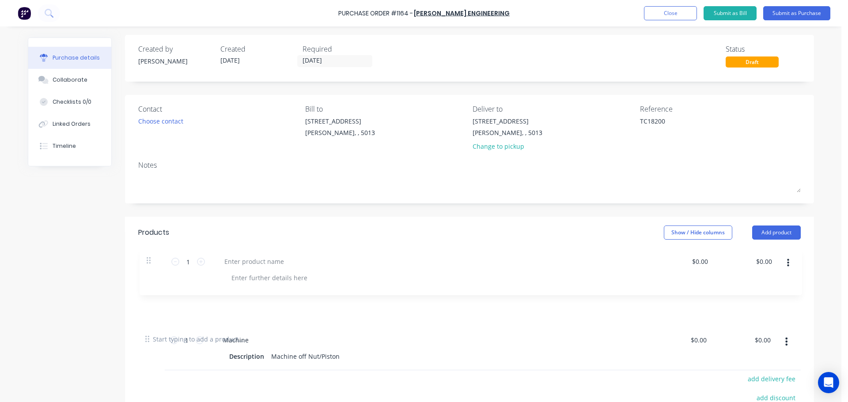
drag, startPoint x: 147, startPoint y: 335, endPoint x: 152, endPoint y: 238, distance: 96.4
click at [152, 238] on div "Products Show / Hide columns Add product Qty Price Total 1 1 Machine Descriptio…" at bounding box center [469, 359] width 689 height 284
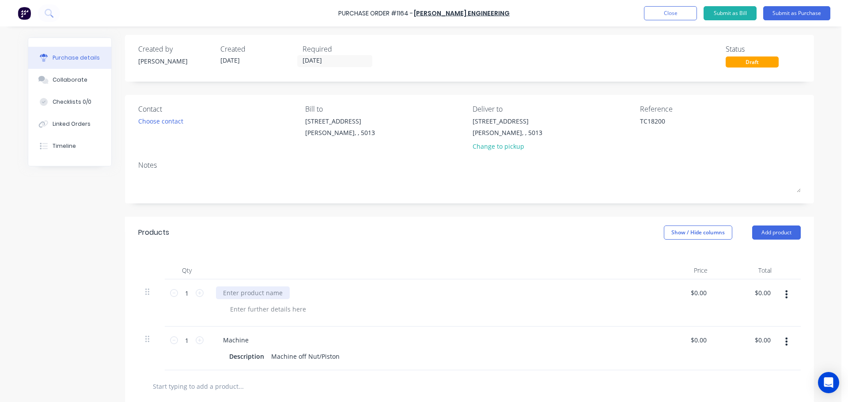
click at [230, 298] on div at bounding box center [253, 293] width 74 height 13
type textarea "x"
click at [440, 263] on div at bounding box center [430, 271] width 442 height 18
click at [794, 16] on button "Submit as Purchase" at bounding box center [796, 13] width 67 height 14
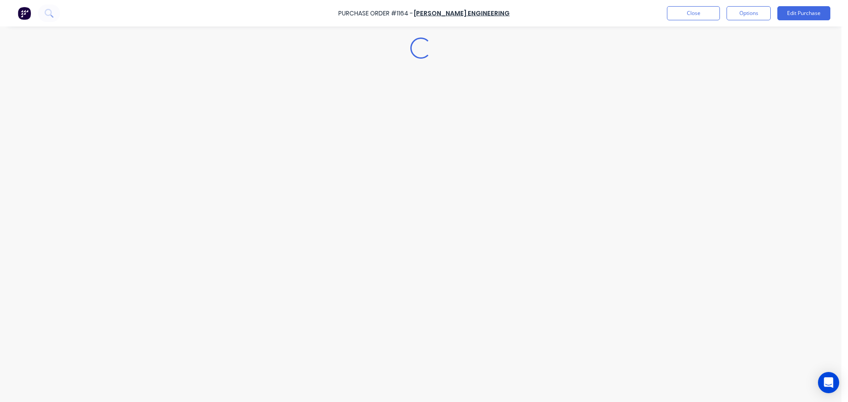
scroll to position [0, 0]
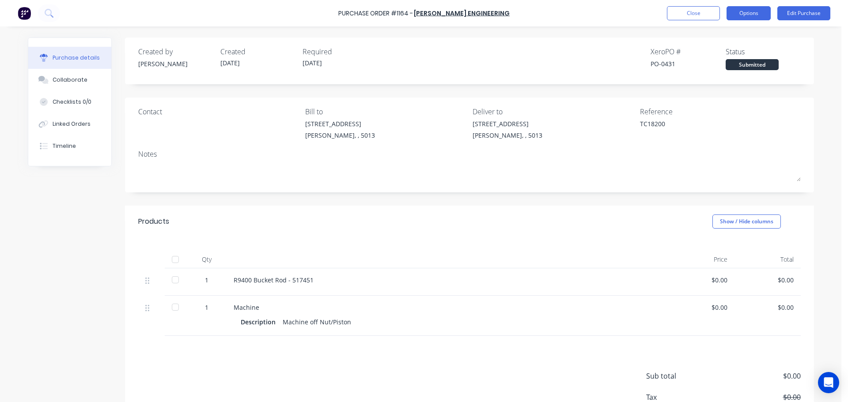
click at [736, 16] on button "Options" at bounding box center [748, 13] width 44 height 14
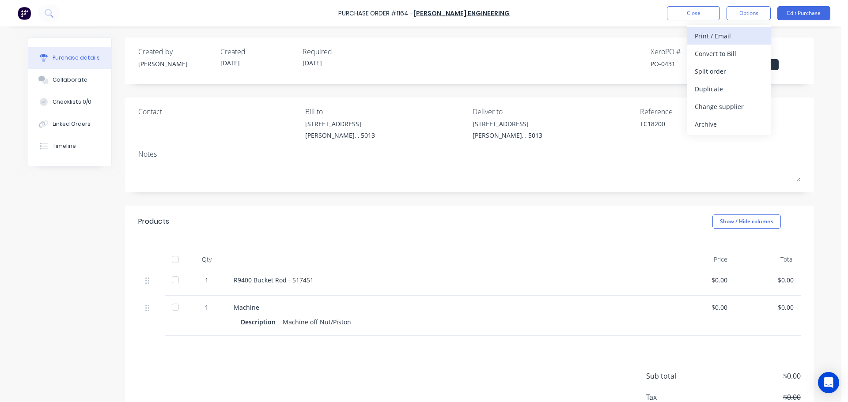
click at [714, 42] on div "Print / Email" at bounding box center [729, 36] width 68 height 13
click at [710, 72] on div "Without pricing" at bounding box center [729, 71] width 68 height 13
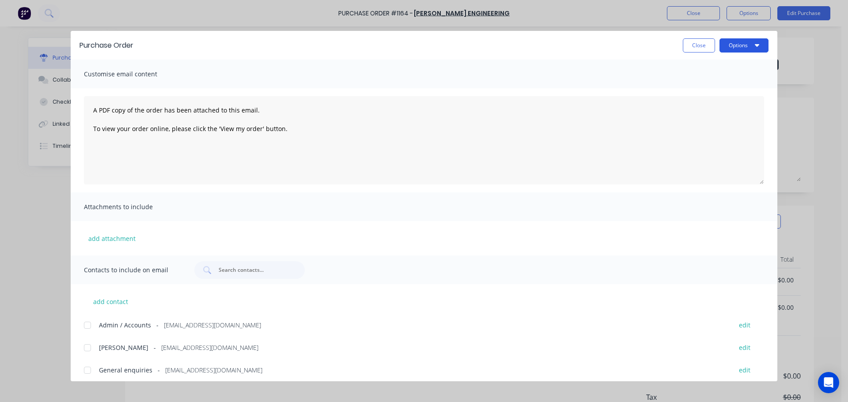
click at [739, 49] on button "Options" at bounding box center [743, 45] width 49 height 14
click at [707, 81] on div "Print" at bounding box center [726, 85] width 68 height 13
click at [704, 42] on button "Close" at bounding box center [699, 45] width 32 height 14
type textarea "x"
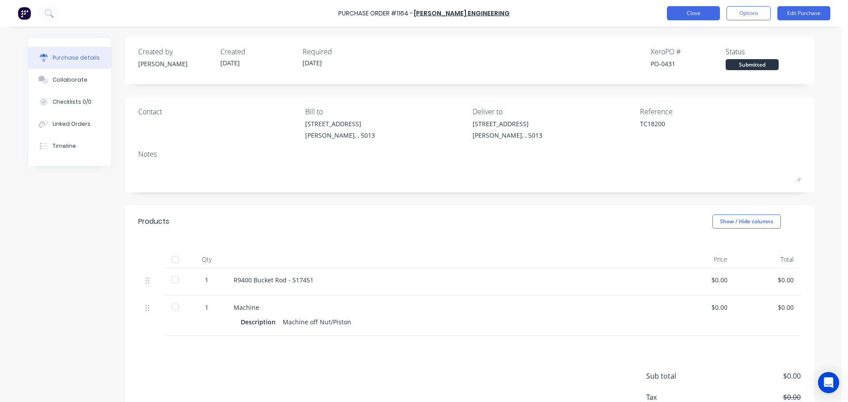
click at [696, 9] on button "Close" at bounding box center [693, 13] width 53 height 14
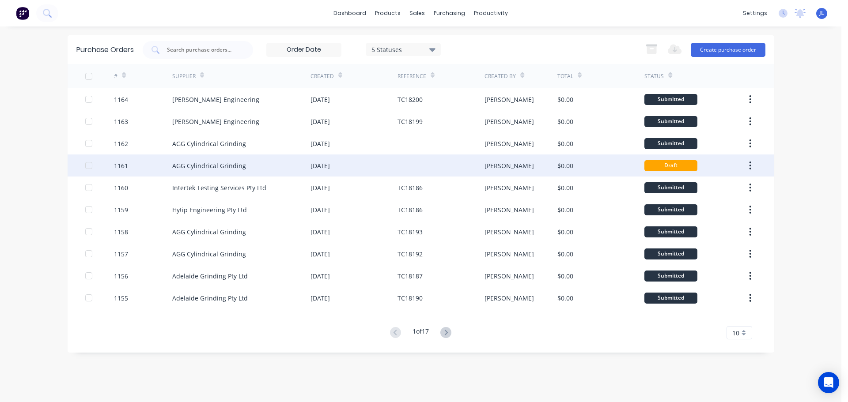
click at [524, 174] on div "[PERSON_NAME]" at bounding box center [520, 166] width 73 height 22
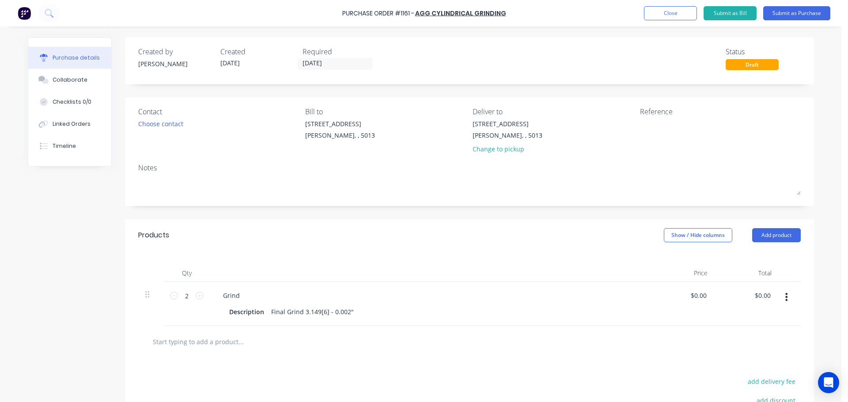
click at [747, 68] on div "Draft" at bounding box center [751, 64] width 53 height 11
click at [788, 14] on button "Submit as Purchase" at bounding box center [796, 13] width 67 height 14
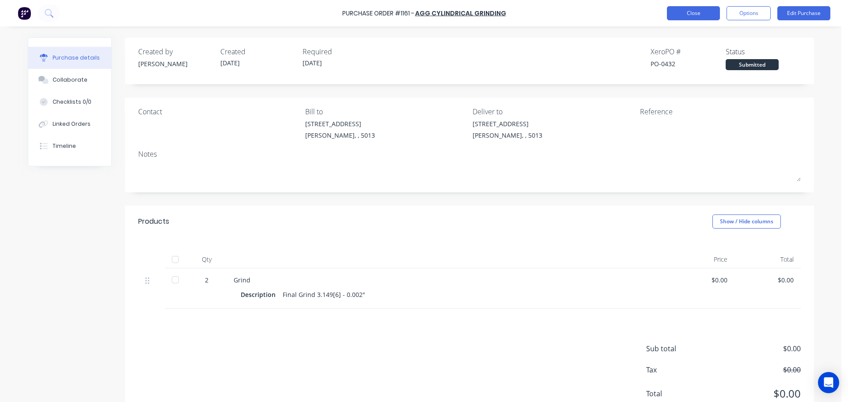
click at [697, 12] on button "Close" at bounding box center [693, 13] width 53 height 14
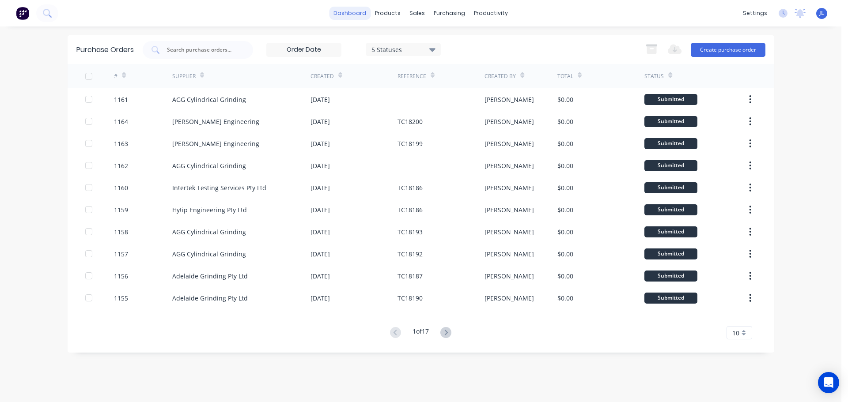
click at [359, 17] on link "dashboard" at bounding box center [350, 13] width 42 height 13
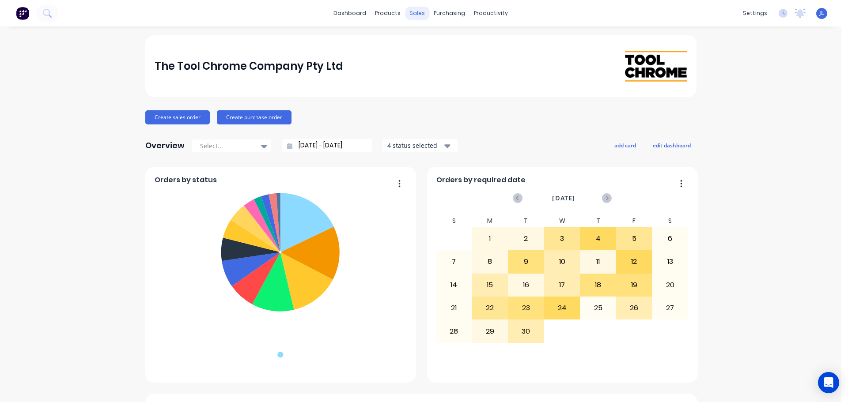
click at [421, 15] on div "sales" at bounding box center [417, 13] width 24 height 13
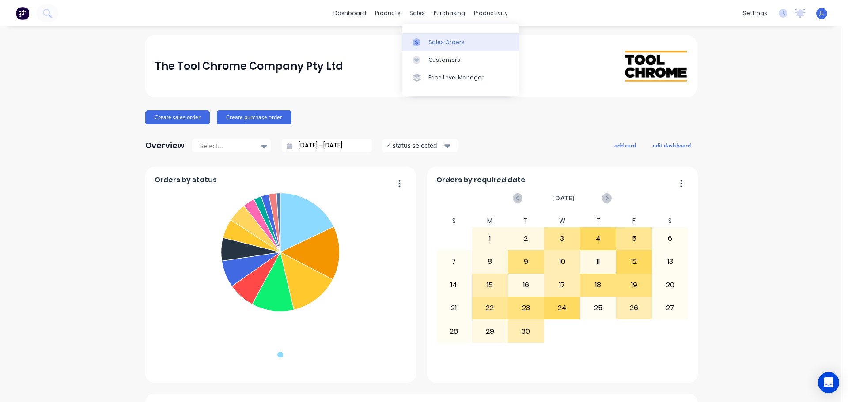
click at [430, 41] on div "Sales Orders" at bounding box center [446, 42] width 36 height 8
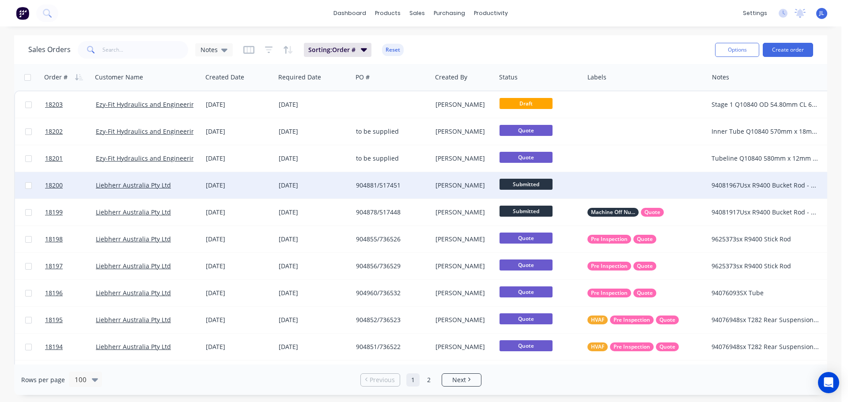
click at [407, 183] on div "904881/517451" at bounding box center [390, 185] width 68 height 9
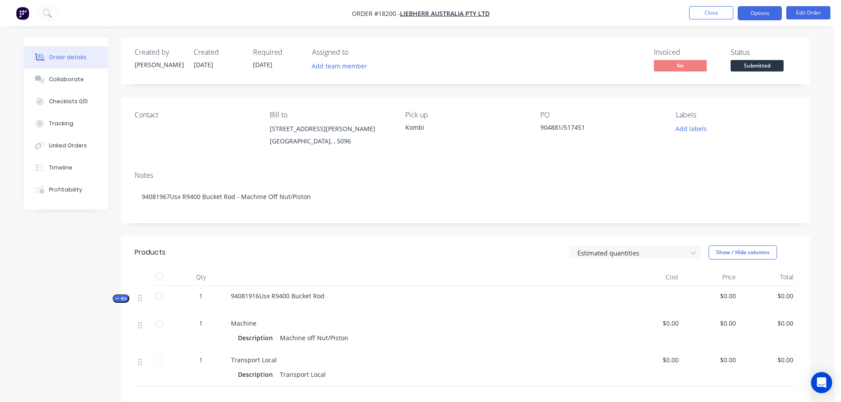
click at [760, 15] on button "Options" at bounding box center [760, 13] width 44 height 14
click at [629, 68] on div "Invoiced No Status Submitted" at bounding box center [598, 61] width 397 height 26
click at [758, 68] on span "Submitted" at bounding box center [757, 65] width 53 height 11
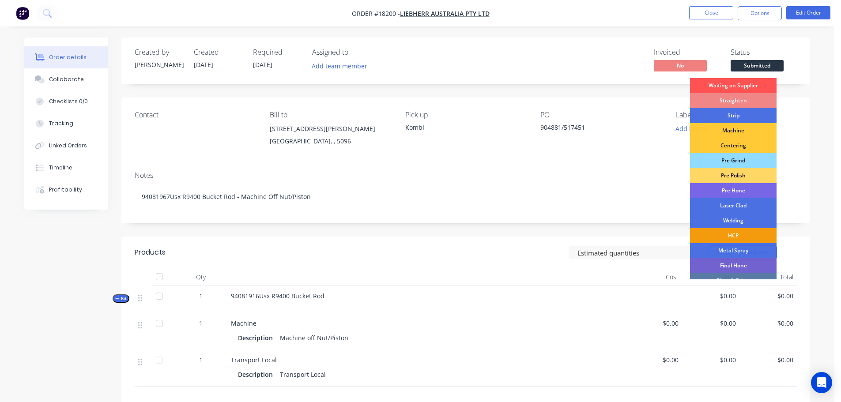
click at [748, 31] on div "Order details Collaborate Checklists 0/0 Tracking Linked Orders Timeline Profit…" at bounding box center [417, 272] width 835 height 544
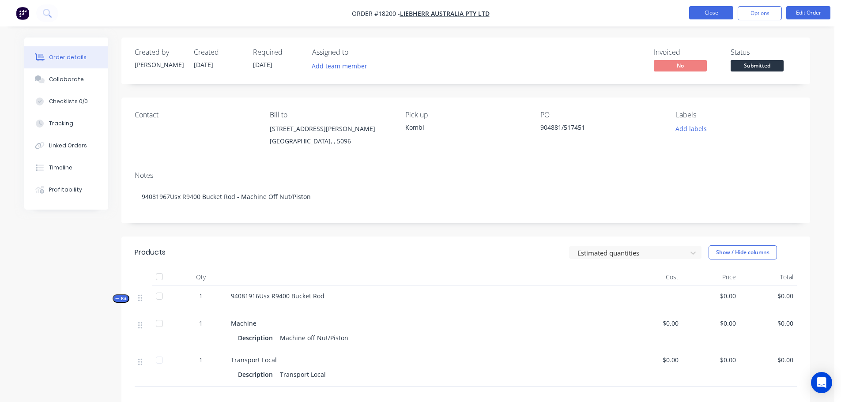
click at [715, 15] on button "Close" at bounding box center [711, 12] width 44 height 13
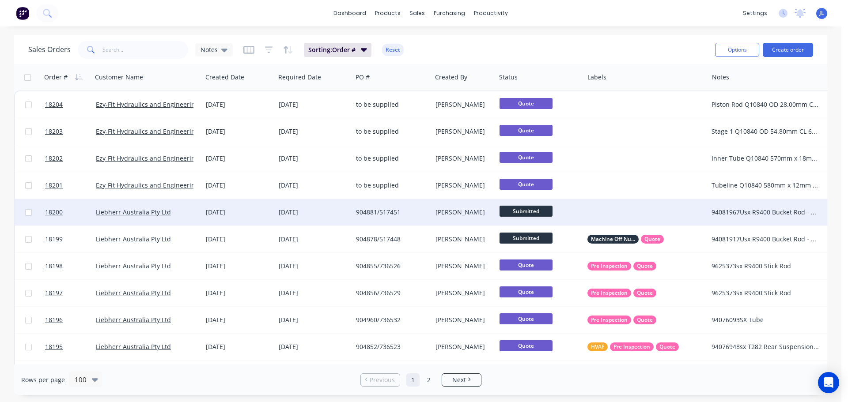
click at [607, 215] on div at bounding box center [646, 212] width 124 height 26
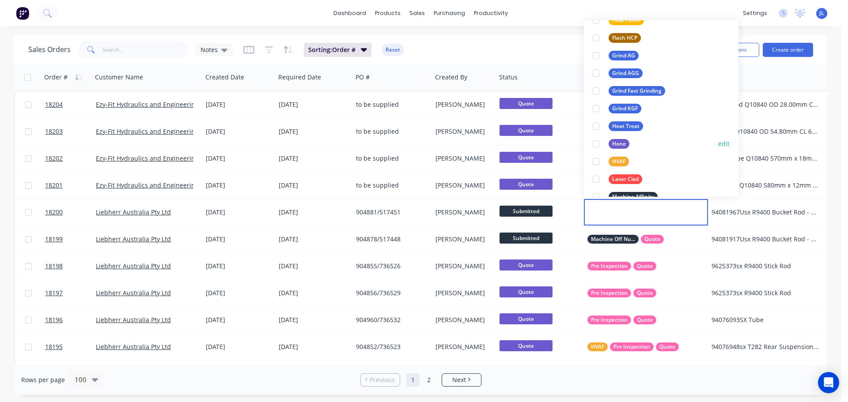
scroll to position [265, 0]
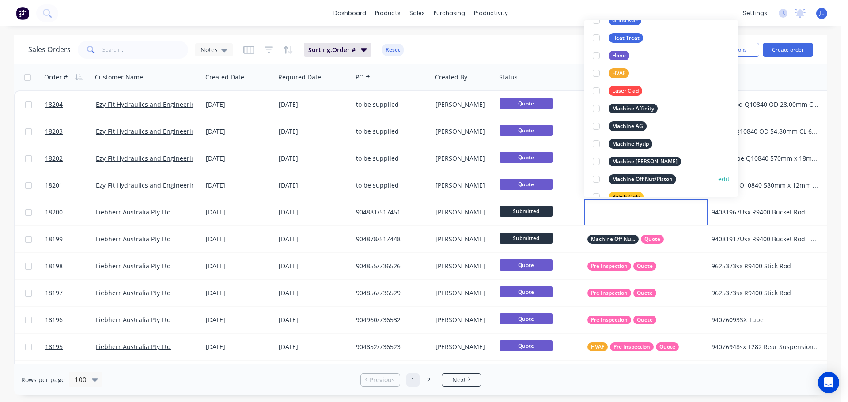
click at [599, 177] on div at bounding box center [596, 179] width 18 height 18
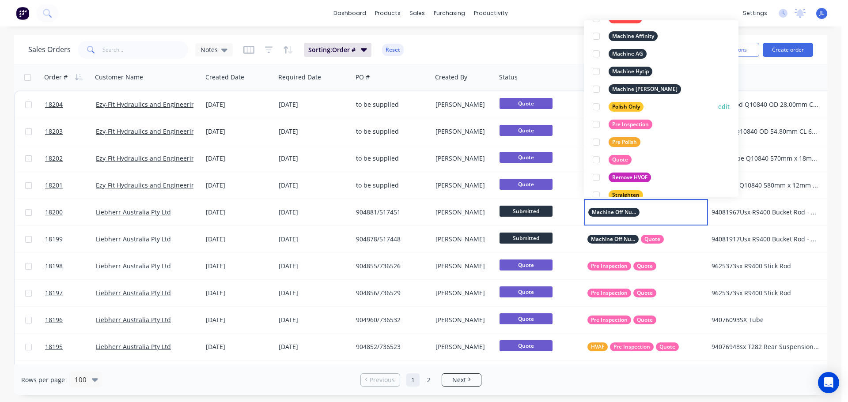
scroll to position [353, 0]
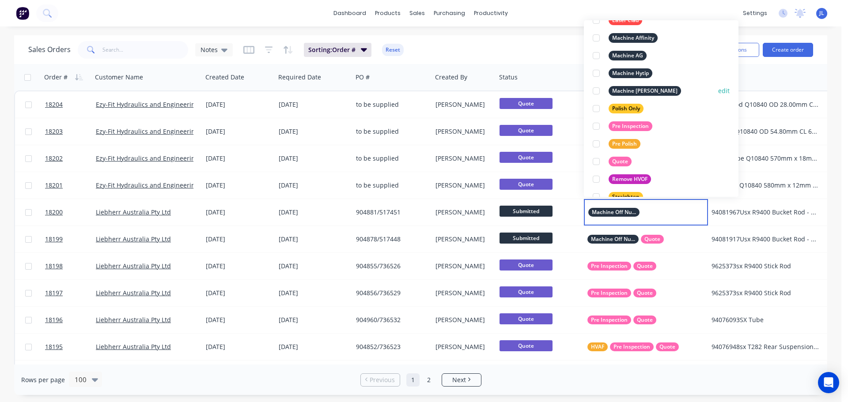
click at [598, 91] on div at bounding box center [596, 91] width 18 height 18
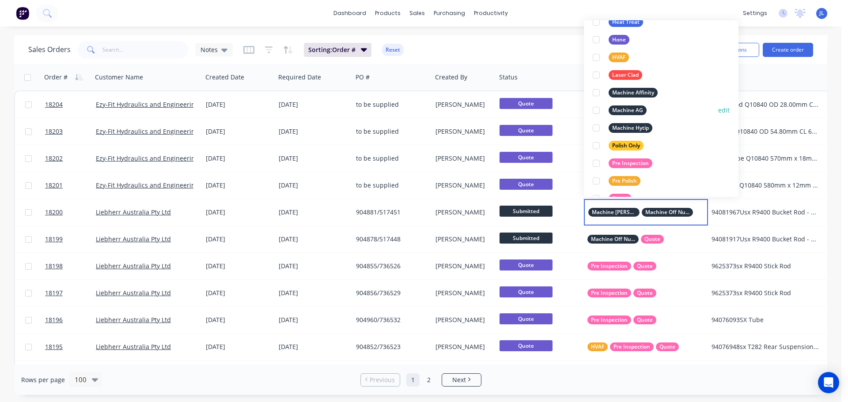
scroll to position [397, 0]
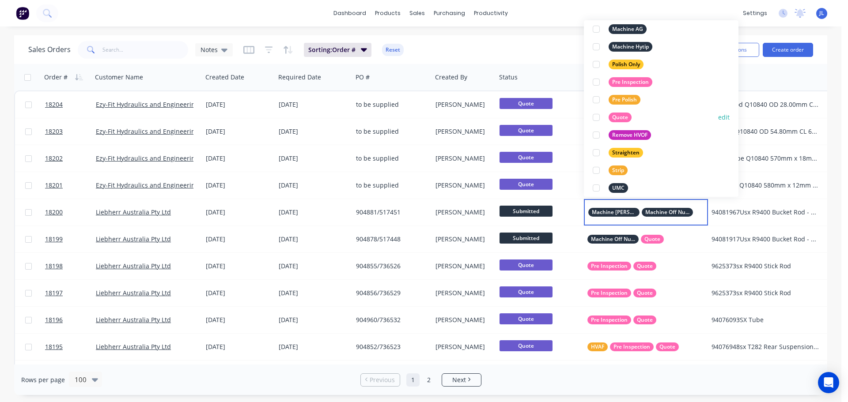
click at [595, 119] on div at bounding box center [596, 118] width 18 height 18
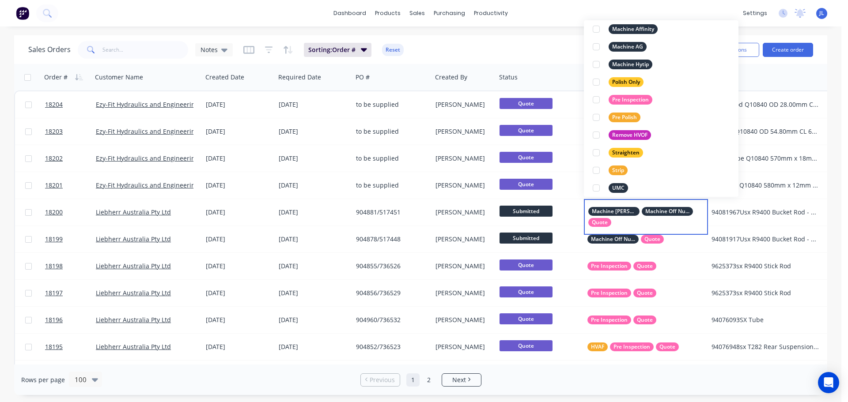
scroll to position [9, 0]
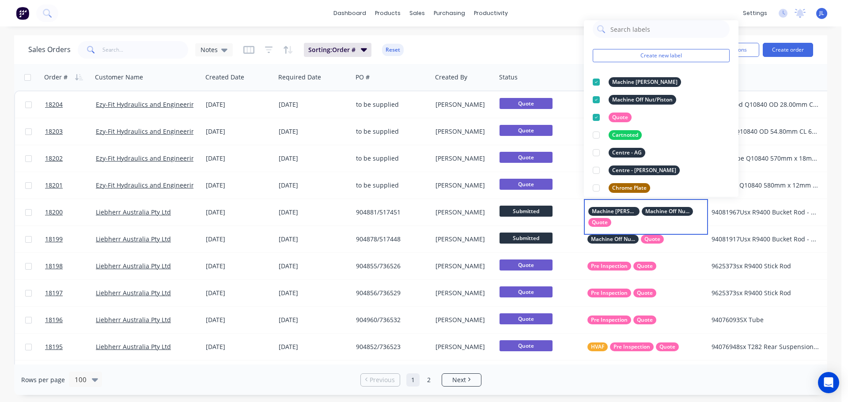
click at [576, 385] on div "Rows per page 100 Previous 1 2 Next" at bounding box center [420, 380] width 813 height 30
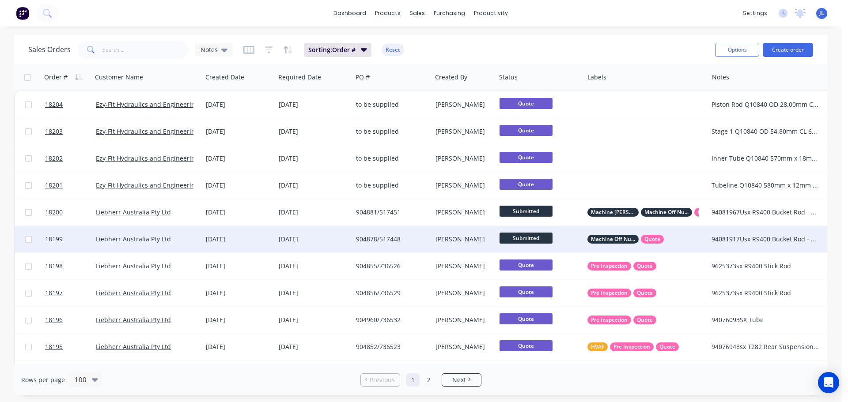
click at [576, 241] on div "Submitted" at bounding box center [539, 239] width 81 height 13
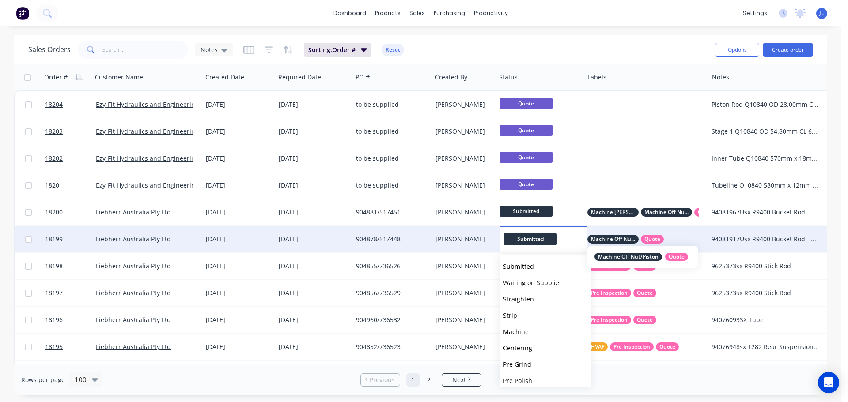
click at [607, 236] on span "Machine Off Nut/Piston" at bounding box center [613, 239] width 44 height 9
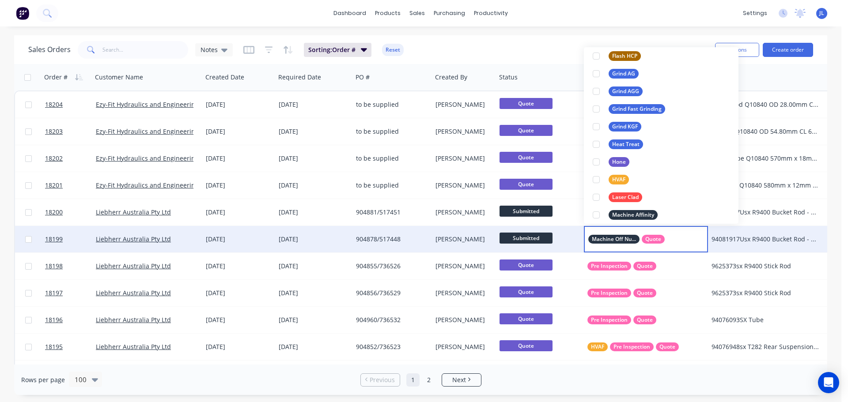
scroll to position [309, 0]
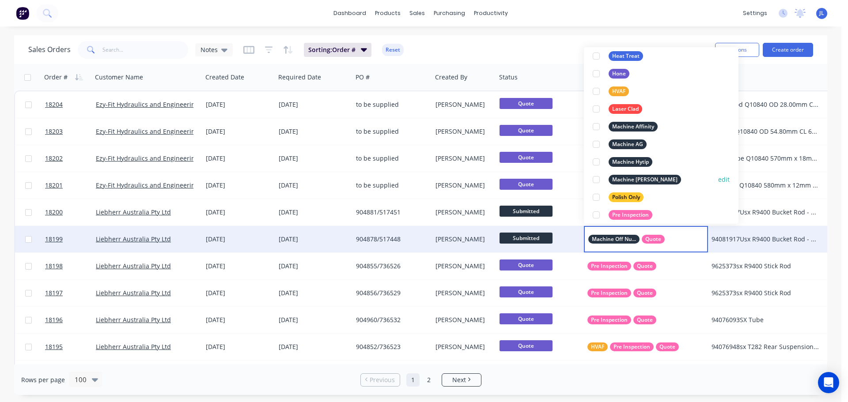
click at [595, 180] on div at bounding box center [596, 180] width 18 height 18
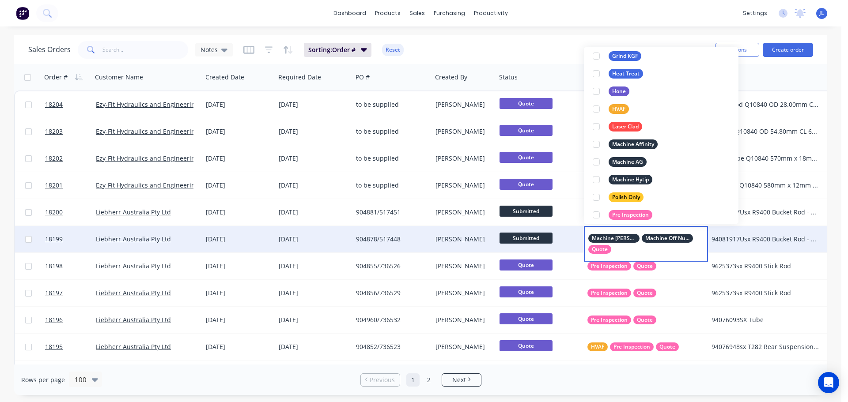
scroll to position [0, 0]
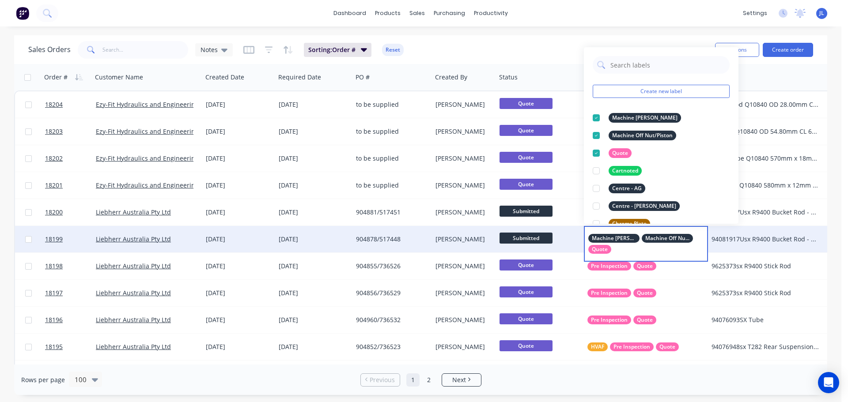
click at [593, 9] on div "dashboard products sales purchasing productivity dashboard products Product Cat…" at bounding box center [420, 13] width 841 height 26
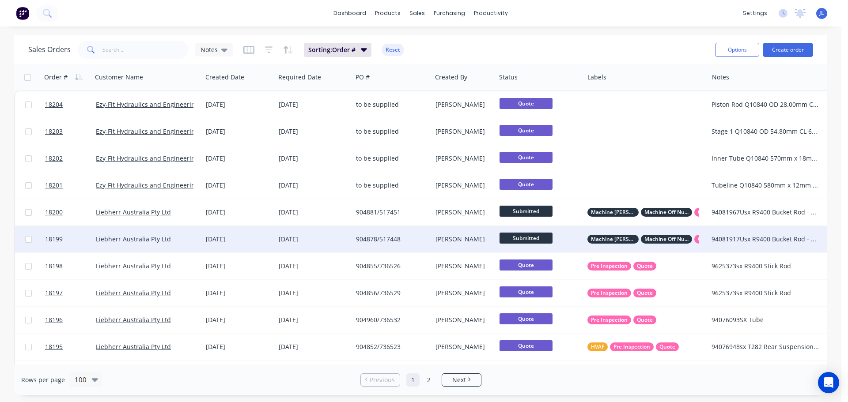
drag, startPoint x: 118, startPoint y: 38, endPoint x: 118, endPoint y: 46, distance: 7.9
click at [118, 41] on div "Sales Orders Notes Sorting: Order # Reset Options Create order" at bounding box center [420, 49] width 813 height 29
click at [118, 46] on input "text" at bounding box center [145, 50] width 86 height 18
click at [103, 47] on input "text" at bounding box center [145, 50] width 86 height 18
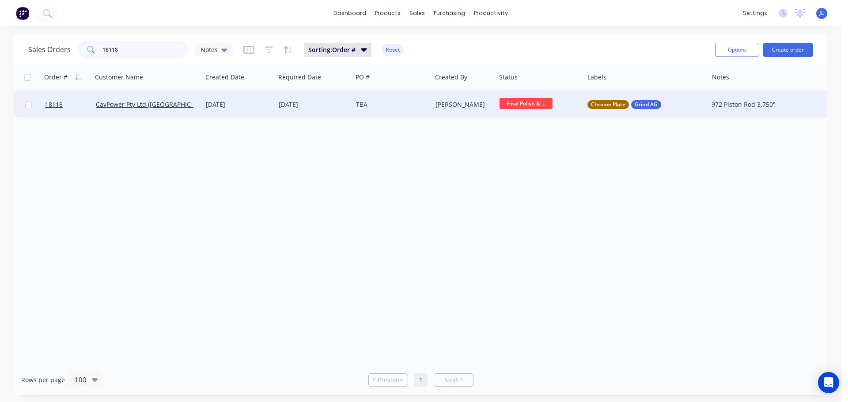
type input "18118"
click at [540, 106] on span "Final Polish & ..." at bounding box center [525, 103] width 53 height 11
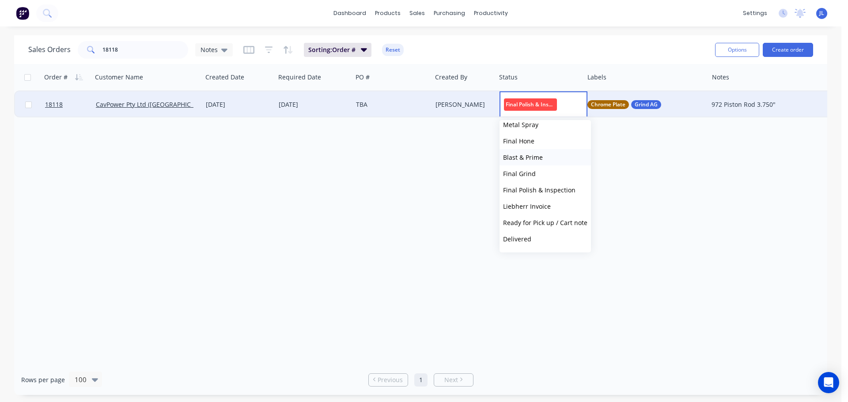
scroll to position [218, 0]
click at [547, 206] on span "Ready for Pick up / Cart note" at bounding box center [545, 208] width 84 height 8
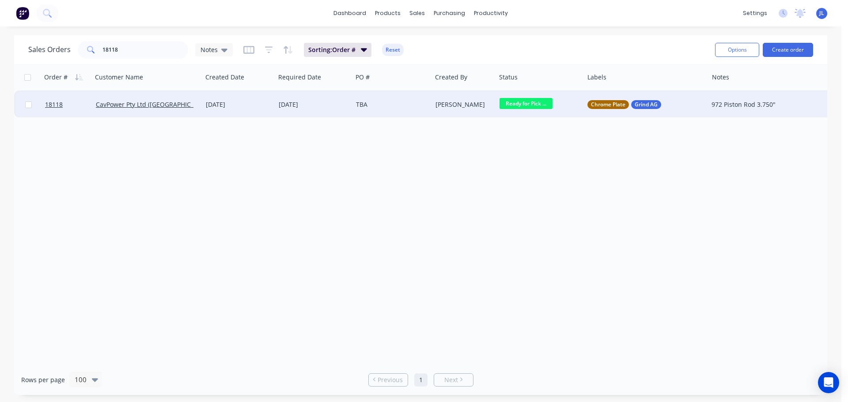
click at [375, 191] on div "Order # Customer Name Created Date Required Date PO # Created By Status Labels …" at bounding box center [420, 214] width 813 height 301
click at [390, 111] on div "TBA" at bounding box center [391, 104] width 79 height 26
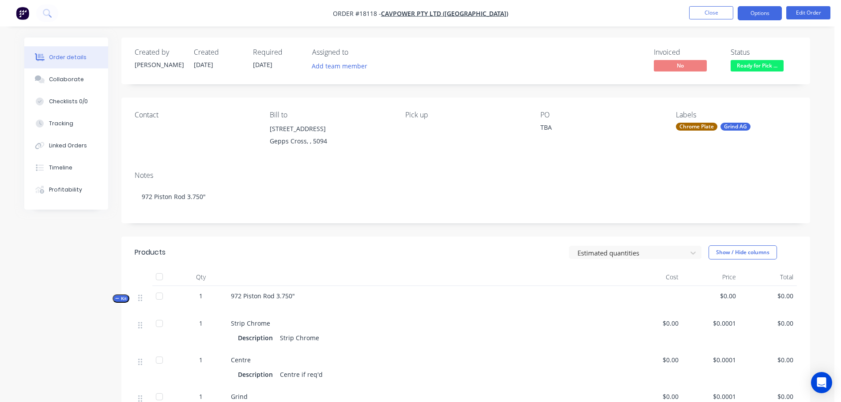
click at [756, 13] on button "Options" at bounding box center [760, 13] width 44 height 14
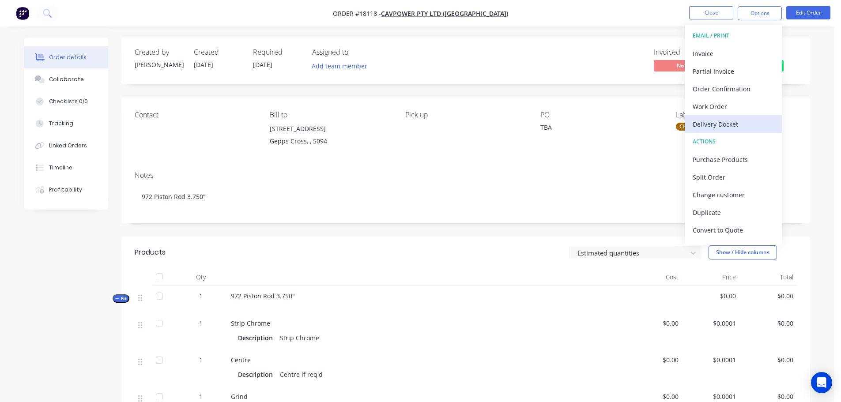
click at [727, 121] on div "Delivery Docket" at bounding box center [733, 124] width 81 height 13
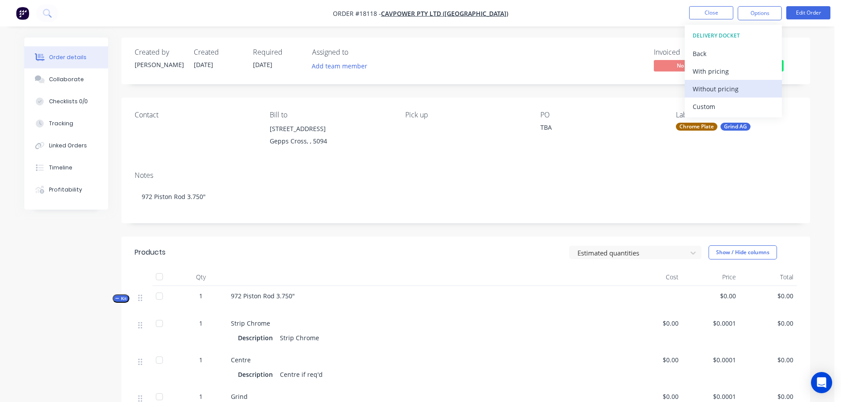
click at [715, 90] on div "Without pricing" at bounding box center [733, 89] width 81 height 13
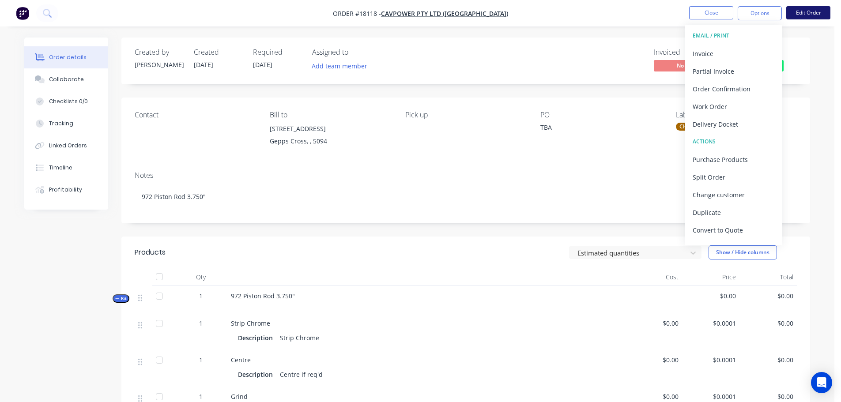
click at [801, 13] on button "Edit Order" at bounding box center [808, 12] width 44 height 13
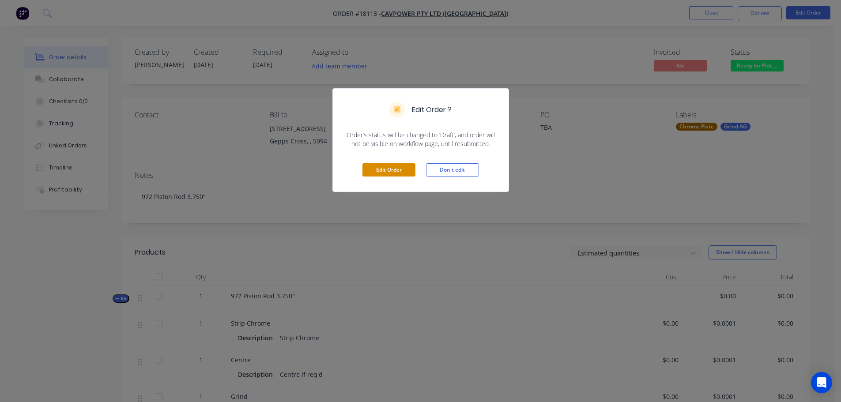
click at [415, 169] on button "Edit Order" at bounding box center [389, 169] width 53 height 13
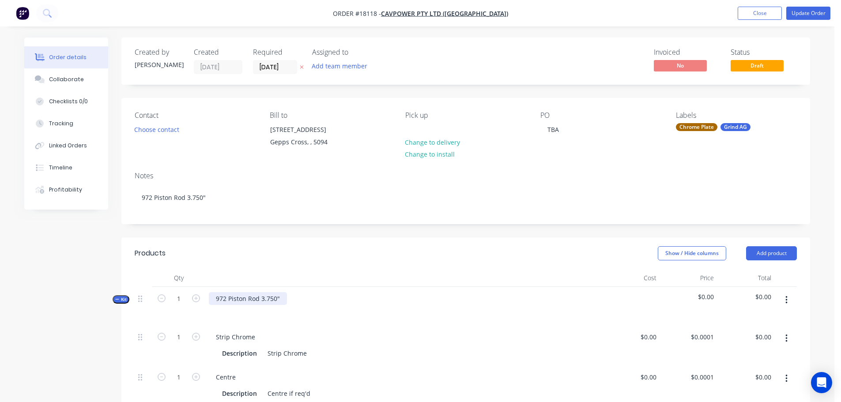
click at [285, 296] on div "972 Piston Rod 3.750"" at bounding box center [248, 298] width 78 height 13
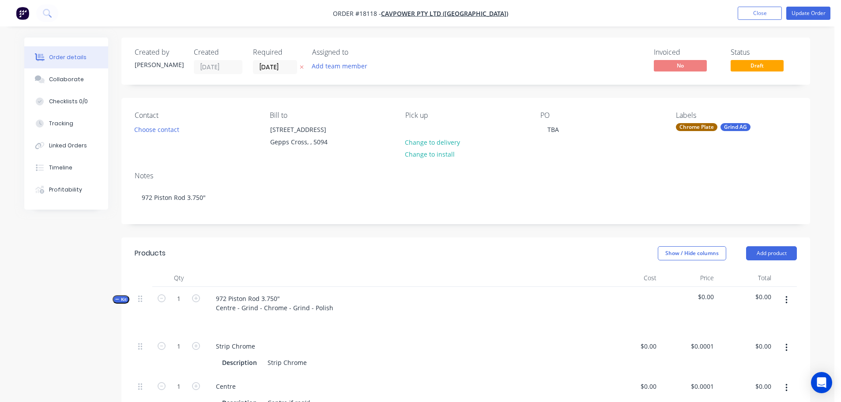
click at [421, 321] on div at bounding box center [404, 320] width 390 height 13
click at [808, 6] on nav "Order #18118 - CavPower Pty Ltd ([GEOGRAPHIC_DATA]) Add product Close Update Or…" at bounding box center [420, 13] width 841 height 26
click at [799, 18] on button "Update Order" at bounding box center [808, 13] width 44 height 13
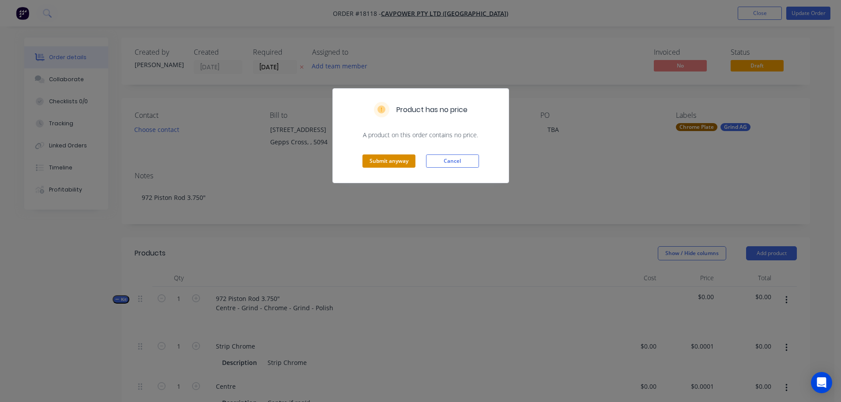
click at [391, 164] on button "Submit anyway" at bounding box center [389, 161] width 53 height 13
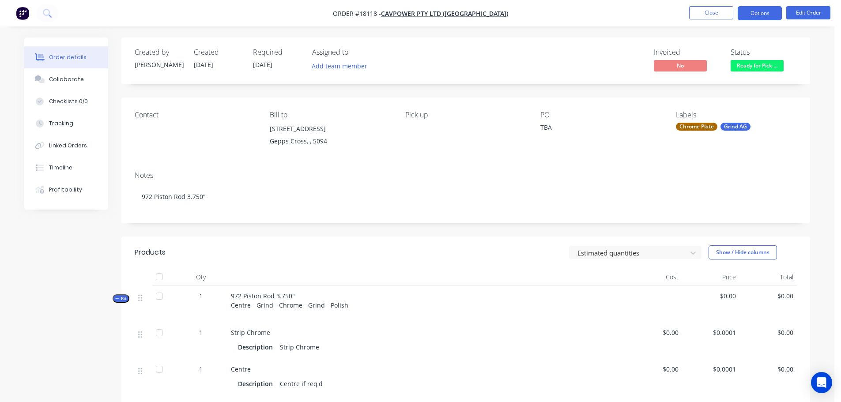
click at [748, 17] on button "Options" at bounding box center [760, 13] width 44 height 14
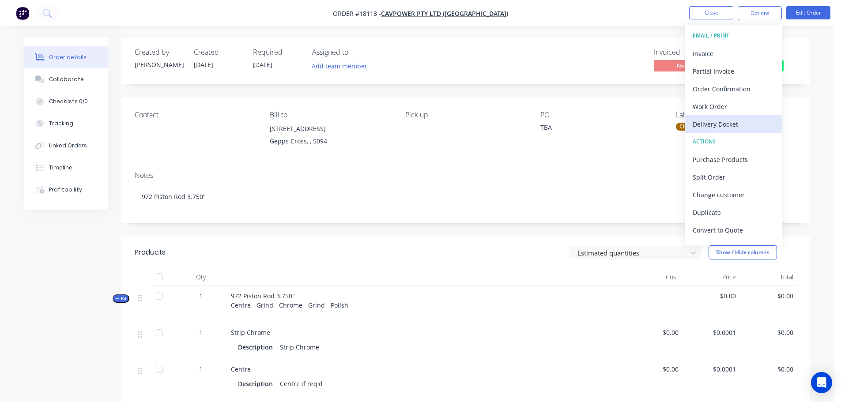
click at [721, 121] on div "Delivery Docket" at bounding box center [733, 124] width 81 height 13
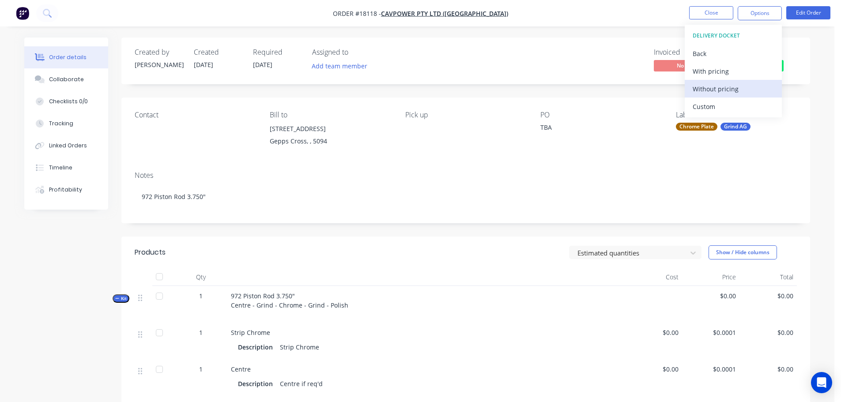
click at [716, 89] on div "Without pricing" at bounding box center [733, 89] width 81 height 13
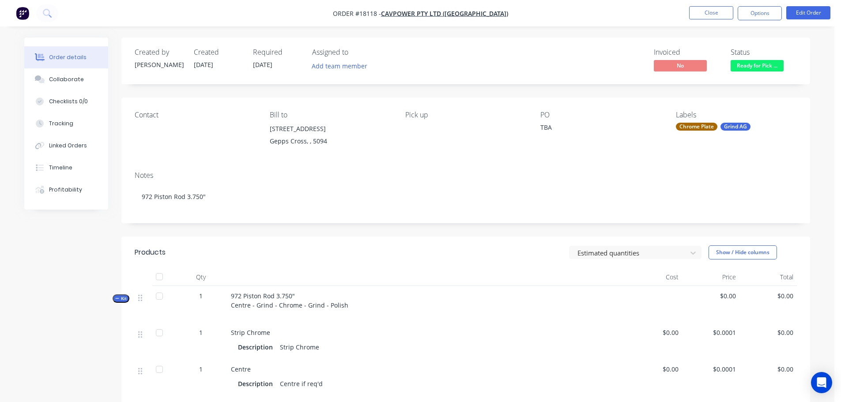
click at [714, 6] on nav "Order #18118 - CavPower Pty Ltd ([GEOGRAPHIC_DATA]) Close Options Edit Order" at bounding box center [420, 13] width 841 height 26
click at [711, 12] on button "Close" at bounding box center [711, 12] width 44 height 13
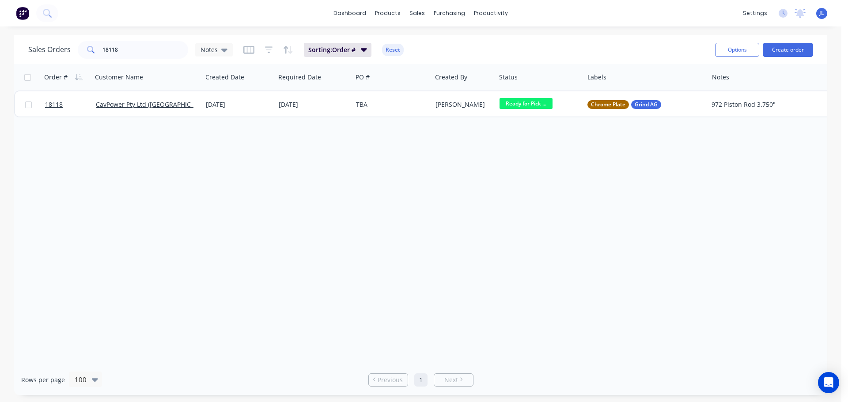
click at [21, 13] on img at bounding box center [22, 13] width 13 height 13
